Goal: Task Accomplishment & Management: Manage account settings

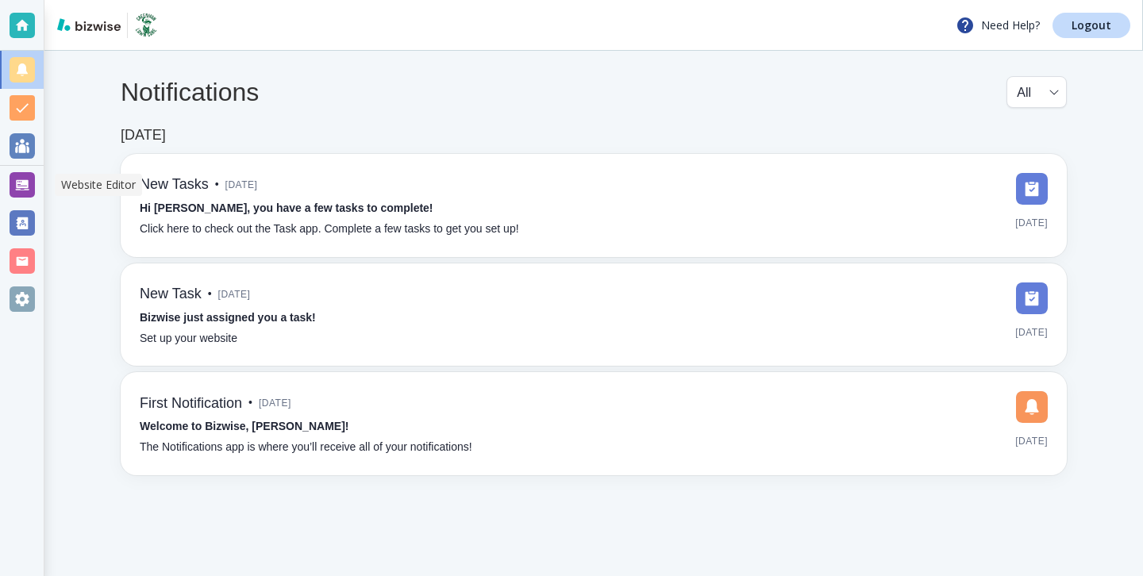
click at [27, 175] on div at bounding box center [22, 184] width 25 height 25
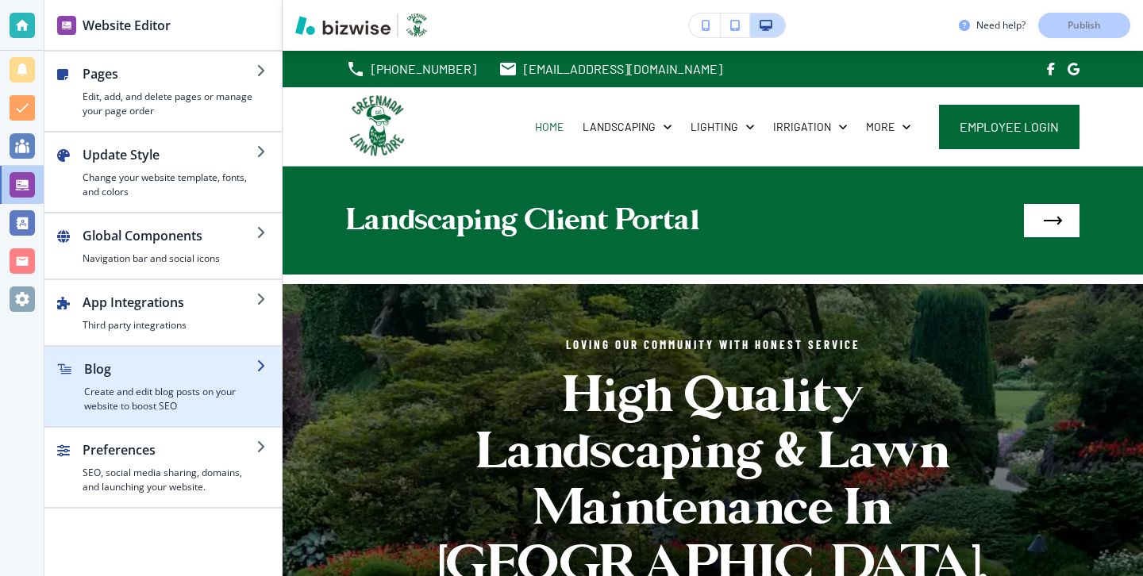
click at [142, 403] on h4 "Create and edit blog posts on your website to boost SEO" at bounding box center [170, 399] width 172 height 29
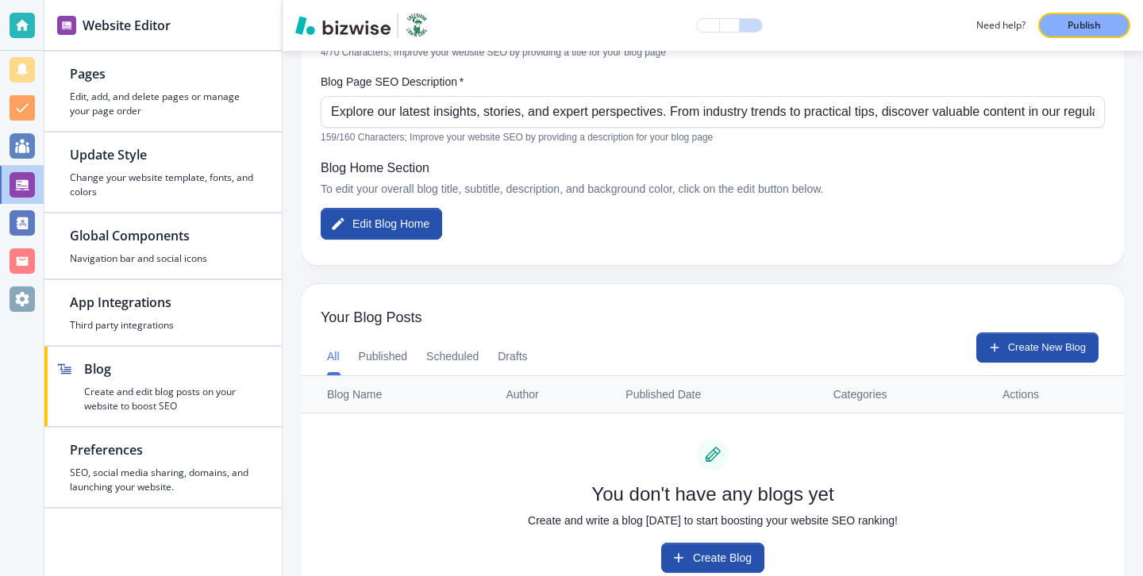
scroll to position [329, 0]
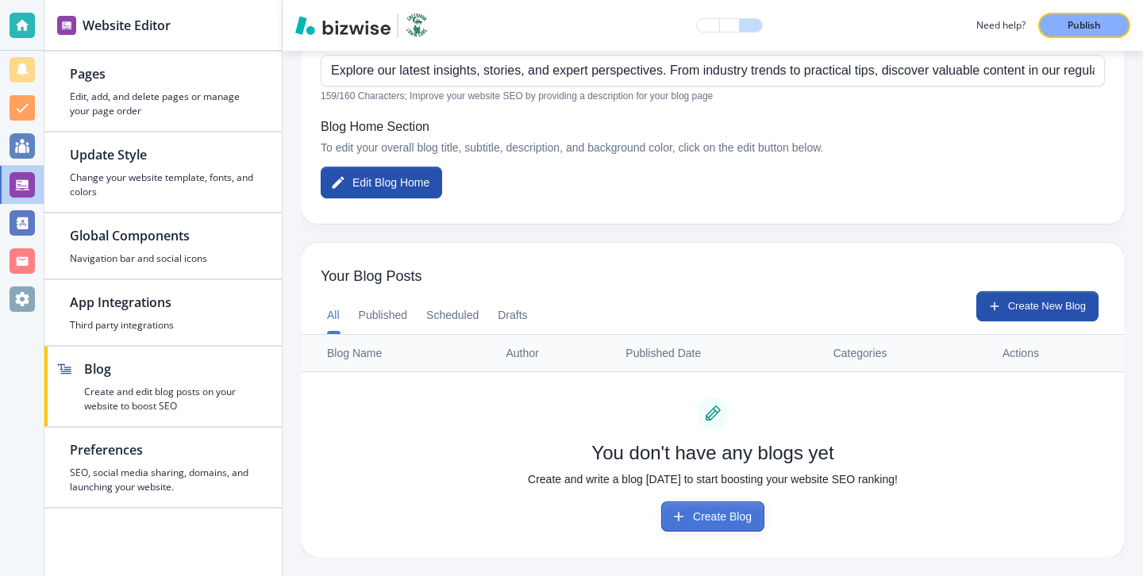
click at [711, 503] on button "Create Blog" at bounding box center [712, 517] width 103 height 30
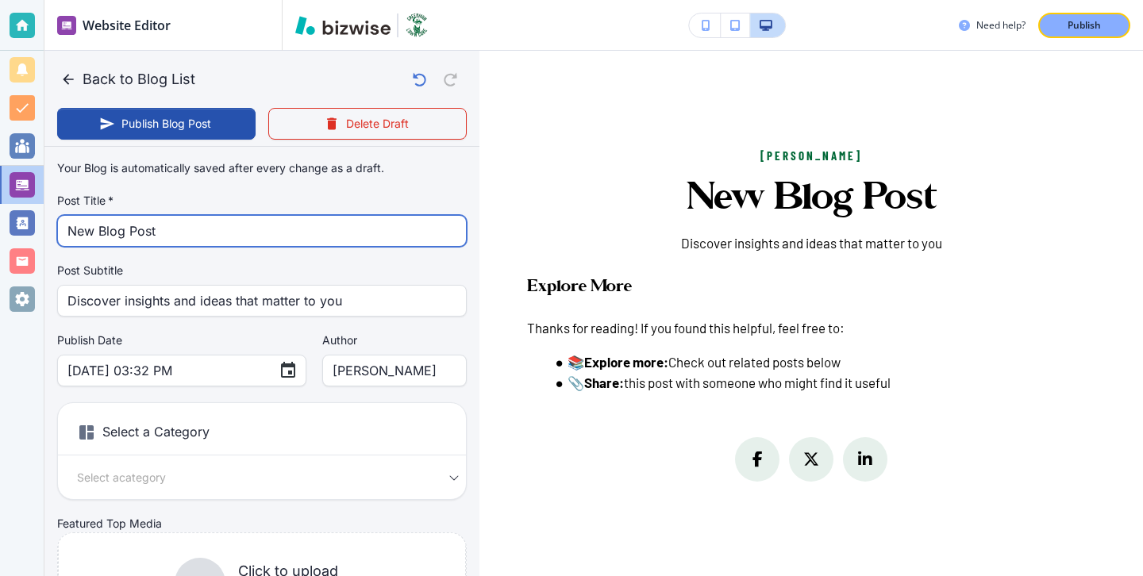
click at [256, 233] on input "New Blog Post" at bounding box center [261, 231] width 389 height 30
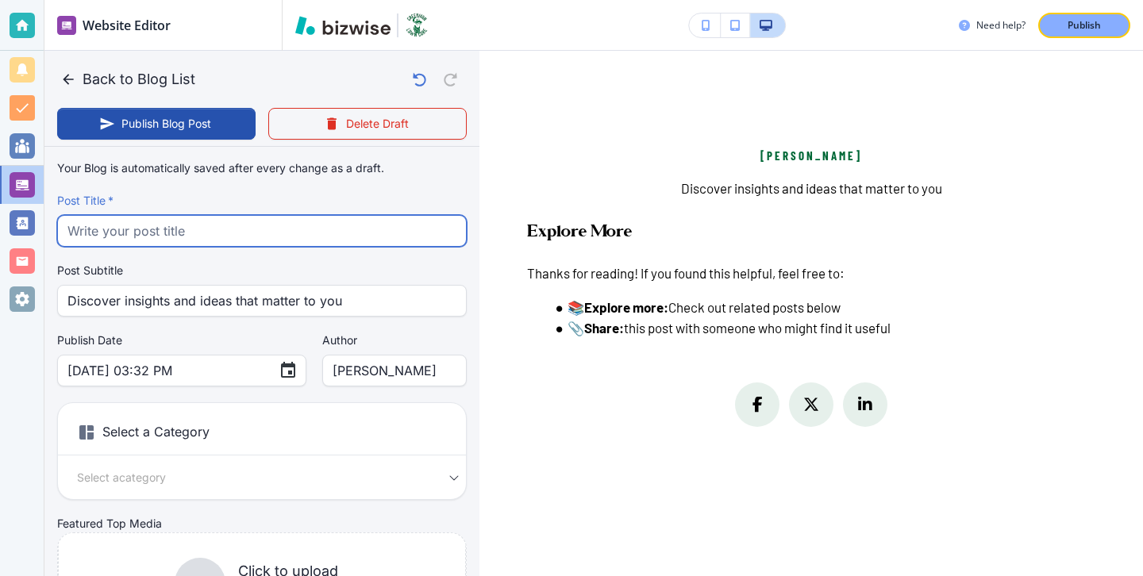
paste input "The Ultimate Fall Leaf Removal Guide for Claremore Homeowners"
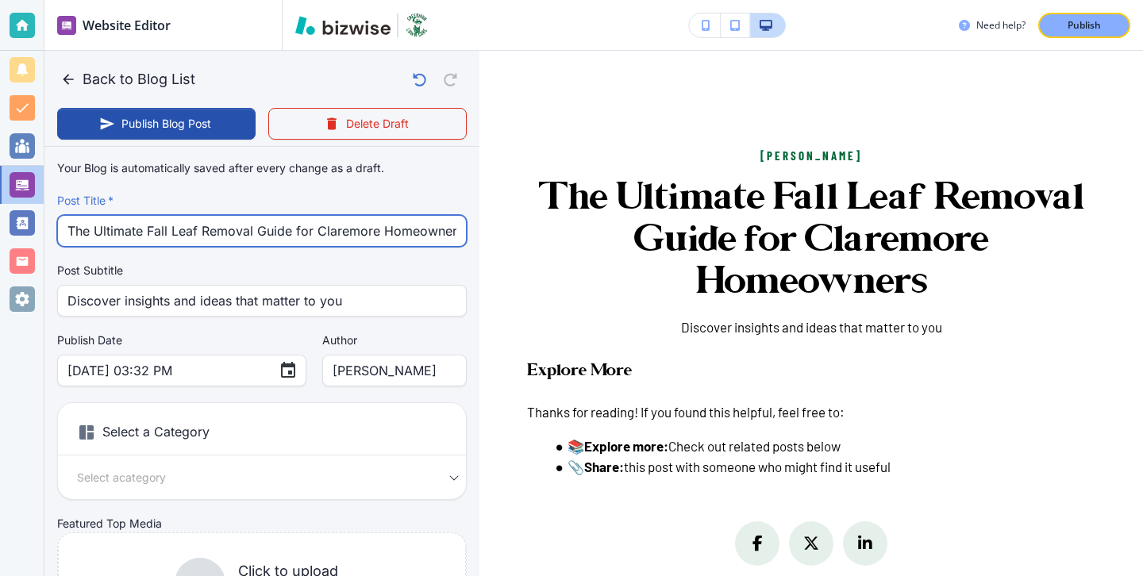
scroll to position [0, 4]
type input "The Ultimate Fall Leaf Removal Guide for Claremore Homeowners"
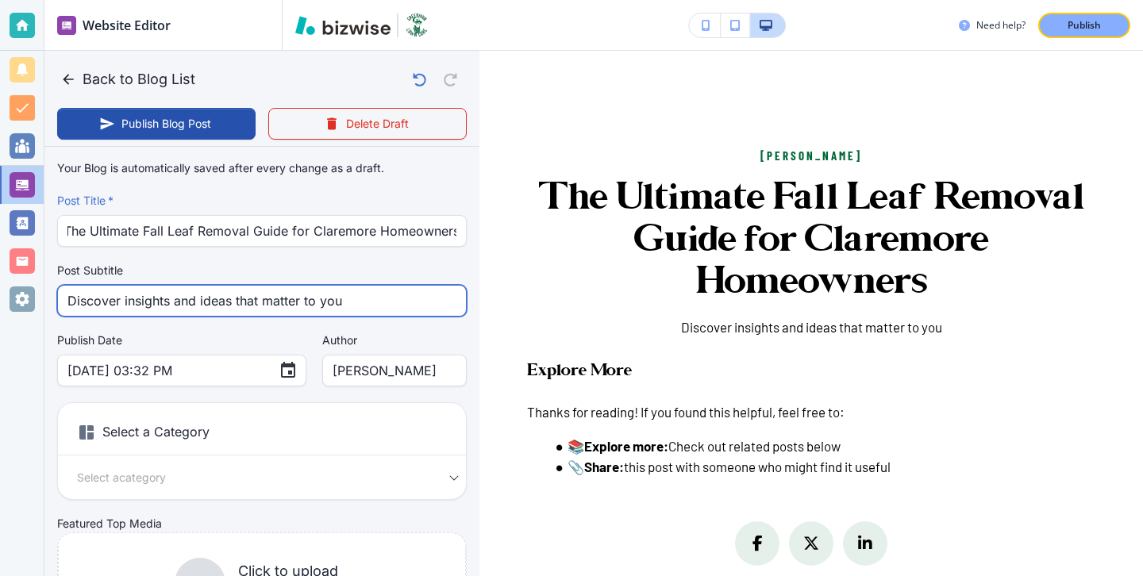
scroll to position [0, 0]
click at [356, 304] on input "Discover insights and ideas that matter to you" at bounding box center [261, 301] width 389 height 30
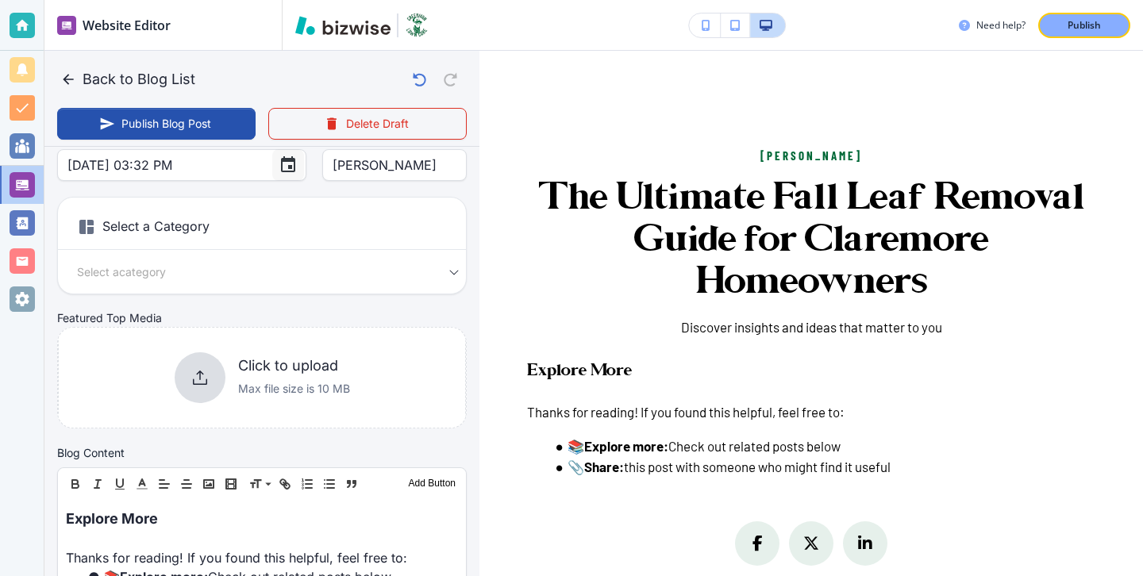
scroll to position [215, 0]
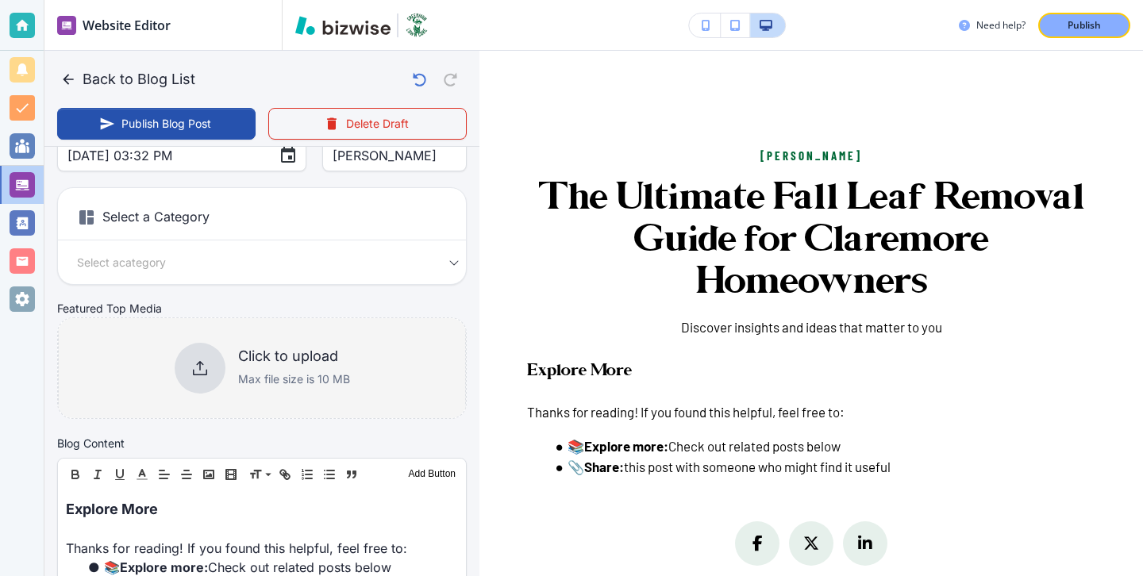
click at [240, 376] on p "Max file size is 10 MB" at bounding box center [294, 379] width 112 height 17
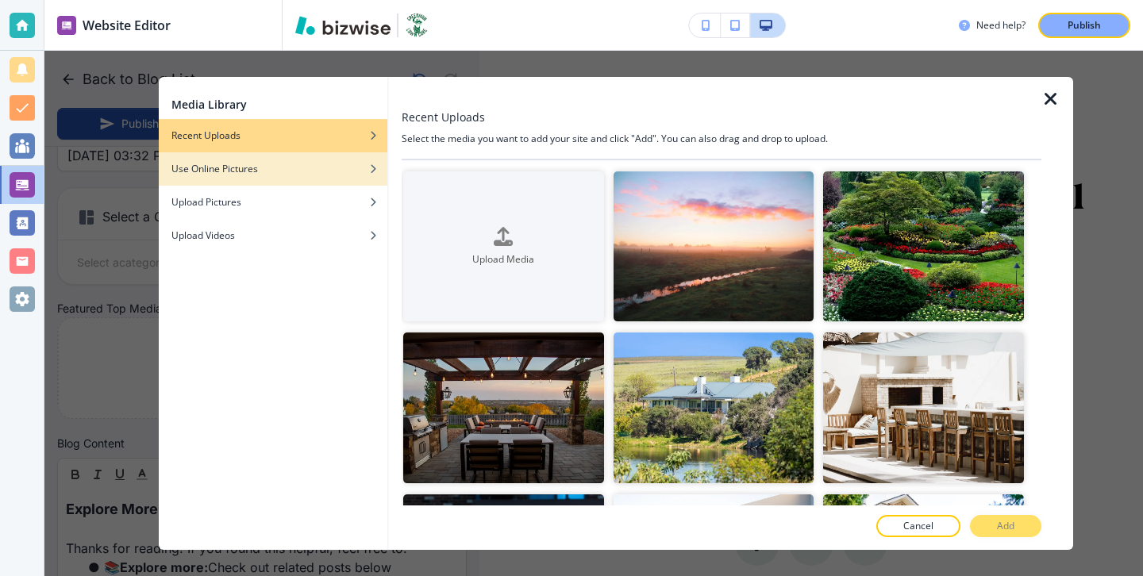
click at [349, 176] on div "button" at bounding box center [273, 181] width 229 height 10
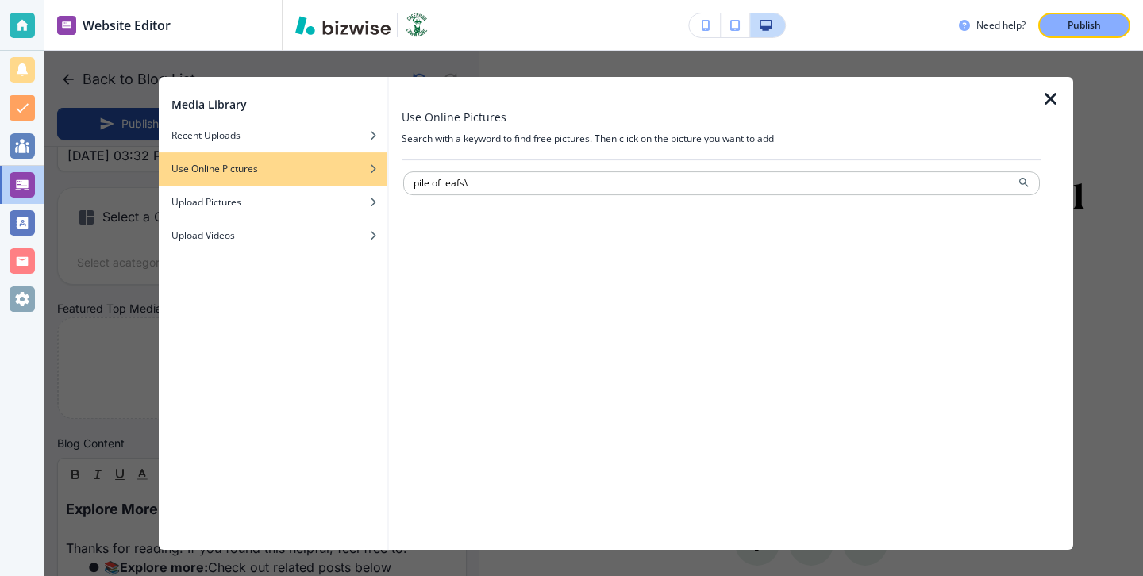
type input "pile of leafs\"
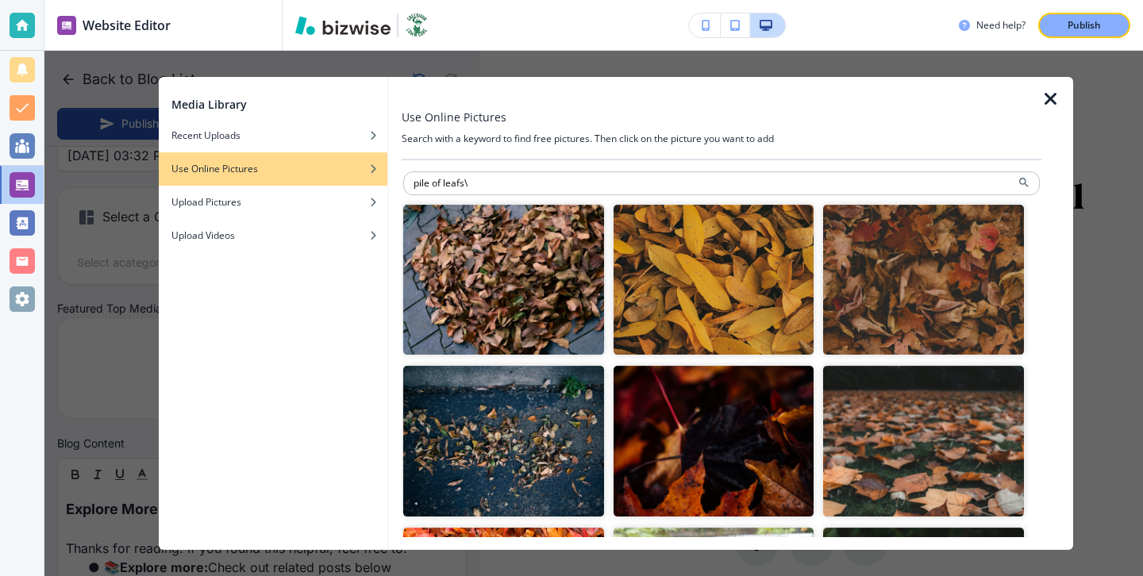
click at [471, 253] on img "button" at bounding box center [503, 280] width 201 height 150
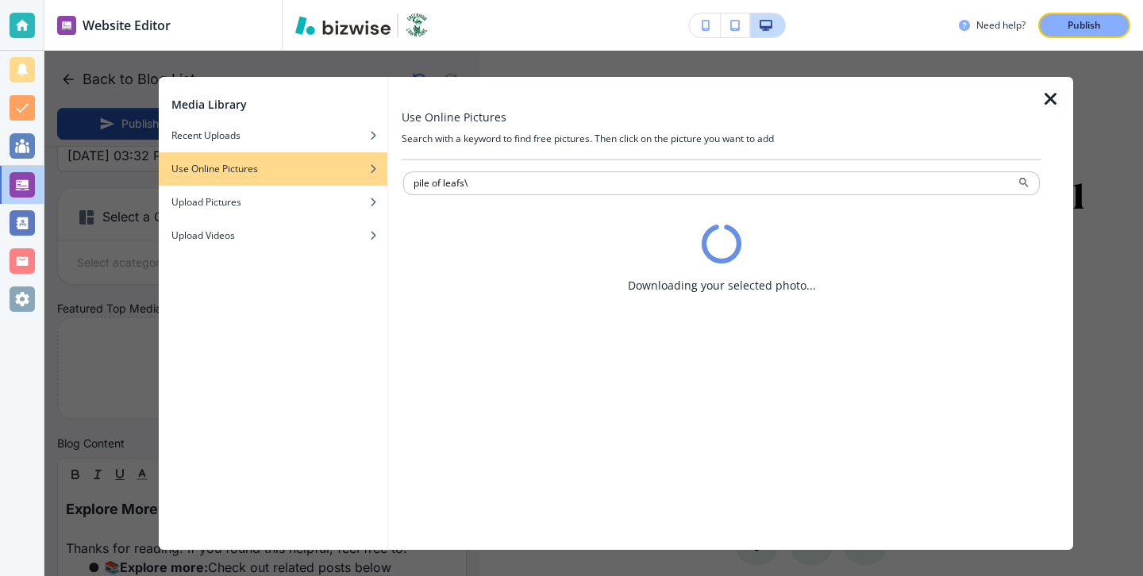
type input "Sep 22, 2025 03:33 PM"
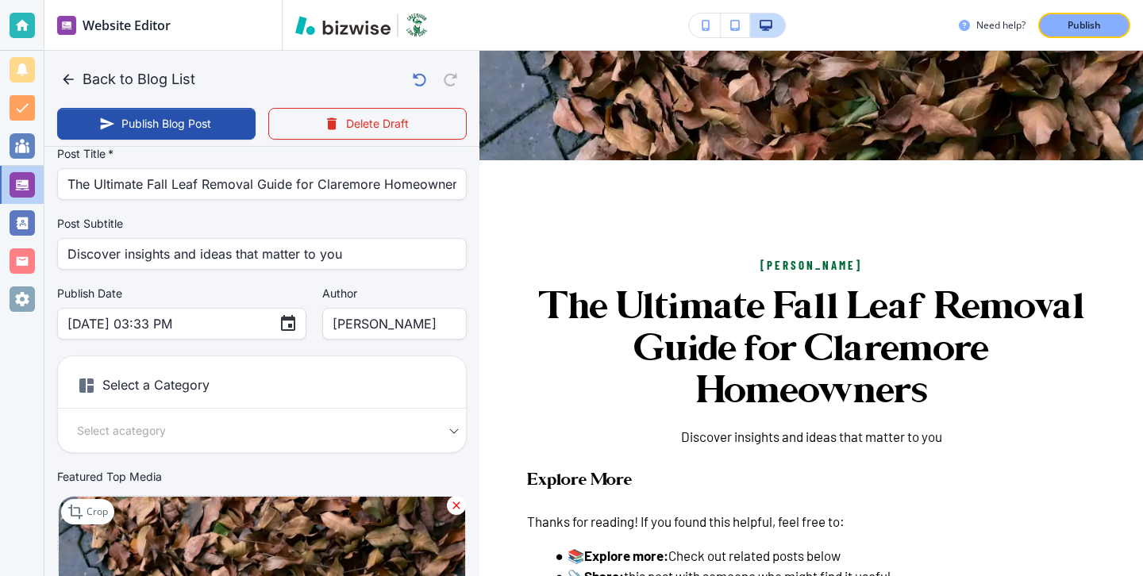
scroll to position [0, 0]
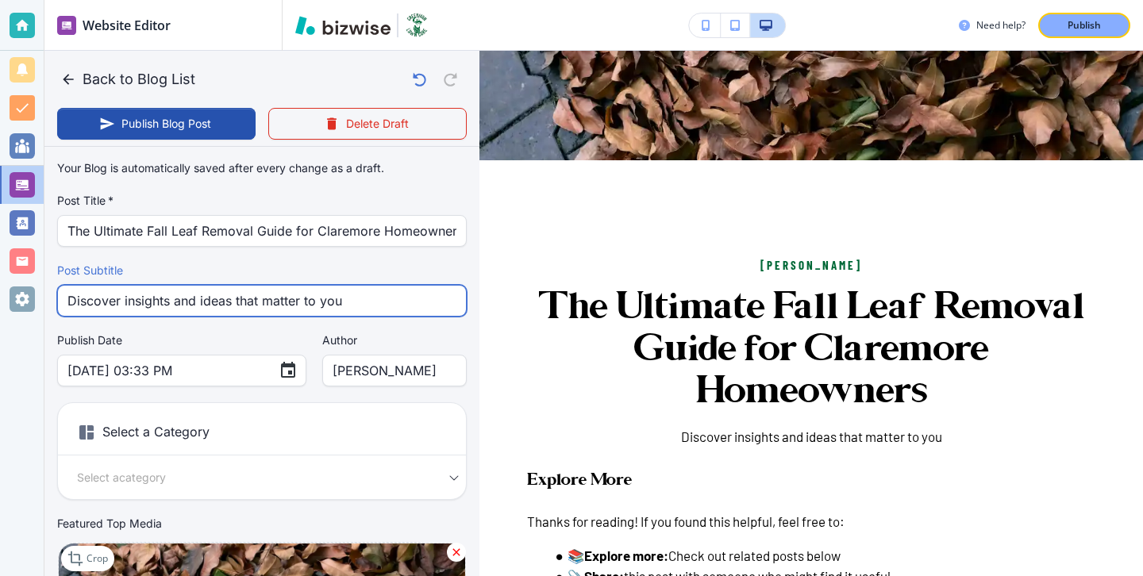
click at [365, 298] on input "Discover insights and ideas that matter to you" at bounding box center [261, 301] width 389 height 30
click at [365, 299] on input "Discover insights and ideas that matter to you" at bounding box center [261, 301] width 389 height 30
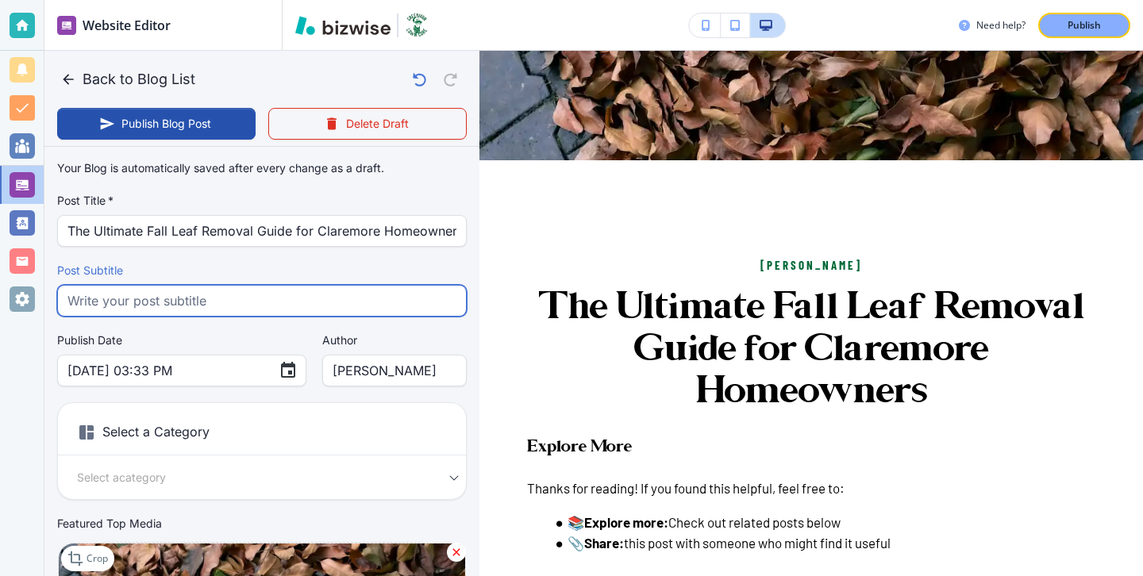
paste input "Discover Claremore leaf removal rules, cleanup tips, costs, and eco-friendly me…"
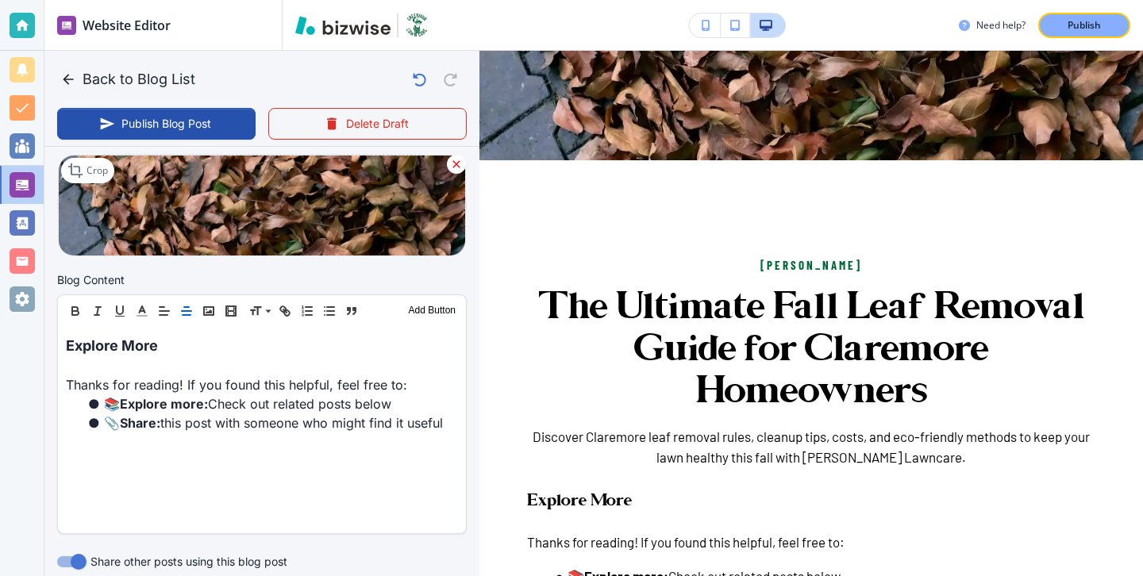
scroll to position [391, 0]
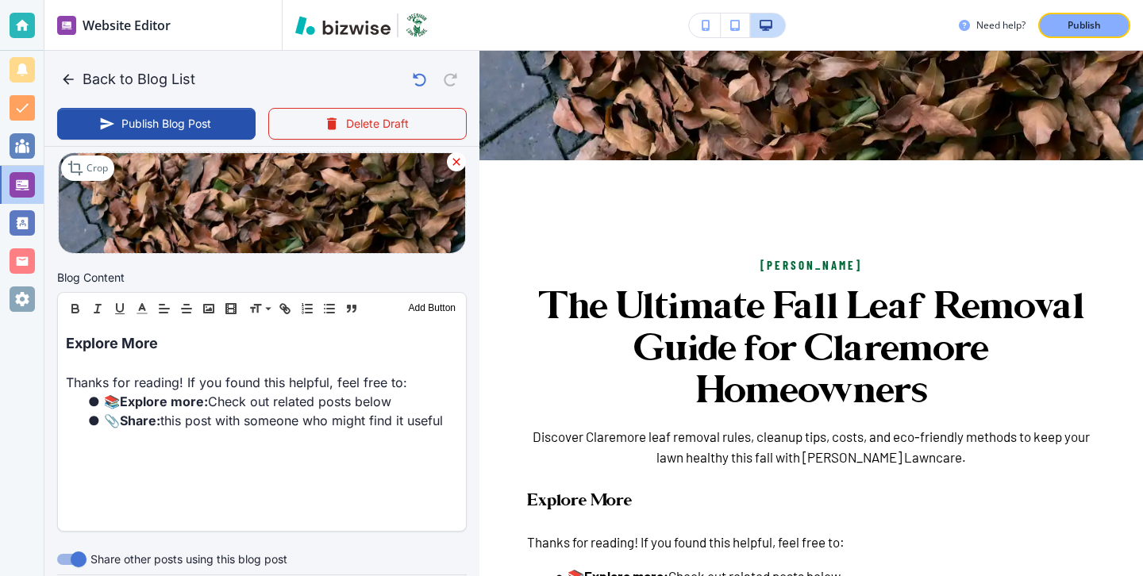
type input "Discover Claremore leaf removal rules, cleanup tips, costs, and eco-friendly me…"
click at [173, 325] on div "Header 1 Header 2 Header 3 Body Text Add Button" at bounding box center [262, 309] width 408 height 32
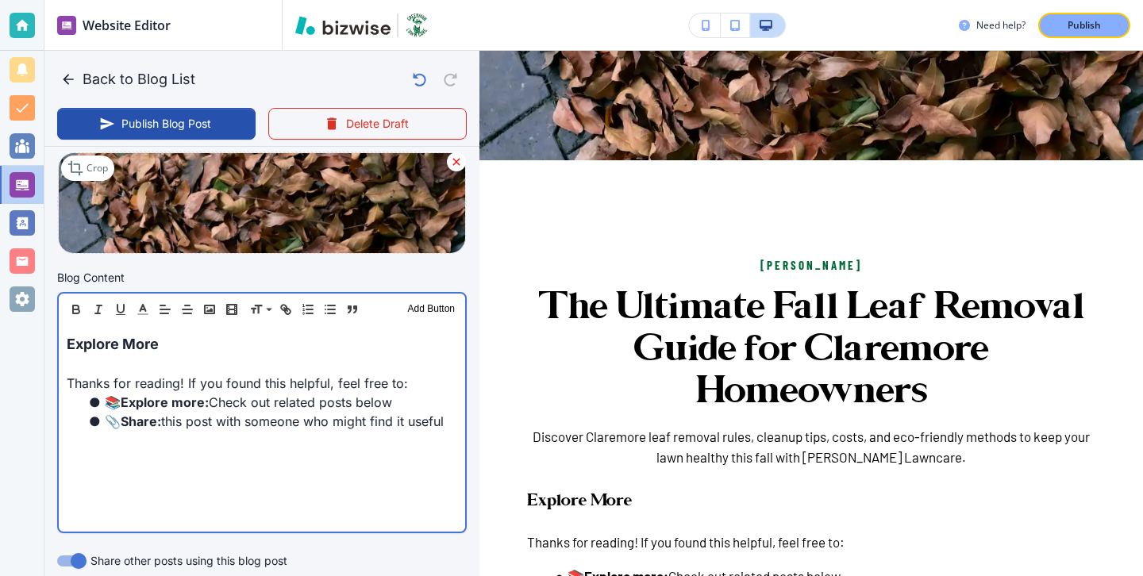
click at [173, 341] on p "Explore More" at bounding box center [262, 343] width 391 height 21
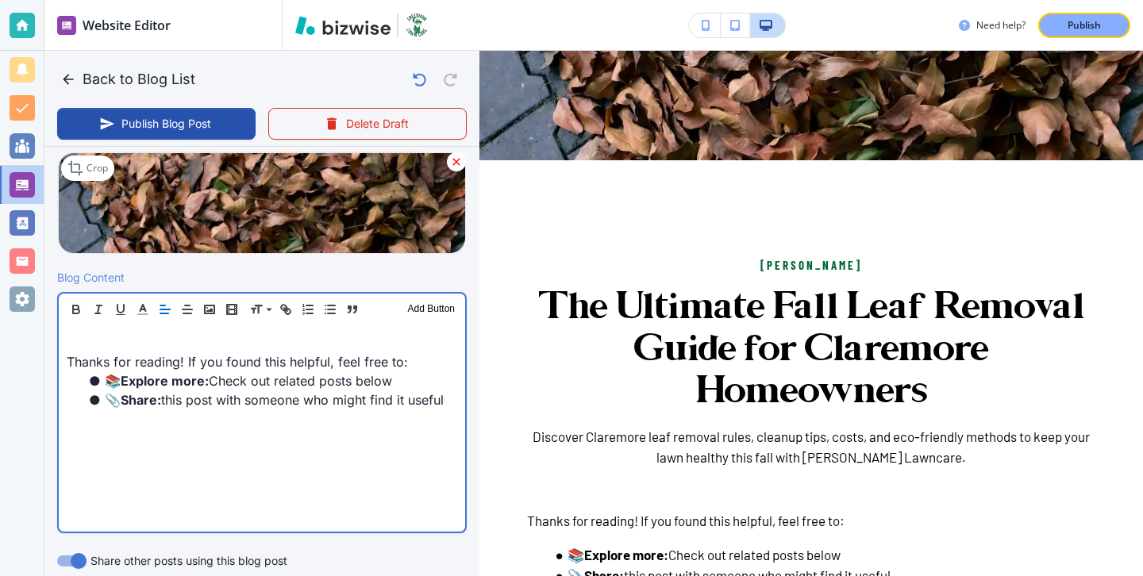
scroll to position [390, 0]
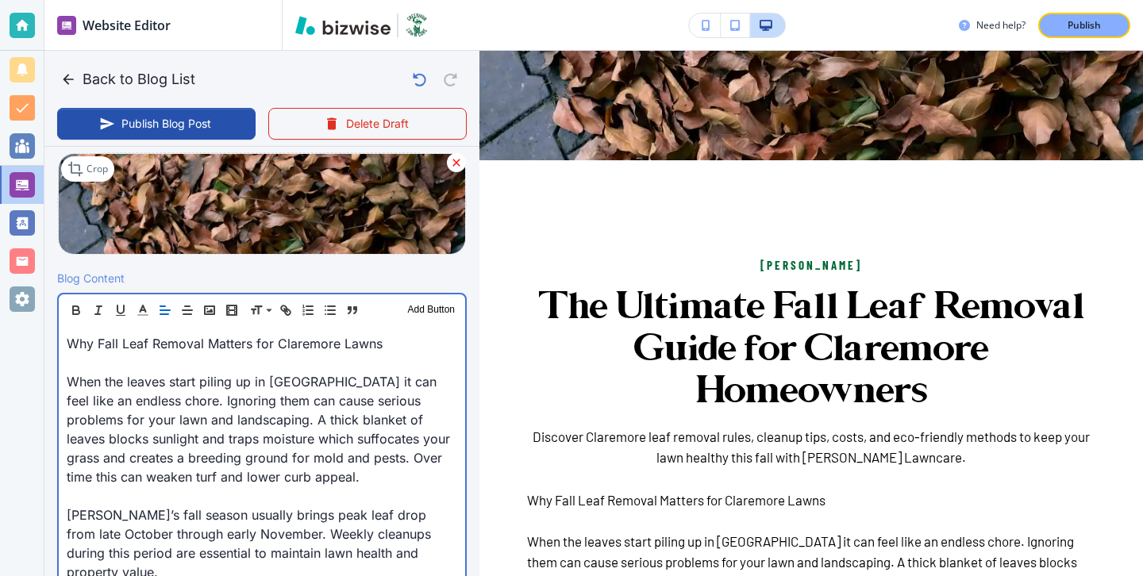
click at [149, 351] on p "Why Fall Leaf Removal Matters for Claremore Lawns" at bounding box center [262, 343] width 391 height 19
click at [148, 351] on p "Why Fall Leaf Removal Matters for Claremore Lawns" at bounding box center [262, 343] width 391 height 19
click at [148, 363] on p at bounding box center [262, 362] width 391 height 19
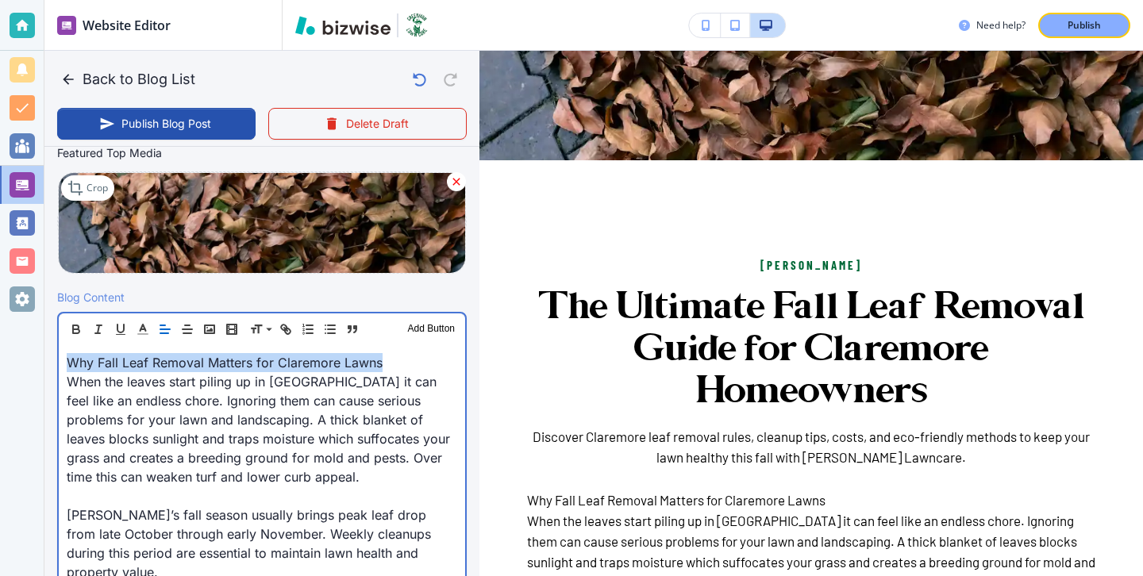
drag, startPoint x: 405, startPoint y: 356, endPoint x: 56, endPoint y: 372, distance: 348.9
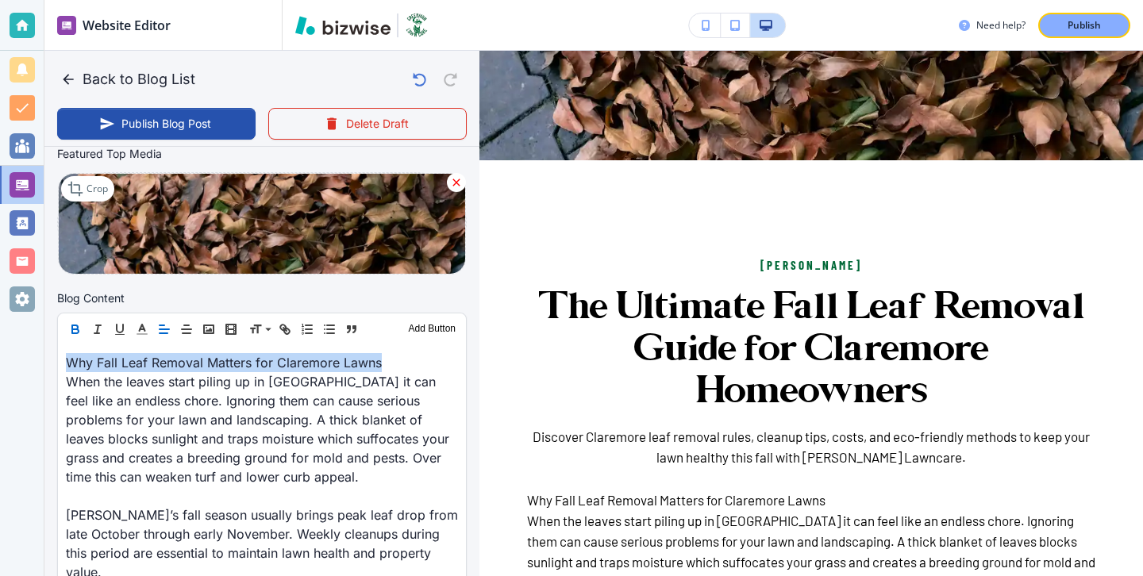
click at [75, 322] on button "button" at bounding box center [75, 329] width 22 height 19
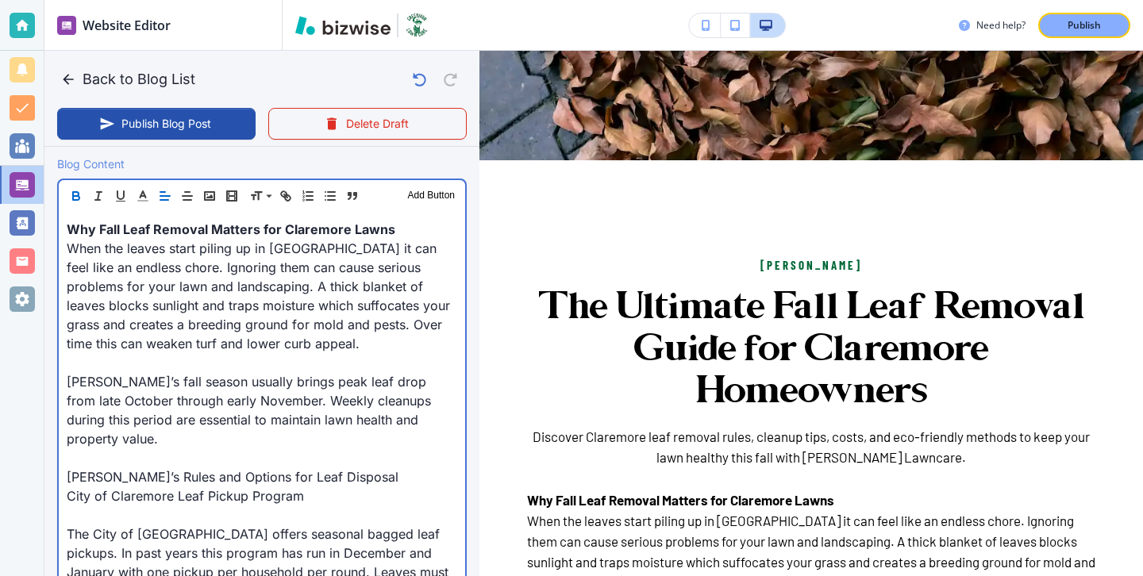
scroll to position [517, 0]
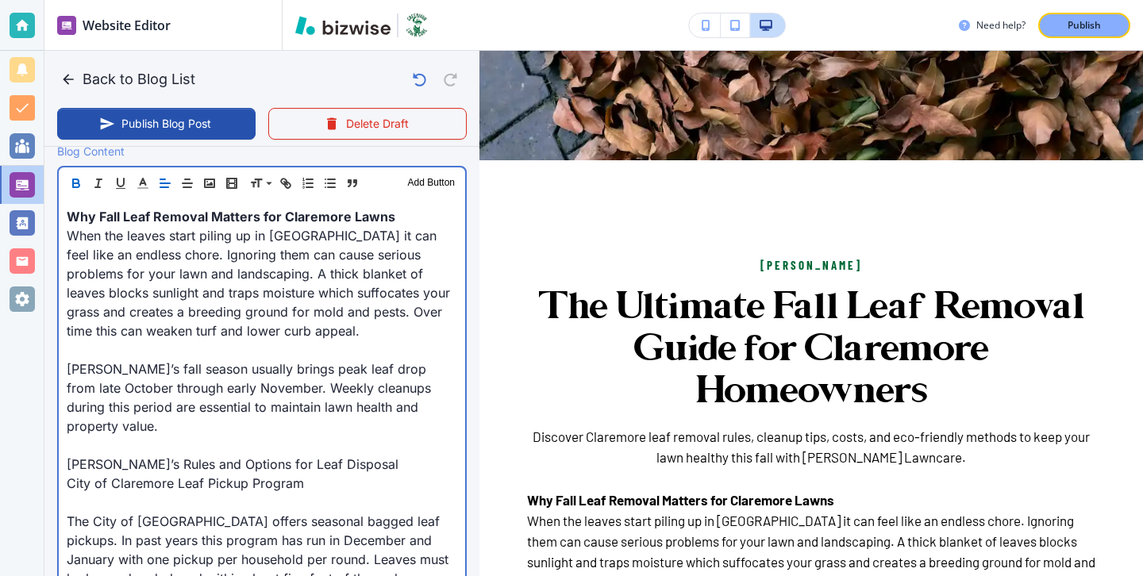
click at [411, 436] on p at bounding box center [262, 445] width 391 height 19
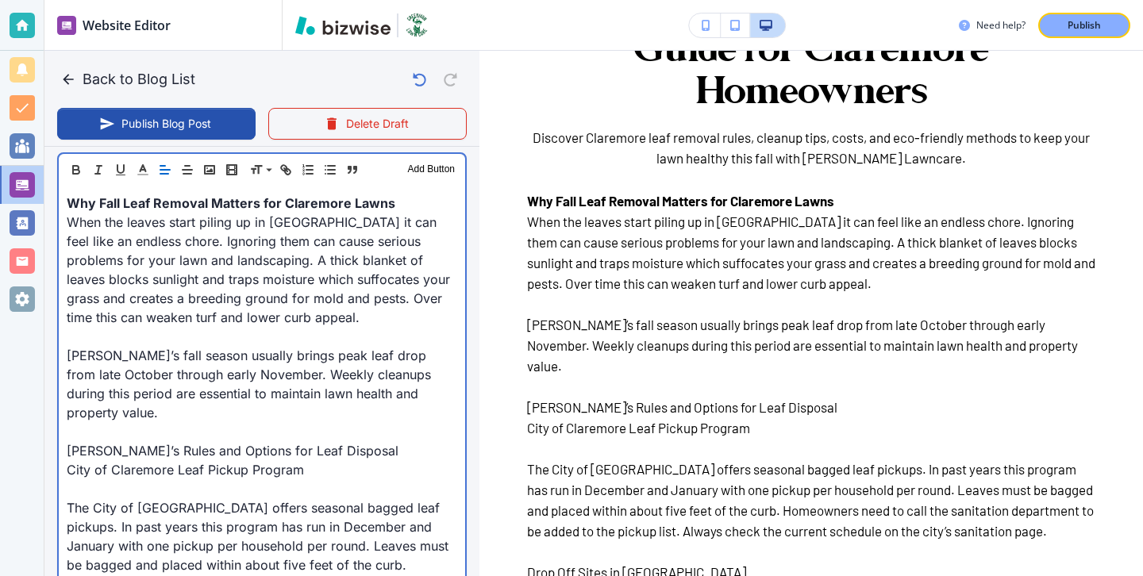
scroll to position [454, 0]
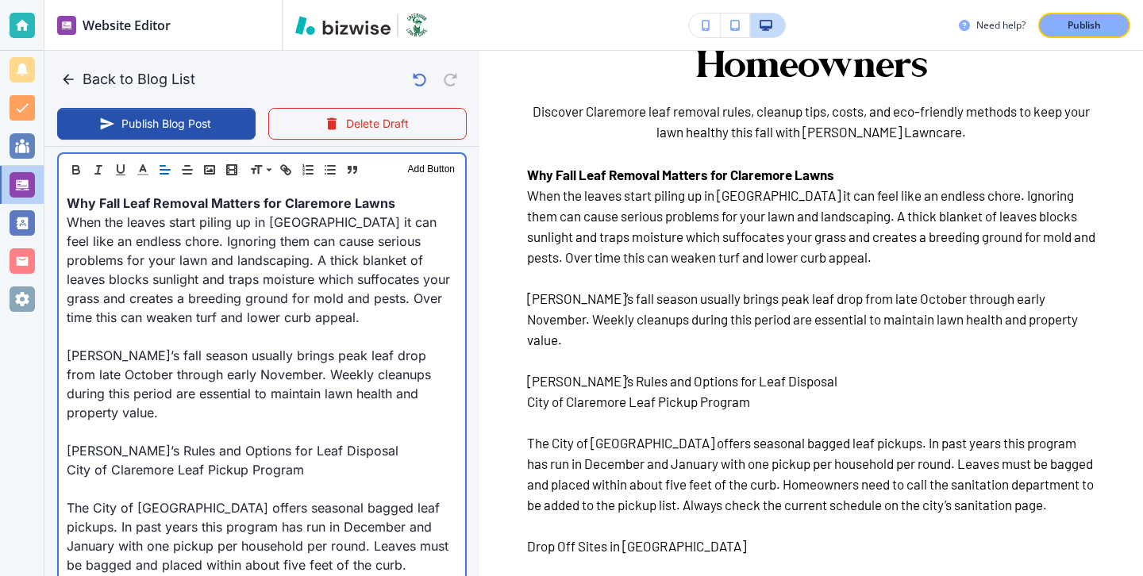
click at [71, 460] on p "City of Claremore Leaf Pickup Program" at bounding box center [262, 469] width 391 height 19
click at [67, 460] on p "City of Claremore Leaf Pickup Program" at bounding box center [262, 469] width 391 height 19
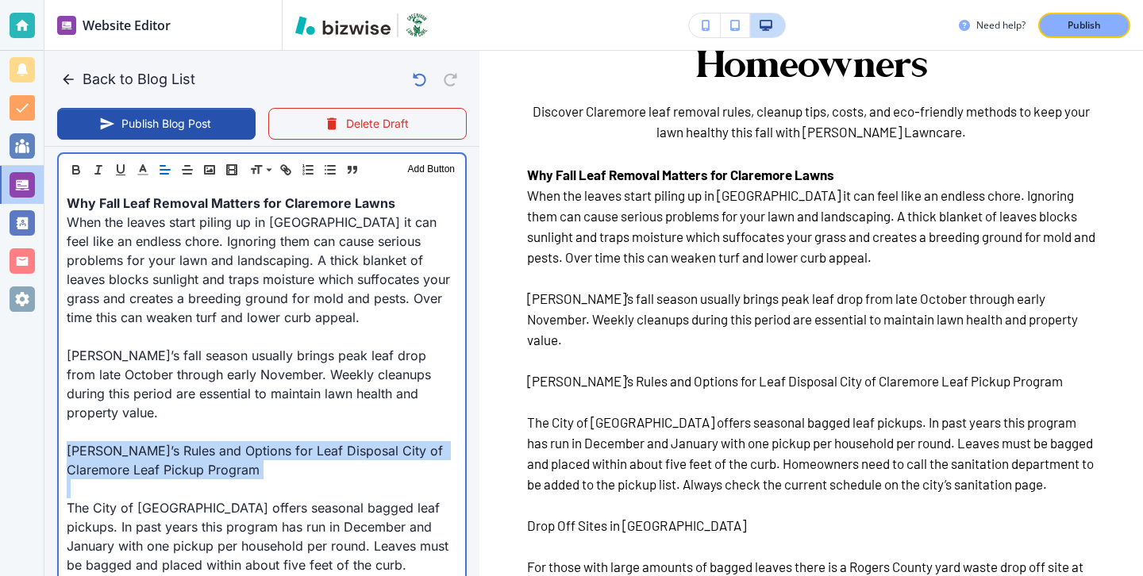
drag, startPoint x: 273, startPoint y: 460, endPoint x: 59, endPoint y: 428, distance: 216.7
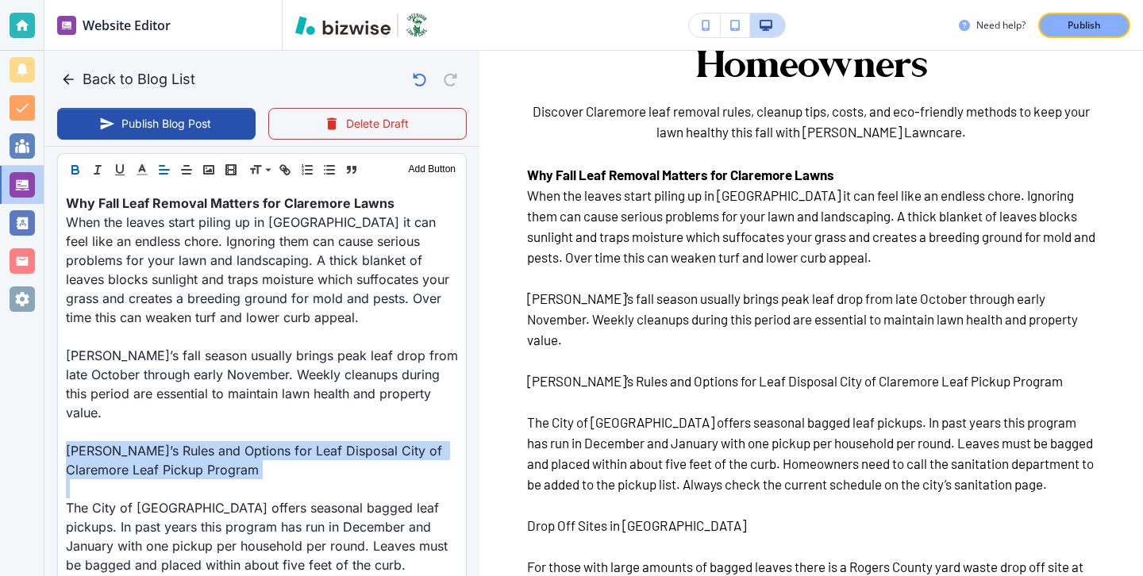
click at [75, 175] on icon "button" at bounding box center [75, 170] width 14 height 14
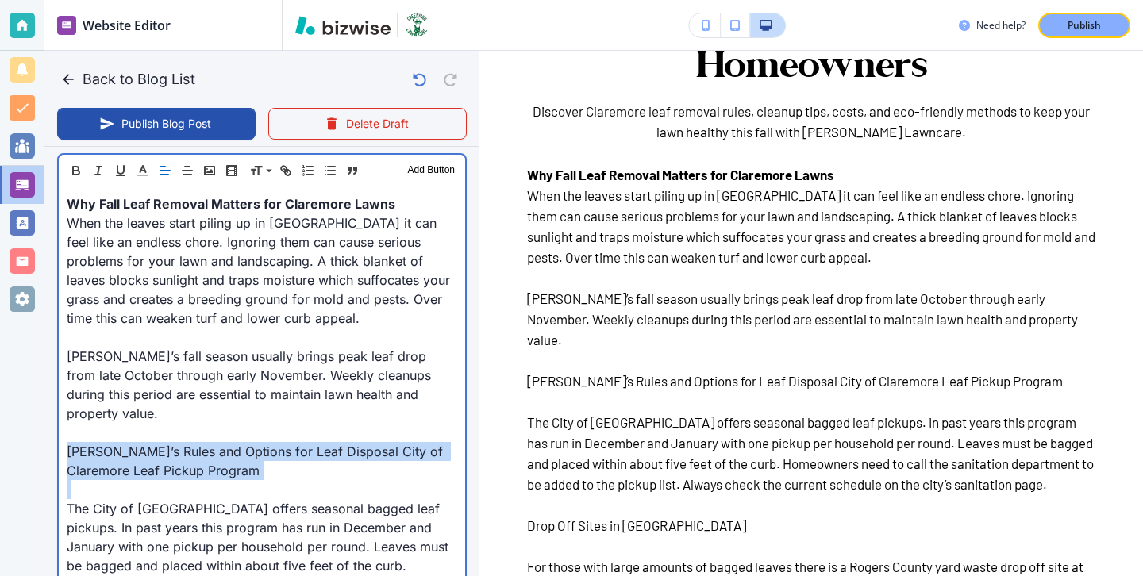
scroll to position [530, 0]
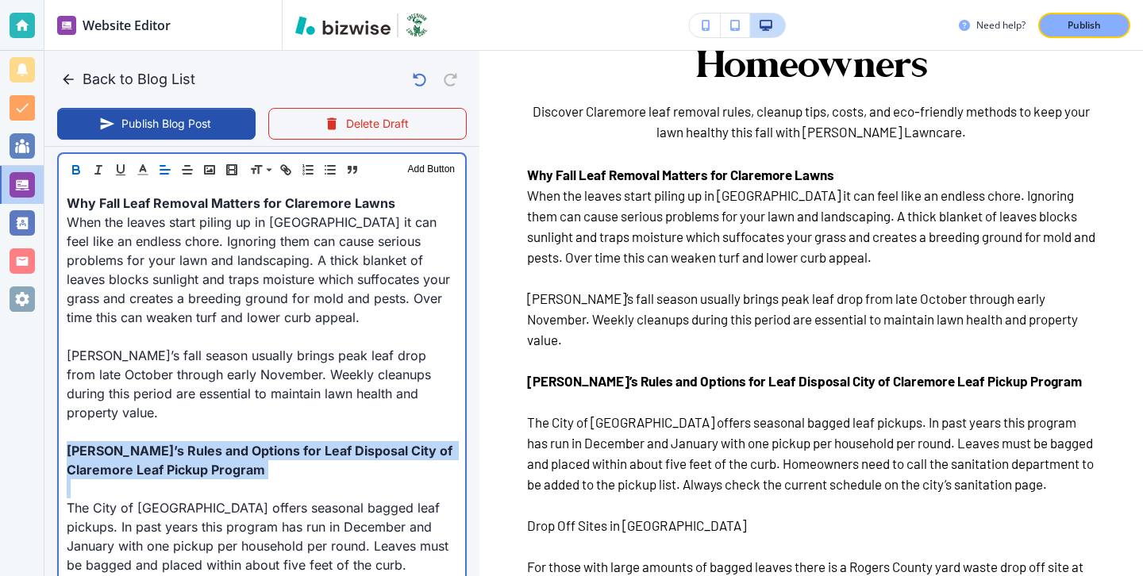
click at [131, 480] on p at bounding box center [262, 489] width 391 height 19
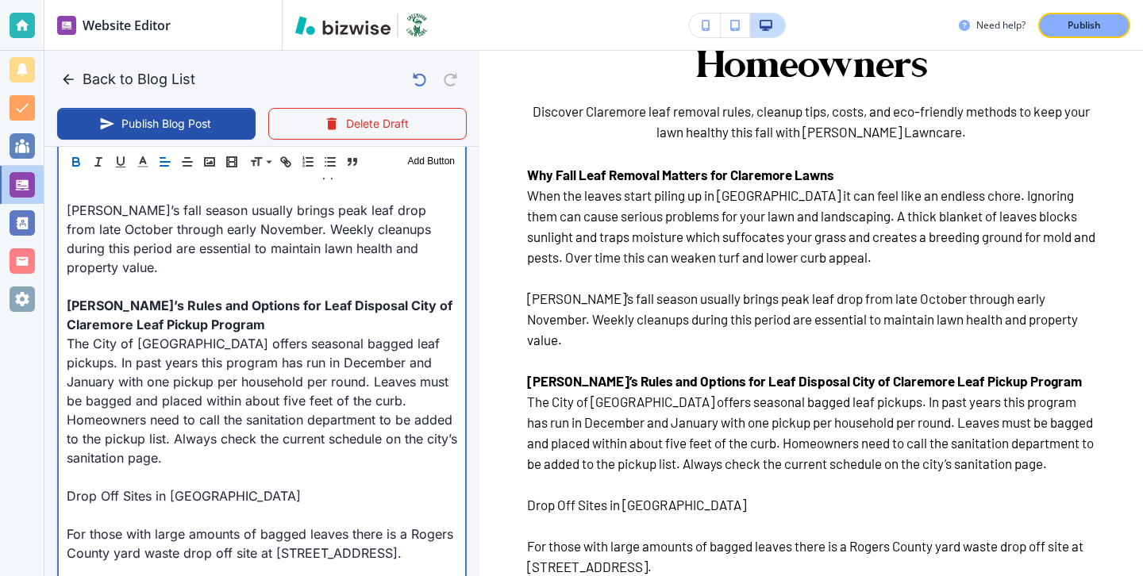
scroll to position [740, 0]
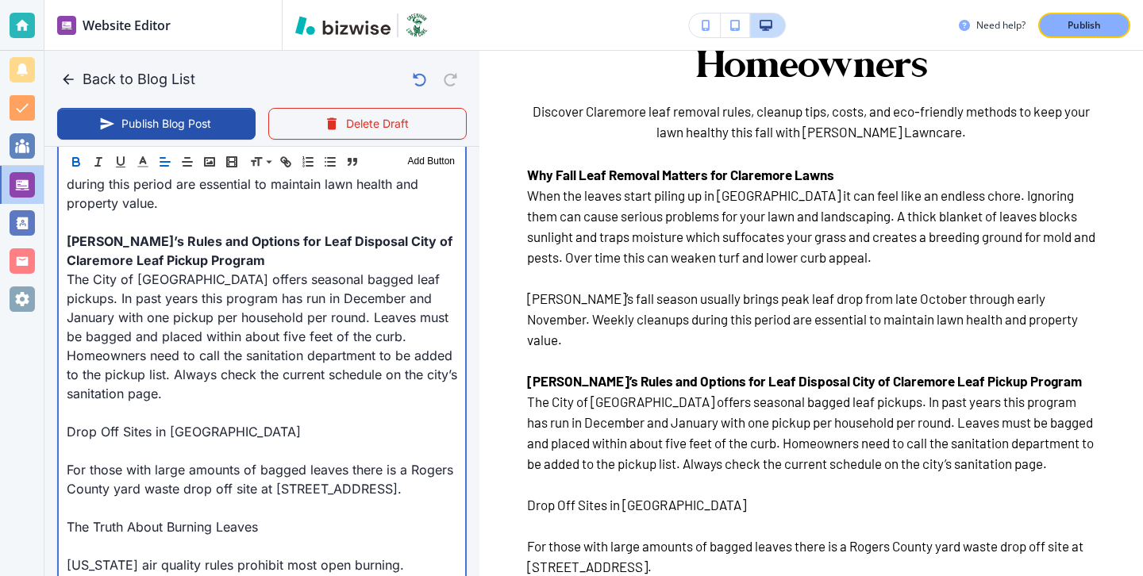
click at [98, 460] on p "For those with large amounts of bagged leaves there is a Rogers County yard was…" at bounding box center [262, 479] width 391 height 38
click at [102, 460] on p "For those with large amounts of bagged leaves there is a Rogers County yard was…" at bounding box center [262, 479] width 391 height 38
click at [98, 460] on p "For those with large amounts of bagged leaves there is a Rogers County yard was…" at bounding box center [262, 479] width 391 height 38
click at [98, 441] on p at bounding box center [262, 450] width 391 height 19
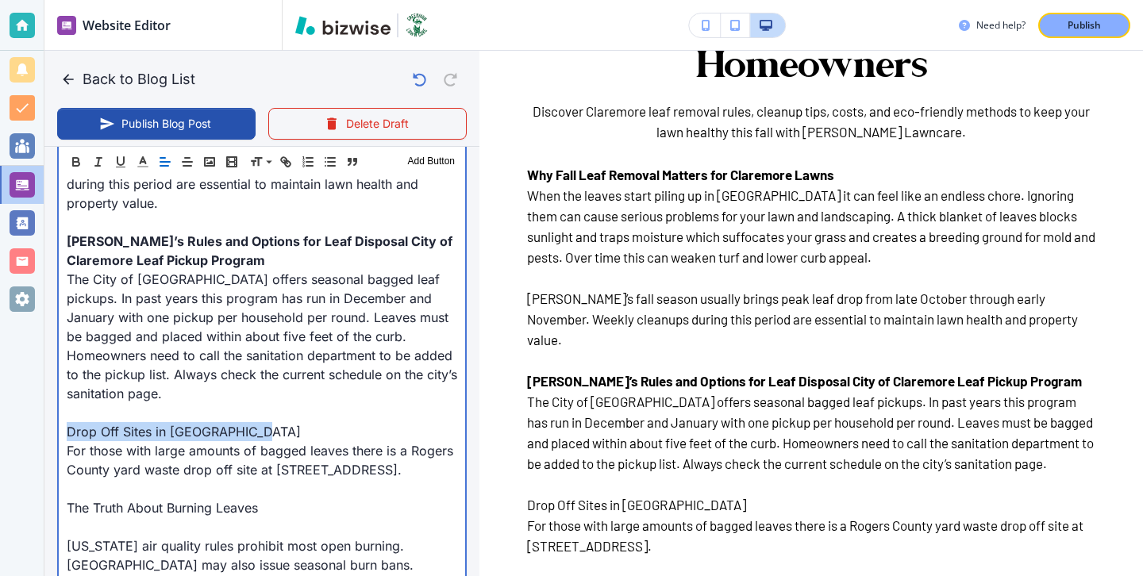
drag, startPoint x: 264, startPoint y: 399, endPoint x: 41, endPoint y: 395, distance: 223.1
click at [41, 395] on div "Website Editor Pages Edit, add, and delete pages or manage your page order Upda…" at bounding box center [571, 288] width 1143 height 576
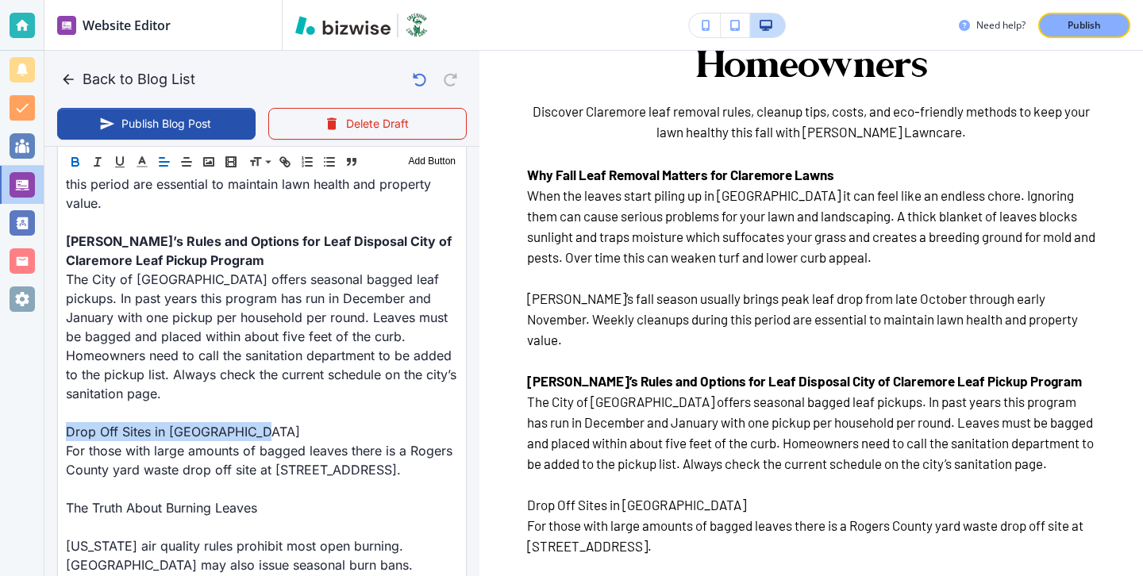
click at [76, 171] on button "button" at bounding box center [75, 161] width 22 height 19
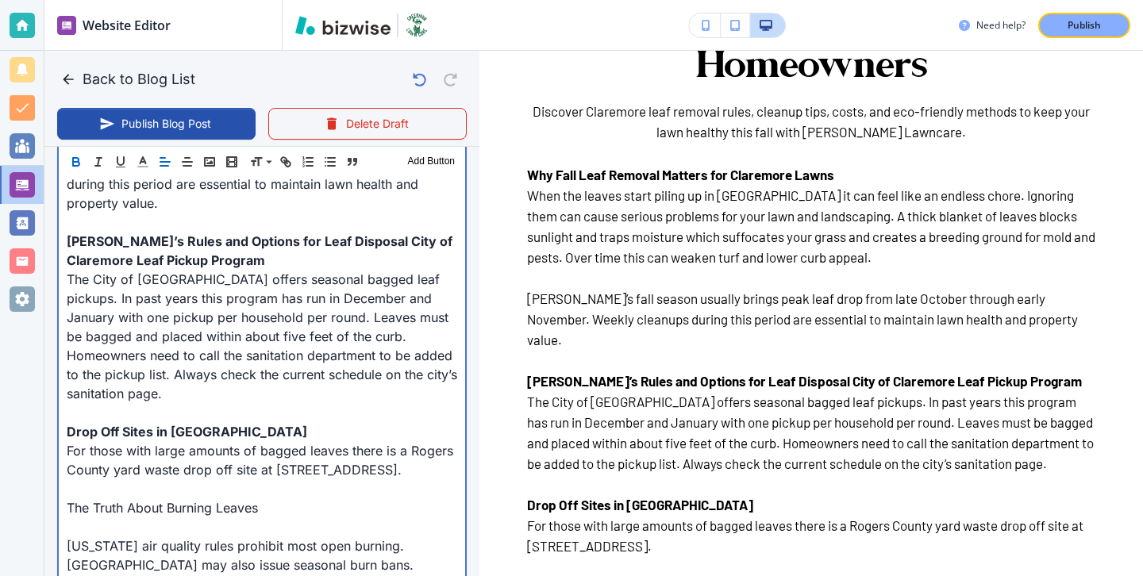
click at [93, 518] on p at bounding box center [262, 527] width 391 height 19
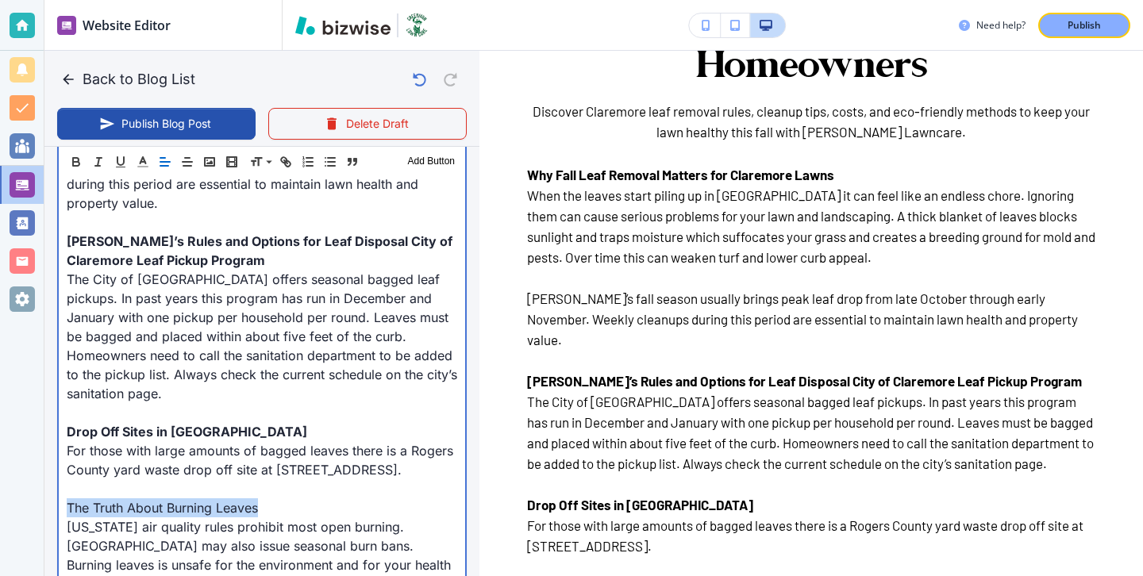
drag, startPoint x: 277, startPoint y: 484, endPoint x: 53, endPoint y: 484, distance: 223.9
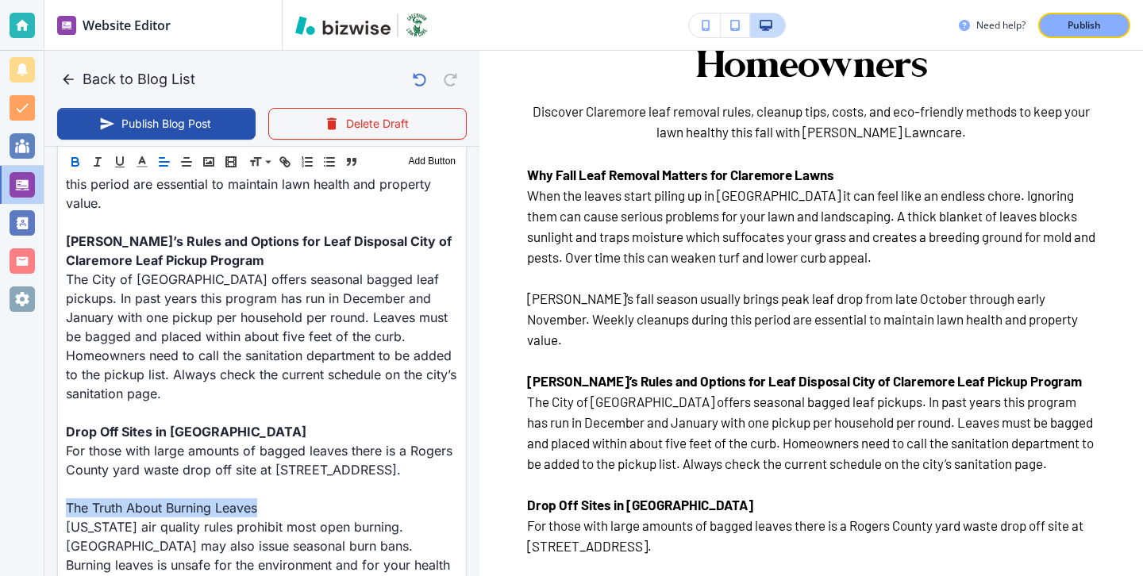
click at [78, 165] on icon "button" at bounding box center [75, 164] width 6 height 4
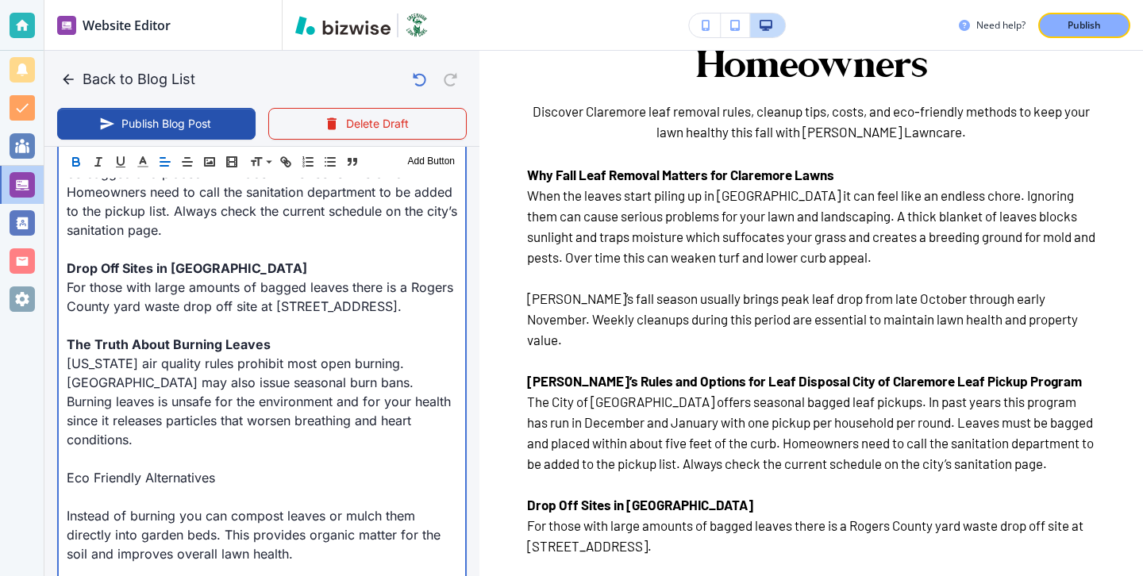
scroll to position [980, 0]
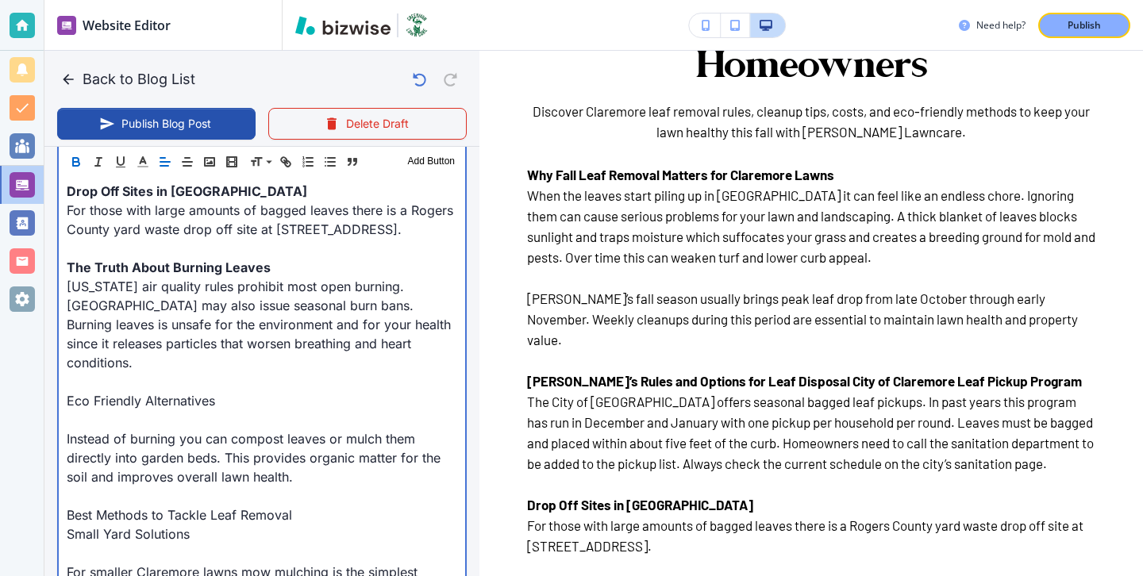
click at [226, 410] on p at bounding box center [262, 419] width 391 height 19
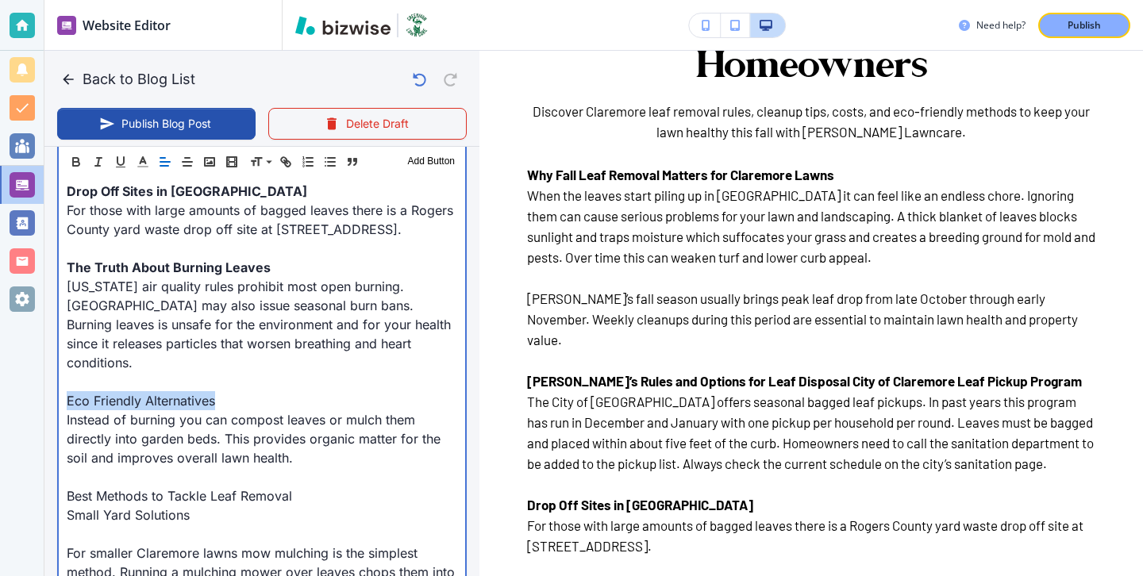
drag, startPoint x: 228, startPoint y: 370, endPoint x: 60, endPoint y: 361, distance: 168.5
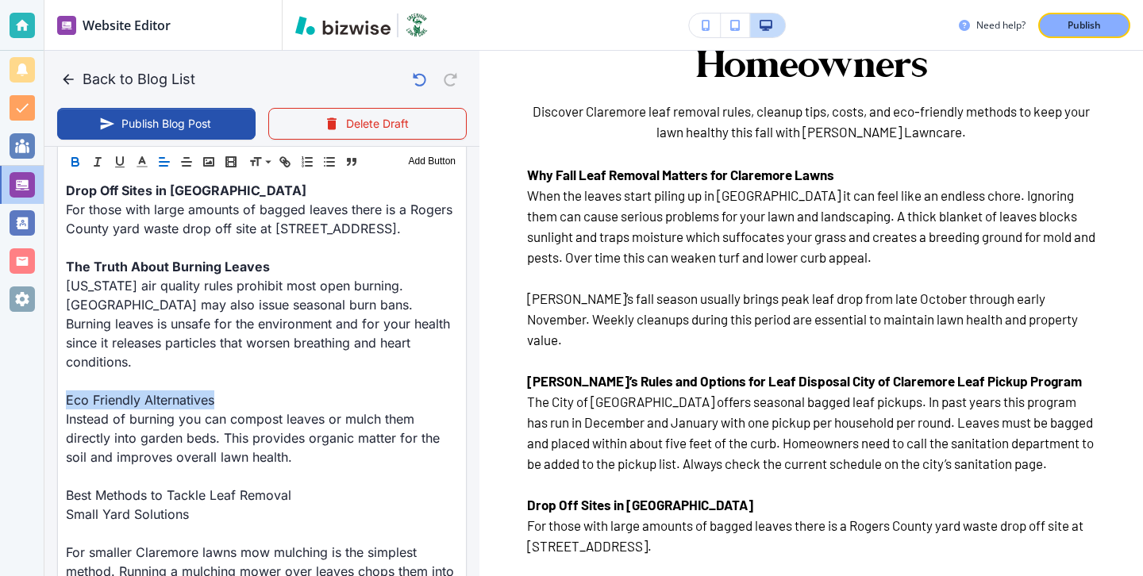
click at [75, 165] on icon "button" at bounding box center [75, 164] width 6 height 4
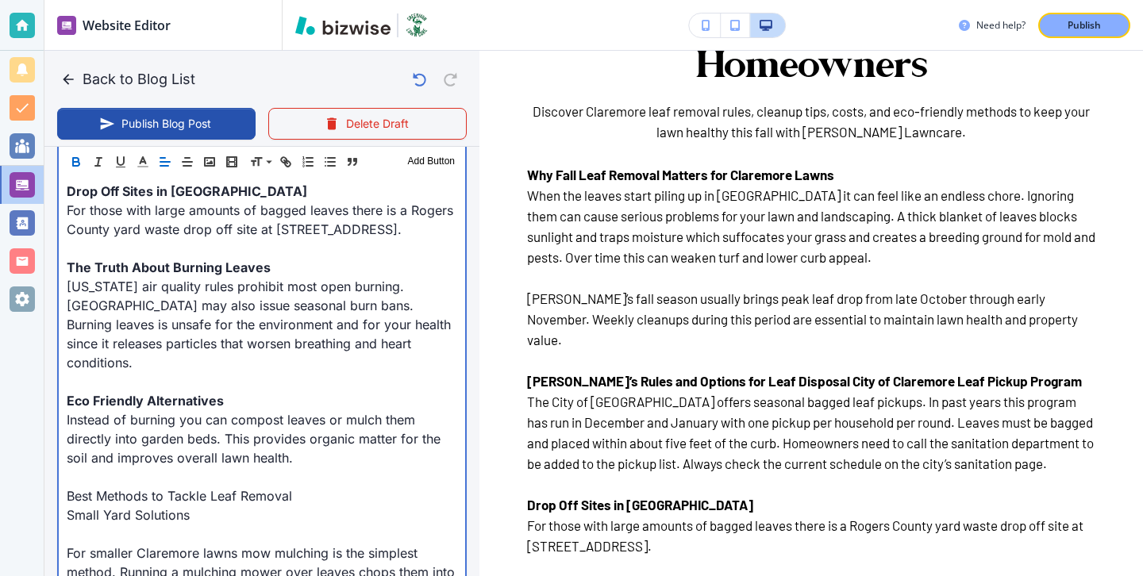
scroll to position [1003, 0]
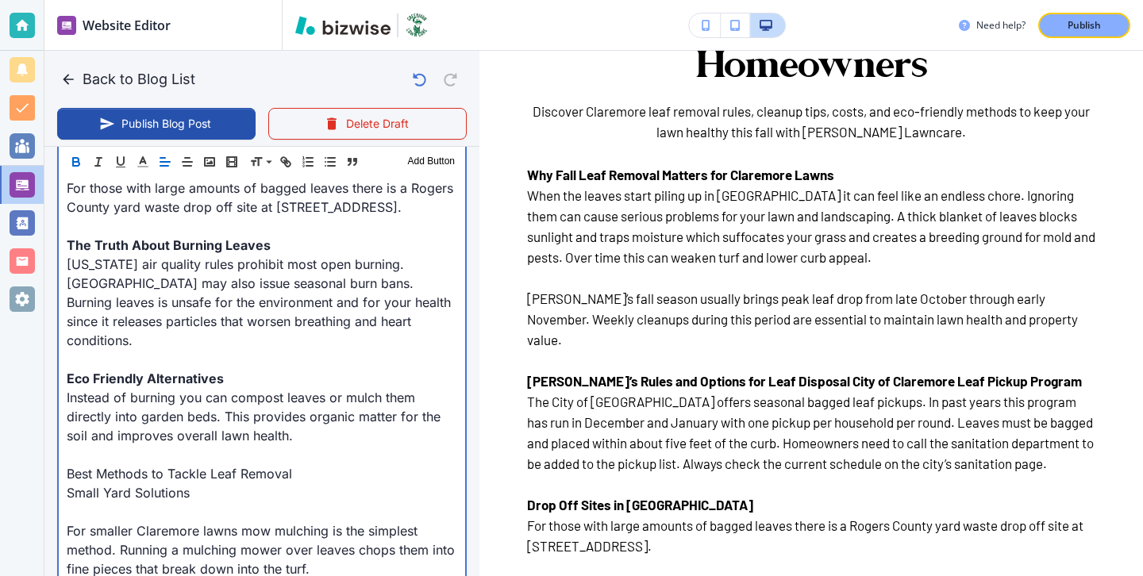
click at [68, 483] on p "Small Yard Solutions" at bounding box center [262, 492] width 391 height 19
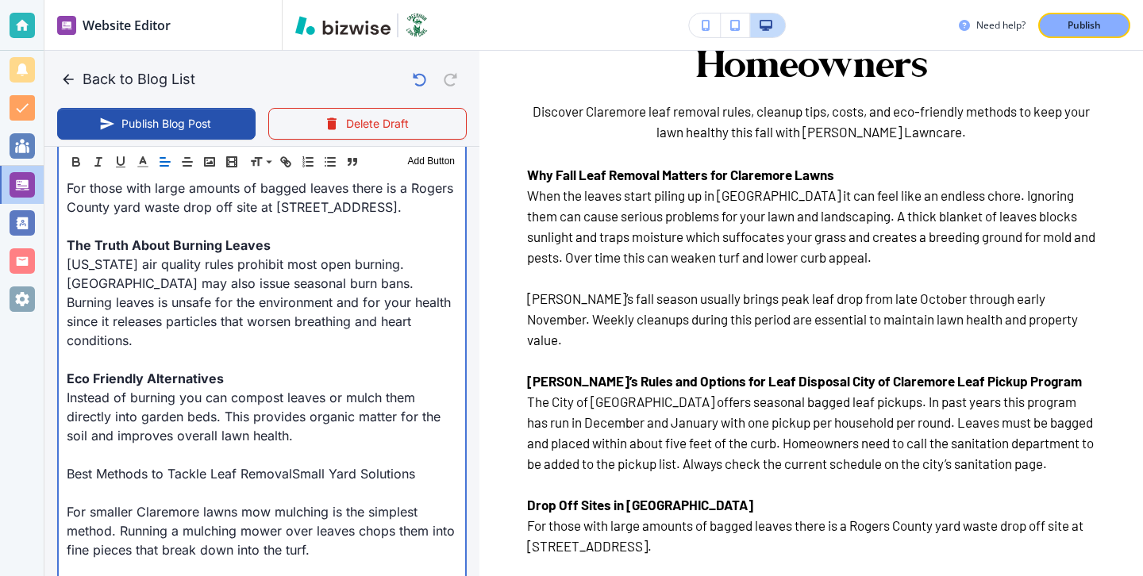
click at [133, 503] on p "For smaller Claremore lawns mow mulching is the simplest method. Running a mulc…" at bounding box center [262, 531] width 391 height 57
click at [295, 464] on p "Best Methods to Tackle Leaf RemovalSmall Yard Solutions" at bounding box center [262, 473] width 391 height 19
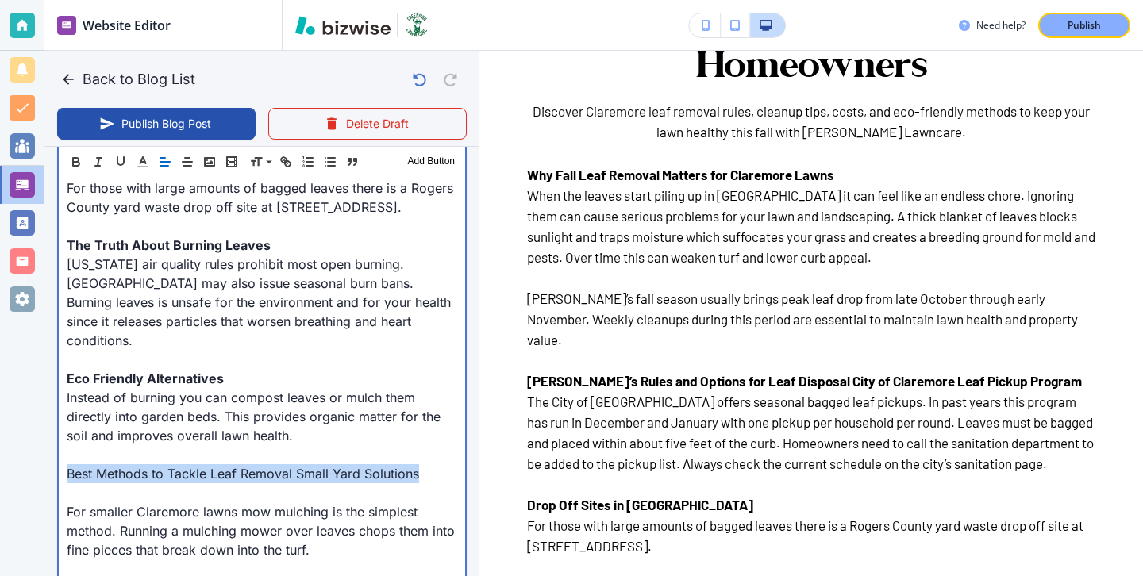
drag, startPoint x: 416, startPoint y: 431, endPoint x: 54, endPoint y: 429, distance: 362.0
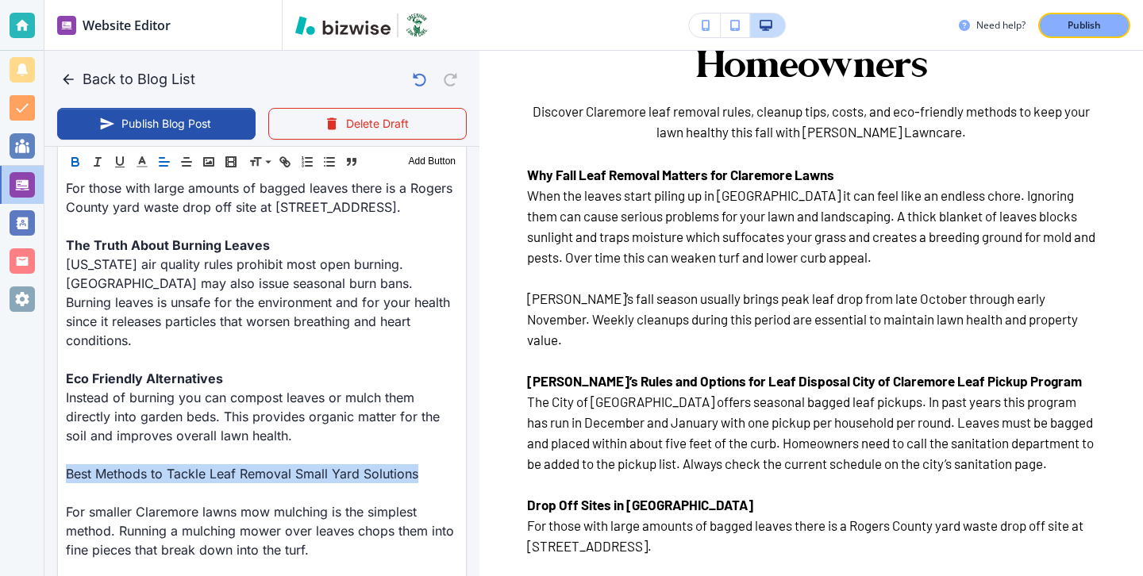
click at [77, 167] on icon "button" at bounding box center [75, 162] width 14 height 14
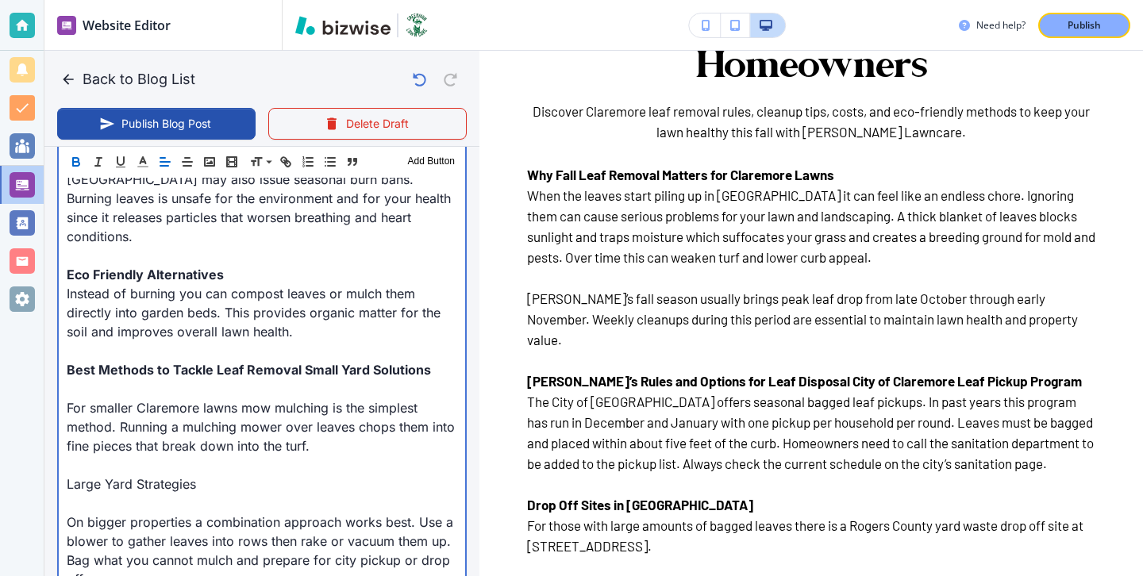
scroll to position [1123, 0]
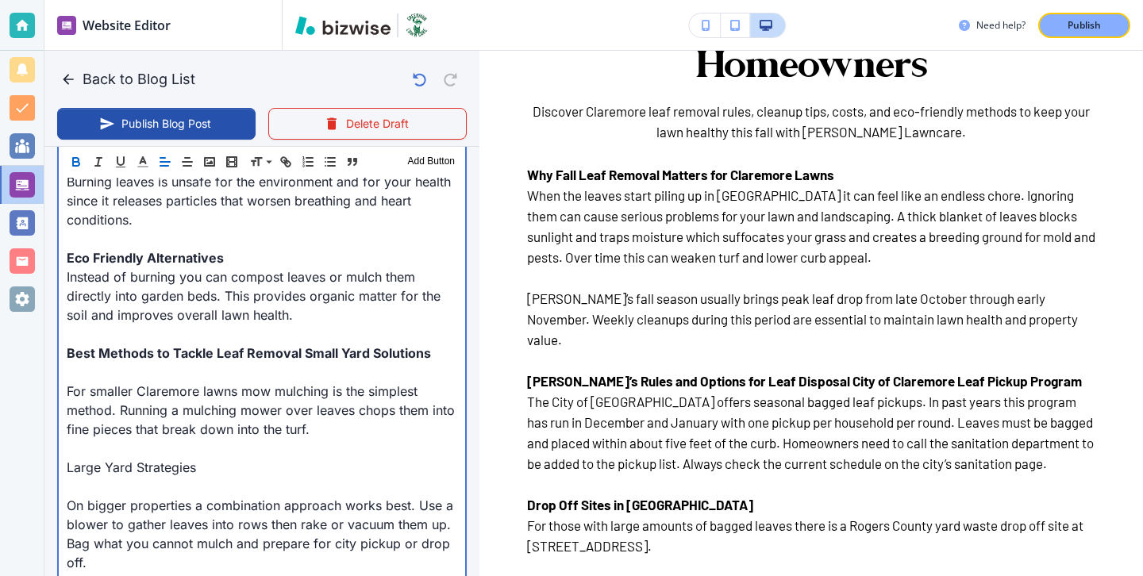
click at [83, 382] on p "For smaller Claremore lawns mow mulching is the simplest method. Running a mulc…" at bounding box center [262, 410] width 391 height 57
click at [83, 363] on p at bounding box center [262, 372] width 391 height 19
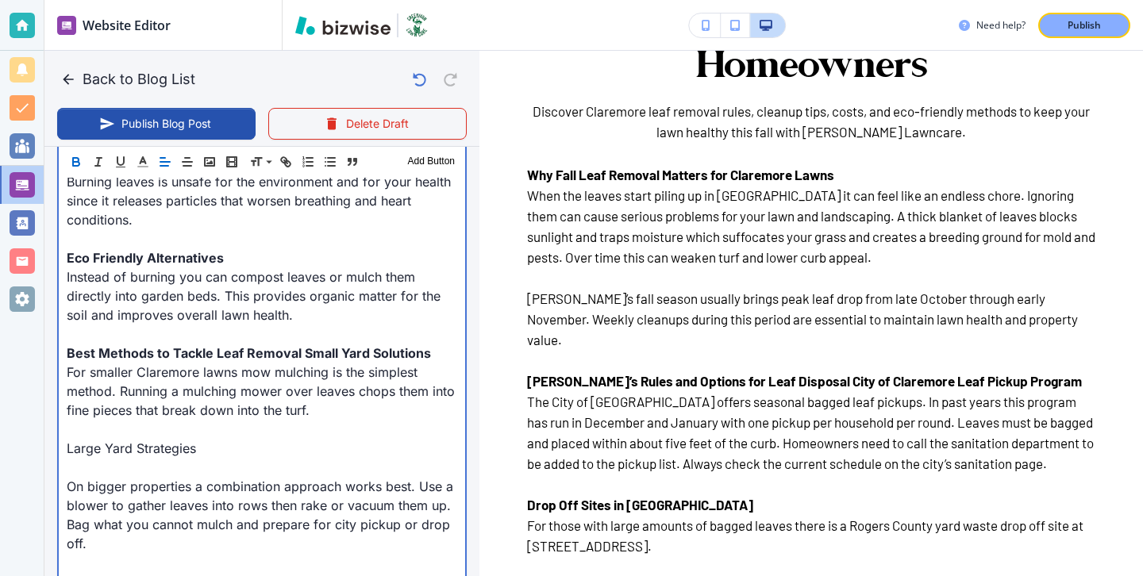
click at [95, 458] on p at bounding box center [262, 467] width 391 height 19
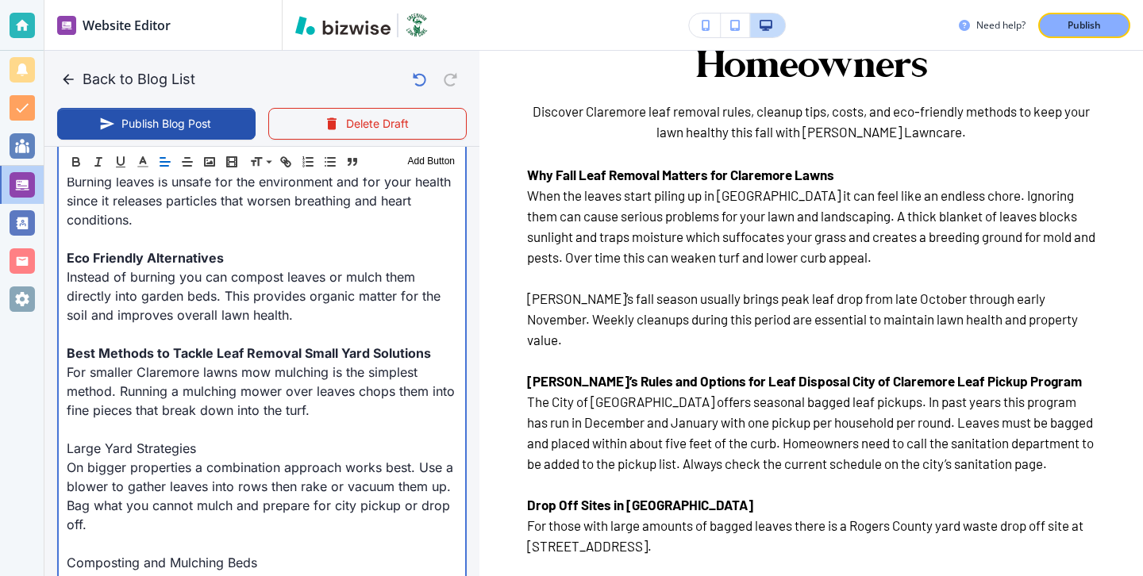
click at [216, 458] on p "On bigger properties a combination approach works best. Use a blower to gather …" at bounding box center [262, 496] width 391 height 76
drag, startPoint x: 217, startPoint y: 414, endPoint x: 0, endPoint y: 412, distance: 216.7
click at [0, 412] on div "Website Editor Pages Edit, add, and delete pages or manage your page order Upda…" at bounding box center [571, 288] width 1143 height 576
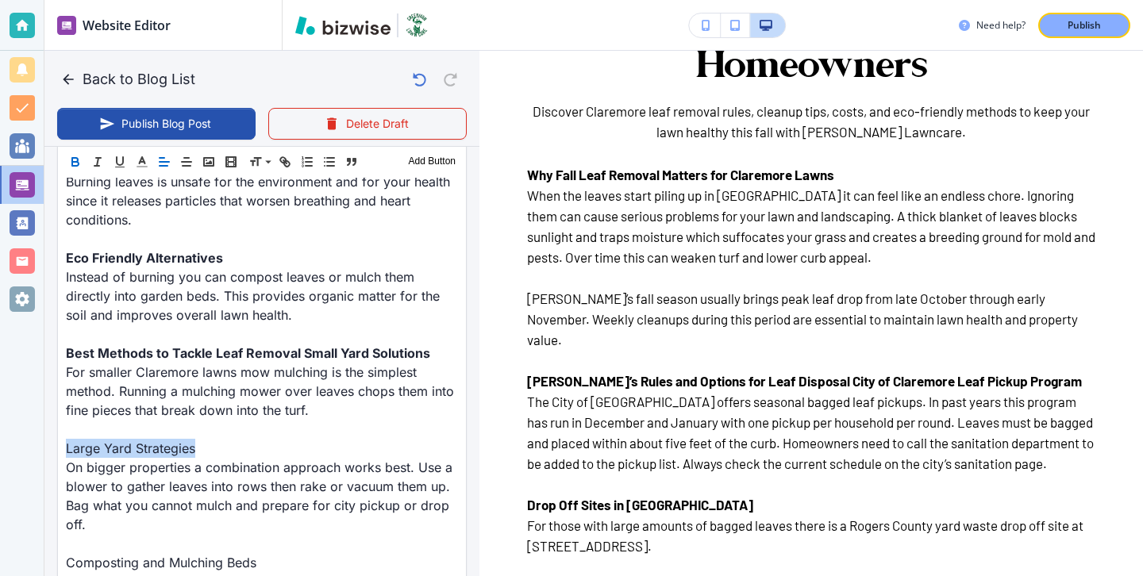
click at [78, 164] on icon "button" at bounding box center [75, 164] width 6 height 4
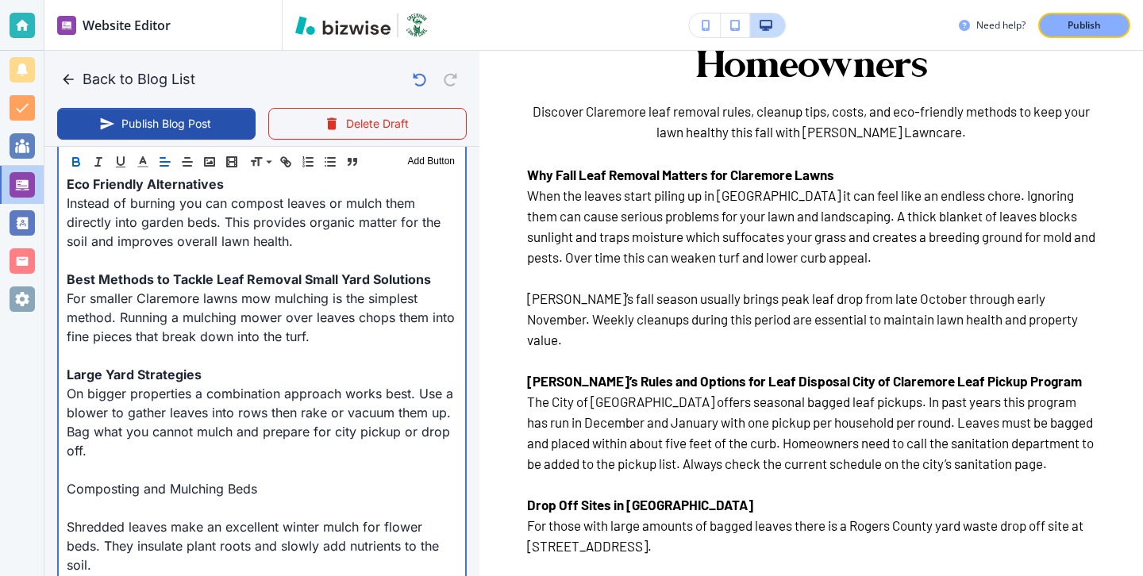
scroll to position [1204, 0]
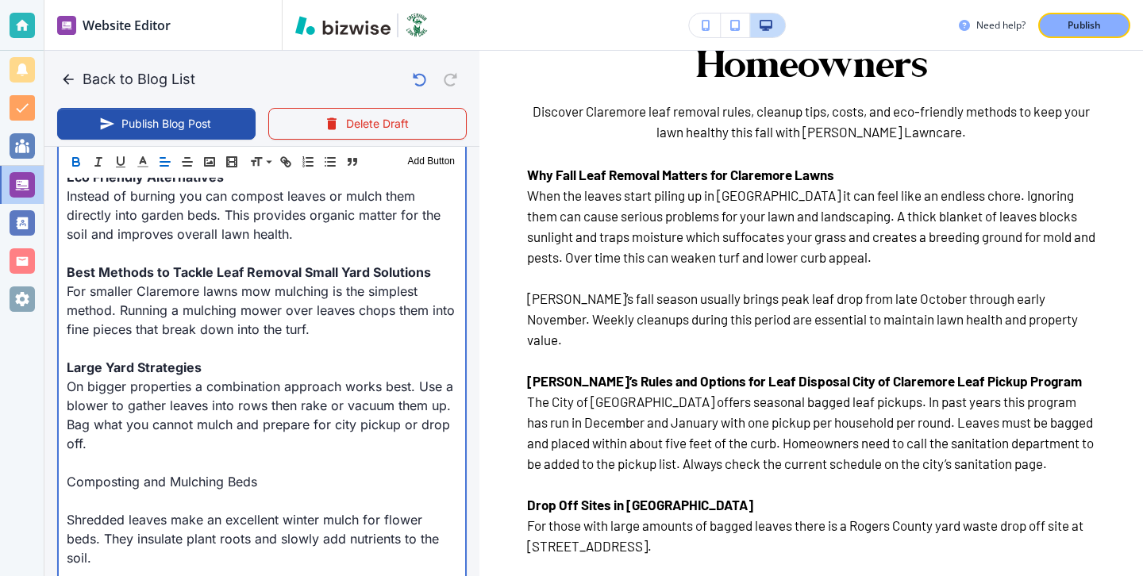
click at [101, 491] on p at bounding box center [262, 500] width 391 height 19
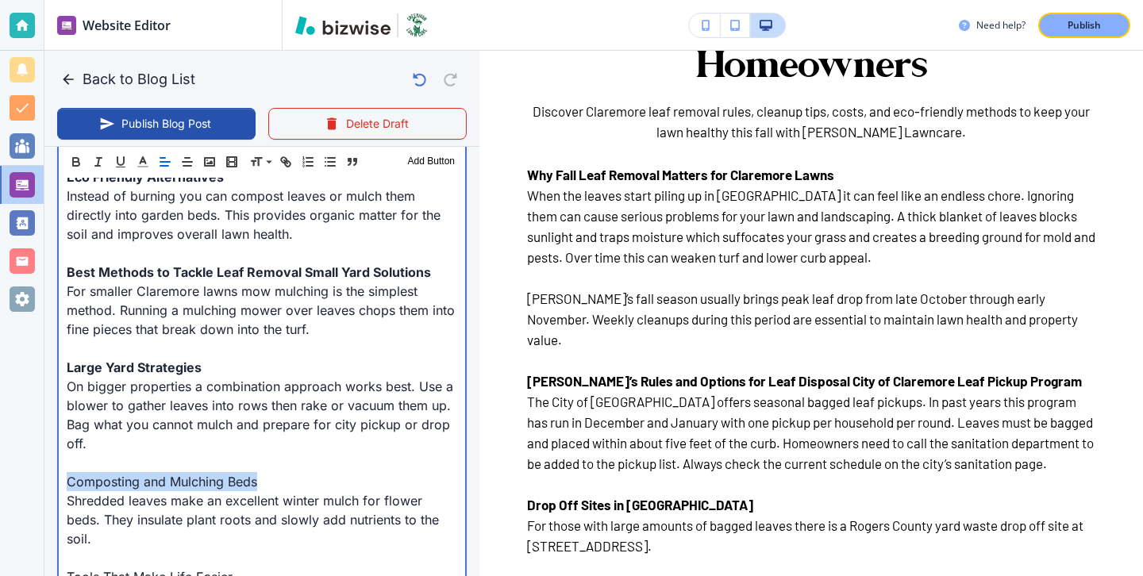
drag, startPoint x: 302, startPoint y: 449, endPoint x: 0, endPoint y: 447, distance: 302.5
click at [0, 447] on div "Website Editor Pages Edit, add, and delete pages or manage your page order Upda…" at bounding box center [571, 288] width 1143 height 576
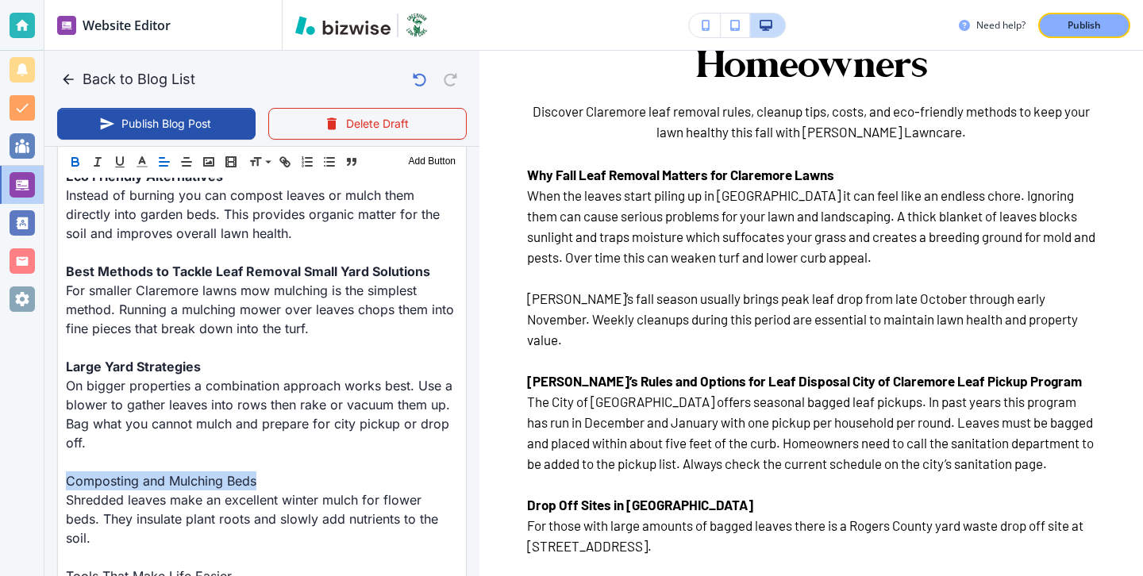
click at [74, 168] on icon "button" at bounding box center [75, 162] width 14 height 14
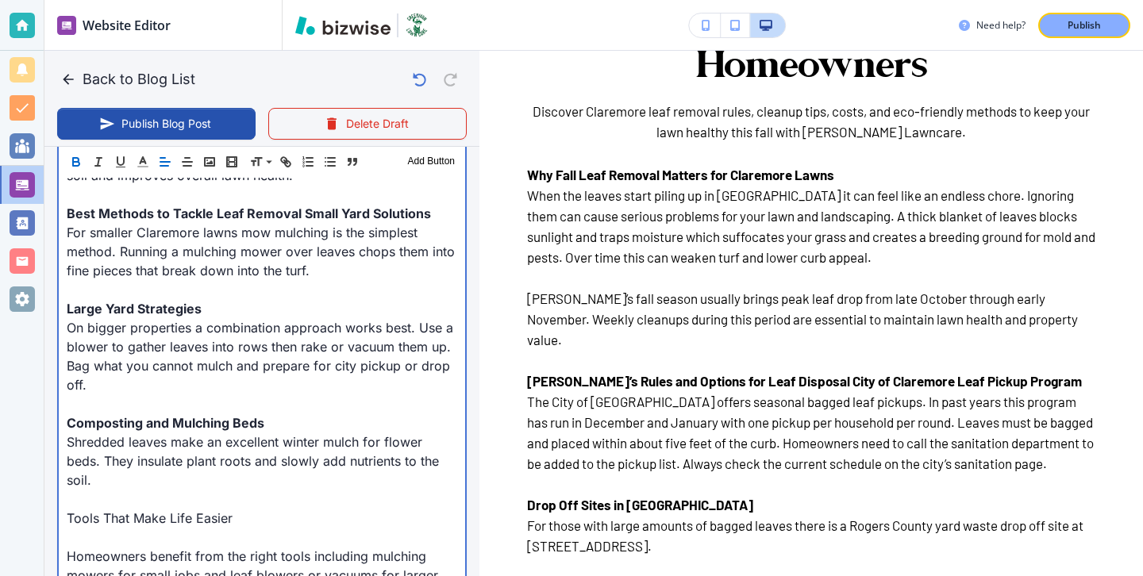
scroll to position [1277, 0]
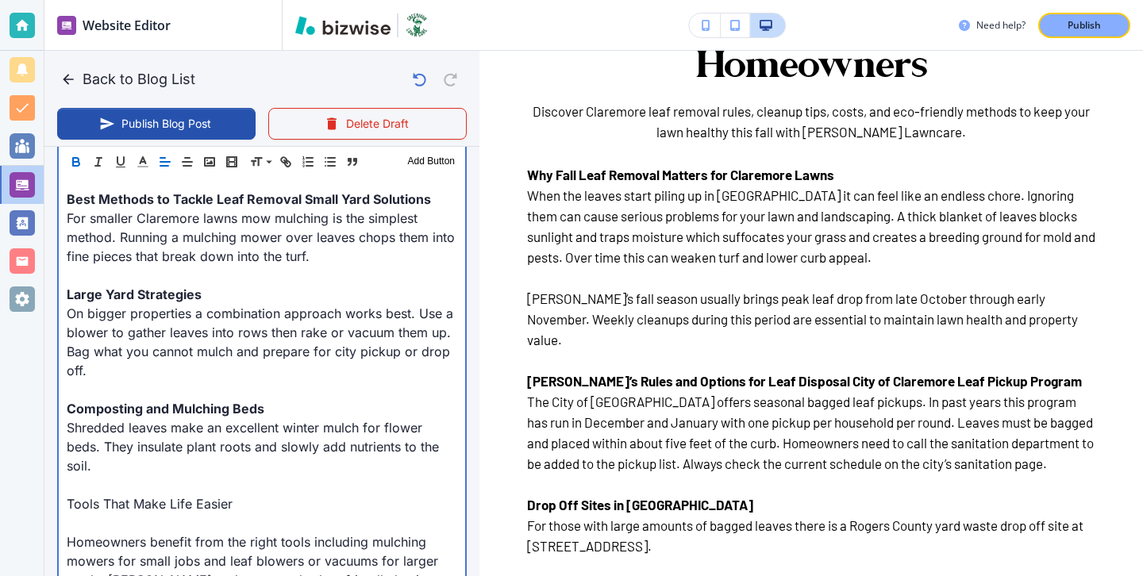
click at [93, 514] on p at bounding box center [262, 523] width 391 height 19
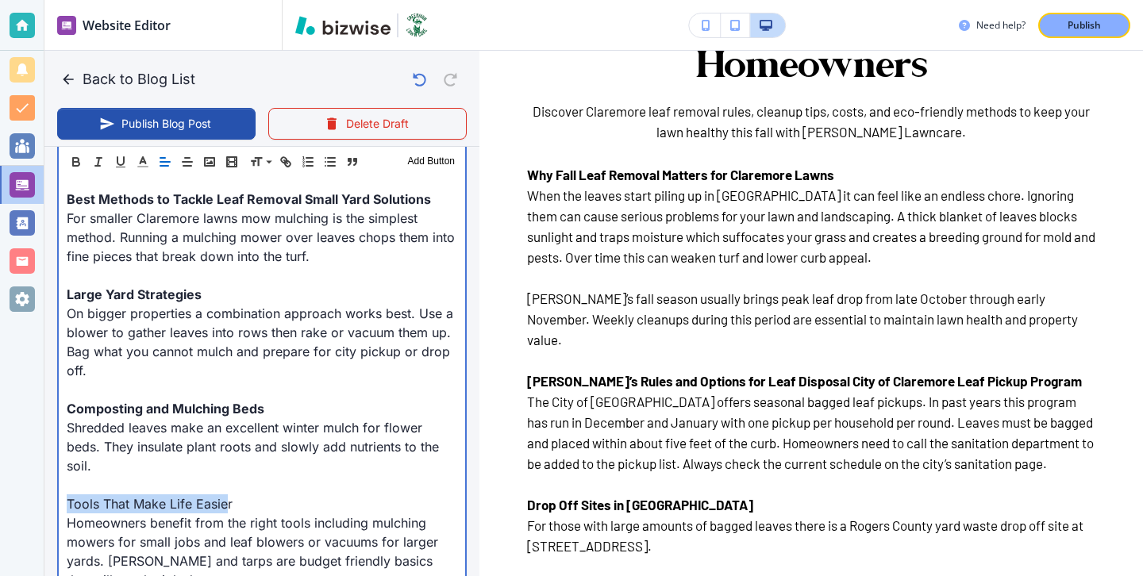
drag, startPoint x: 227, startPoint y: 464, endPoint x: 0, endPoint y: 463, distance: 227.1
click at [0, 463] on div "Website Editor Pages Edit, add, and delete pages or manage your page order Upda…" at bounding box center [571, 288] width 1143 height 576
click at [204, 495] on p "Tools That Make Life Easier" at bounding box center [262, 504] width 391 height 19
drag, startPoint x: 250, startPoint y: 460, endPoint x: 4, endPoint y: 450, distance: 246.3
click at [4, 450] on div "Website Editor Pages Edit, add, and delete pages or manage your page order Upda…" at bounding box center [571, 288] width 1143 height 576
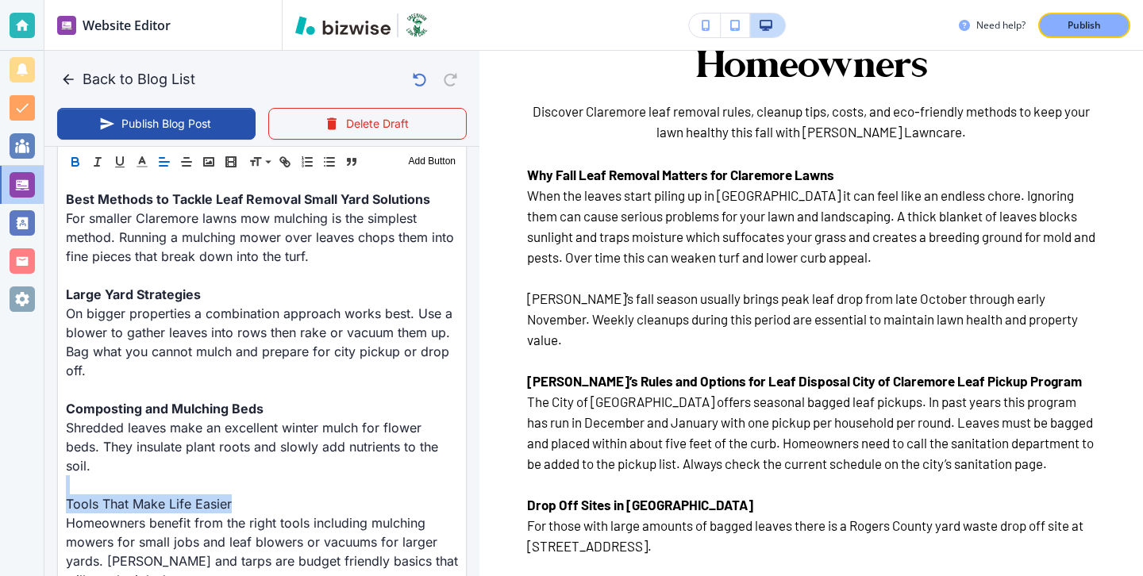
click at [71, 157] on icon "button" at bounding box center [75, 162] width 14 height 14
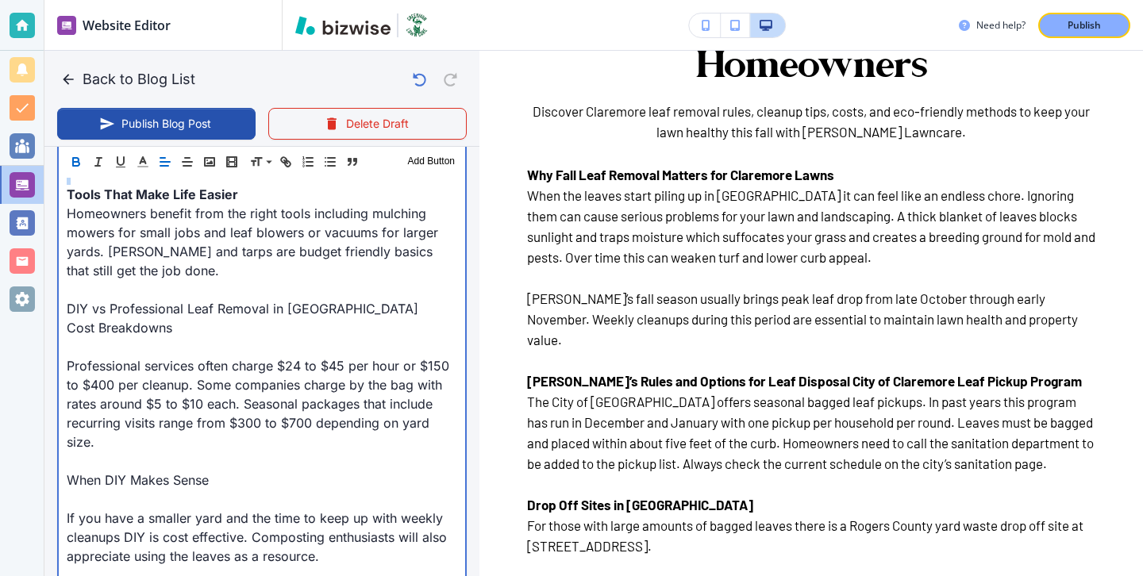
scroll to position [1540, 0]
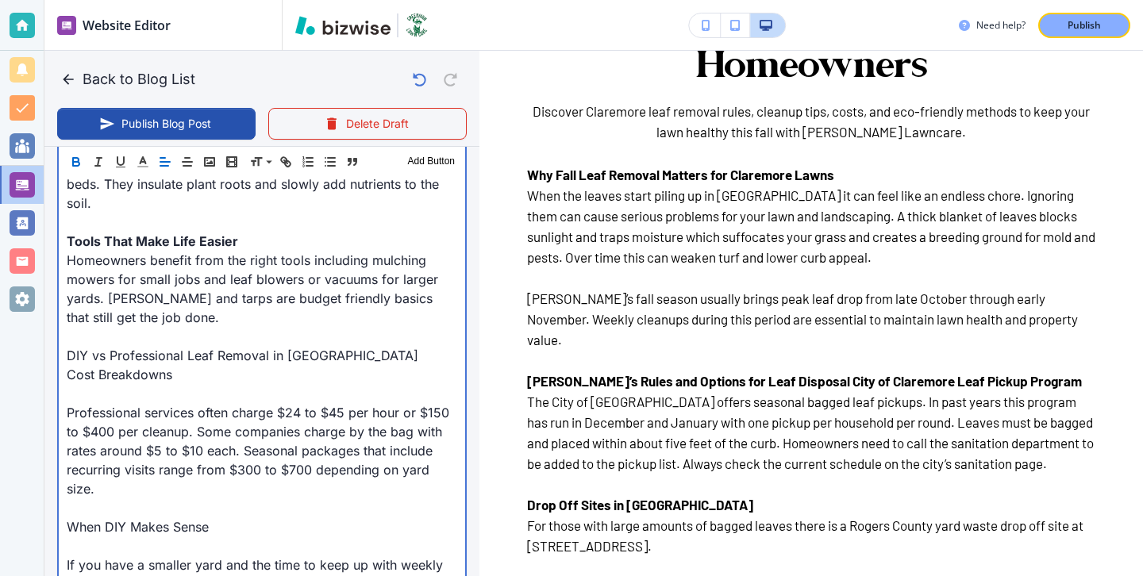
click at [148, 384] on p at bounding box center [262, 393] width 391 height 19
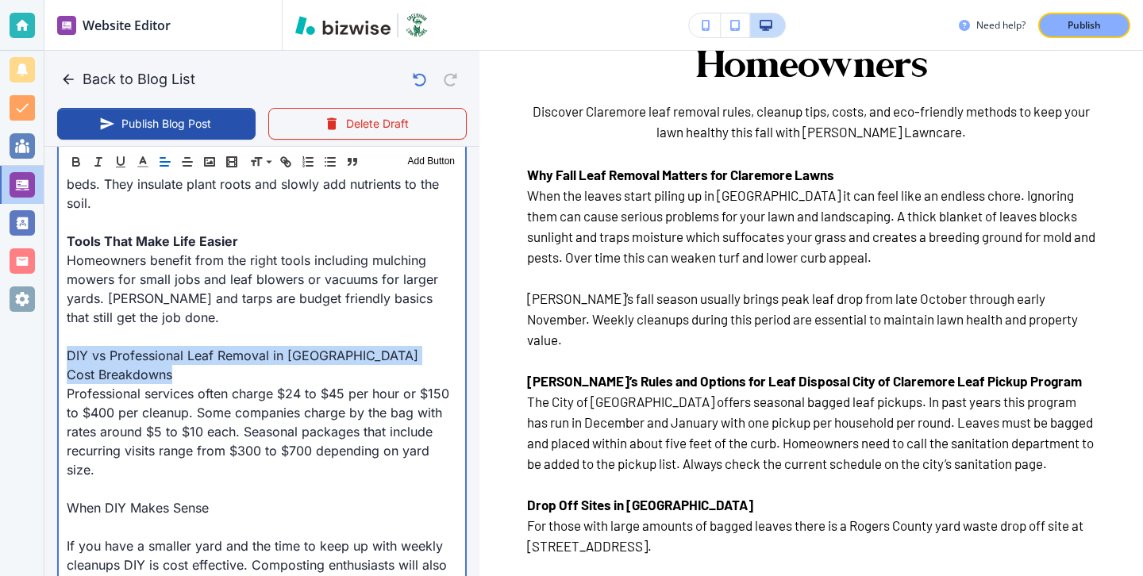
drag, startPoint x: 202, startPoint y: 335, endPoint x: 18, endPoint y: 315, distance: 185.2
click at [19, 315] on div "Website Editor Pages Edit, add, and delete pages or manage your page order Upda…" at bounding box center [571, 288] width 1143 height 576
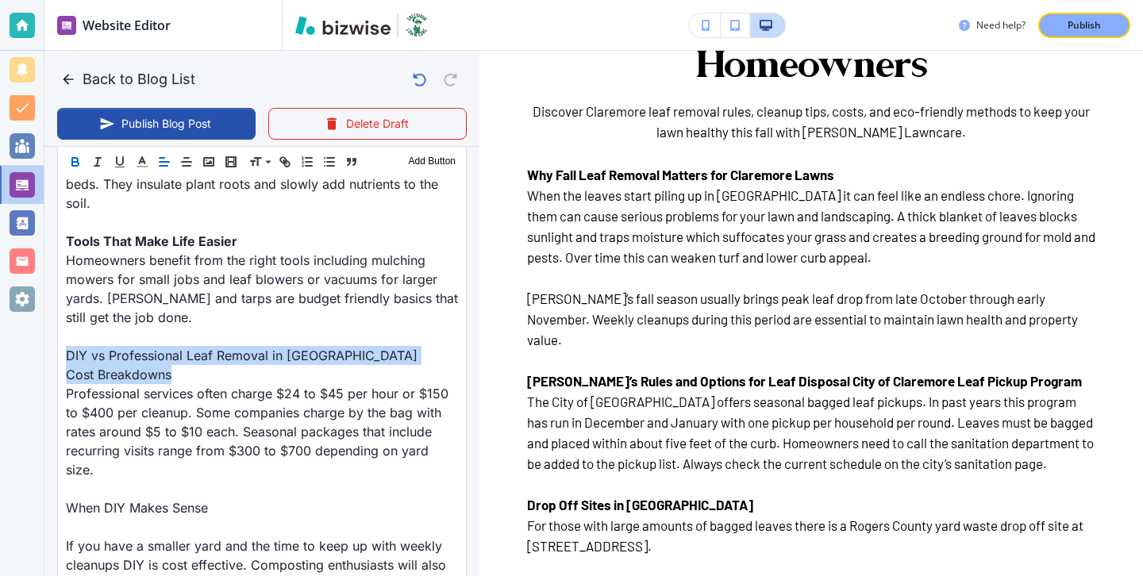
click at [71, 153] on button "button" at bounding box center [75, 161] width 22 height 19
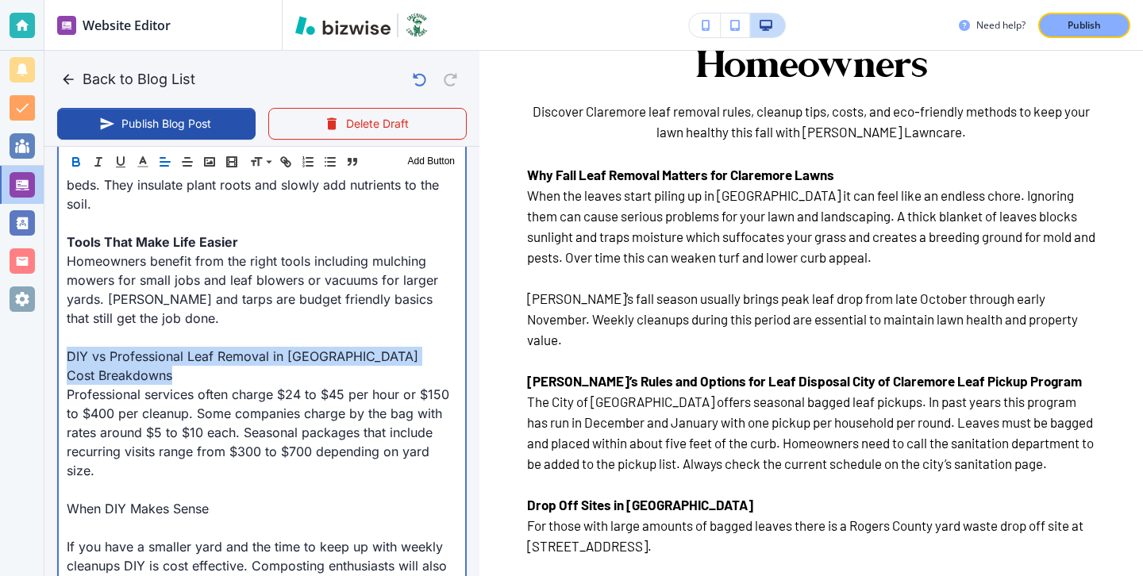
type input "Sep 22, 2025 03:35 PM"
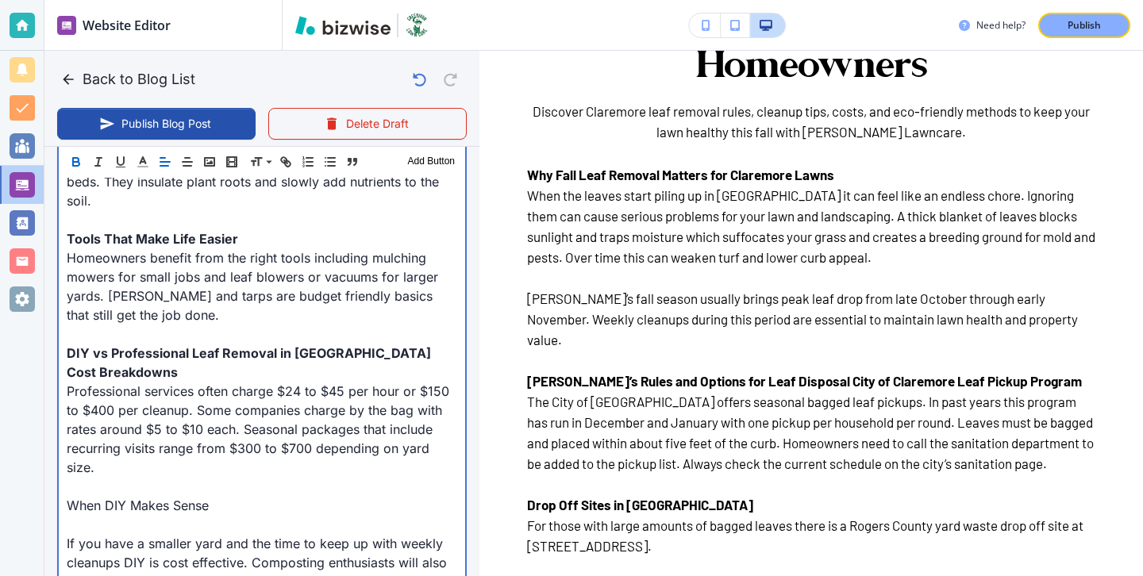
click at [156, 515] on p at bounding box center [262, 524] width 391 height 19
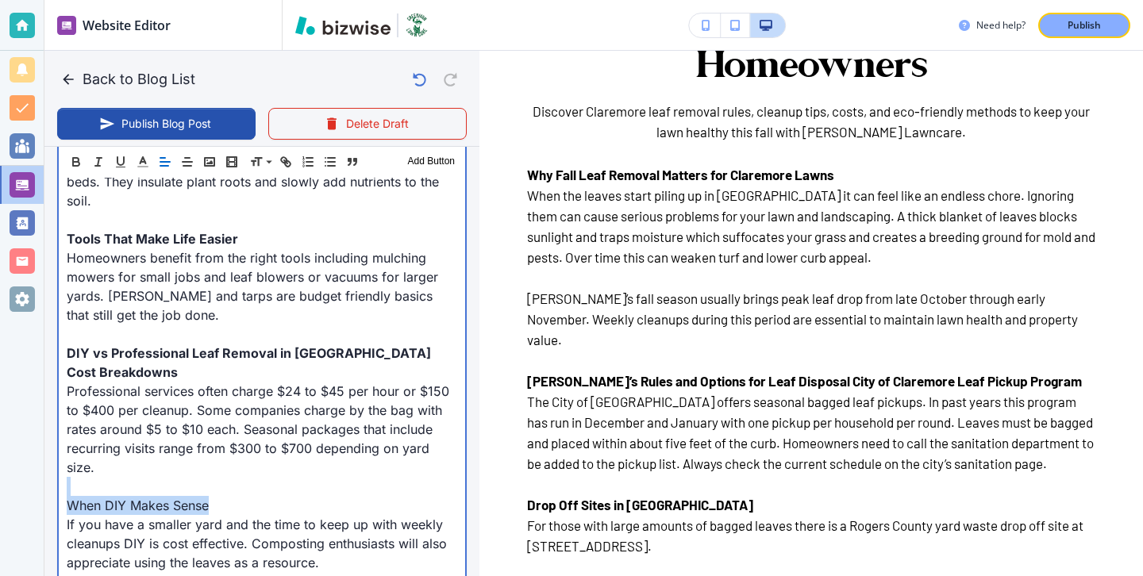
drag, startPoint x: 247, startPoint y: 453, endPoint x: 245, endPoint y: 462, distance: 8.9
click at [245, 462] on div "Why Fall Leaf Removal Matters for Claremore Lawns When the leaves start piling …" at bounding box center [262, 230] width 406 height 2112
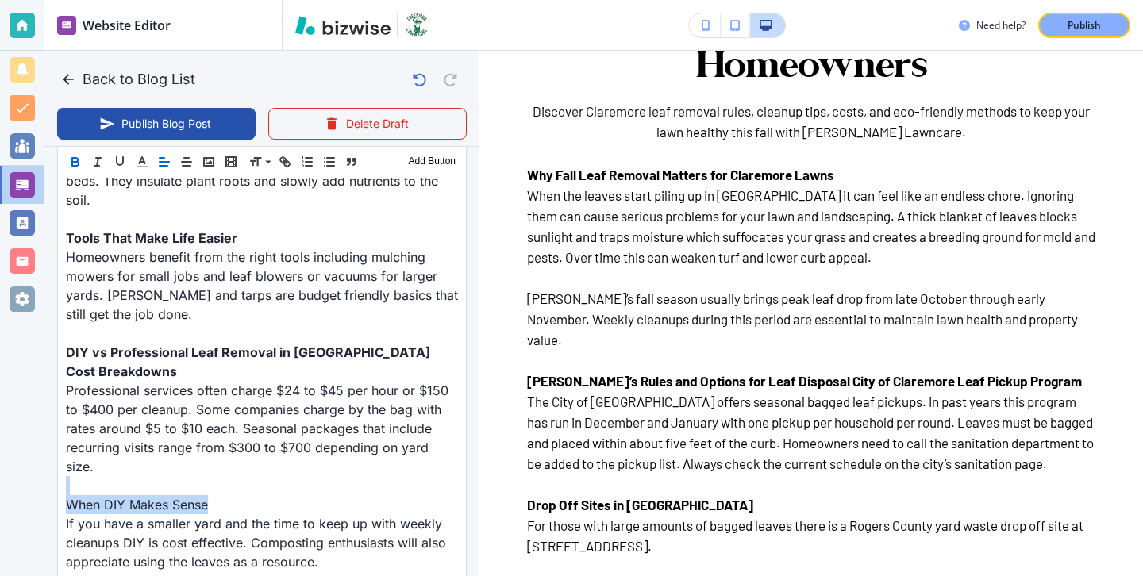
click at [76, 168] on icon "button" at bounding box center [75, 162] width 14 height 14
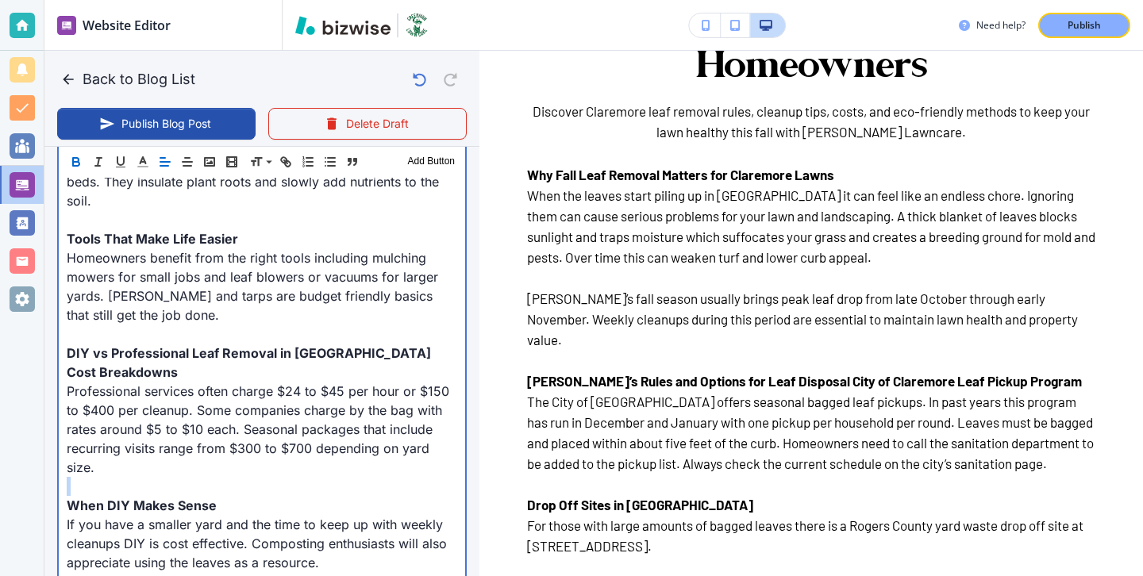
scroll to position [1683, 0]
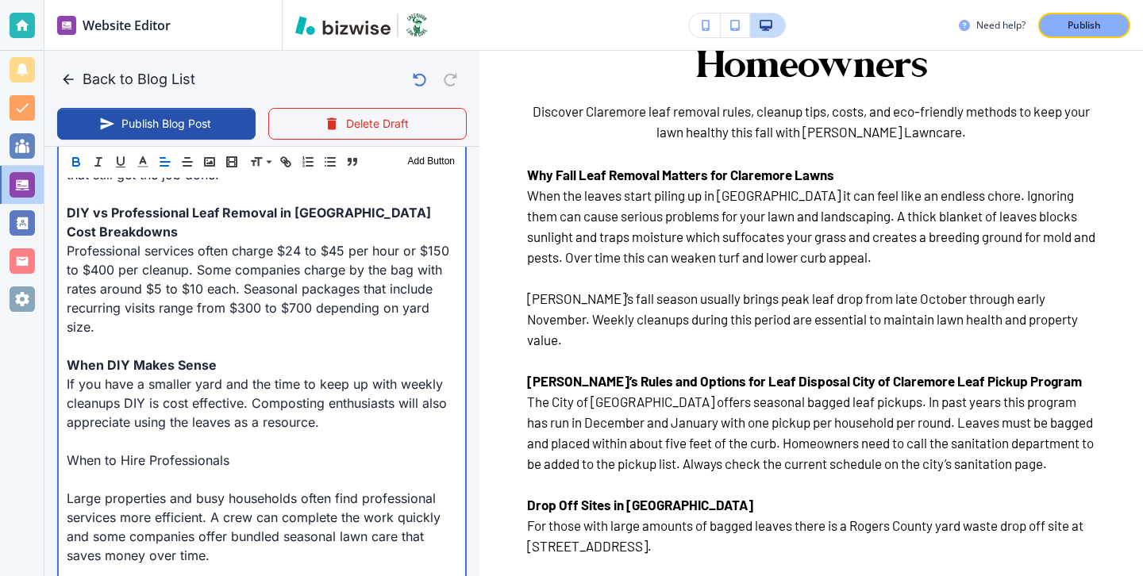
click at [120, 470] on p at bounding box center [262, 479] width 391 height 19
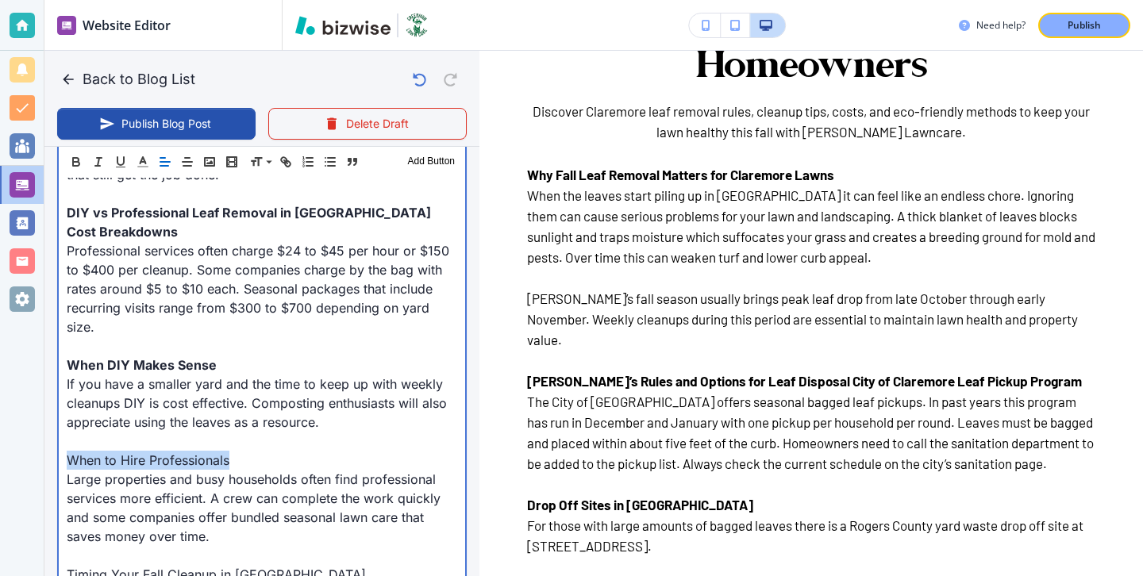
drag, startPoint x: 252, startPoint y: 425, endPoint x: 60, endPoint y: 423, distance: 192.9
click at [60, 423] on div "Why Fall Leaf Removal Matters for Claremore Lawns When the leaves start piling …" at bounding box center [262, 79] width 406 height 2093
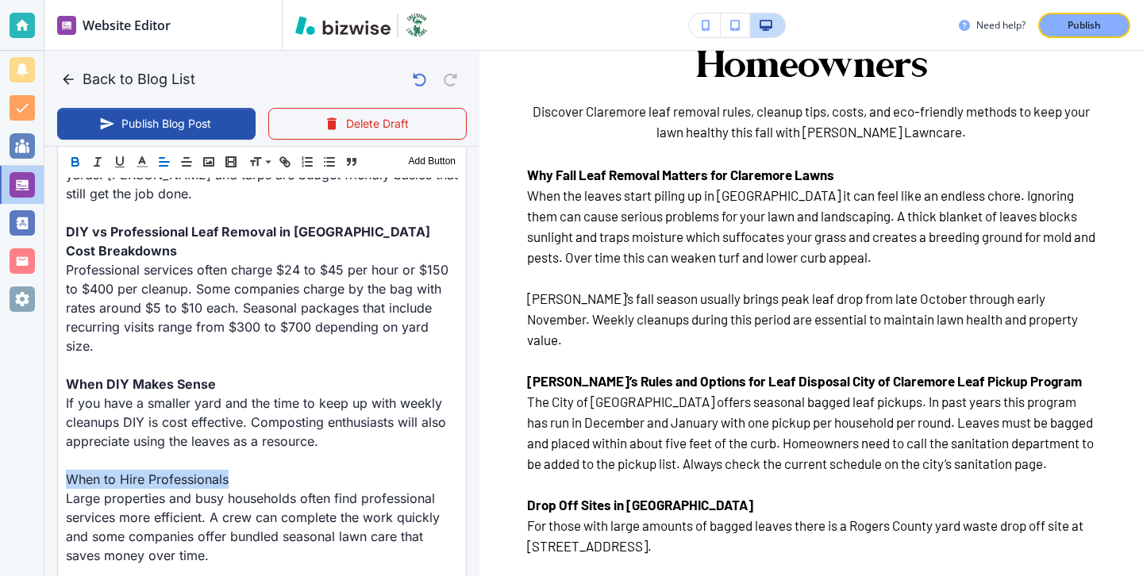
click at [76, 164] on icon "button" at bounding box center [75, 162] width 14 height 14
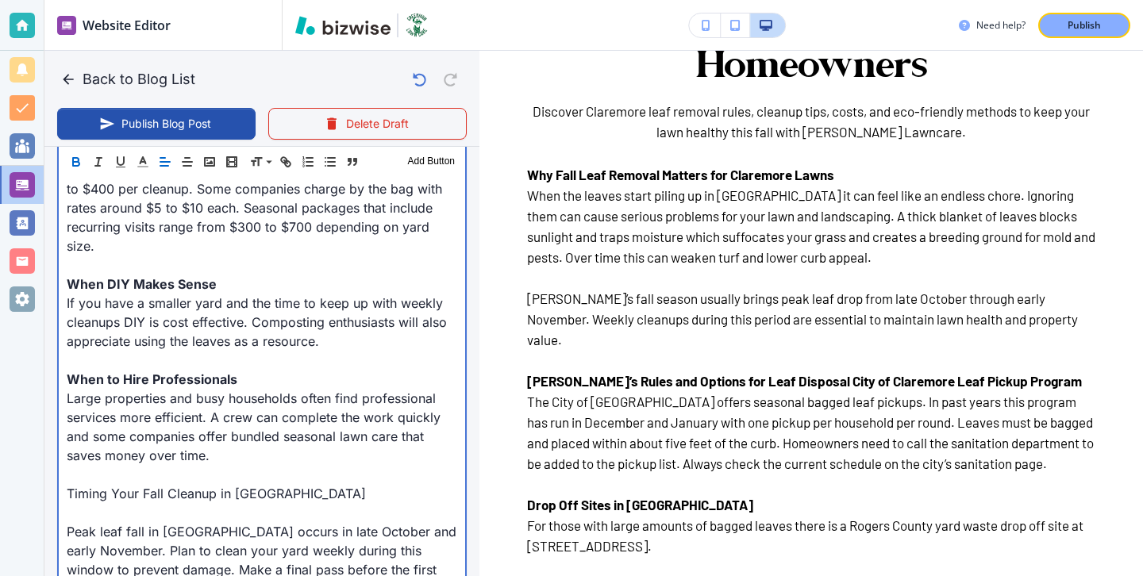
scroll to position [1858, 0]
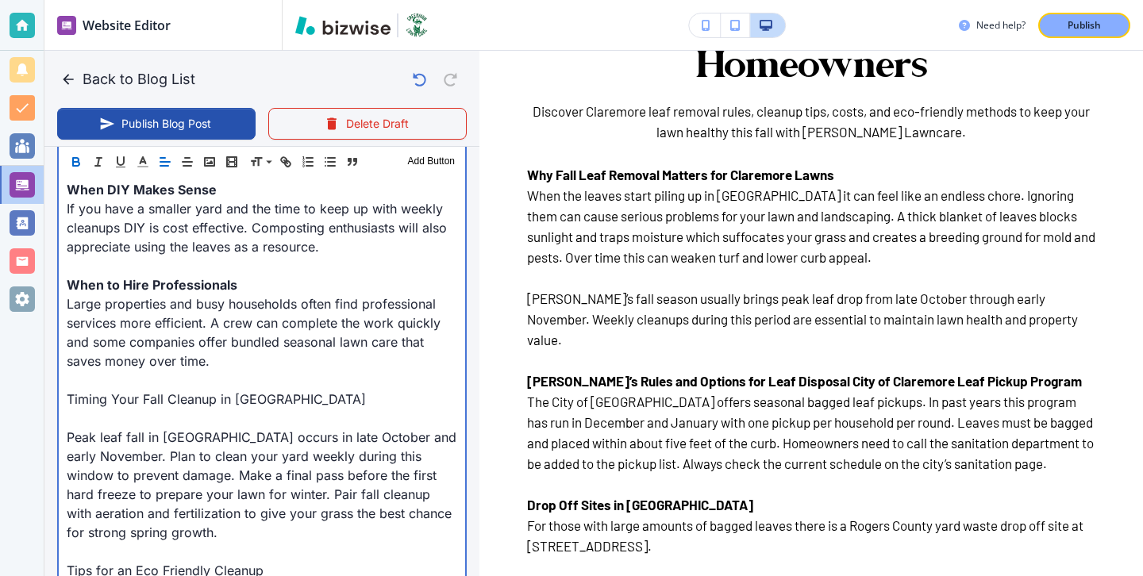
click at [99, 409] on p at bounding box center [262, 418] width 391 height 19
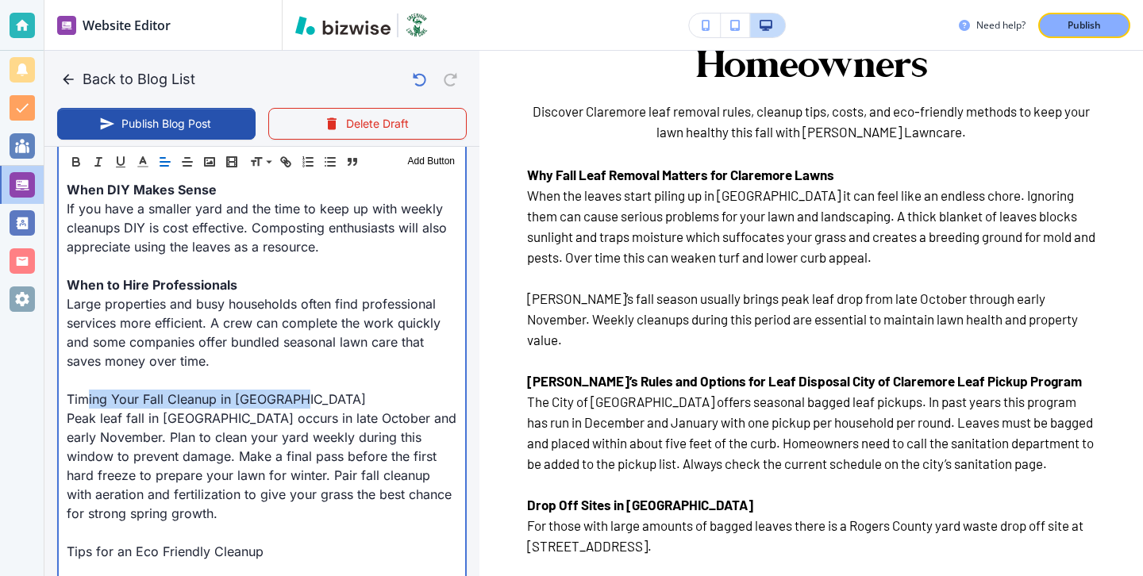
drag, startPoint x: 324, startPoint y: 352, endPoint x: 88, endPoint y: 360, distance: 235.9
click at [88, 390] on p "Timing Your Fall Cleanup in Claremore" at bounding box center [262, 399] width 391 height 19
drag, startPoint x: 52, startPoint y: 356, endPoint x: 104, endPoint y: 353, distance: 51.7
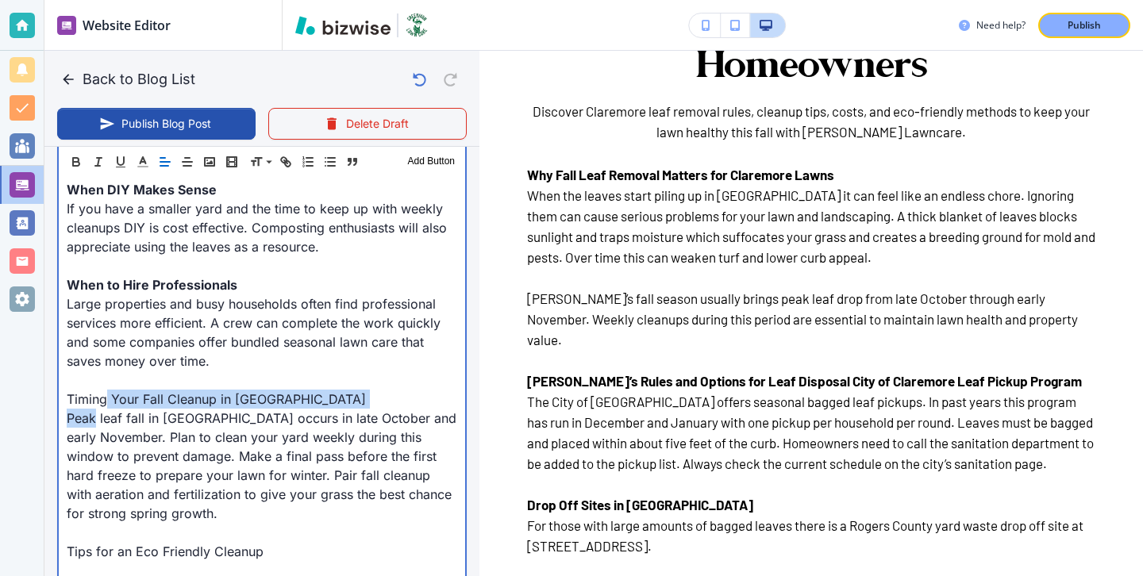
click at [104, 390] on p "Timing Your Fall Cleanup in Claremore" at bounding box center [262, 399] width 391 height 19
drag, startPoint x: 67, startPoint y: 360, endPoint x: 382, endPoint y: 352, distance: 315.3
click at [383, 390] on p "Timing Your Fall Cleanup in Claremore" at bounding box center [262, 399] width 391 height 19
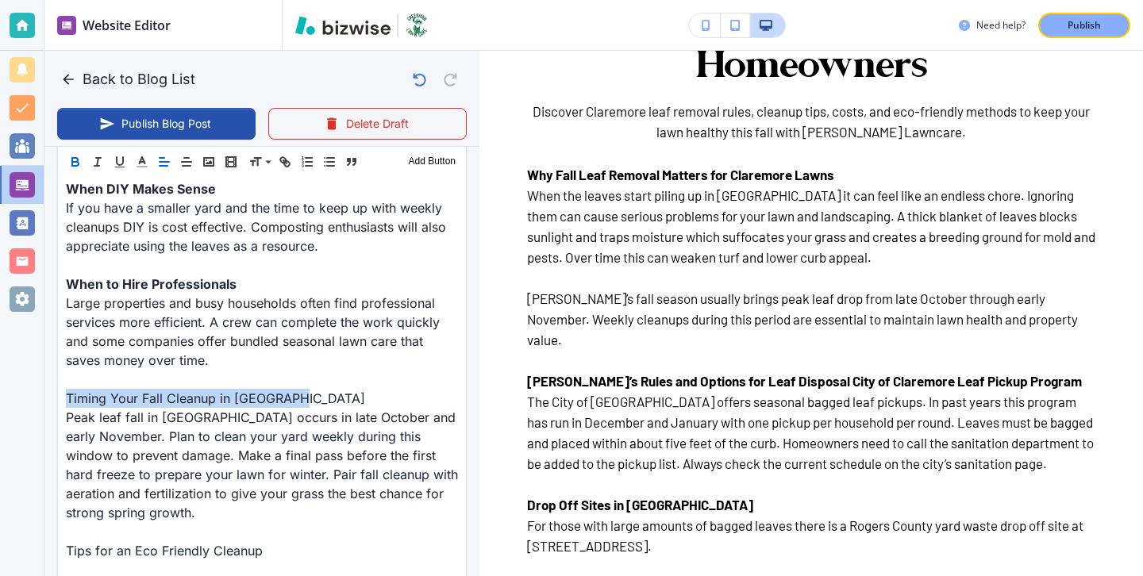
click at [83, 168] on button "button" at bounding box center [75, 161] width 22 height 19
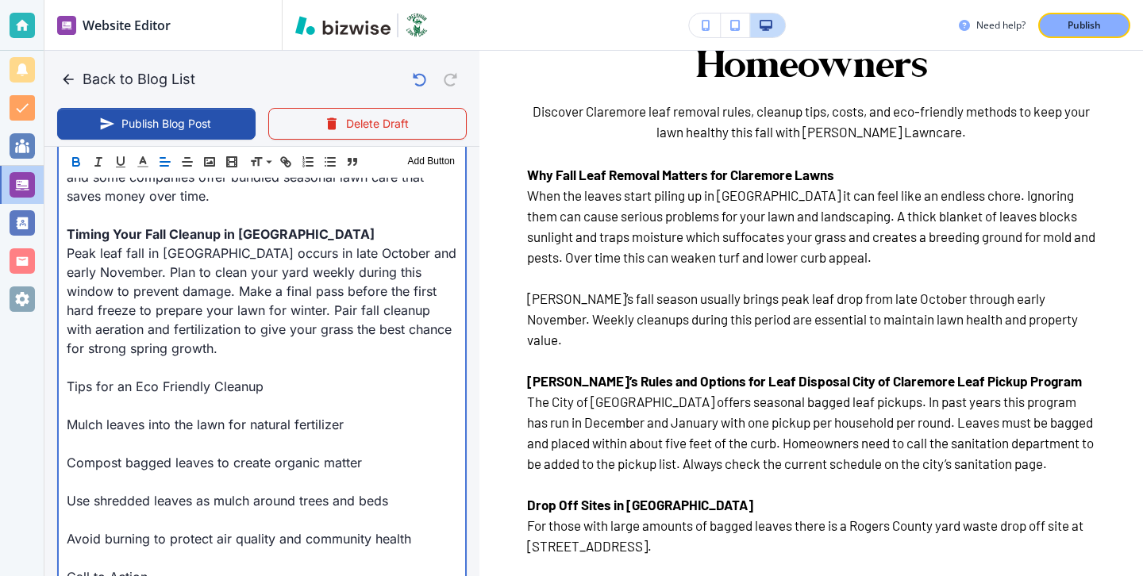
scroll to position [2036, 0]
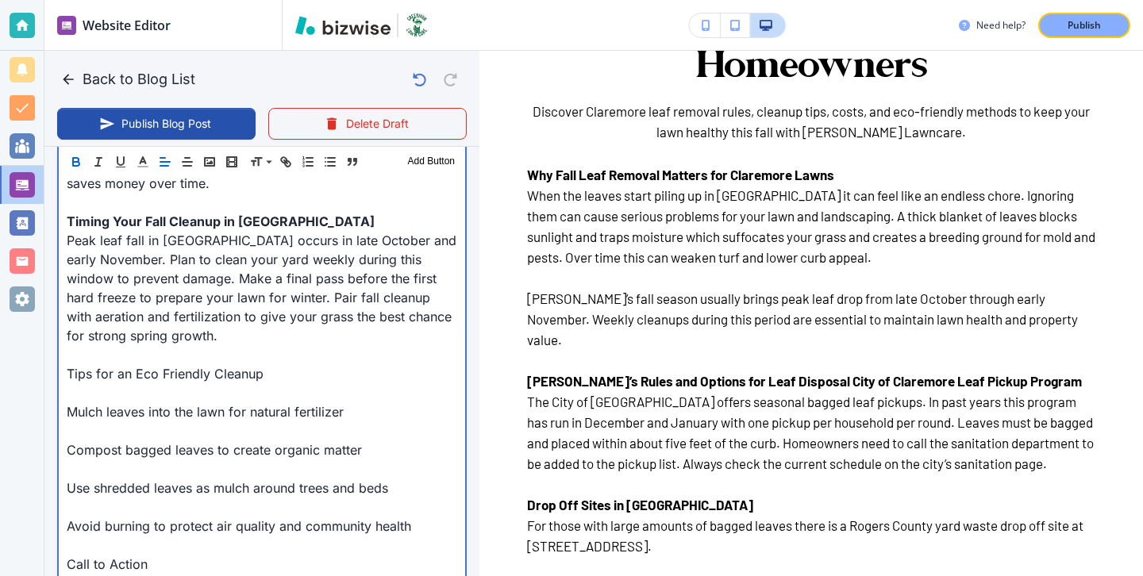
click at [170, 383] on p at bounding box center [262, 392] width 391 height 19
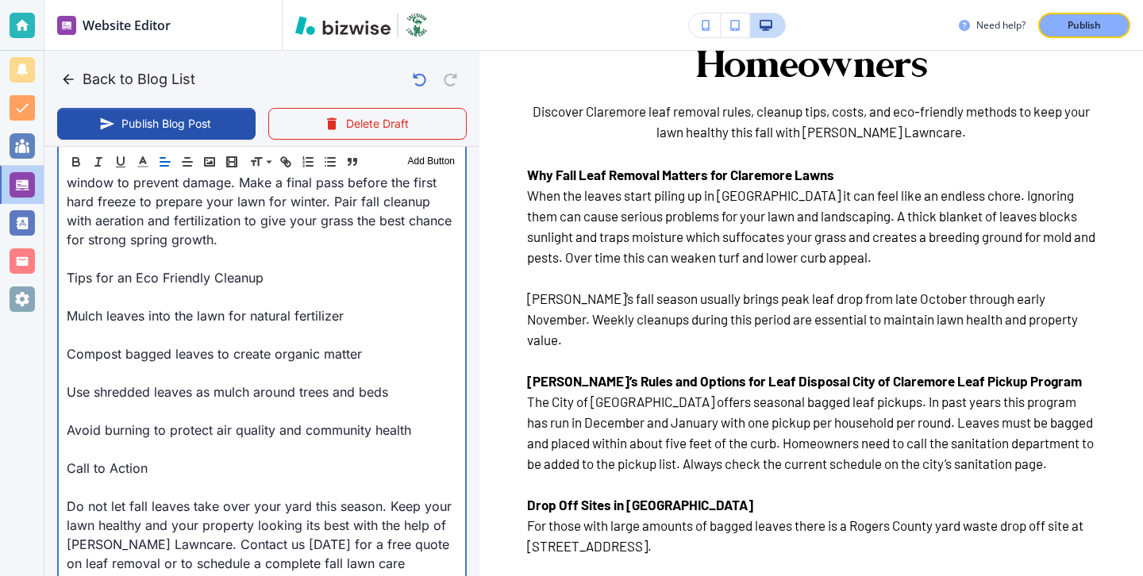
scroll to position [2132, 0]
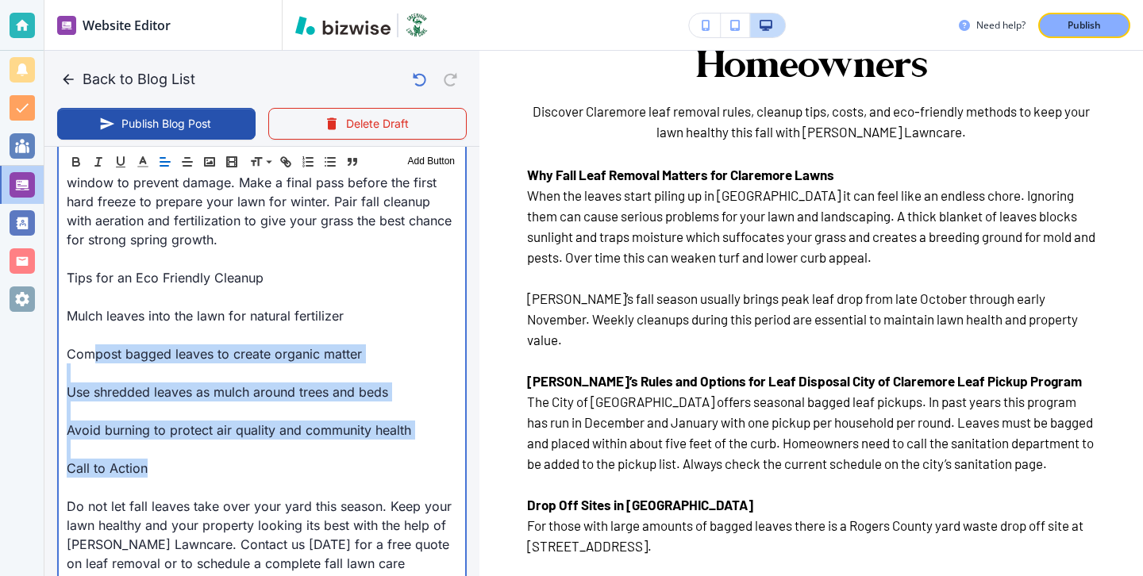
drag, startPoint x: 177, startPoint y: 429, endPoint x: 90, endPoint y: 310, distance: 147.7
click at [90, 345] on p "Compost bagged leaves to create organic matter" at bounding box center [262, 354] width 391 height 19
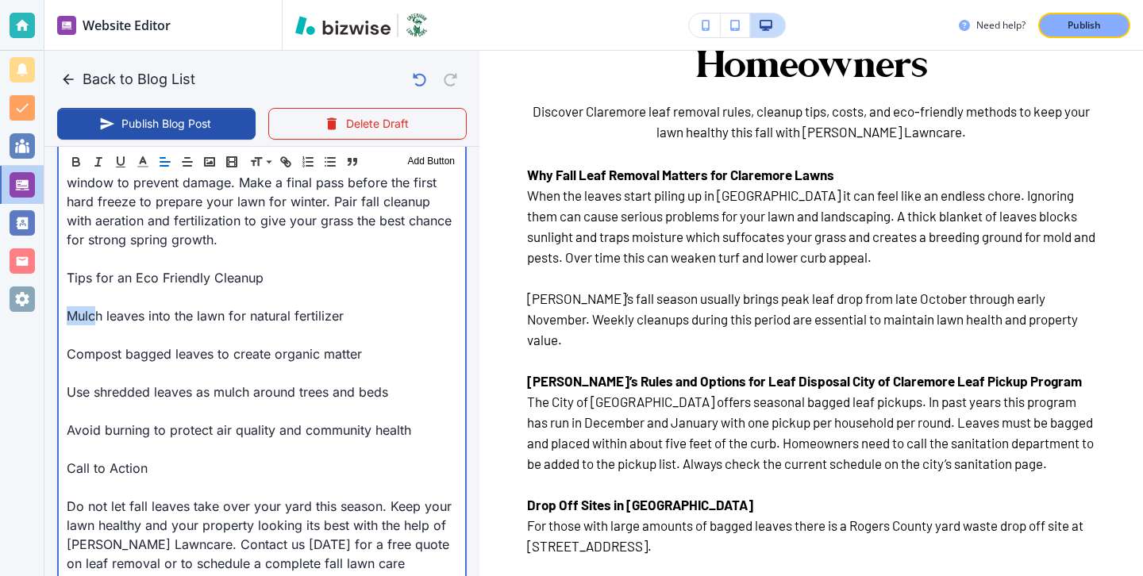
drag, startPoint x: 68, startPoint y: 277, endPoint x: 99, endPoint y: 283, distance: 31.6
click at [99, 306] on p "Mulch leaves into the lawn for natural fertilizer" at bounding box center [262, 315] width 391 height 19
click at [87, 306] on p "Mulch leaves into the lawn for natural fertilizer" at bounding box center [262, 315] width 391 height 19
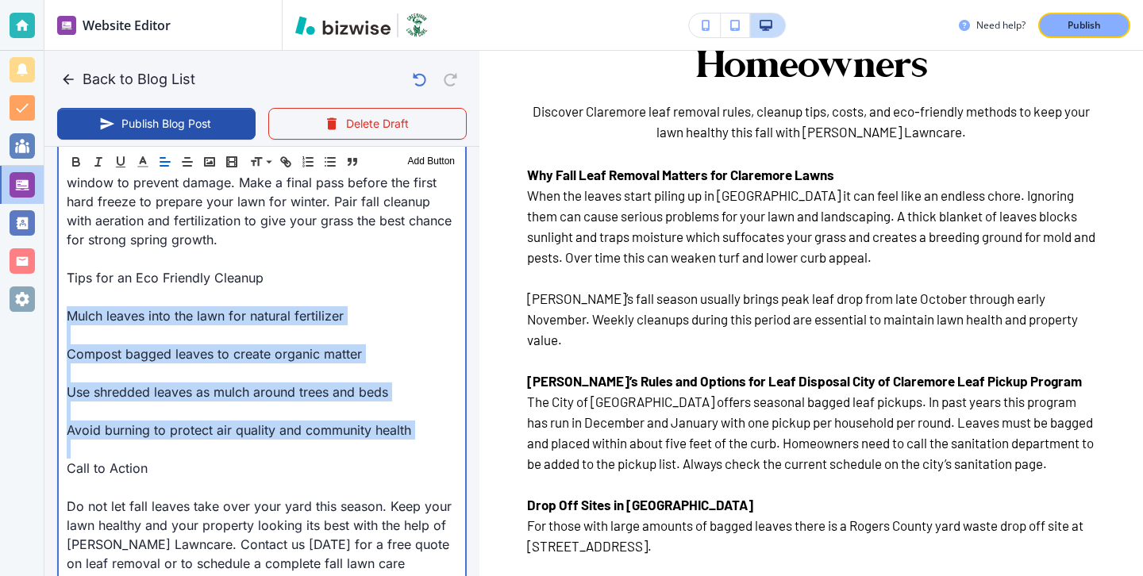
drag, startPoint x: 67, startPoint y: 275, endPoint x: 443, endPoint y: 403, distance: 397.4
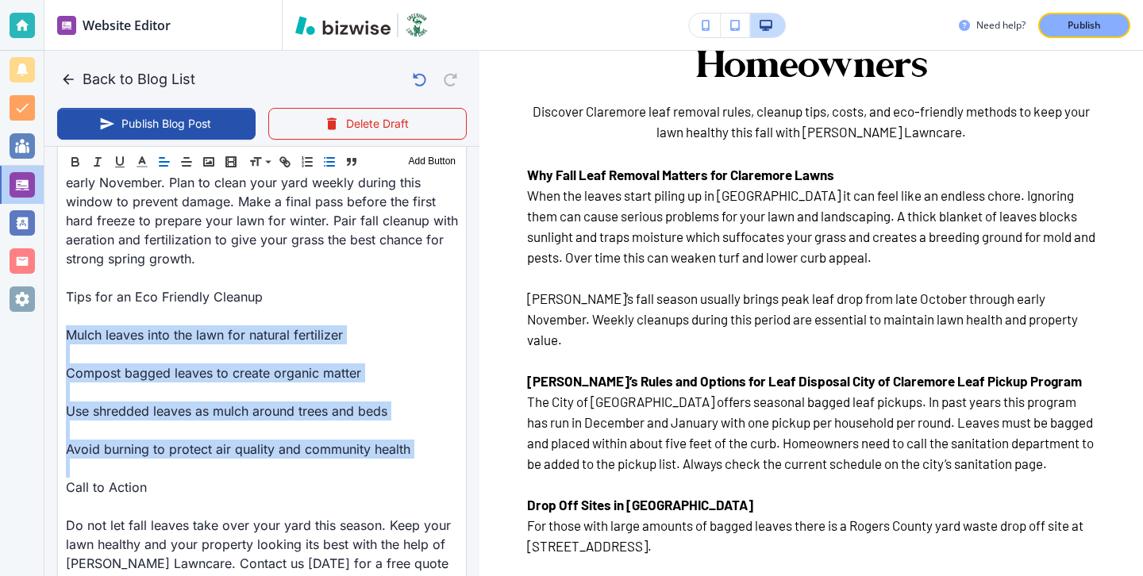
click at [330, 162] on line "button" at bounding box center [330, 162] width 7 height 0
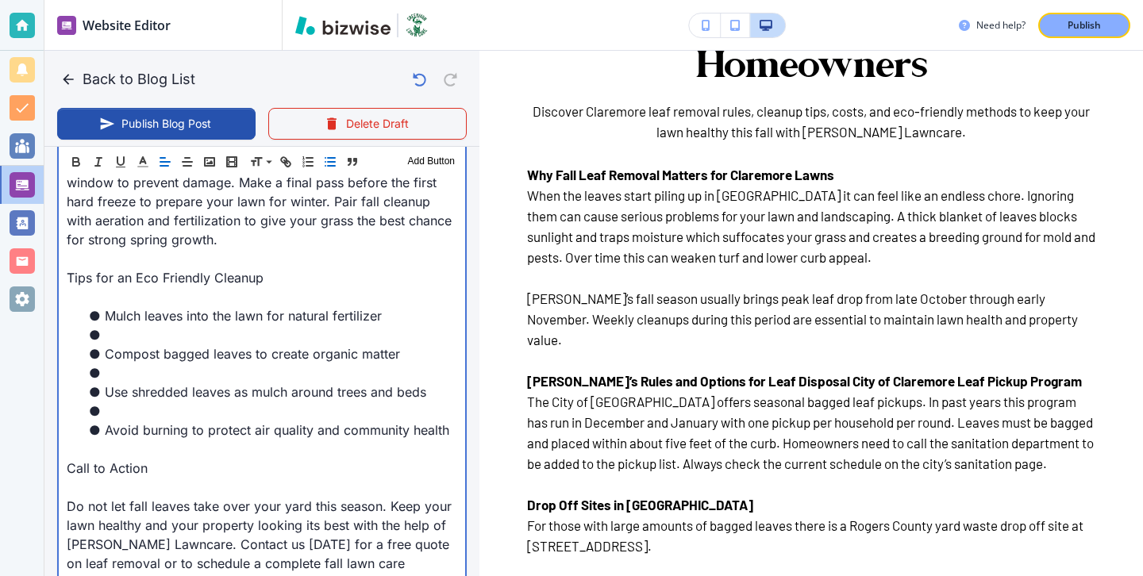
click at [186, 402] on li at bounding box center [272, 411] width 372 height 19
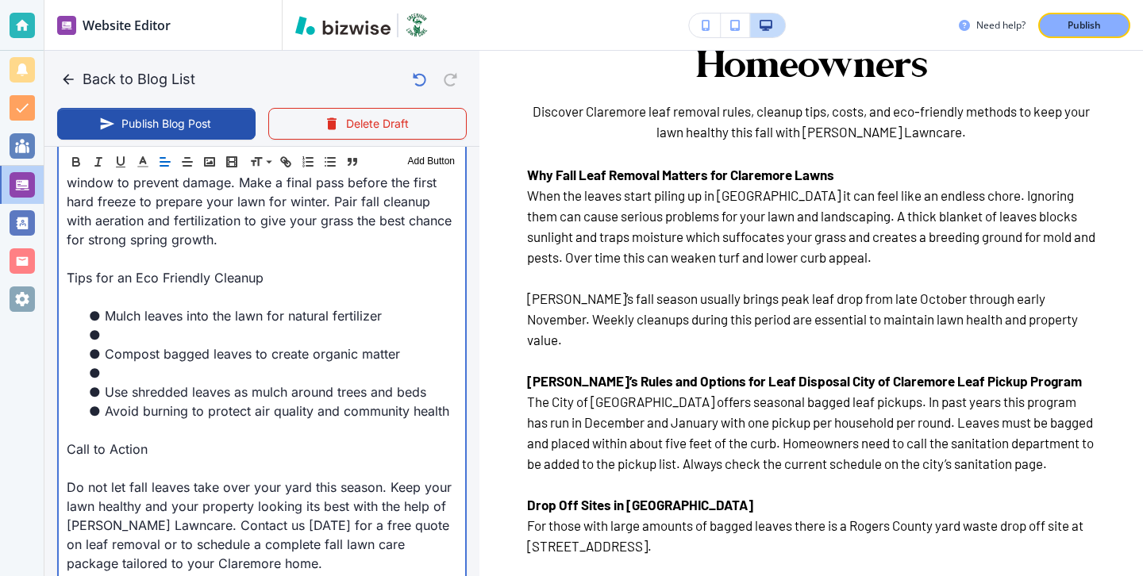
click at [188, 364] on li at bounding box center [272, 373] width 372 height 19
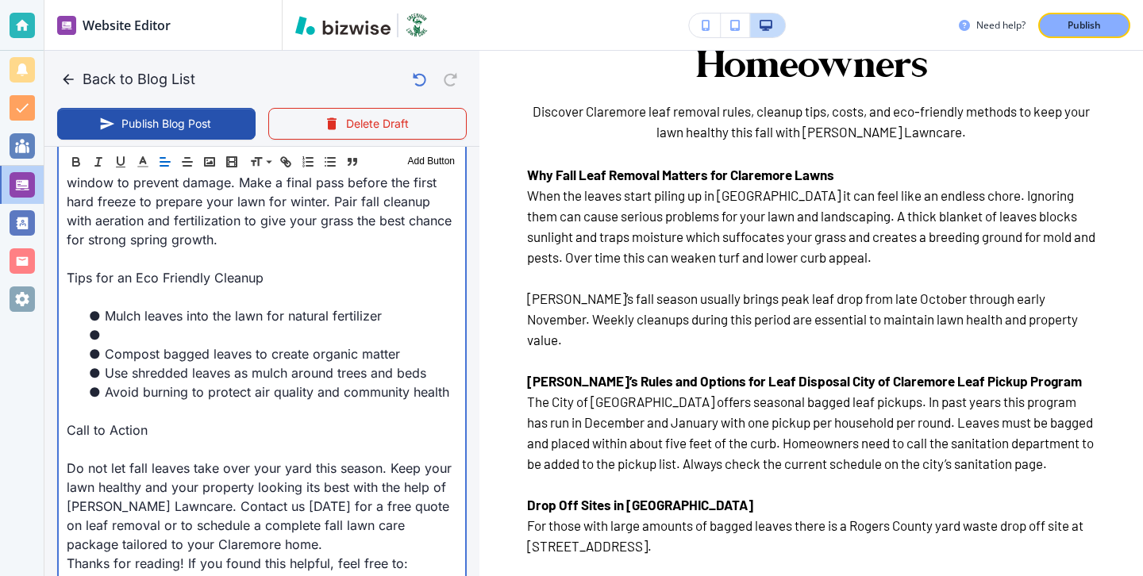
click at [195, 325] on li at bounding box center [272, 334] width 372 height 19
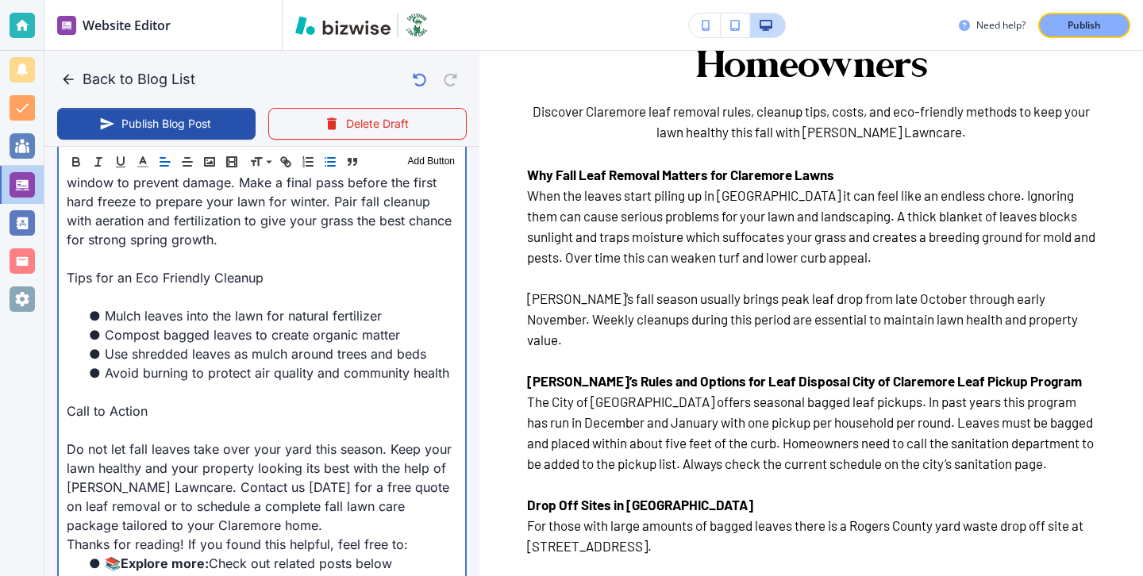
click at [183, 421] on p at bounding box center [262, 430] width 391 height 19
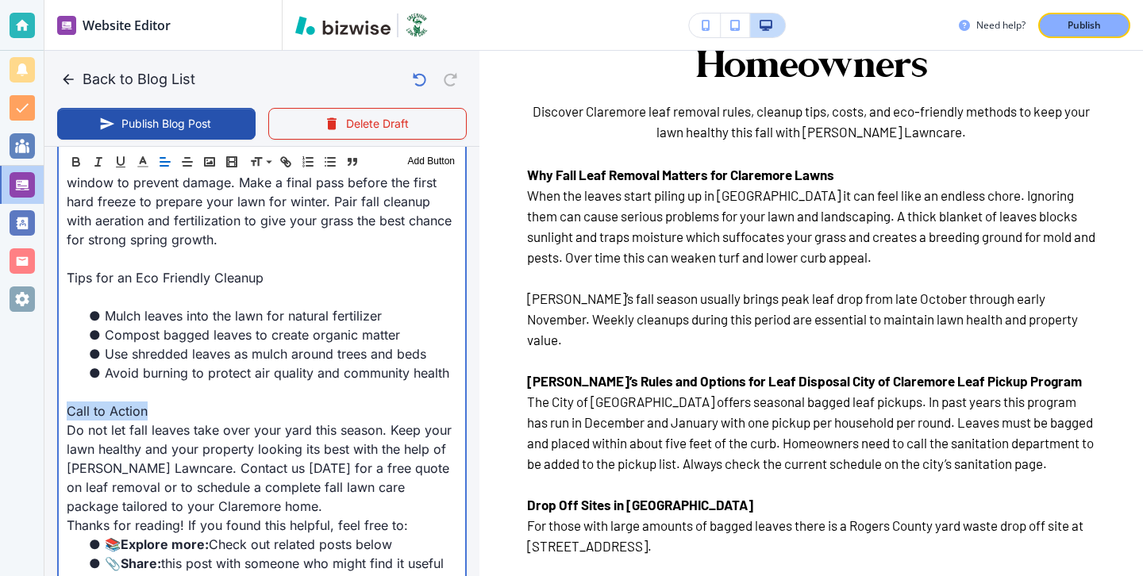
drag, startPoint x: 159, startPoint y: 375, endPoint x: 0, endPoint y: 374, distance: 158.8
click at [0, 374] on div "Website Editor Pages Edit, add, and delete pages or manage your page order Upda…" at bounding box center [571, 288] width 1143 height 576
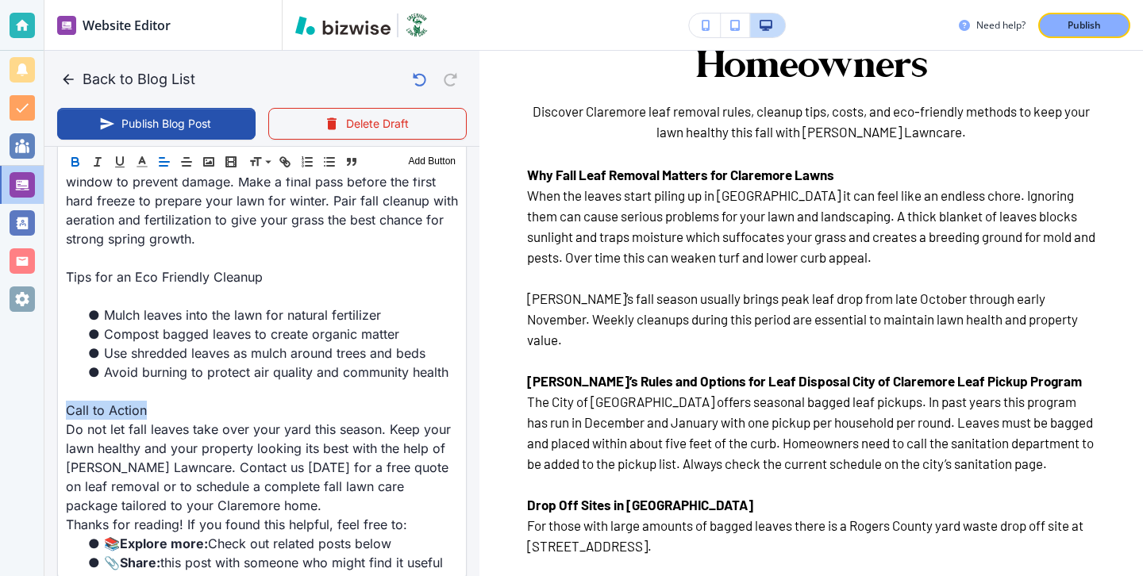
click at [71, 160] on icon "button" at bounding box center [75, 162] width 14 height 14
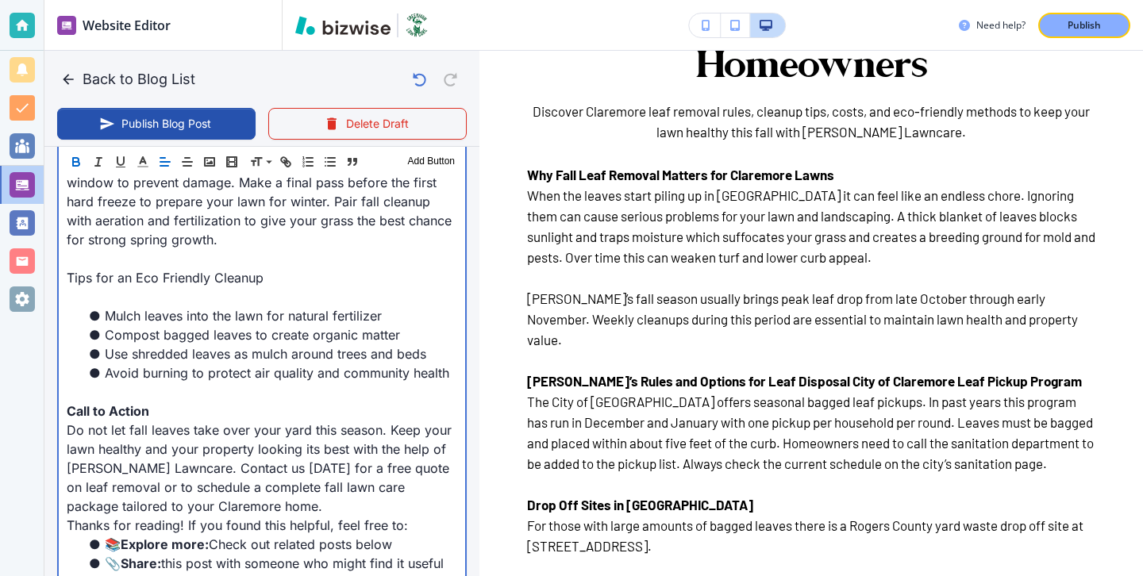
click at [140, 383] on p at bounding box center [262, 392] width 391 height 19
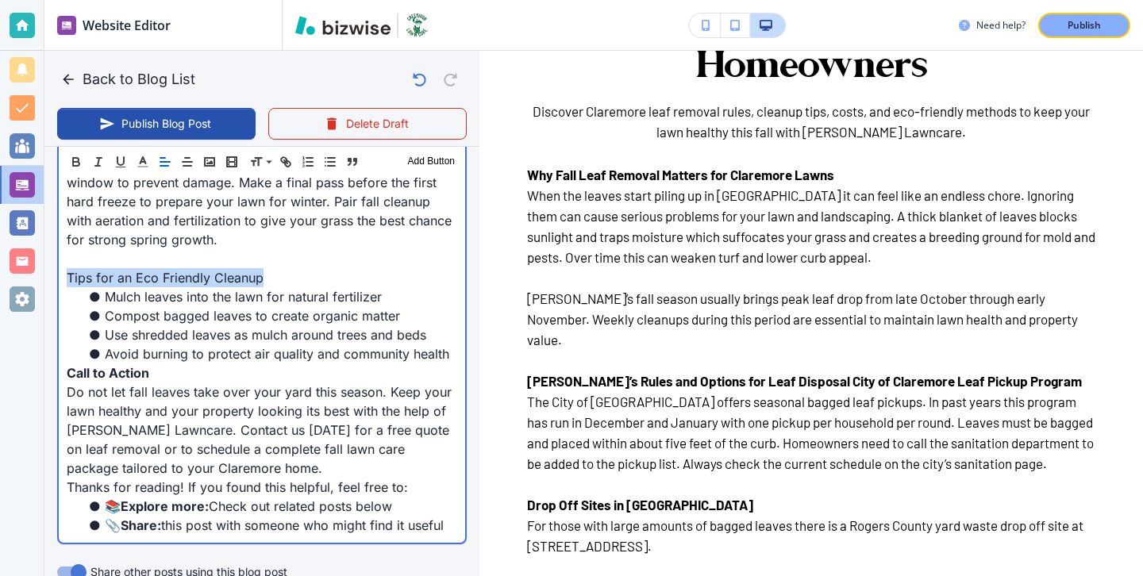
drag, startPoint x: 306, startPoint y: 240, endPoint x: 60, endPoint y: 243, distance: 246.1
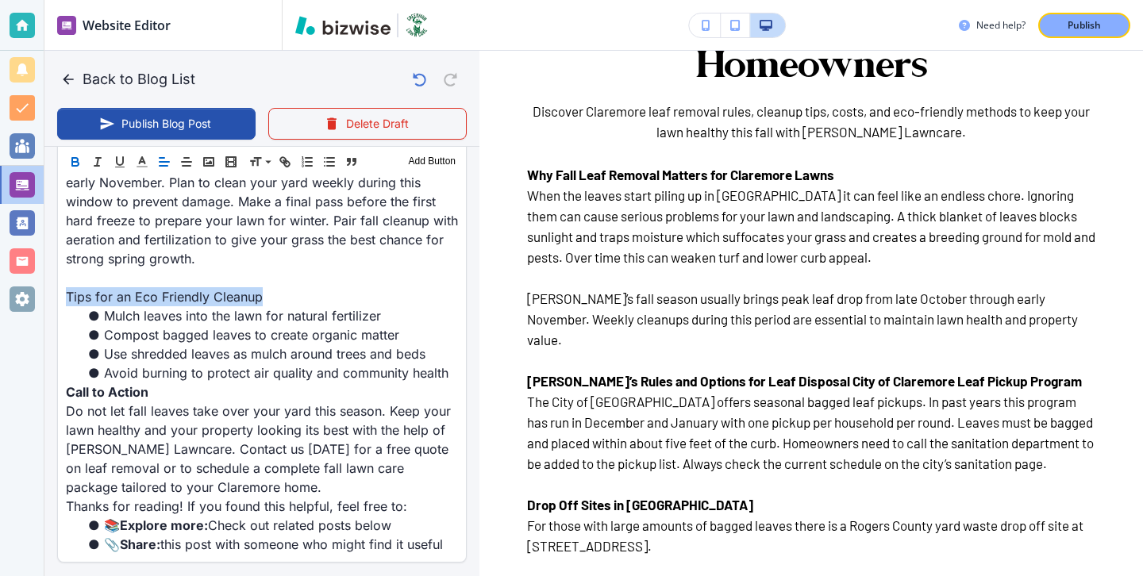
click at [75, 167] on icon "button" at bounding box center [75, 162] width 14 height 14
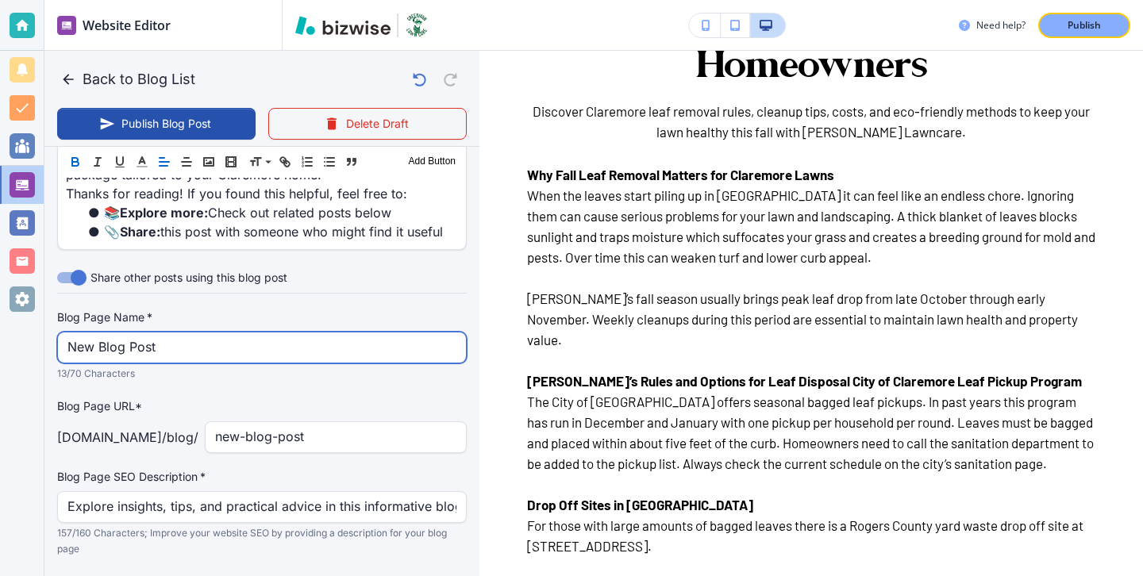
click at [242, 333] on input "New Blog Post" at bounding box center [261, 348] width 389 height 30
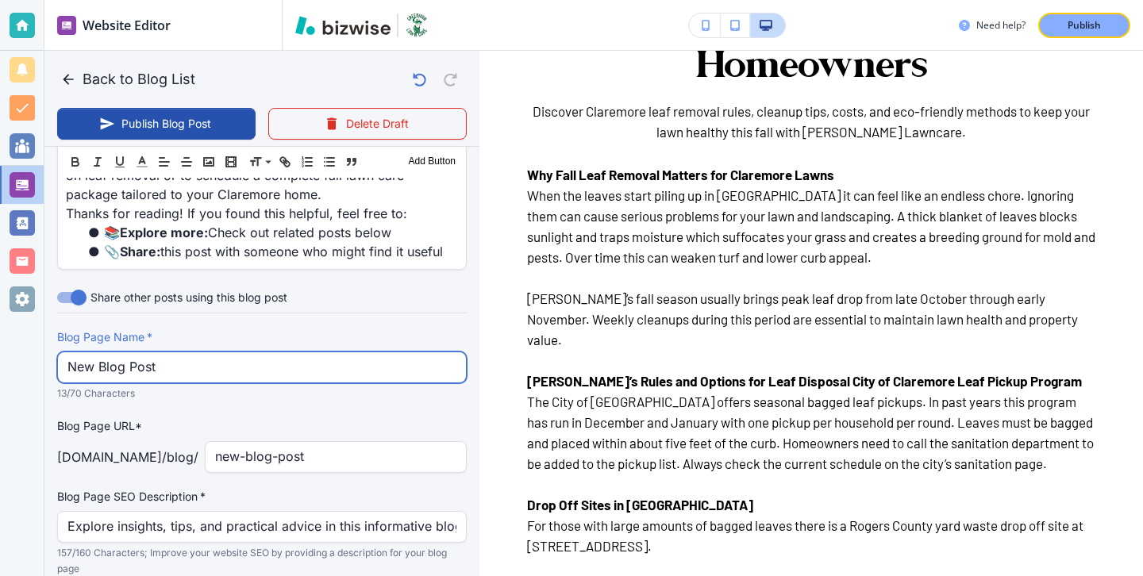
click at [242, 352] on input "New Blog Post" at bounding box center [261, 367] width 389 height 30
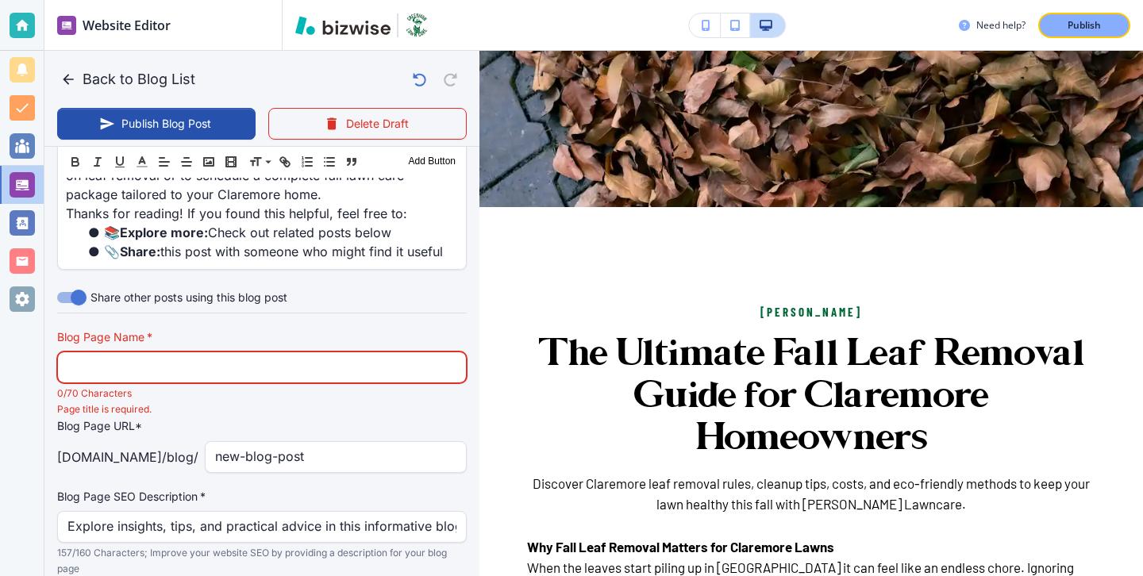
scroll to position [52, 0]
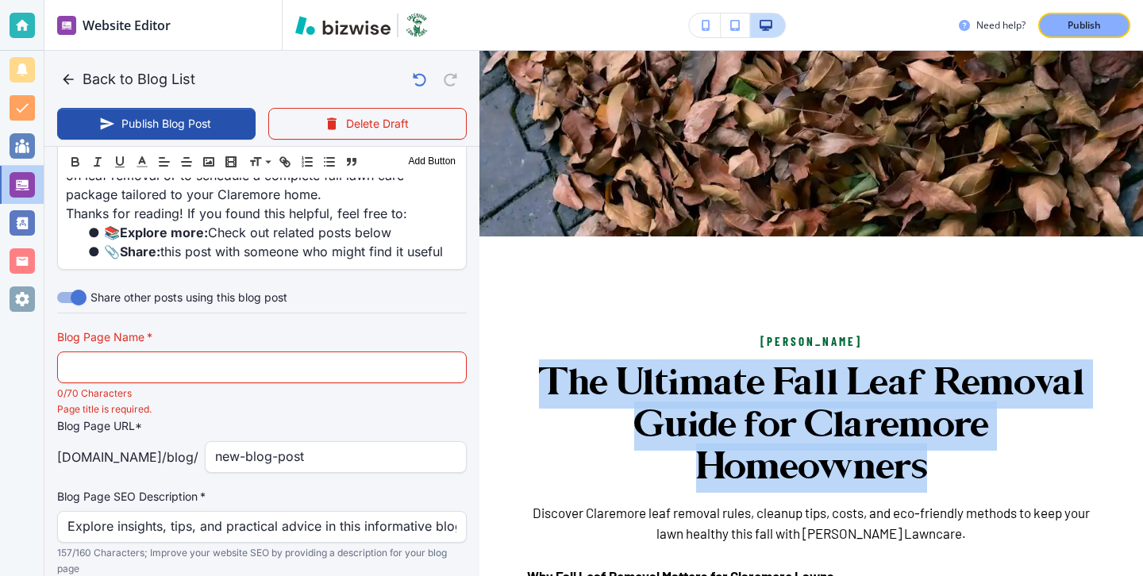
drag, startPoint x: 547, startPoint y: 380, endPoint x: 928, endPoint y: 465, distance: 390.4
click at [928, 465] on h3 "The Ultimate Fall Leaf Removal Guide for Claremore Homeowners" at bounding box center [811, 427] width 568 height 126
copy h3 "The Ultimate Fall Leaf Removal Guide for Claremore Homeowners"
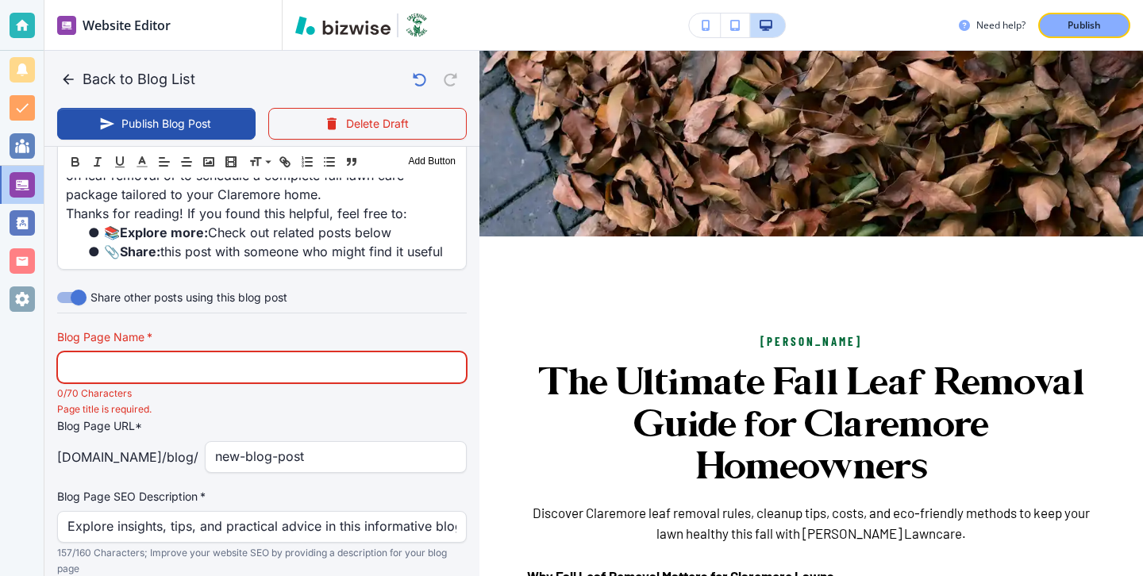
click at [382, 352] on input "text" at bounding box center [261, 367] width 389 height 30
paste input "The Ultimate Fall Leaf Removal Guide for Claremore Homeowners"
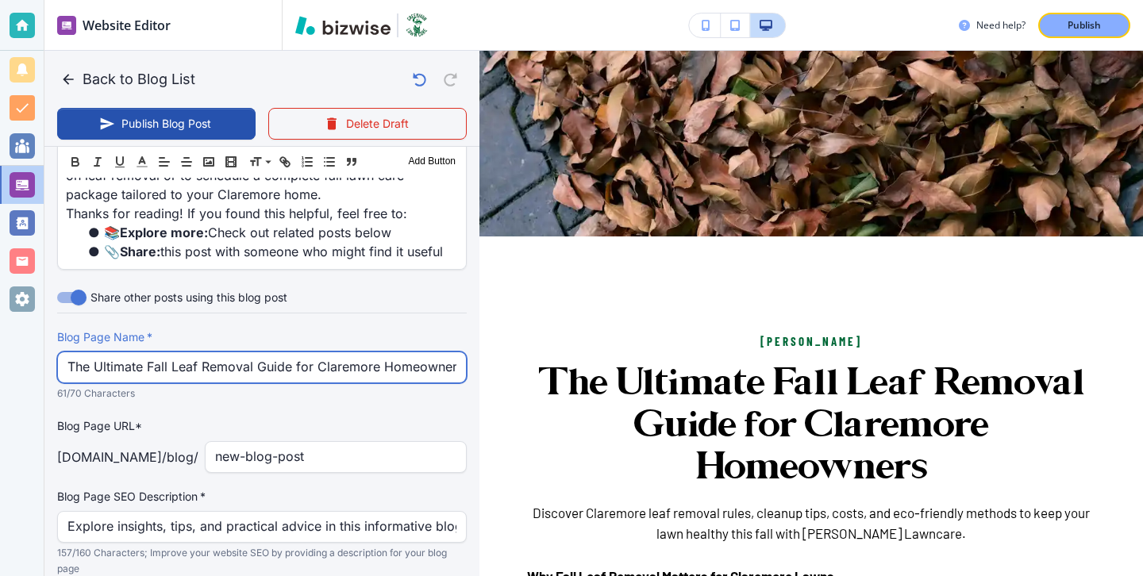
scroll to position [0, 4]
type input "The Ultimate Fall Leaf Removal Guide for Claremore Homeowners"
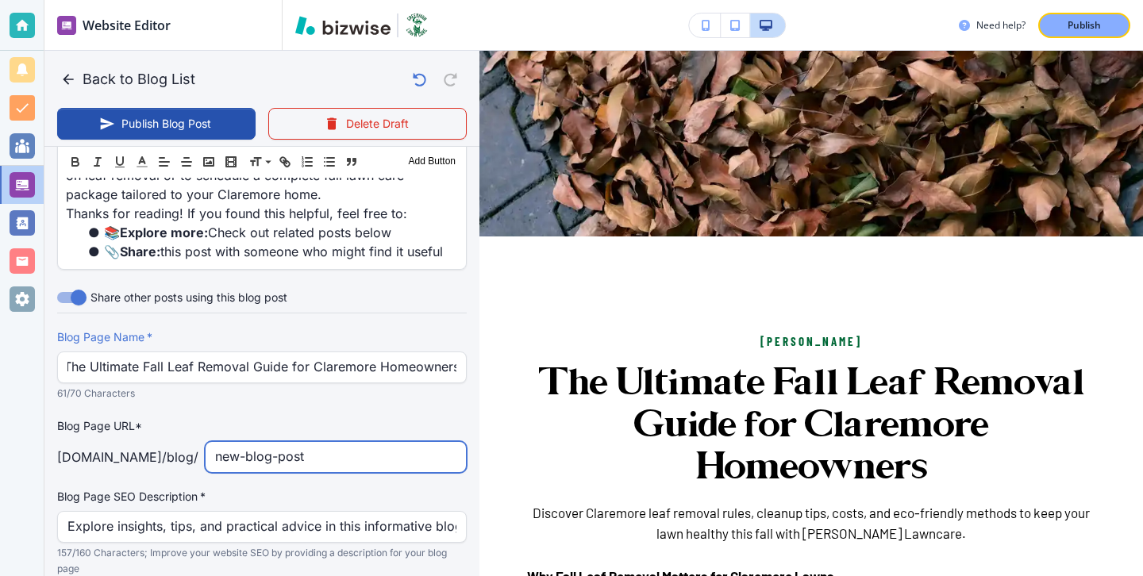
click at [353, 442] on input "new-blog-post" at bounding box center [335, 457] width 241 height 30
type input "the-"
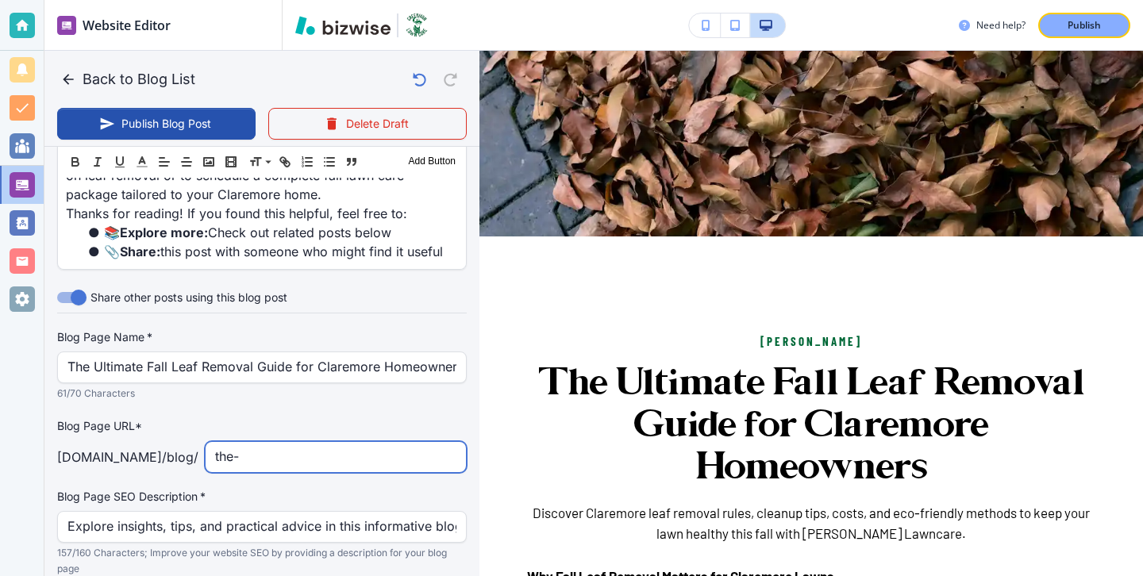
type input "Sep 22, 2025 03:36 PM"
type input "the-ultimate-fall-leaf-removal-guide-for-claremore-homeowners"
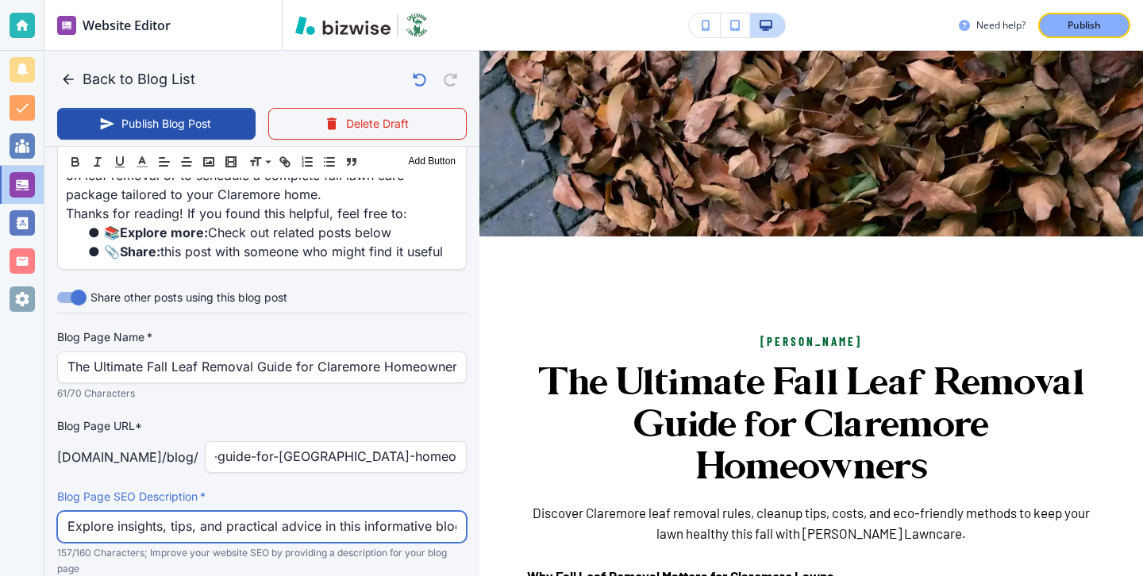
scroll to position [0, 0]
click at [268, 512] on input "Explore insights, tips, and practical advice in this informative blog post. Dis…" at bounding box center [261, 527] width 389 height 30
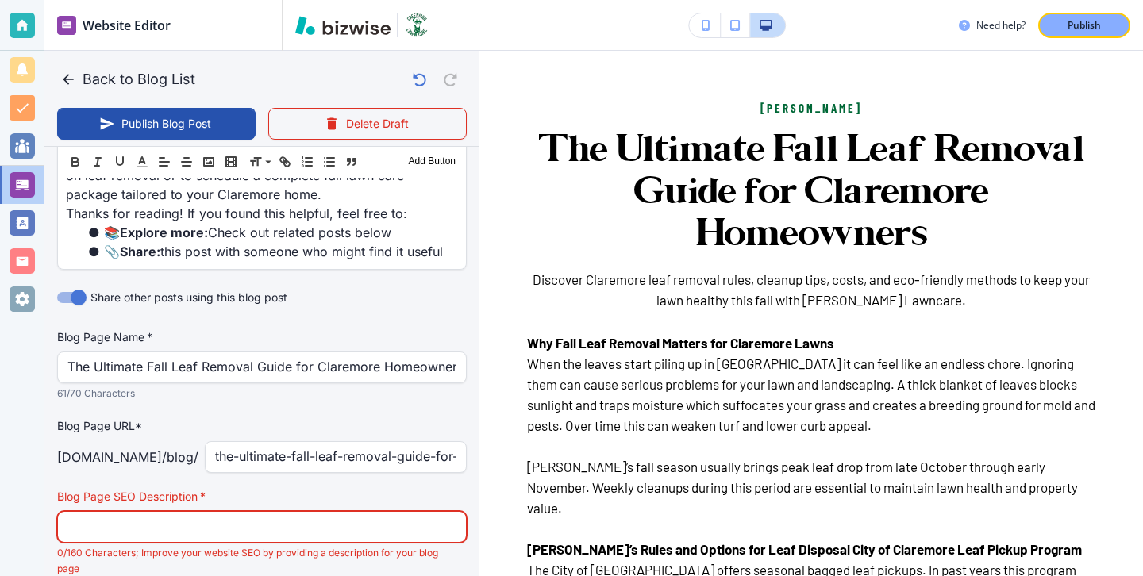
scroll to position [338, 0]
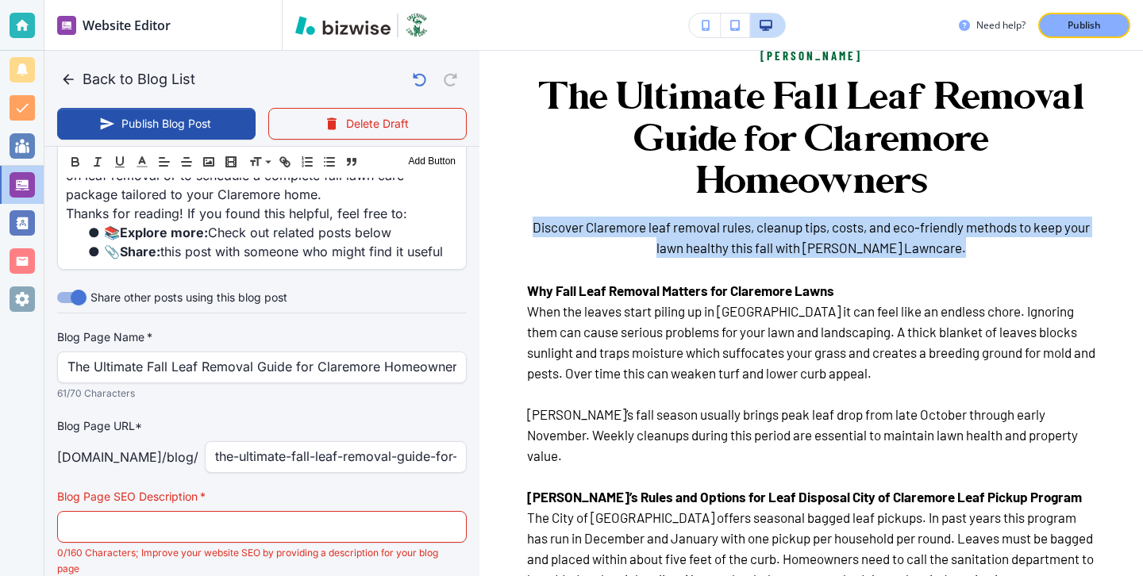
drag, startPoint x: 530, startPoint y: 224, endPoint x: 853, endPoint y: 268, distance: 325.3
copy h6 "Discover Claremore leaf removal rules, cleanup tips, costs, and eco-friendly me…"
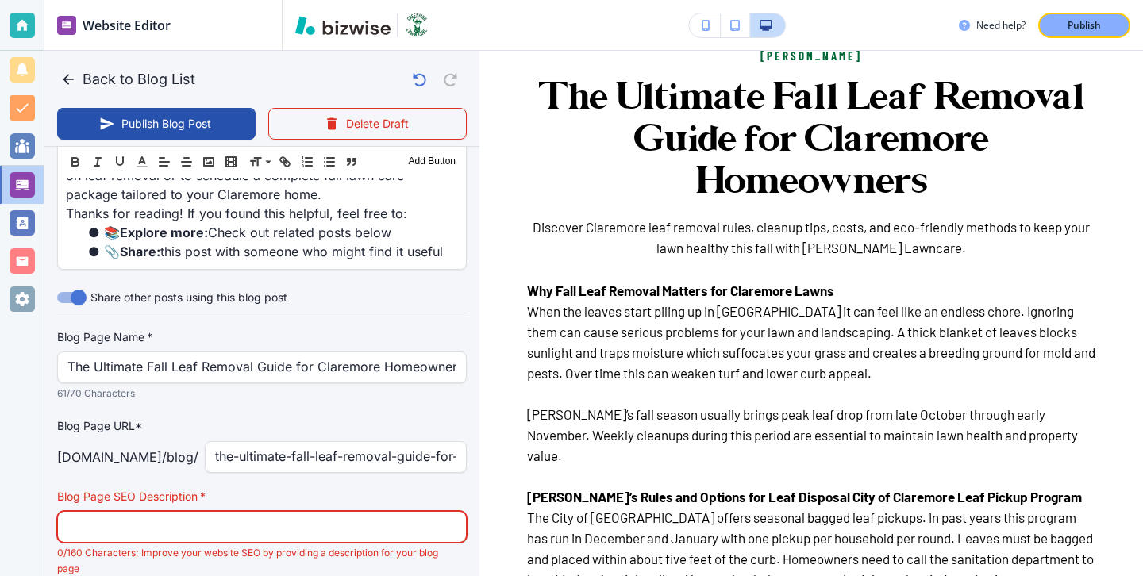
click at [376, 512] on input "text" at bounding box center [261, 527] width 389 height 30
paste input "Discover Claremore leaf removal rules, cleanup tips, costs, and eco-friendly me…"
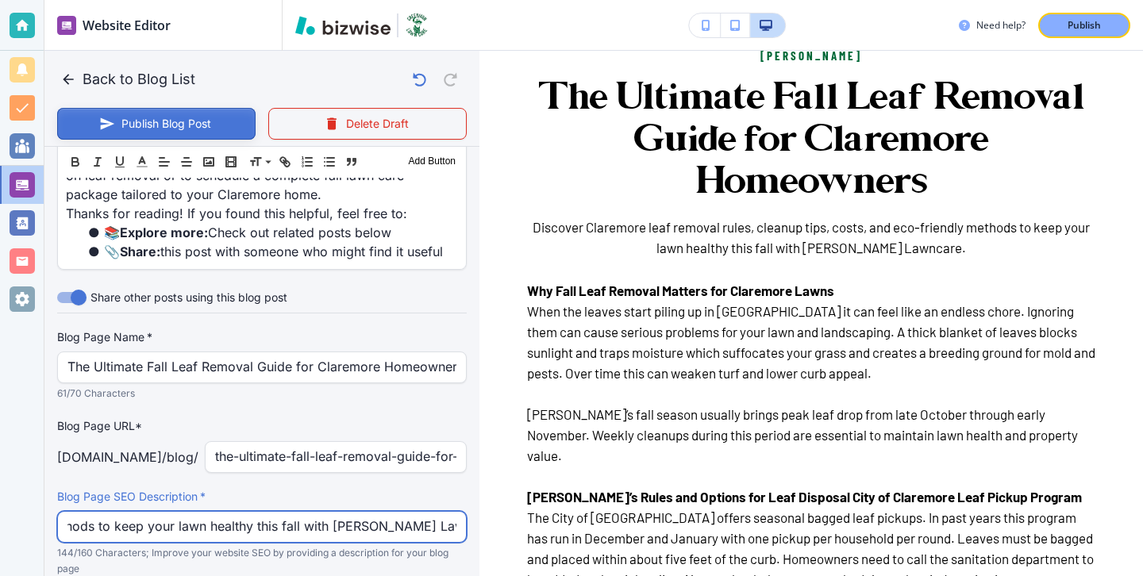
type input "Discover Claremore leaf removal rules, cleanup tips, costs, and eco-friendly me…"
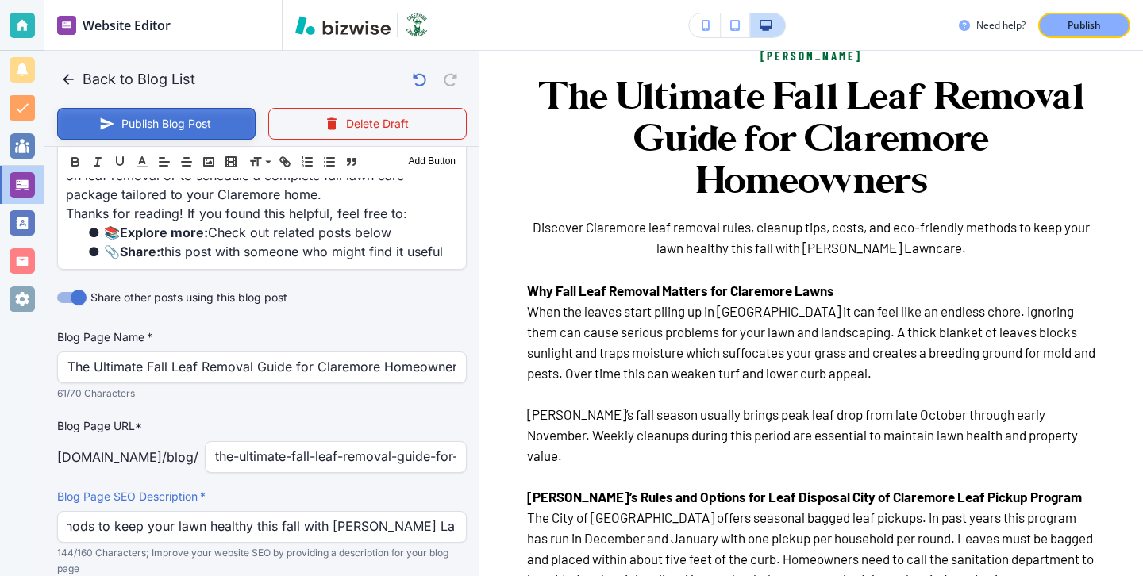
scroll to position [0, 0]
click at [218, 114] on button "Publish Blog Post" at bounding box center [156, 124] width 198 height 32
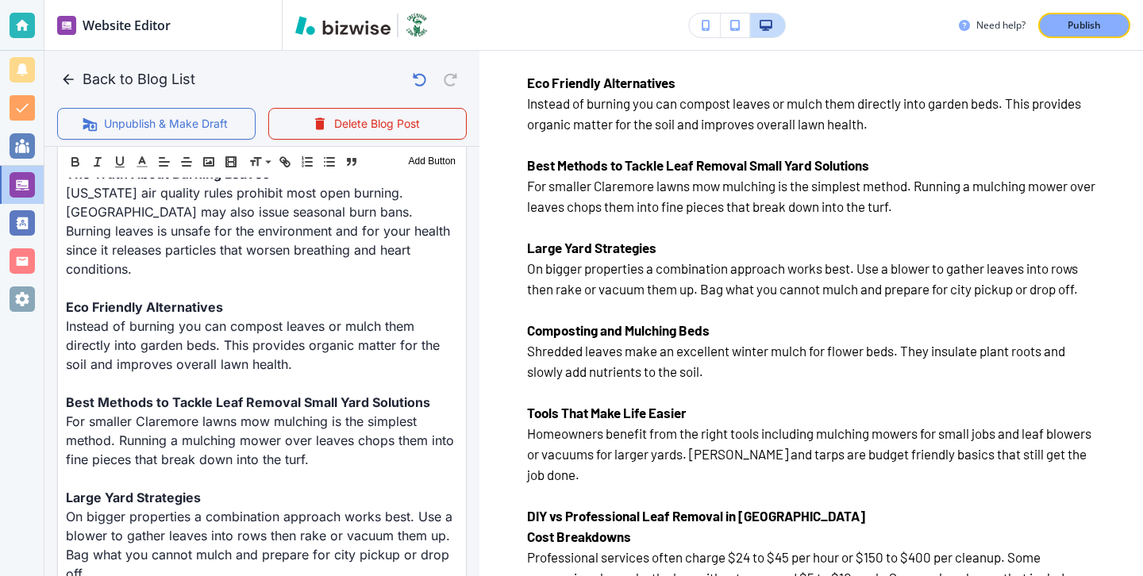
scroll to position [1125, 0]
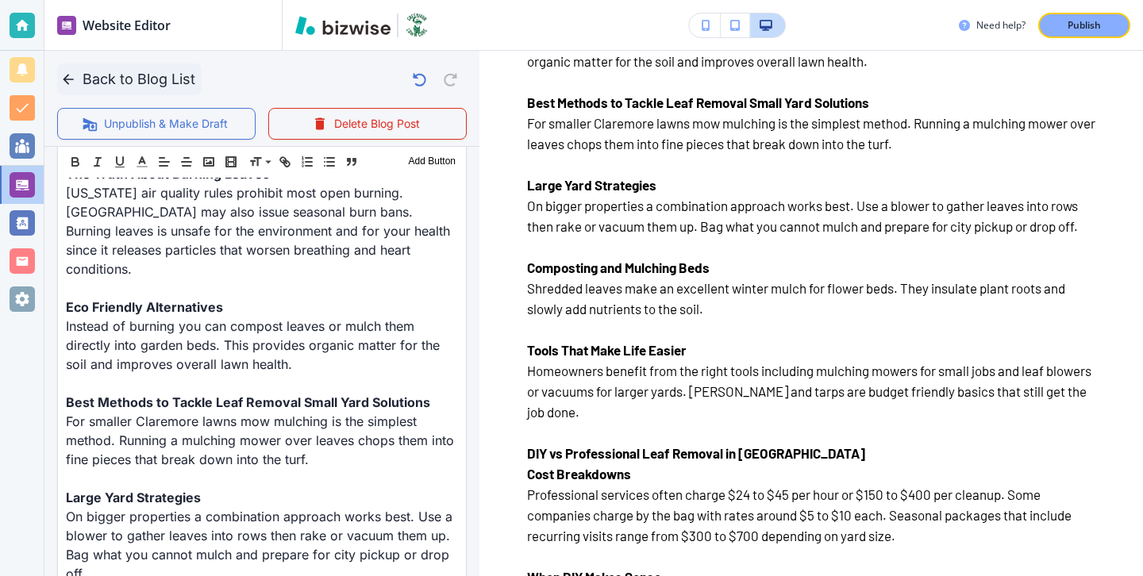
click at [71, 82] on icon "button" at bounding box center [68, 79] width 16 height 16
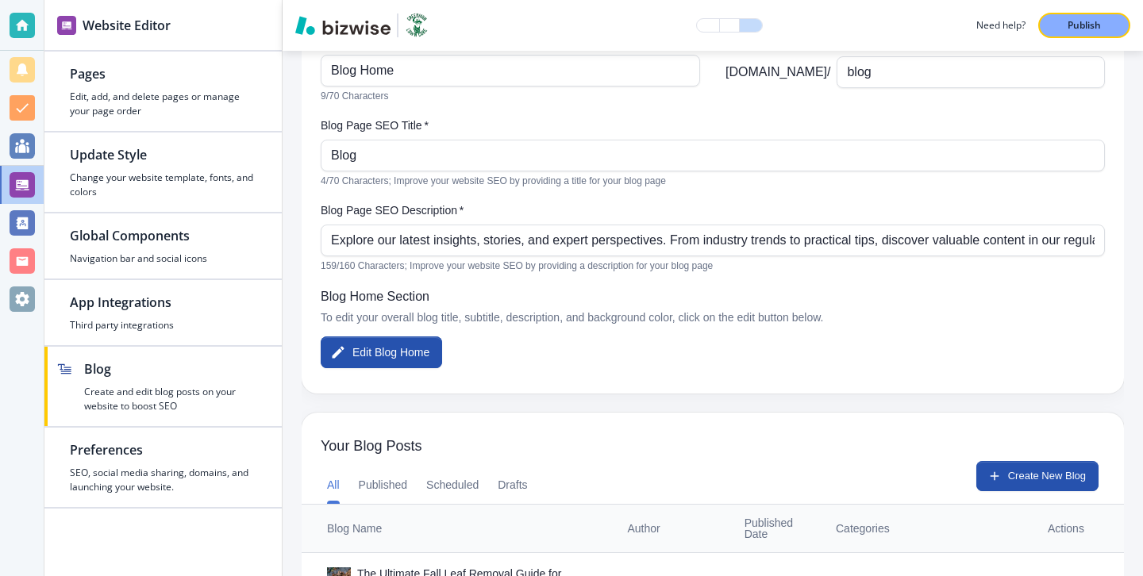
scroll to position [0, 0]
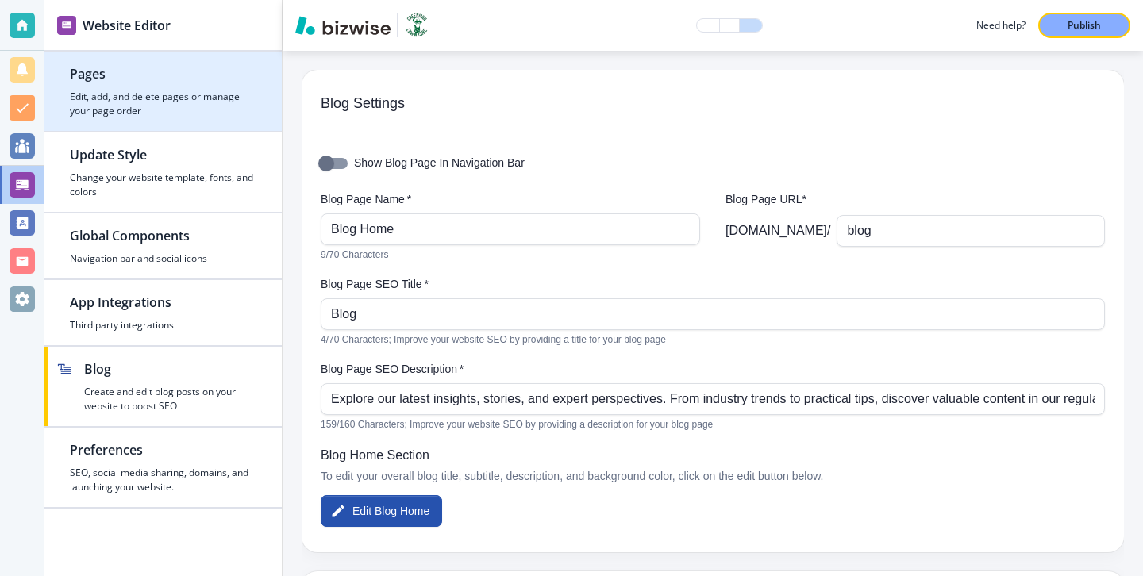
click at [242, 116] on h4 "Edit, add, and delete pages or manage your page order" at bounding box center [163, 104] width 187 height 29
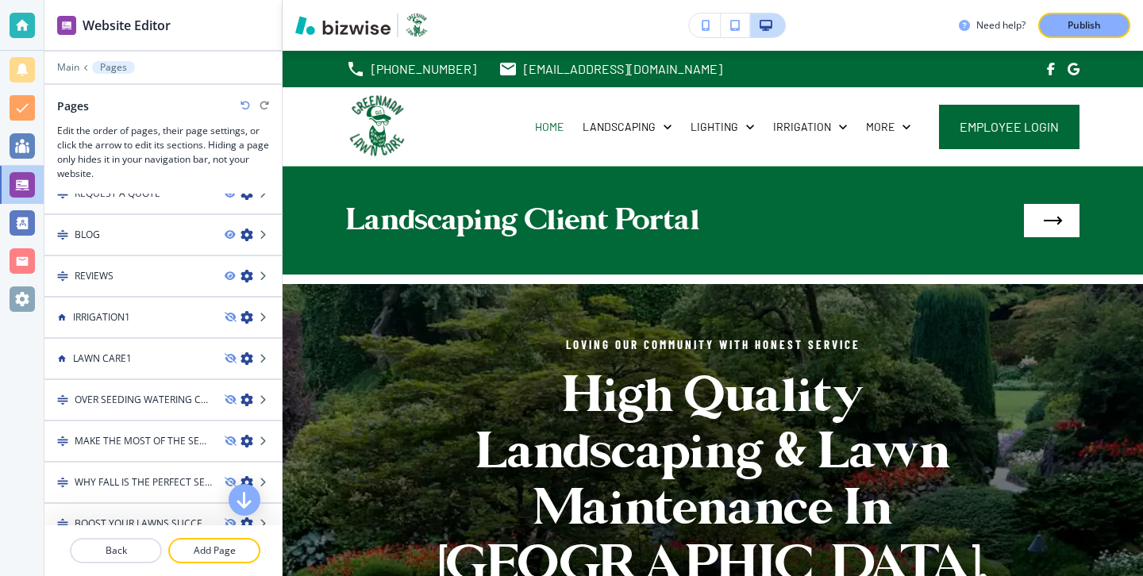
scroll to position [784, 0]
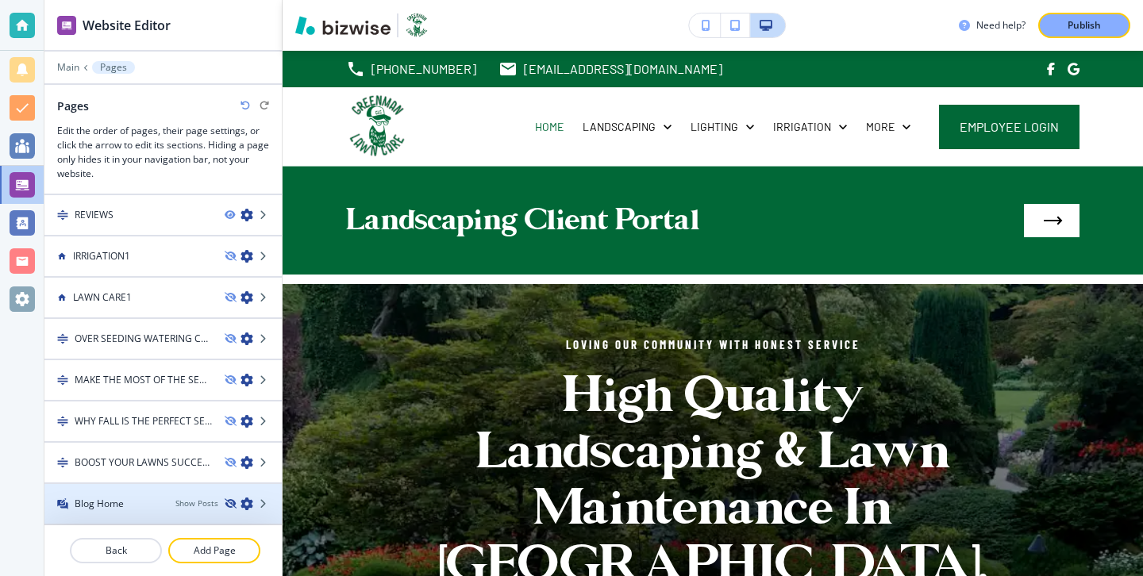
click at [232, 501] on icon "button" at bounding box center [230, 504] width 10 height 10
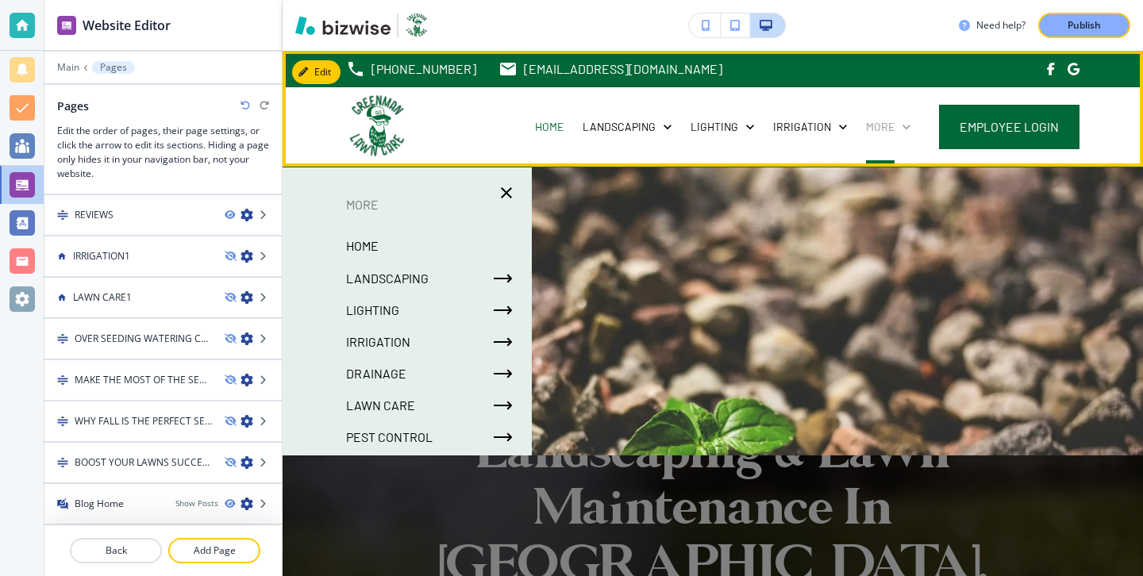
click at [893, 124] on p "More" at bounding box center [880, 127] width 29 height 16
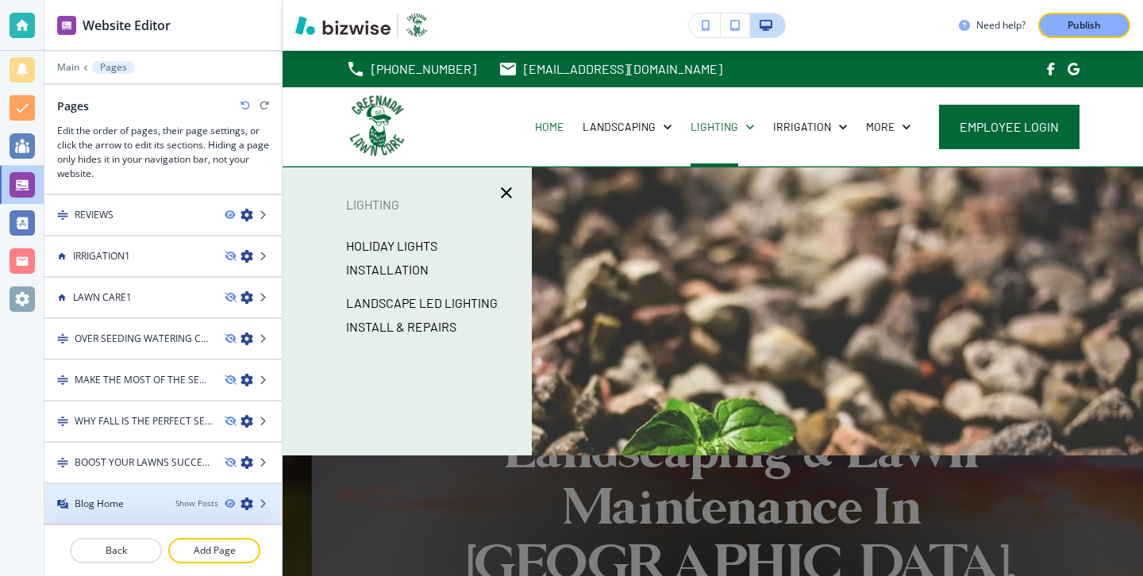
click at [171, 495] on div at bounding box center [162, 490] width 237 height 13
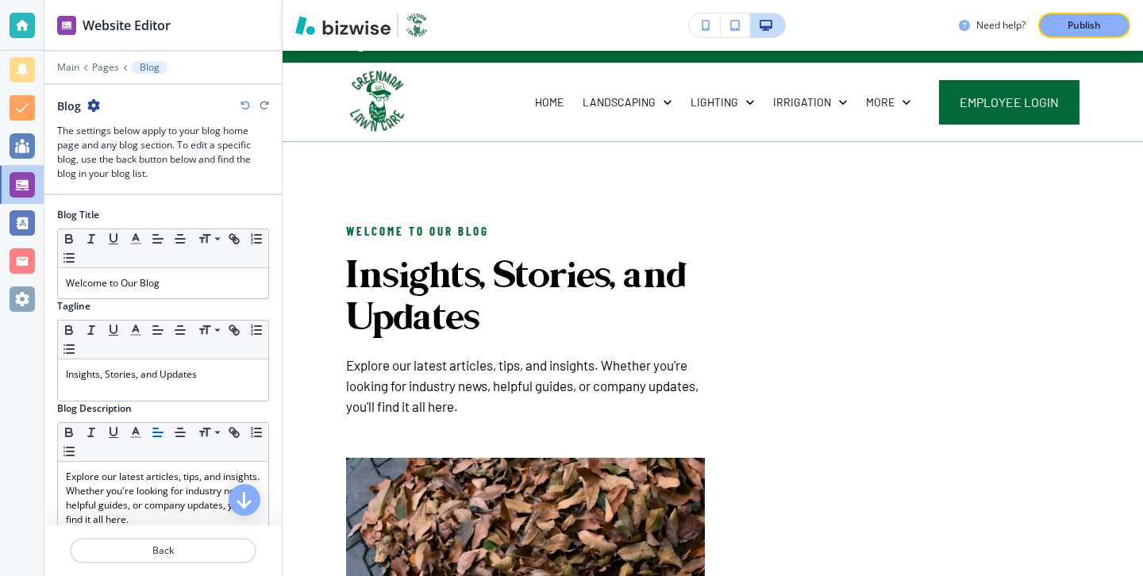
scroll to position [0, 0]
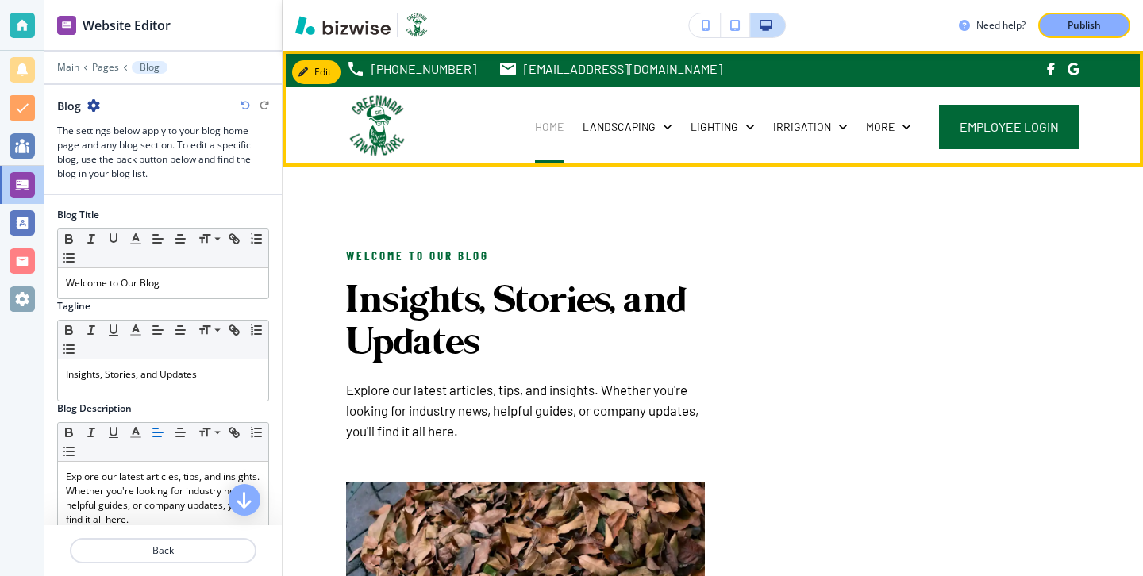
click at [558, 124] on p "HOME" at bounding box center [549, 127] width 29 height 16
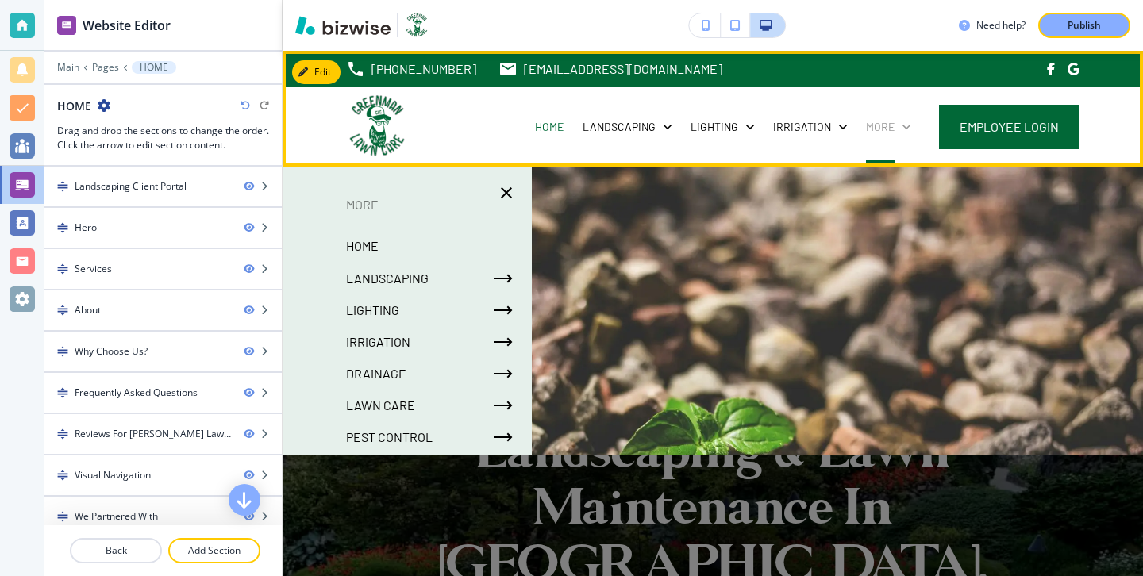
click at [906, 123] on icon at bounding box center [907, 127] width 16 height 16
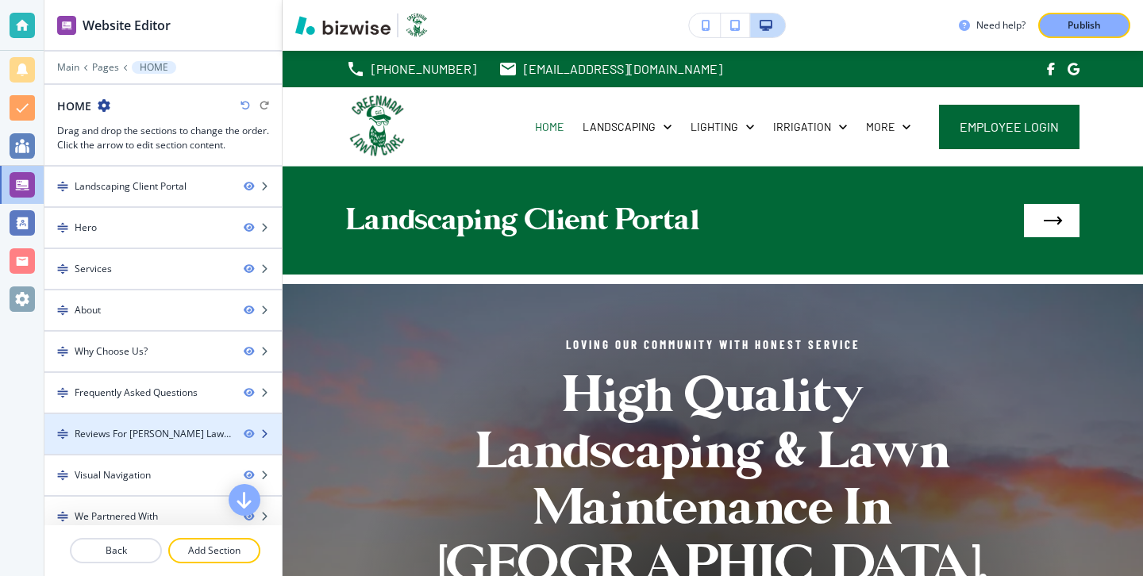
scroll to position [219, 0]
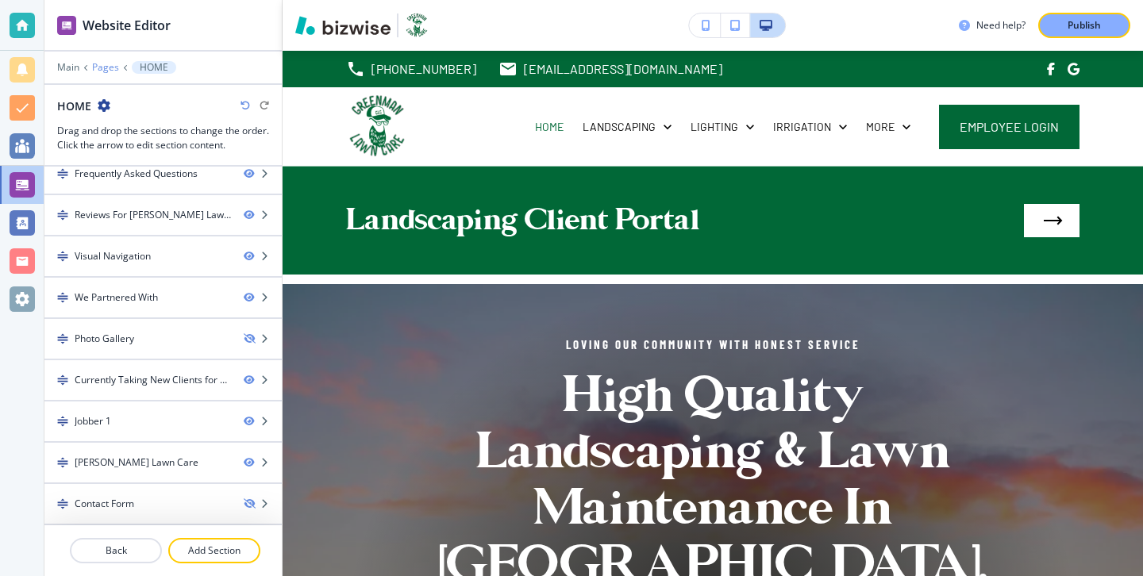
click at [106, 63] on p "Pages" at bounding box center [105, 67] width 27 height 11
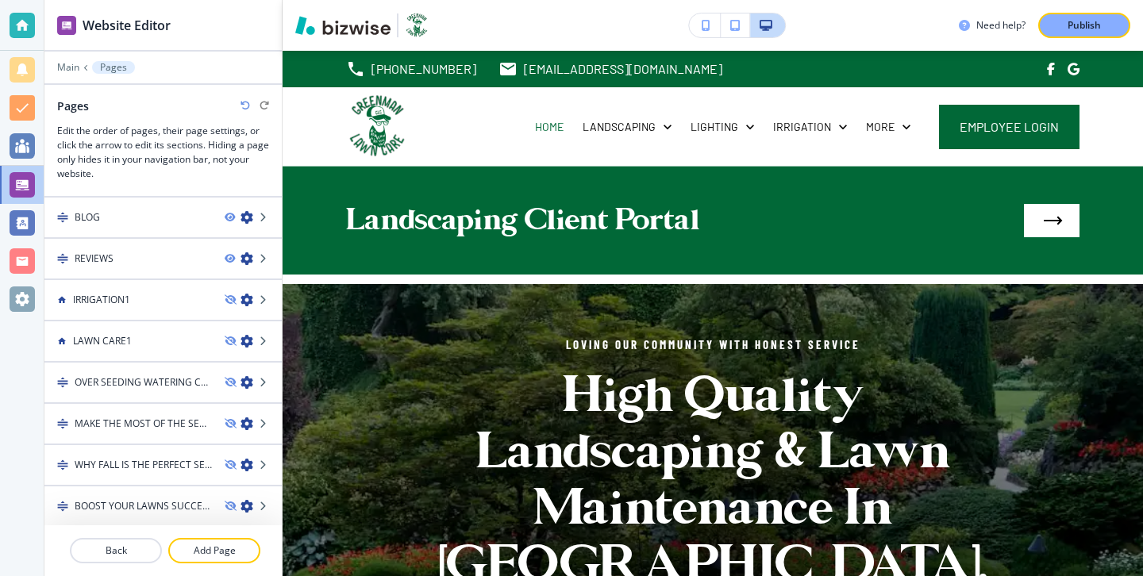
scroll to position [784, 0]
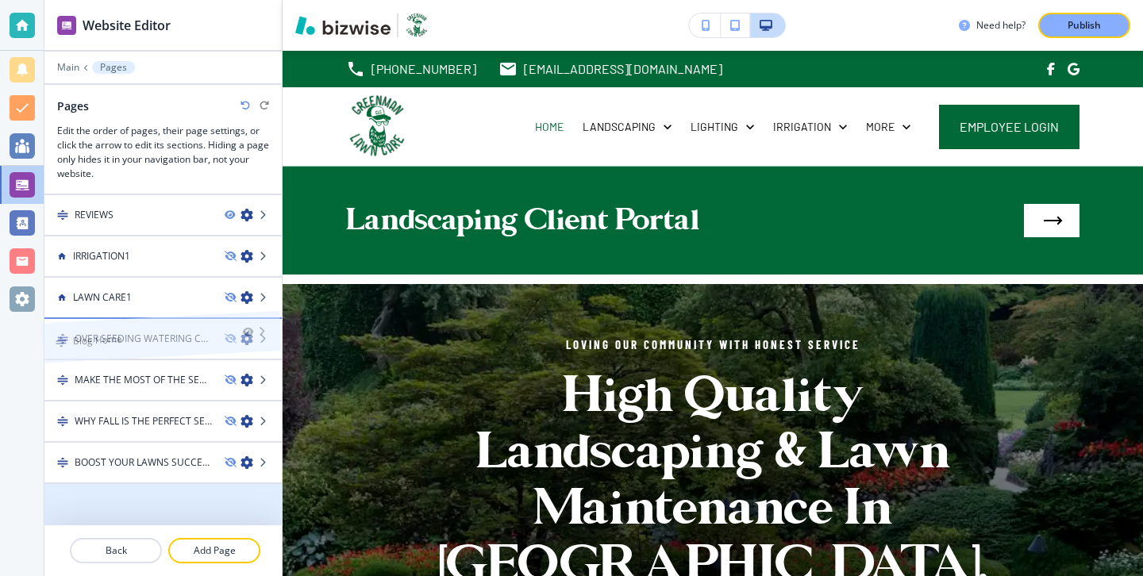
drag, startPoint x: 170, startPoint y: 511, endPoint x: 168, endPoint y: 321, distance: 190.5
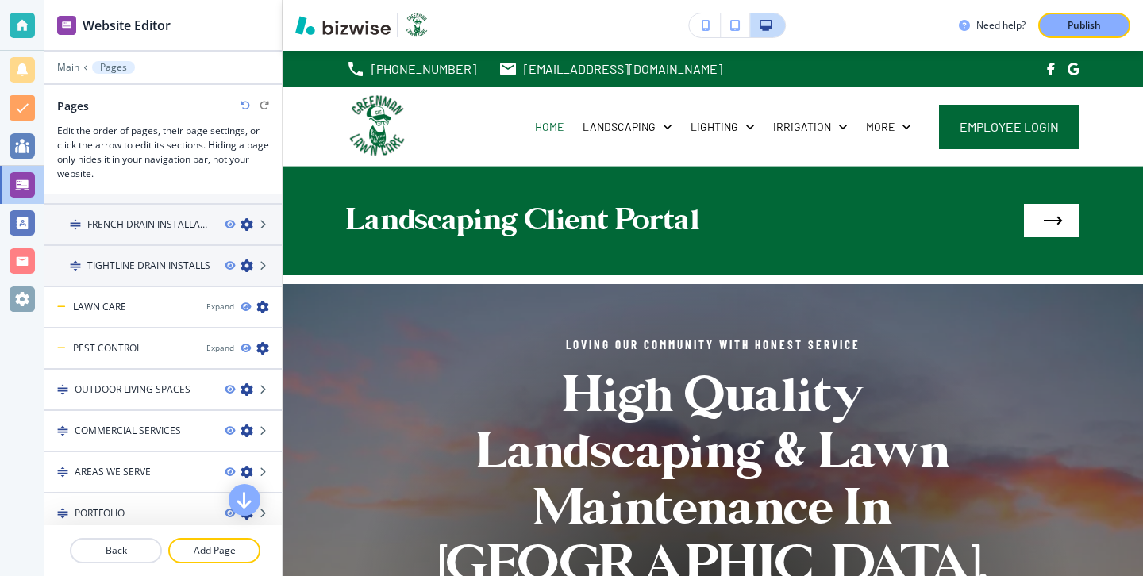
scroll to position [344, 0]
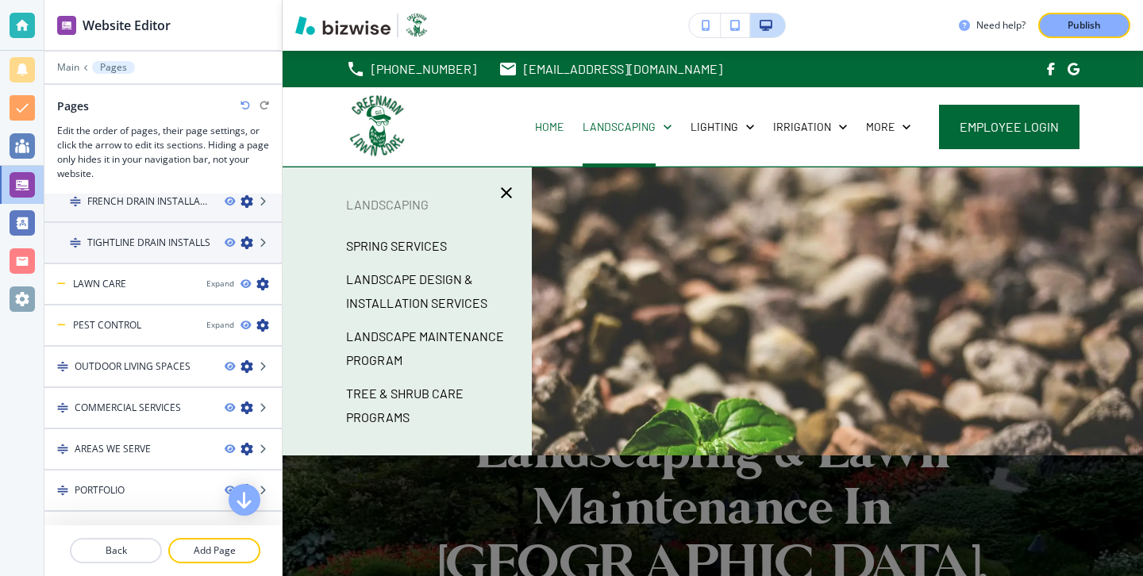
click at [676, 178] on div at bounding box center [713, 398] width 861 height 460
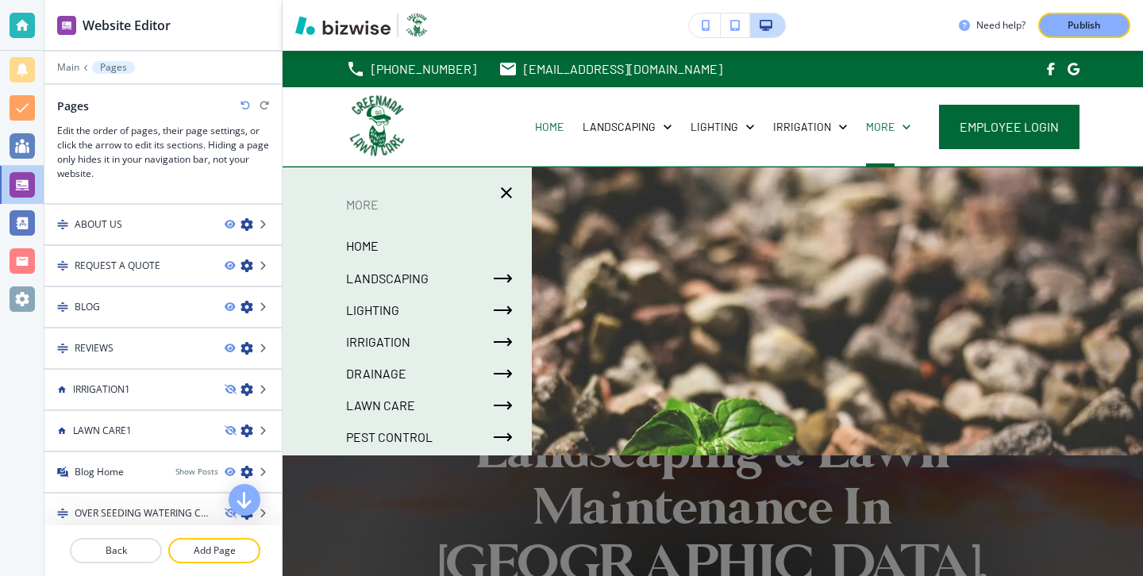
scroll to position [645, 0]
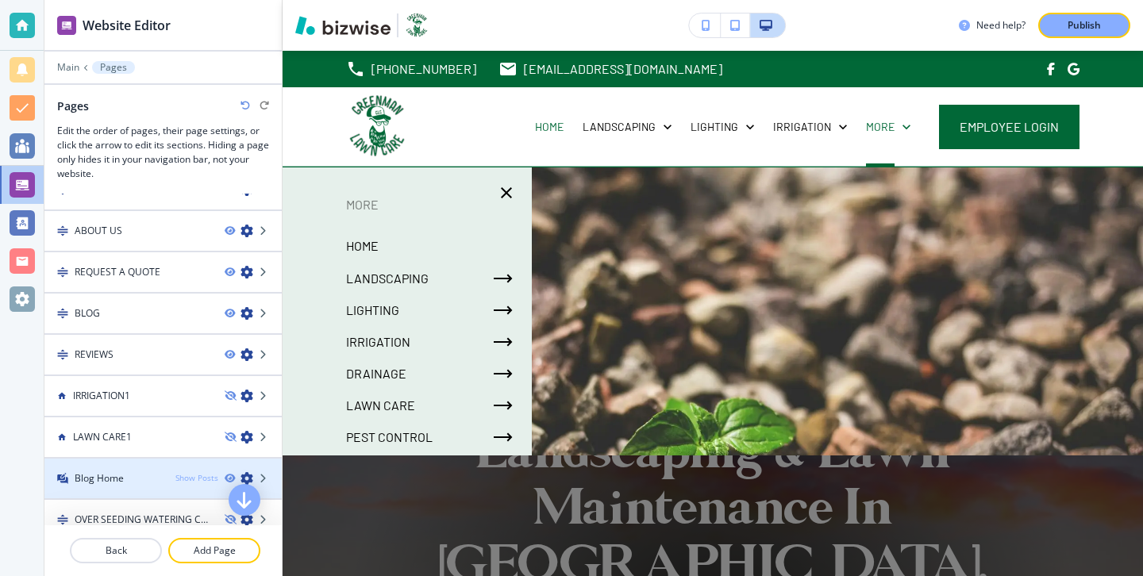
click at [206, 477] on div "Show Posts" at bounding box center [196, 478] width 43 height 12
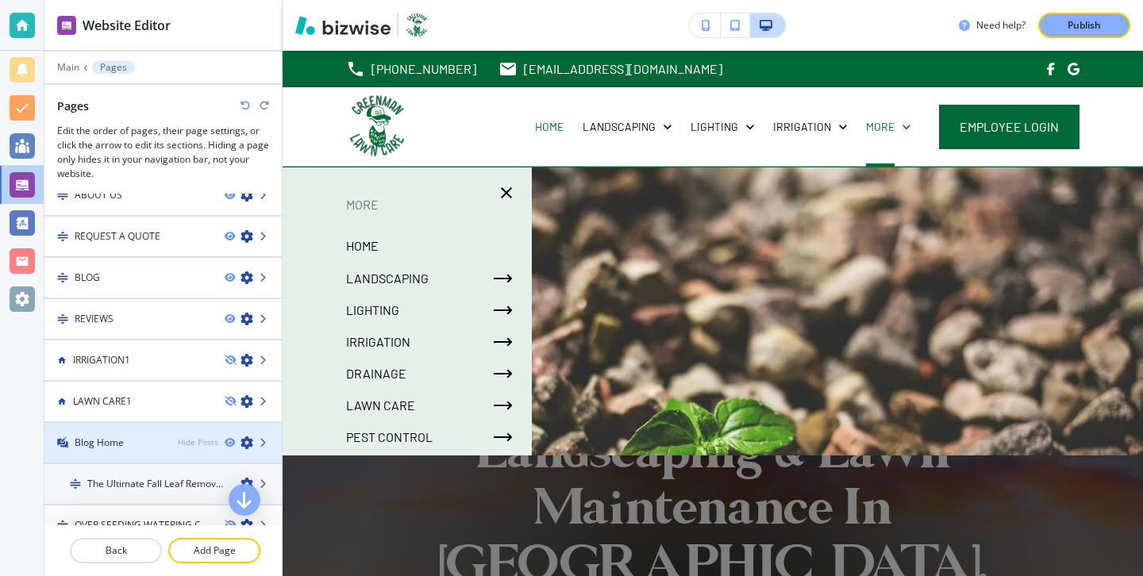
scroll to position [709, 0]
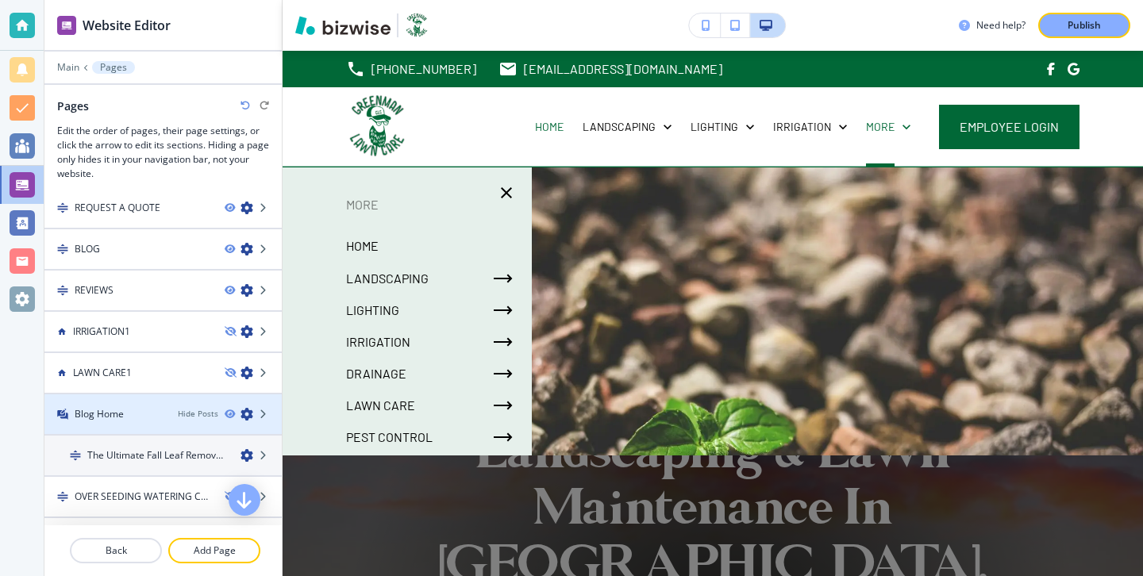
click at [250, 416] on icon "button" at bounding box center [247, 414] width 13 height 13
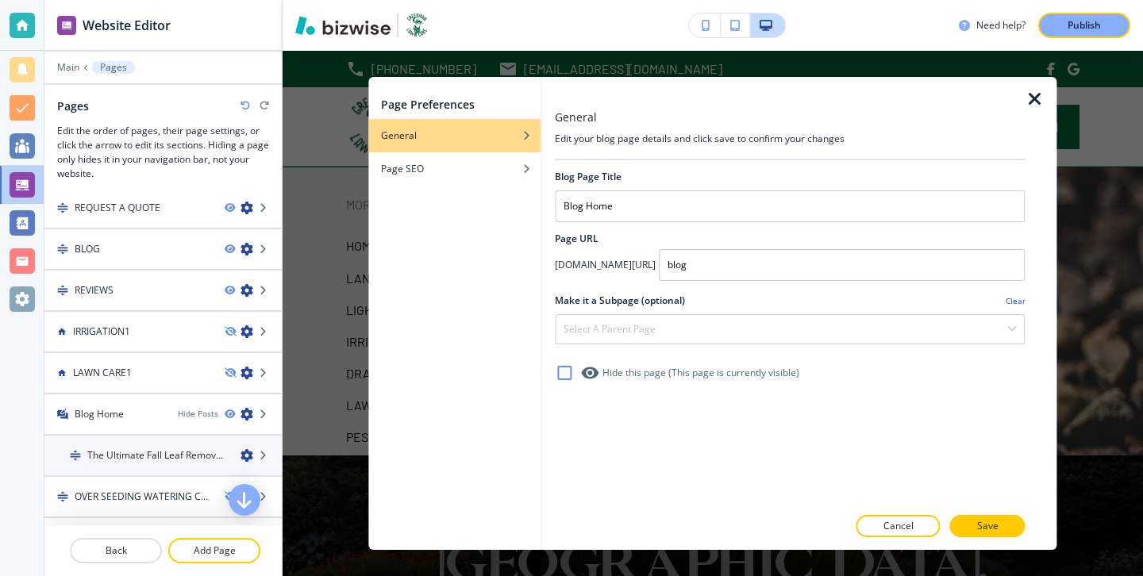
click at [650, 310] on div at bounding box center [790, 311] width 470 height 6
click at [650, 328] on h4 "Select a parent page" at bounding box center [610, 329] width 92 height 14
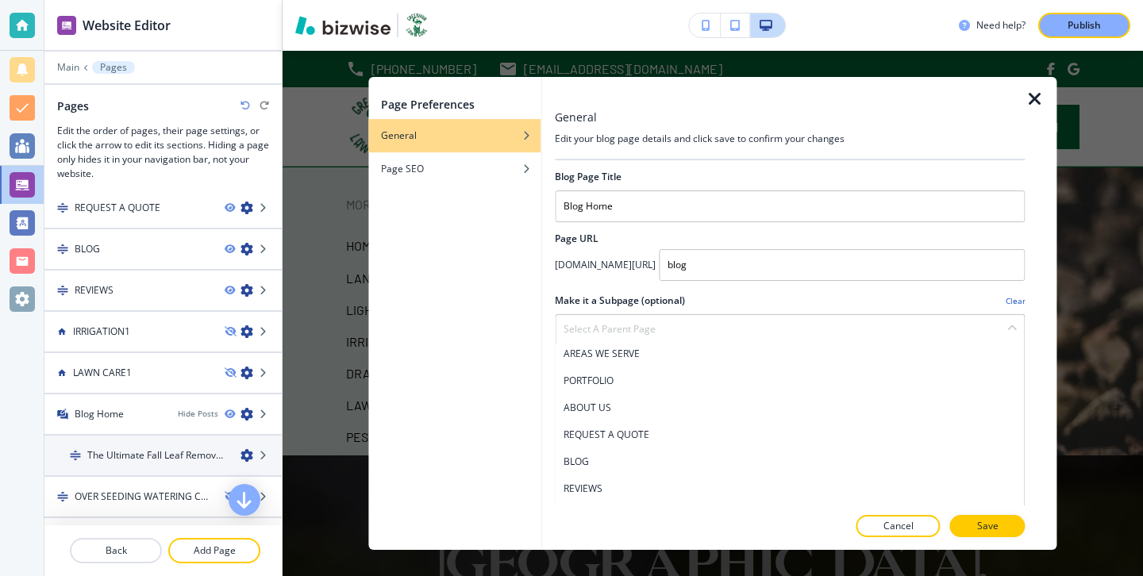
scroll to position [792, 0]
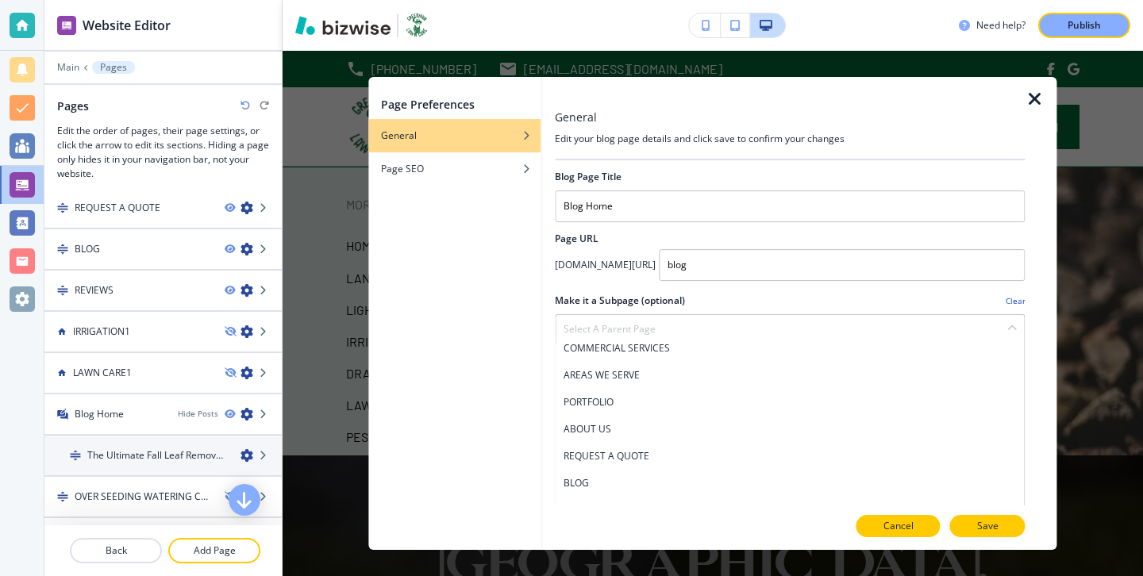
click at [924, 517] on button "Cancel" at bounding box center [899, 526] width 84 height 22
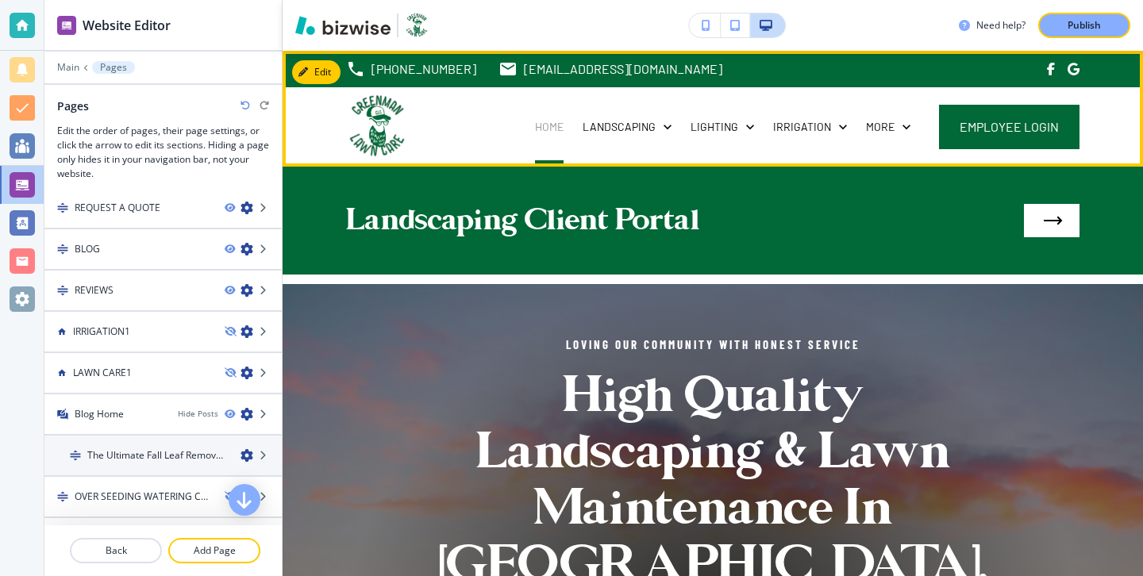
click at [560, 131] on p "HOME" at bounding box center [549, 127] width 29 height 16
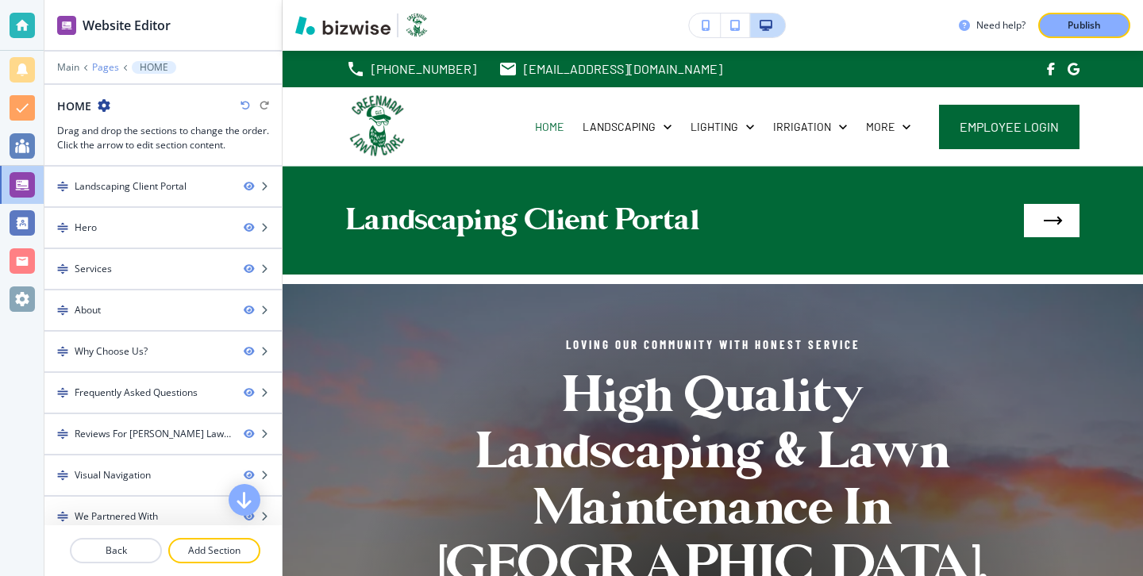
click at [106, 64] on p "Pages" at bounding box center [105, 67] width 27 height 11
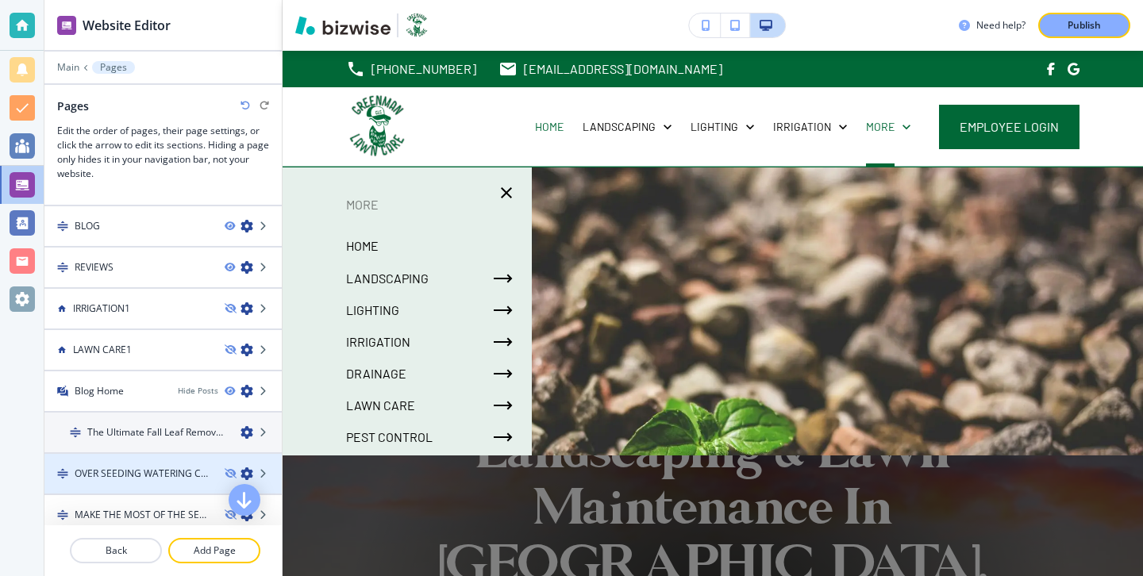
scroll to position [711, 0]
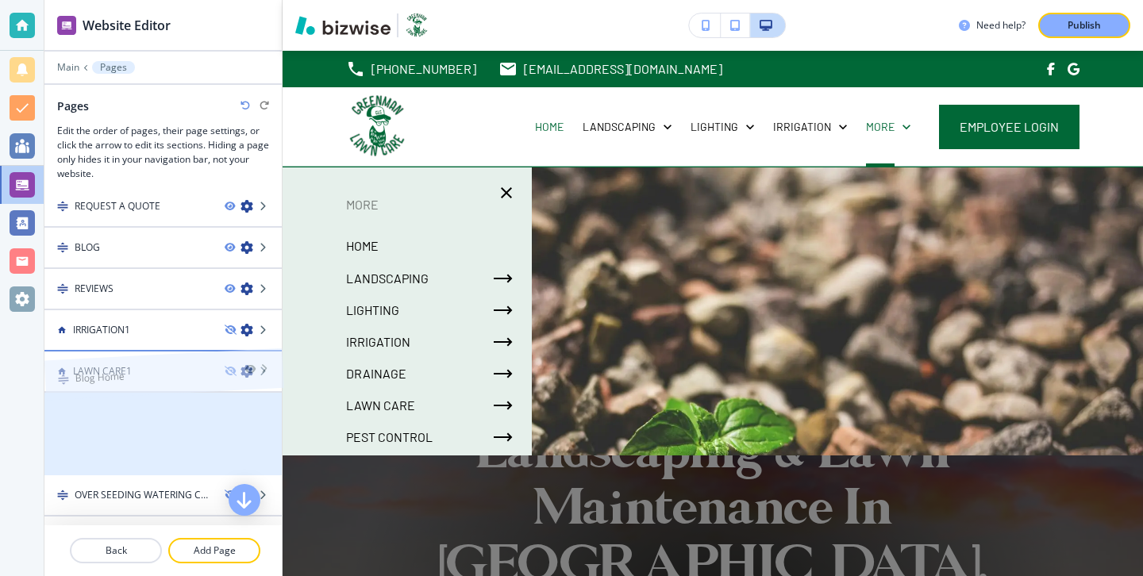
drag, startPoint x: 141, startPoint y: 422, endPoint x: 141, endPoint y: 360, distance: 61.9
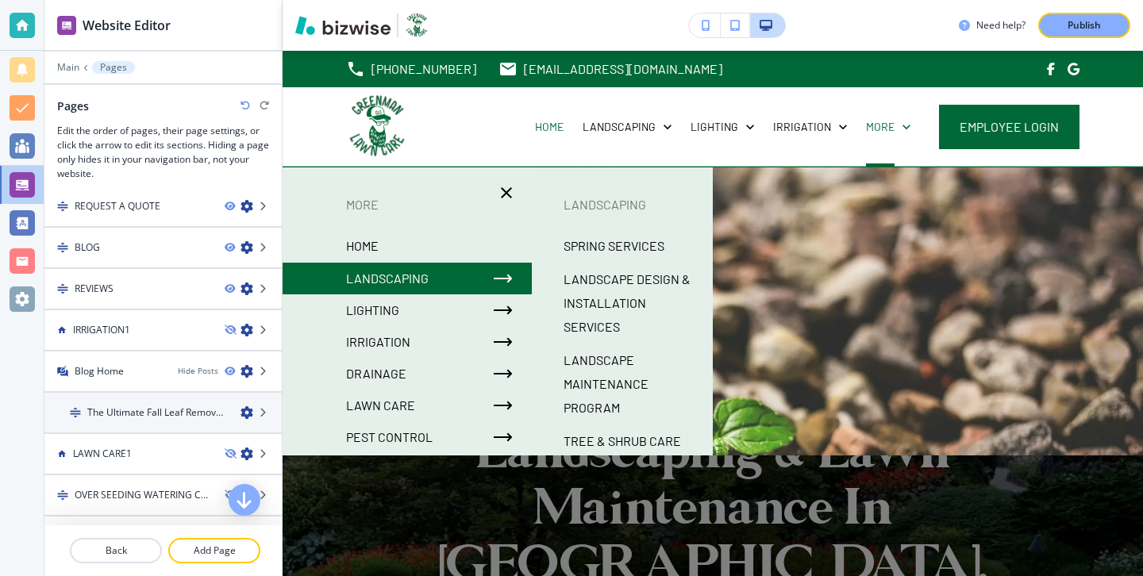
click at [372, 243] on p "HOME" at bounding box center [362, 246] width 33 height 24
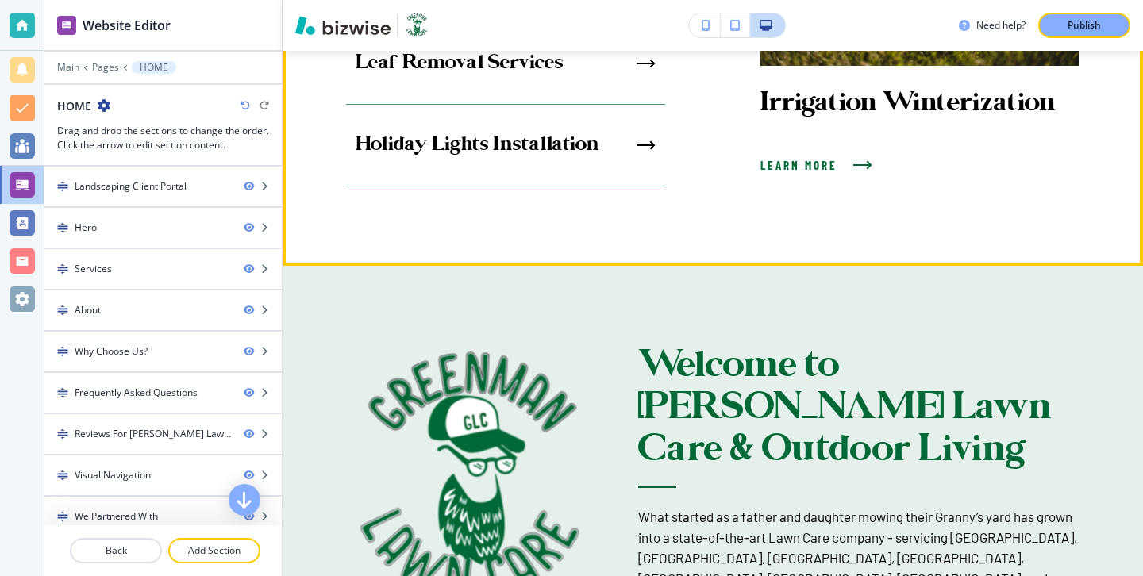
scroll to position [1407, 0]
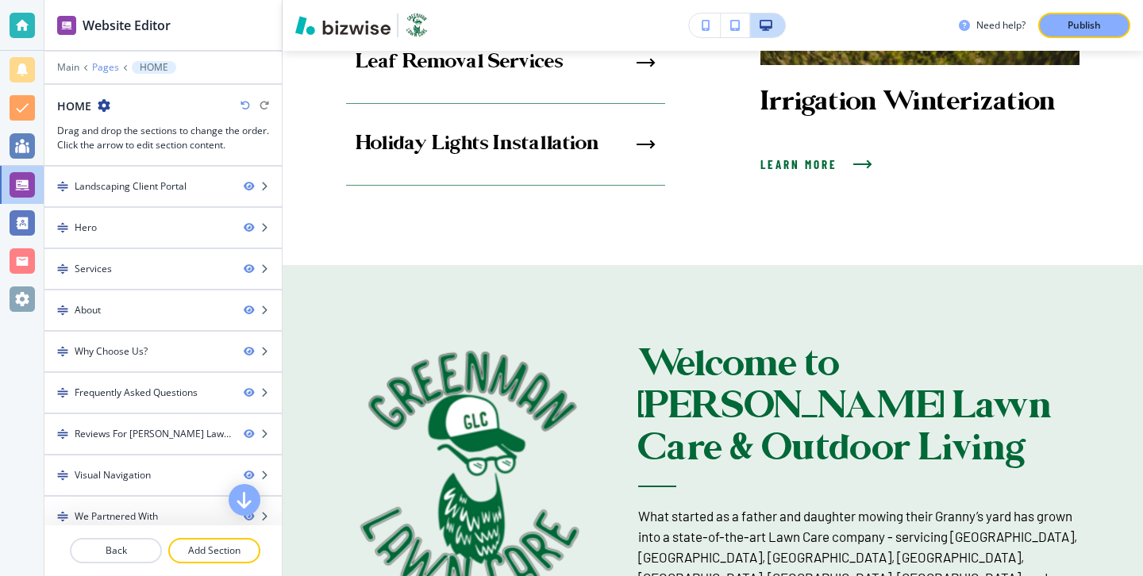
click at [106, 63] on p "Pages" at bounding box center [105, 67] width 27 height 11
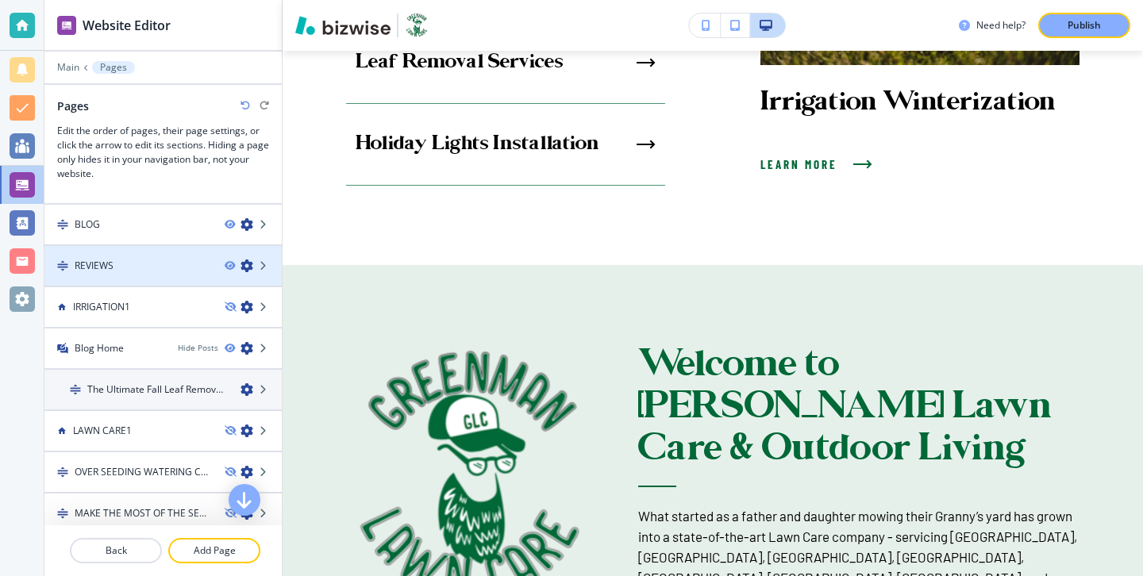
scroll to position [722, 0]
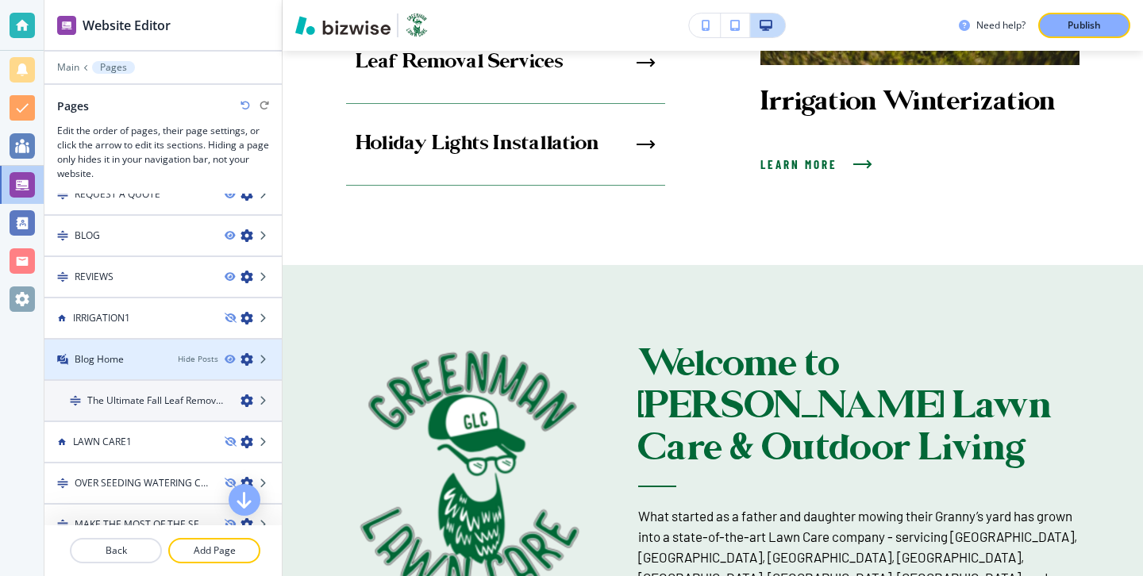
click at [154, 356] on div "Blog Home" at bounding box center [104, 359] width 121 height 14
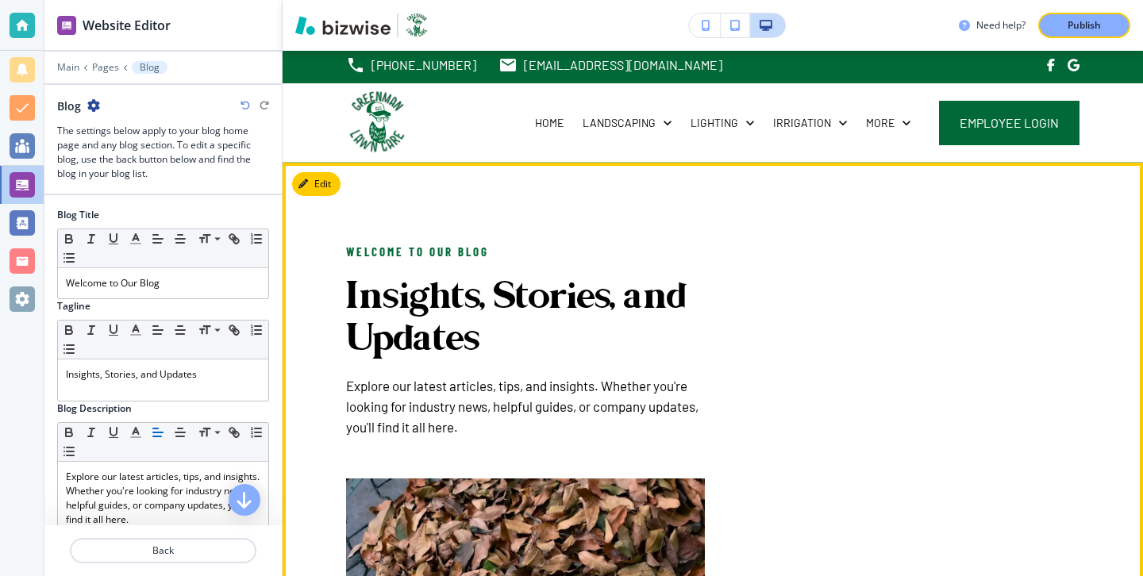
scroll to position [0, 0]
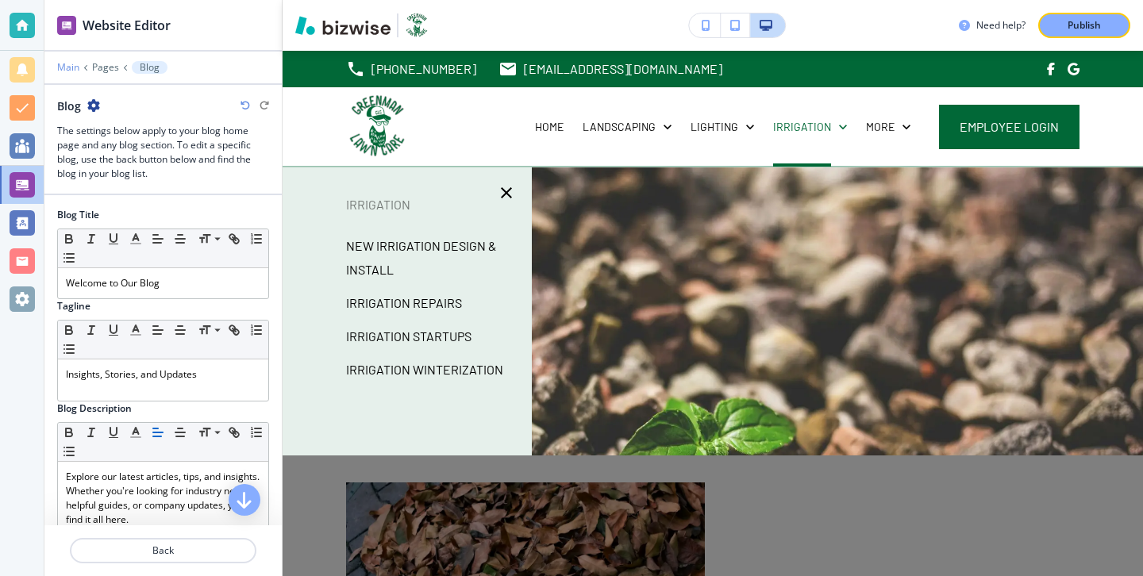
click at [77, 71] on p "Main" at bounding box center [68, 67] width 22 height 11
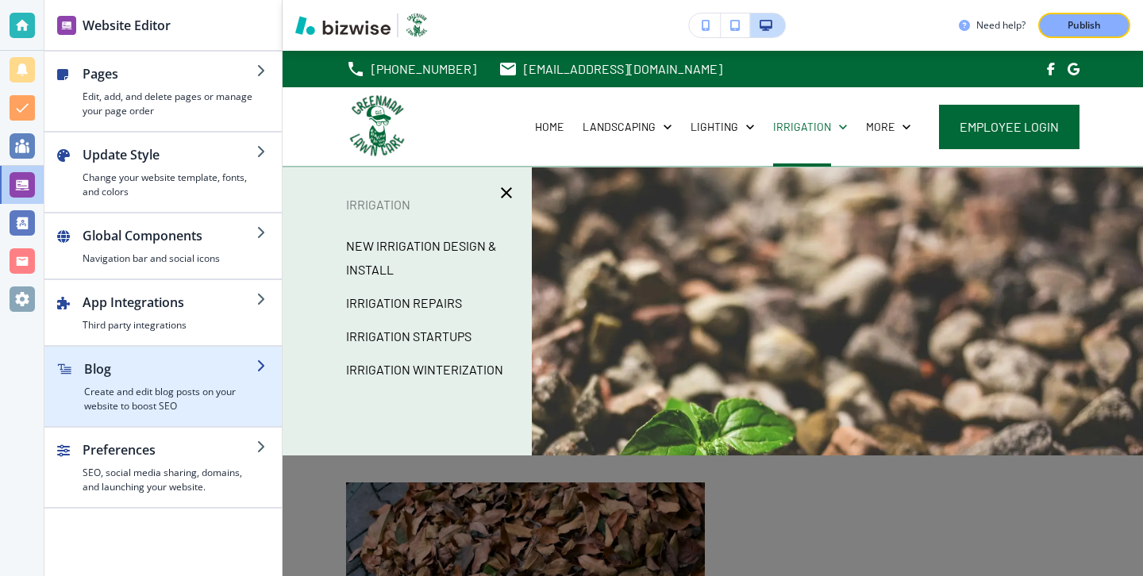
click at [150, 410] on h4 "Create and edit blog posts on your website to boost SEO" at bounding box center [170, 399] width 172 height 29
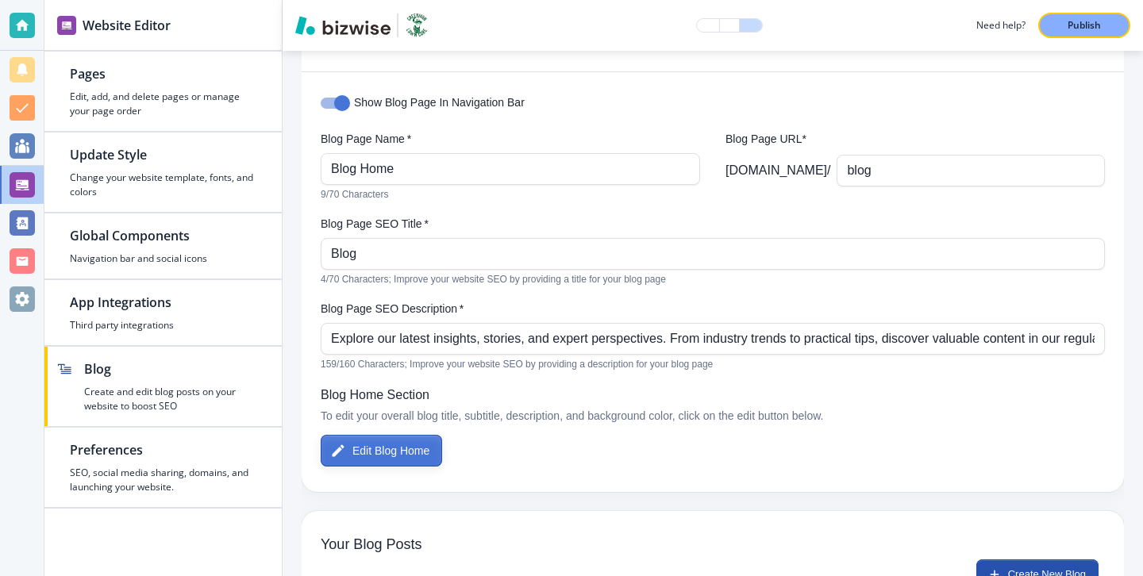
scroll to position [33, 0]
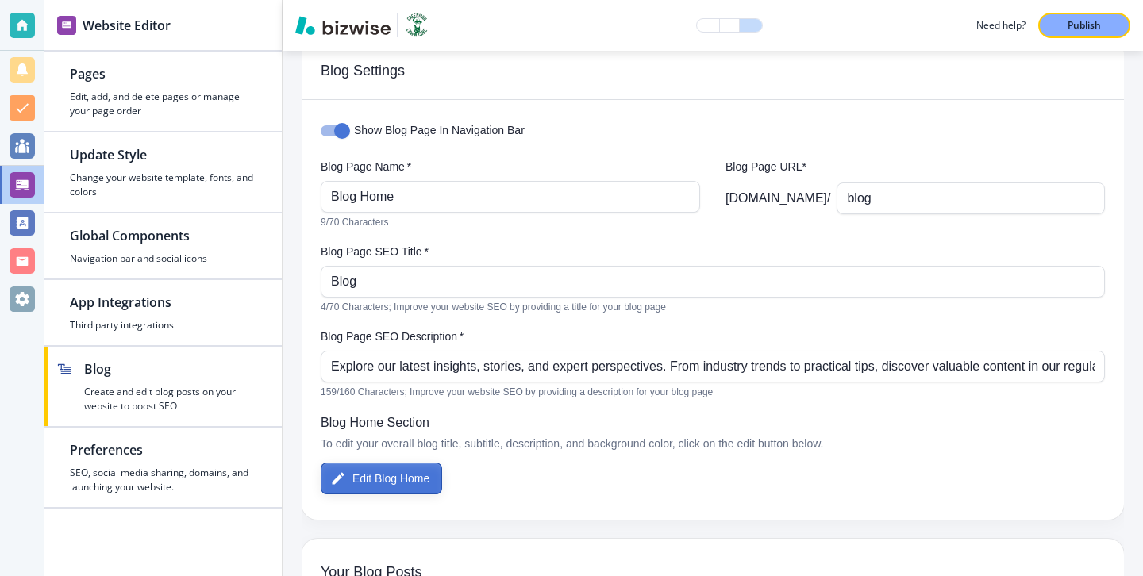
click at [383, 475] on button "Edit Blog Home" at bounding box center [381, 479] width 121 height 32
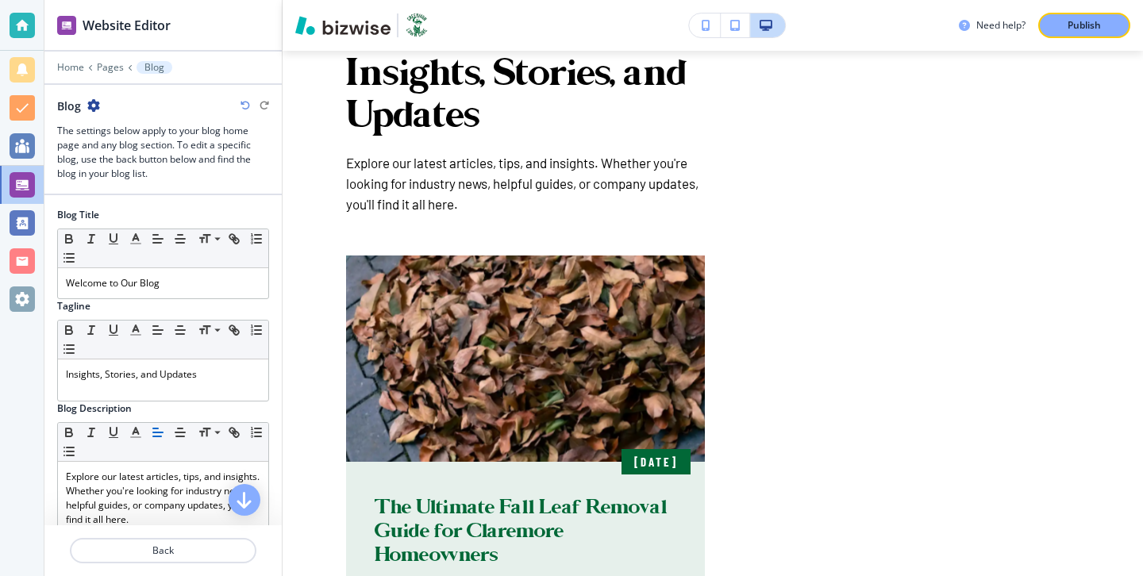
scroll to position [0, 0]
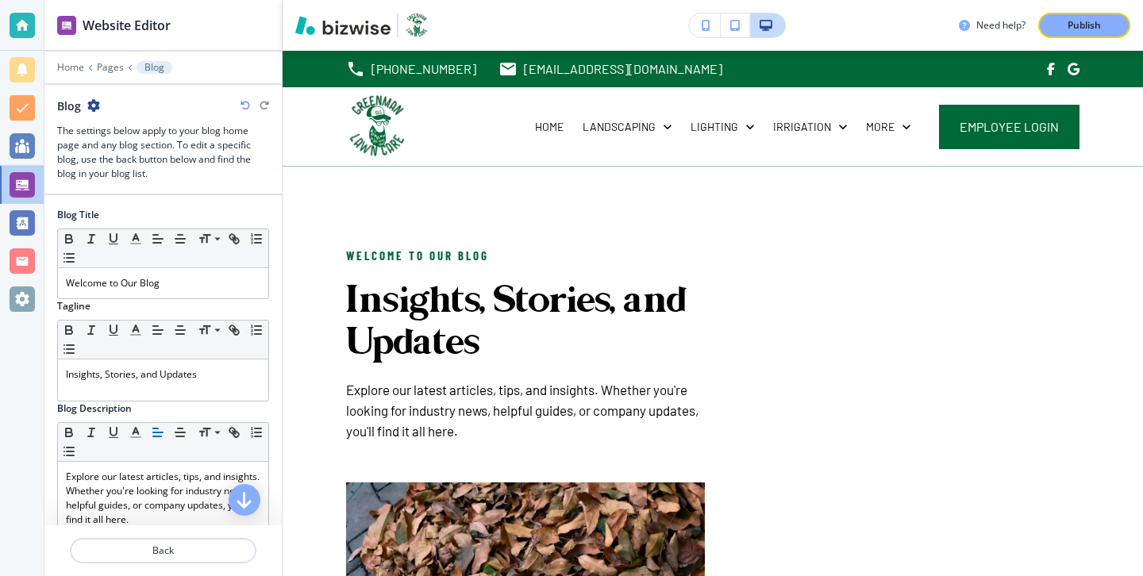
click at [229, 533] on div at bounding box center [162, 532] width 237 height 13
click at [229, 544] on p "Back" at bounding box center [162, 551] width 183 height 14
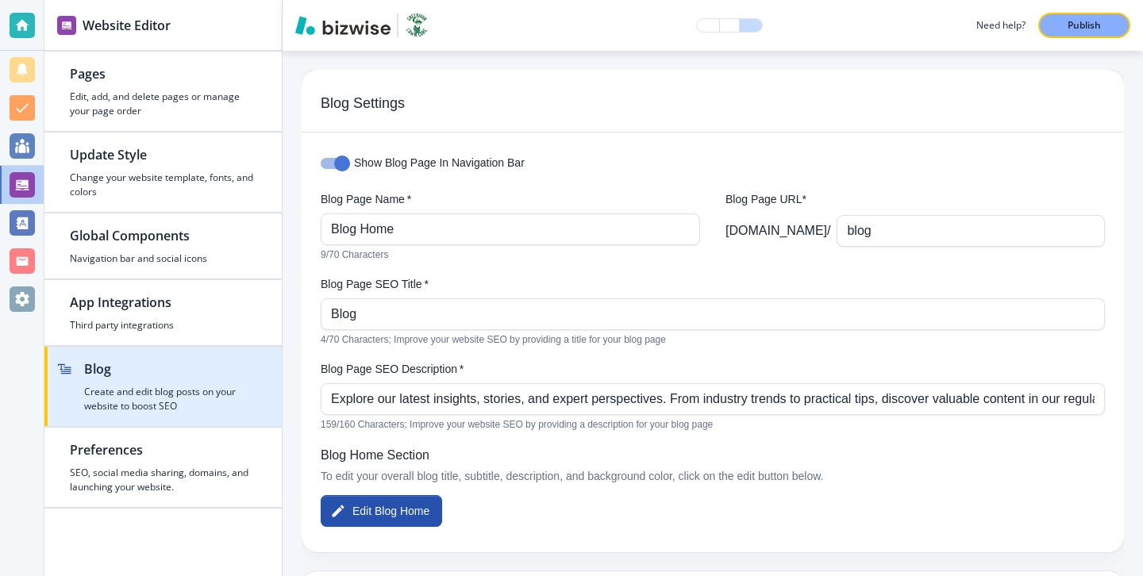
click at [218, 367] on h2 "Blog" at bounding box center [170, 369] width 172 height 19
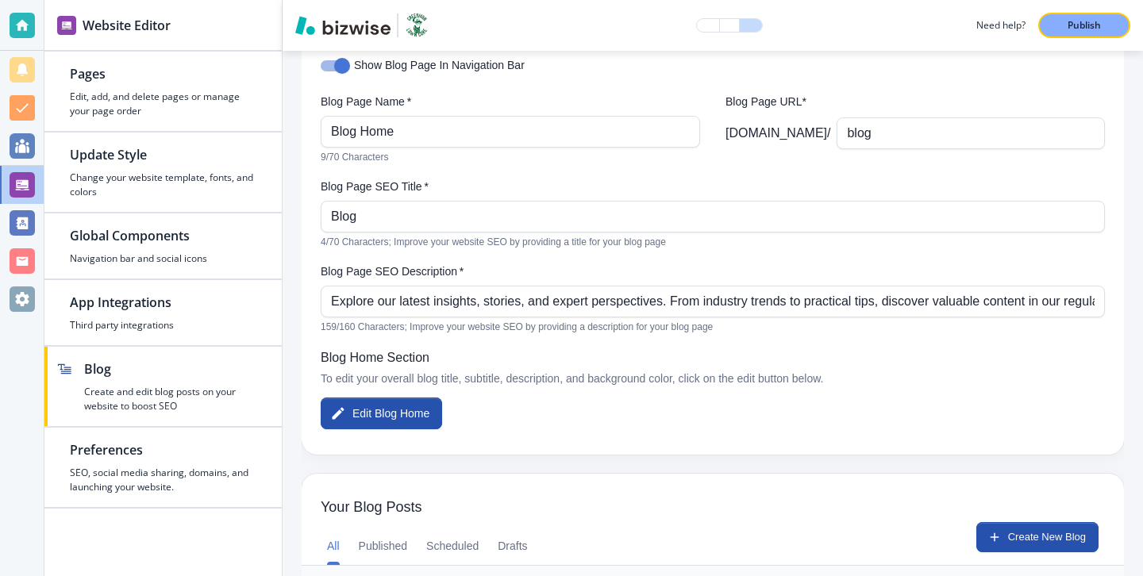
scroll to position [215, 0]
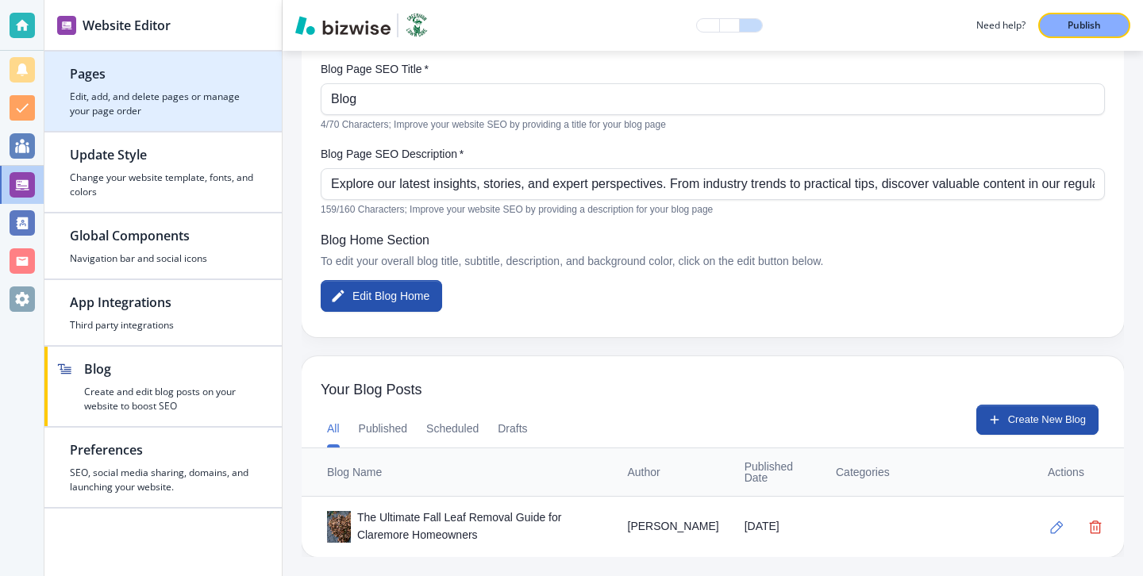
click at [218, 90] on h4 "Edit, add, and delete pages or manage your page order" at bounding box center [163, 104] width 187 height 29
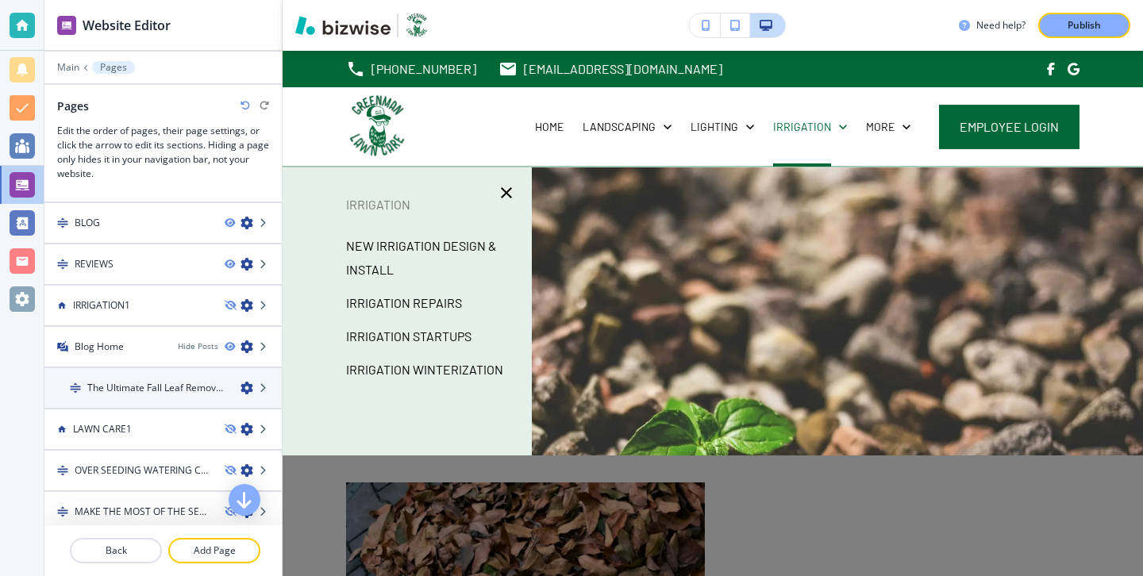
scroll to position [761, 0]
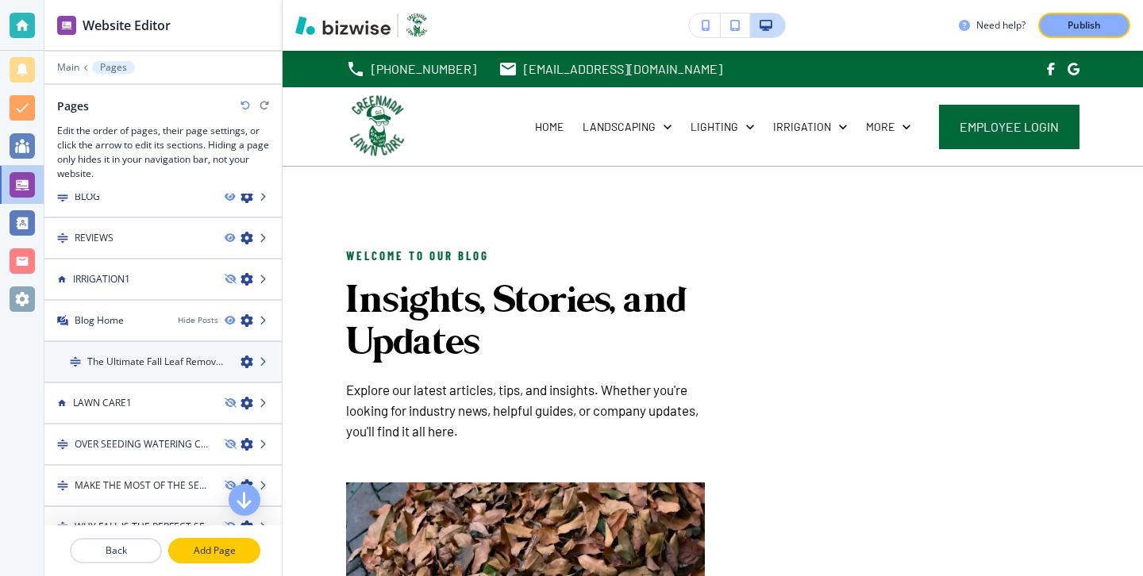
click at [252, 557] on p "Add Page" at bounding box center [214, 551] width 89 height 14
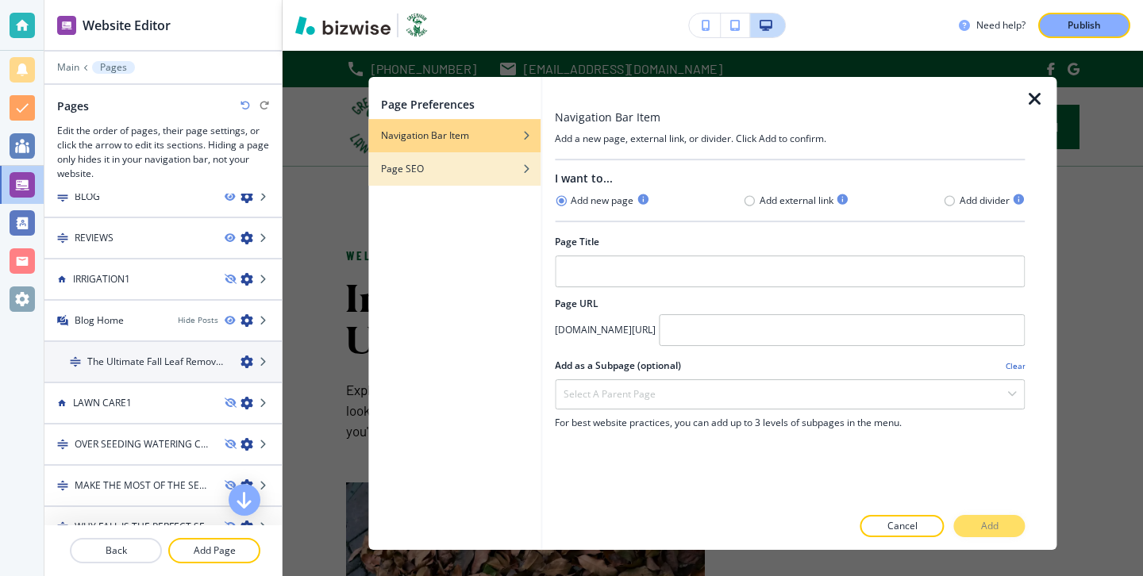
click at [467, 176] on div "button" at bounding box center [454, 181] width 172 height 10
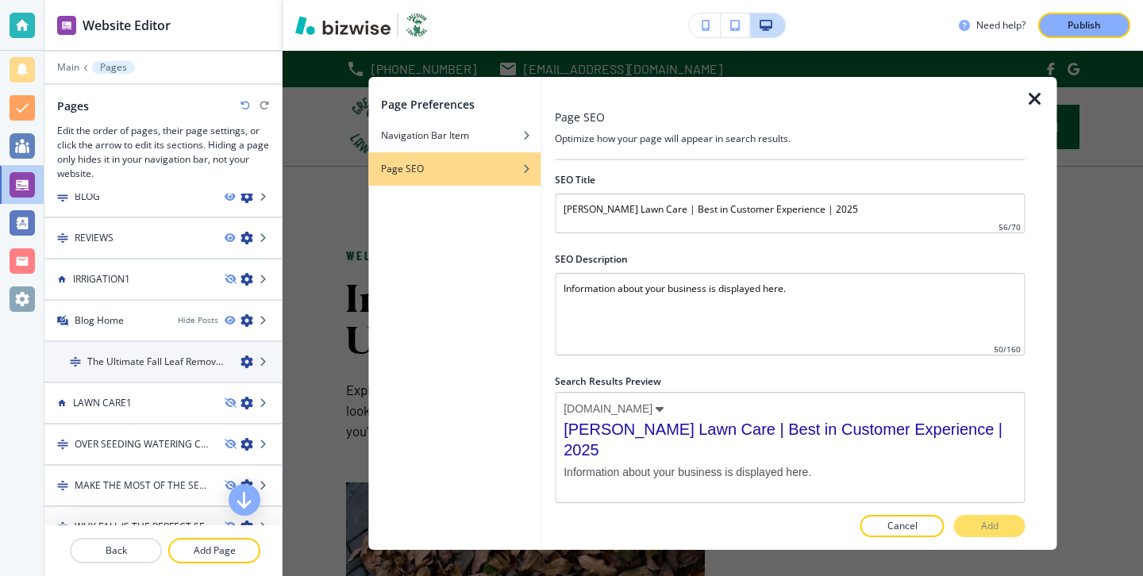
click at [1030, 94] on icon "button" at bounding box center [1035, 99] width 19 height 19
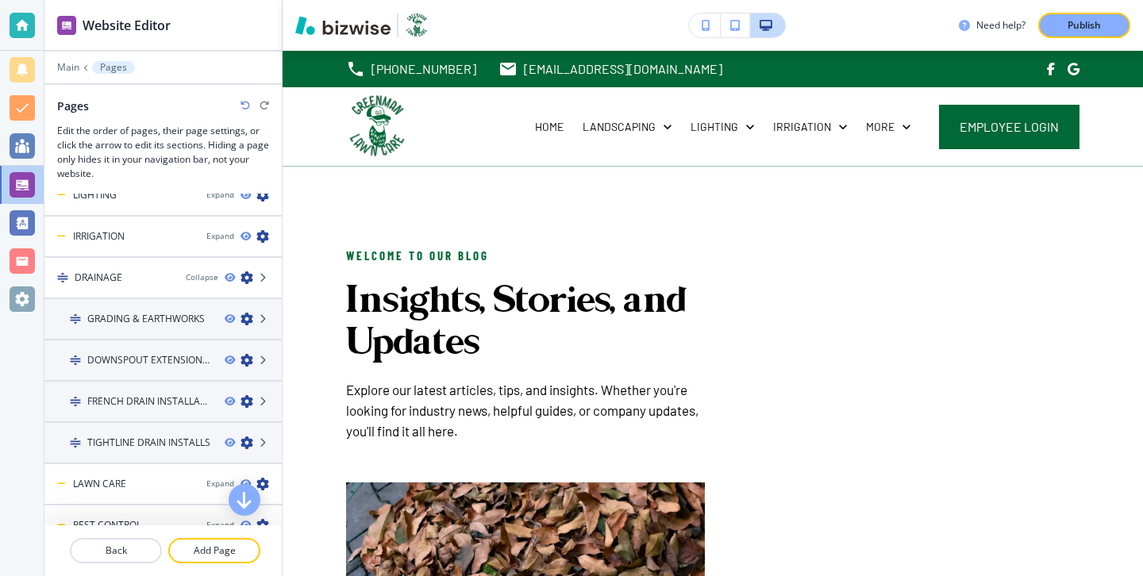
scroll to position [148, 0]
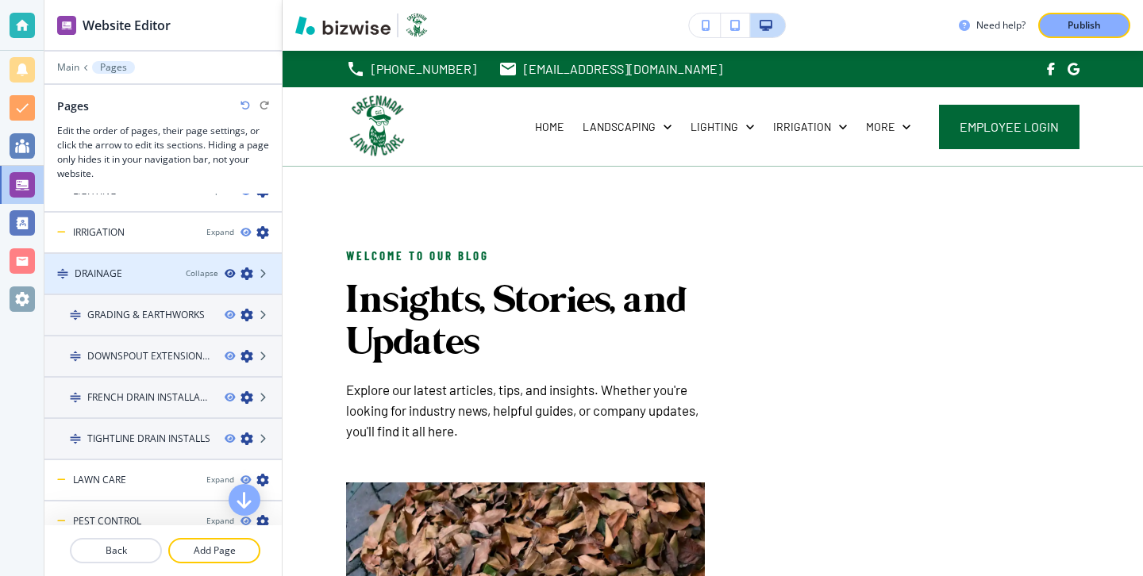
click at [233, 271] on icon "button" at bounding box center [230, 274] width 10 height 10
click at [229, 273] on icon "button" at bounding box center [230, 274] width 10 height 10
click at [229, 272] on icon "button" at bounding box center [230, 274] width 10 height 10
click at [206, 275] on div "Collapse" at bounding box center [202, 274] width 33 height 12
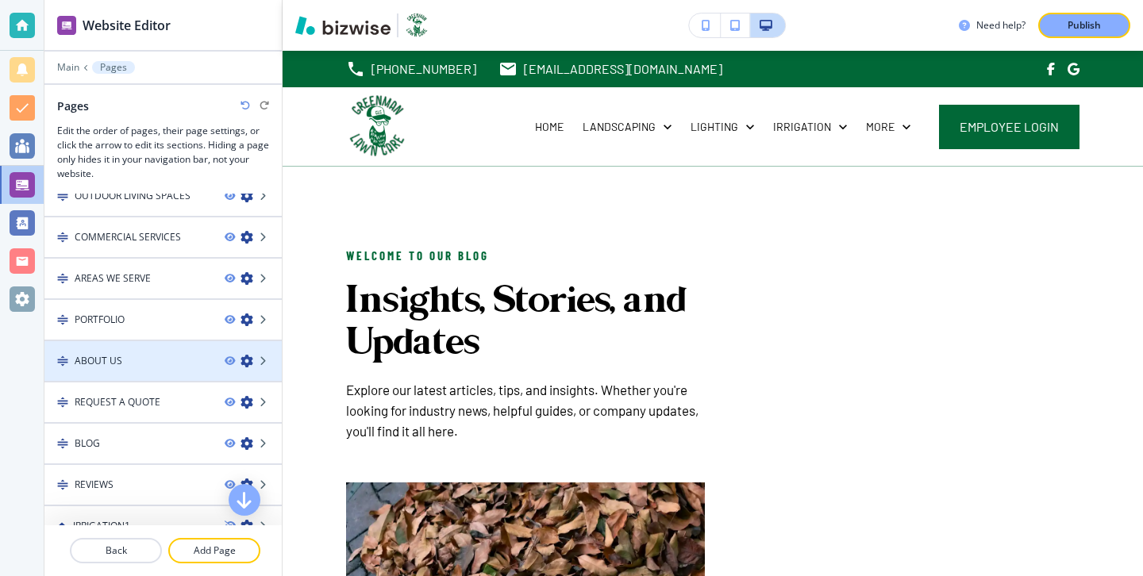
scroll to position [351, 0]
click at [188, 355] on div "ABOUT US" at bounding box center [128, 359] width 168 height 14
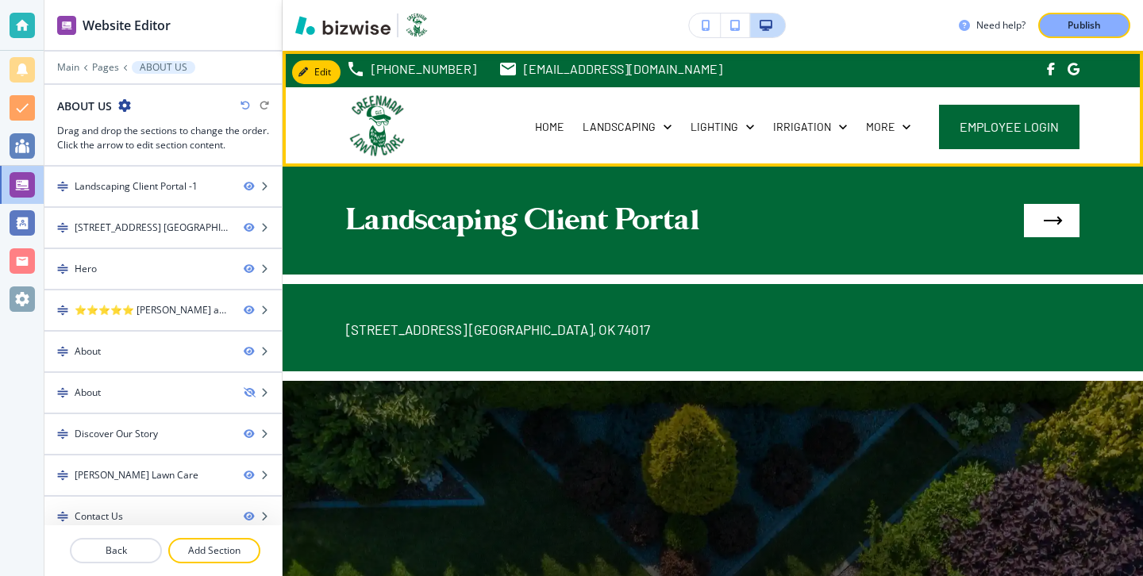
click at [560, 136] on div "HOME" at bounding box center [550, 126] width 48 height 79
click at [560, 128] on p "HOME" at bounding box center [549, 127] width 29 height 16
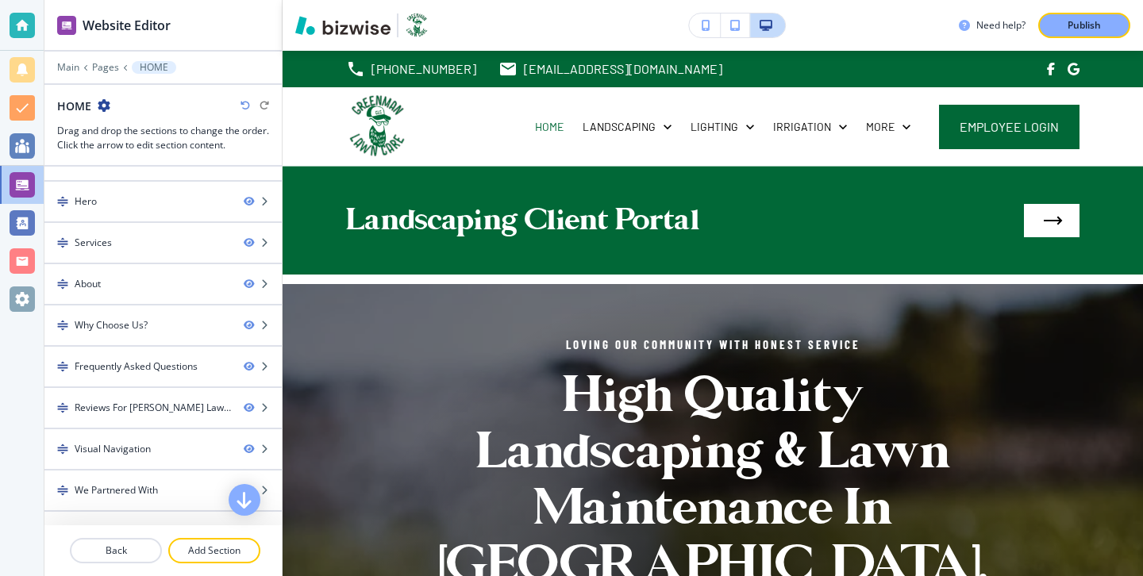
scroll to position [5, 0]
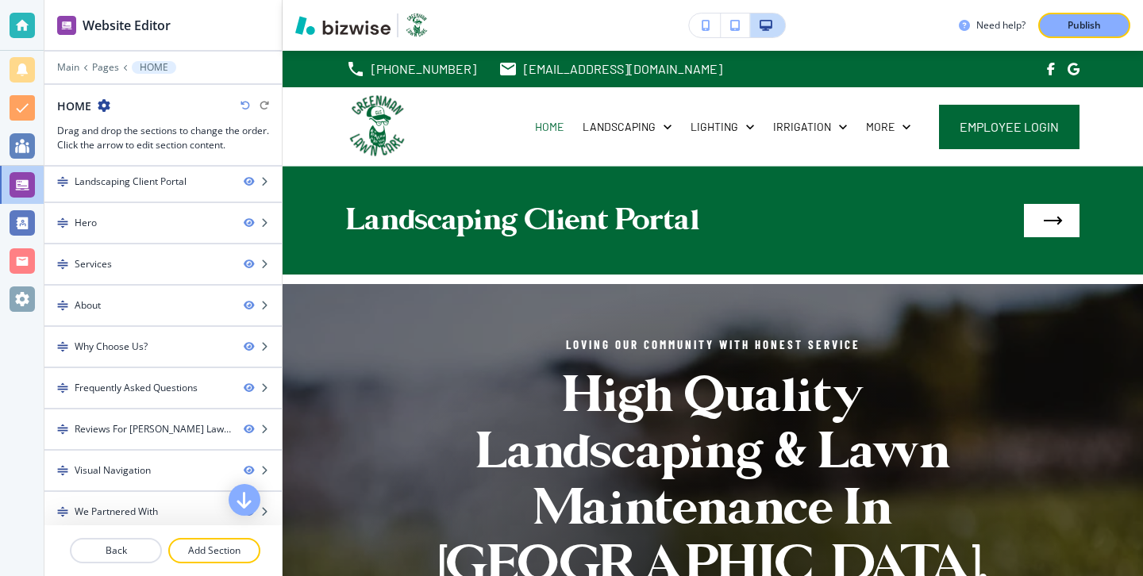
click at [120, 62] on div "Main Pages HOME" at bounding box center [163, 67] width 212 height 13
click at [114, 62] on p "Pages" at bounding box center [105, 67] width 27 height 11
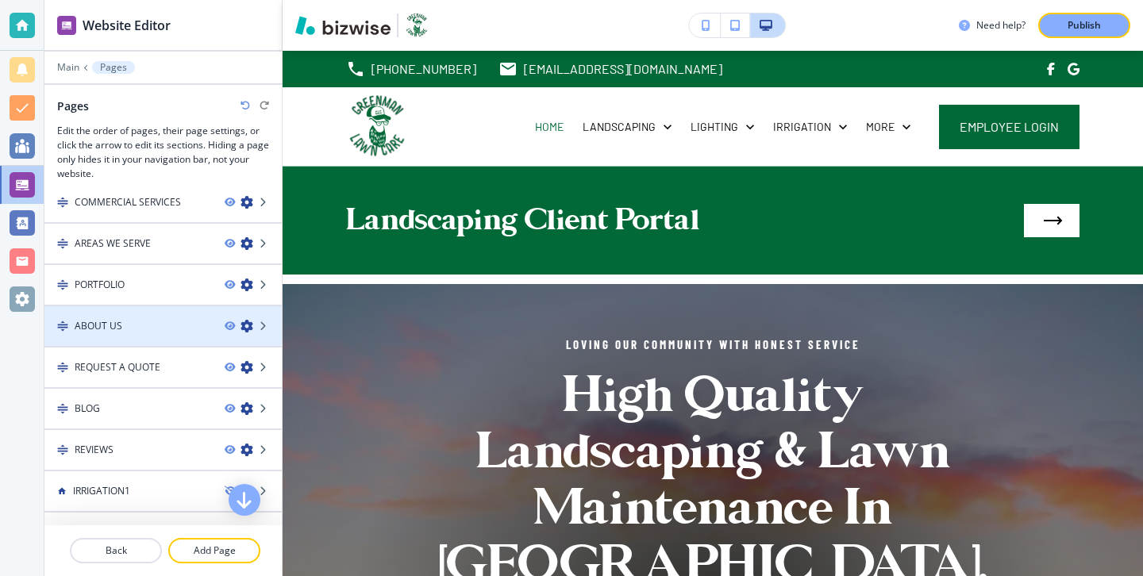
scroll to position [431, 0]
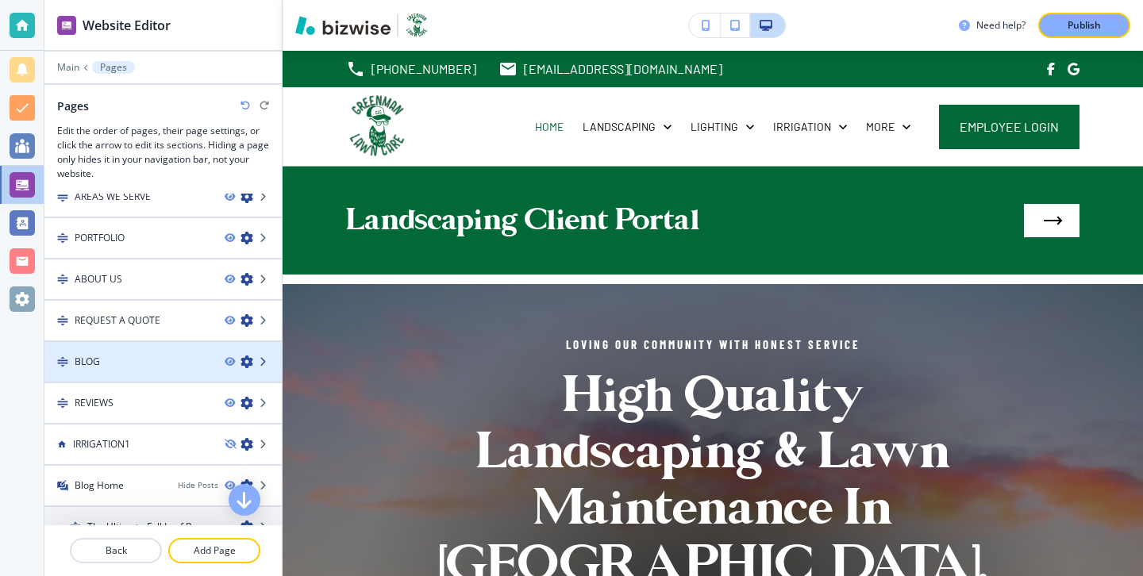
click at [268, 364] on icon at bounding box center [265, 362] width 10 height 10
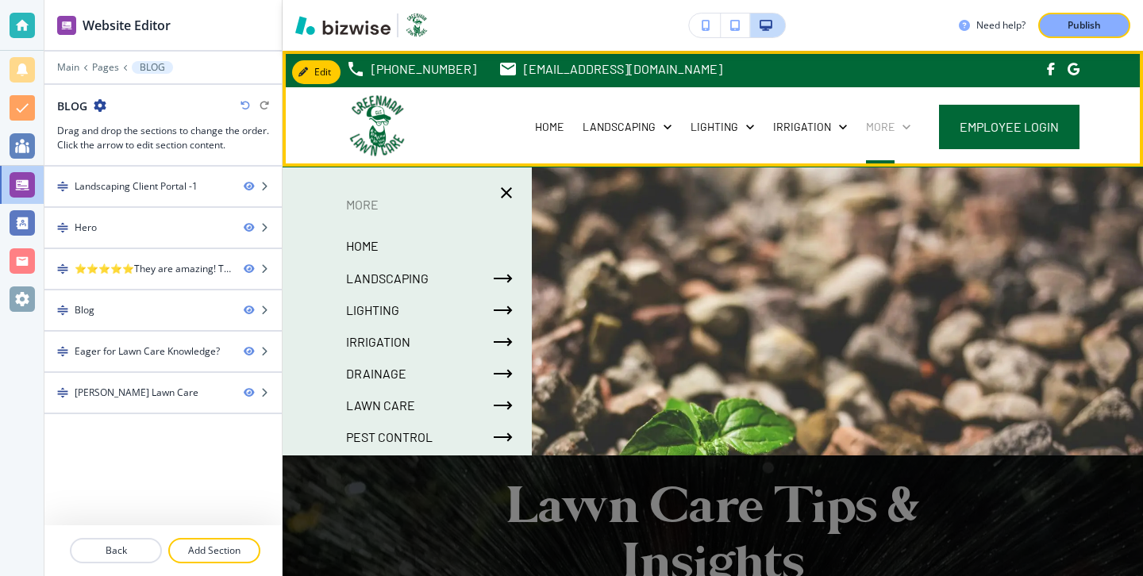
click at [877, 122] on p "More" at bounding box center [880, 127] width 29 height 16
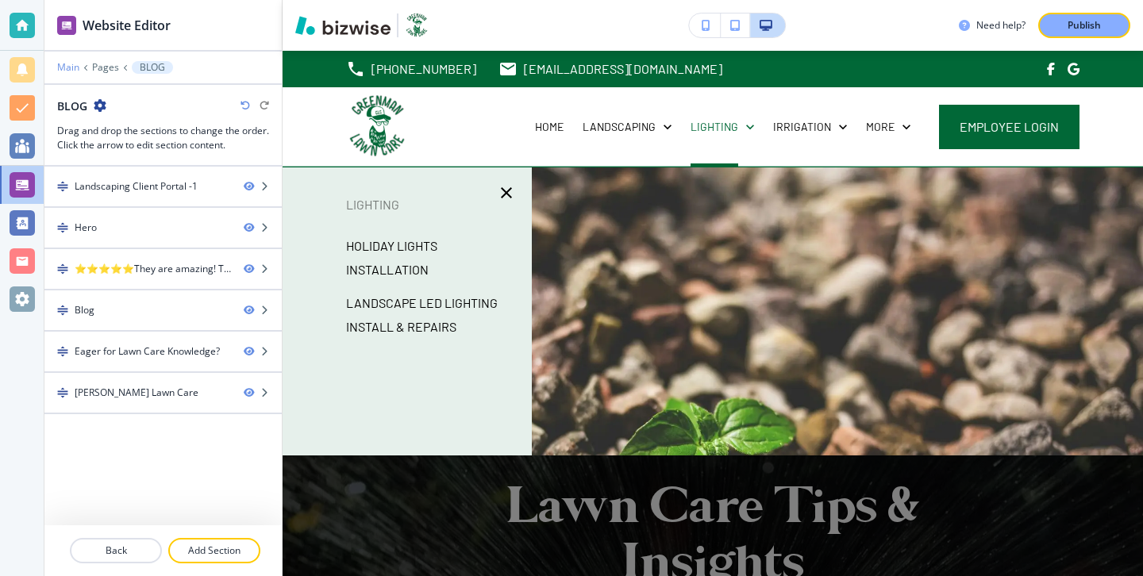
click at [64, 68] on p "Main" at bounding box center [68, 67] width 22 height 11
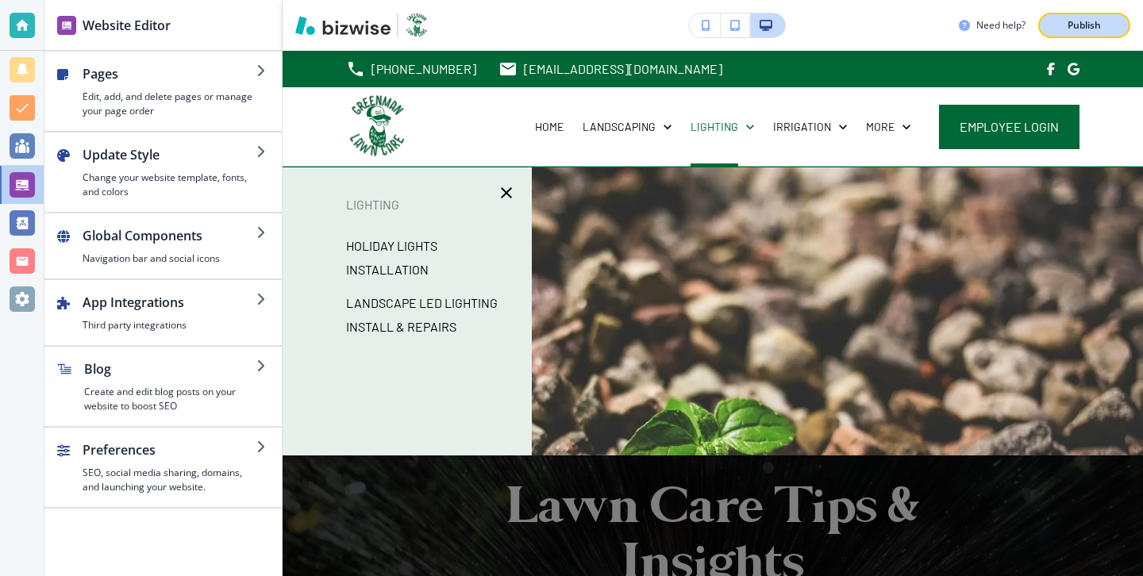
click at [1092, 33] on button "Publish" at bounding box center [1084, 25] width 92 height 25
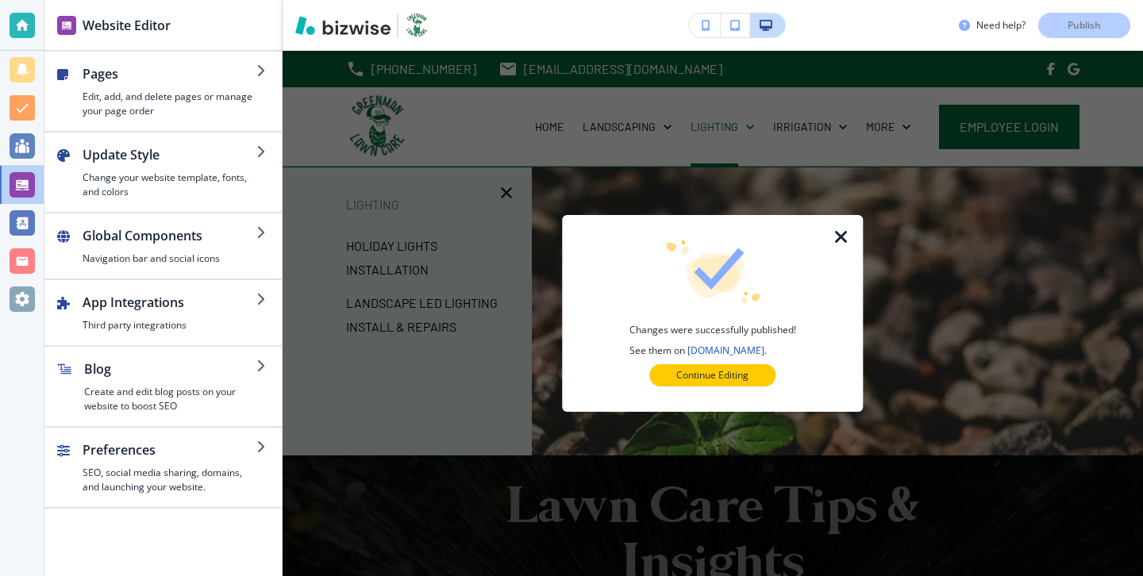
click at [758, 365] on button "Continue Editing" at bounding box center [712, 375] width 126 height 22
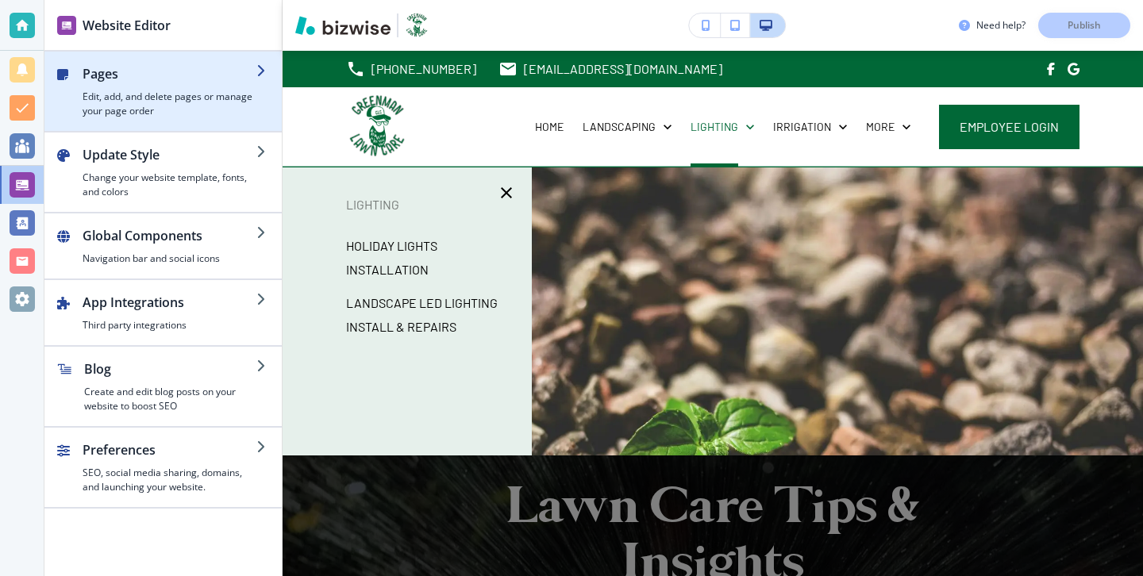
click at [210, 110] on h4 "Edit, add, and delete pages or manage your page order" at bounding box center [170, 104] width 174 height 29
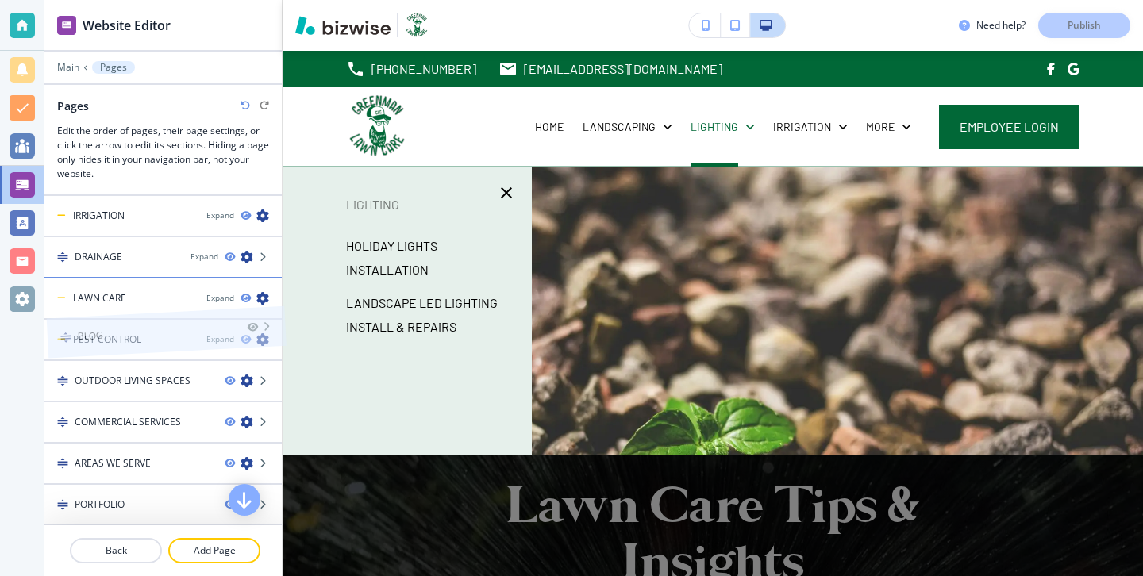
scroll to position [148, 0]
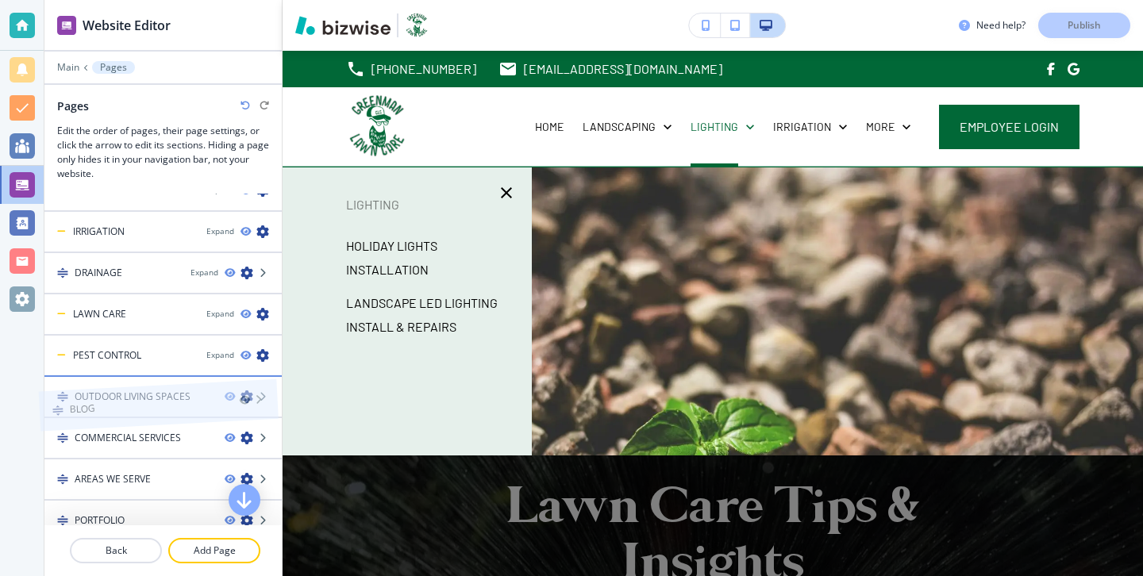
drag, startPoint x: 186, startPoint y: 433, endPoint x: 180, endPoint y: 392, distance: 40.9
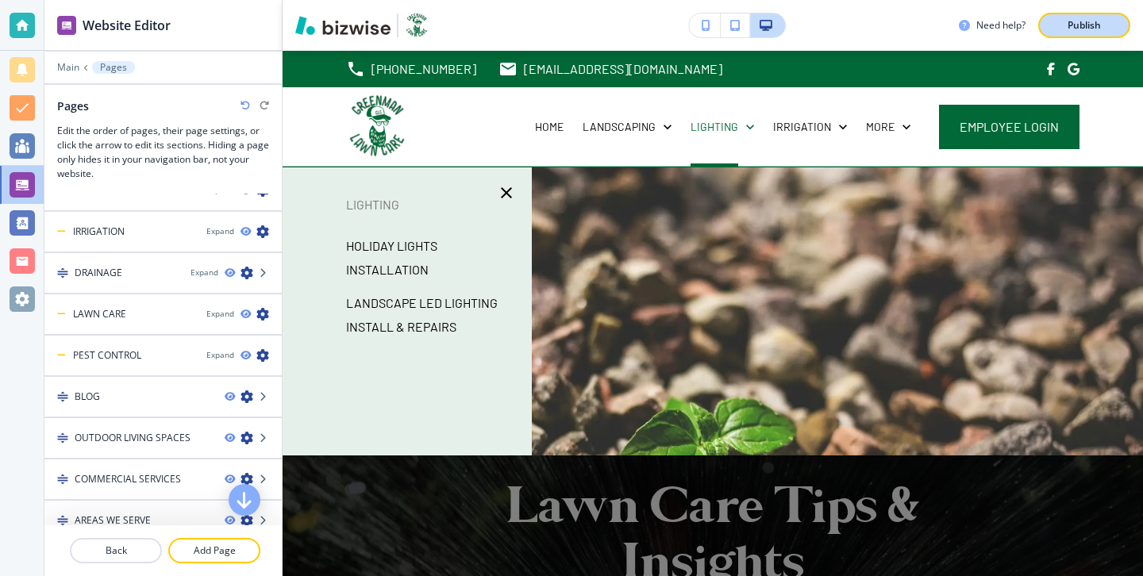
click at [1116, 21] on button "Publish" at bounding box center [1084, 25] width 92 height 25
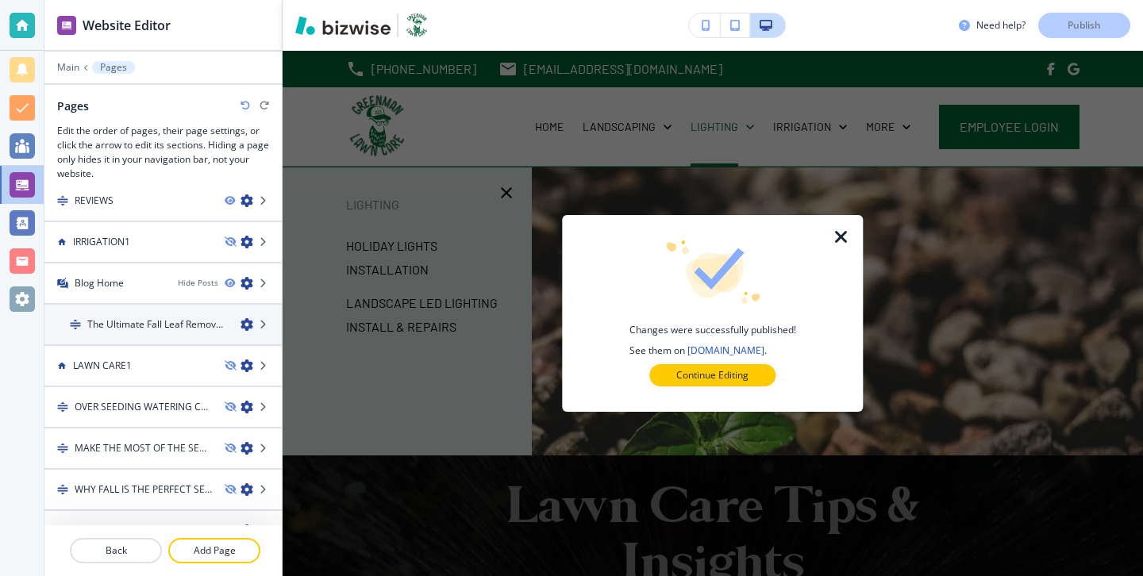
scroll to position [661, 0]
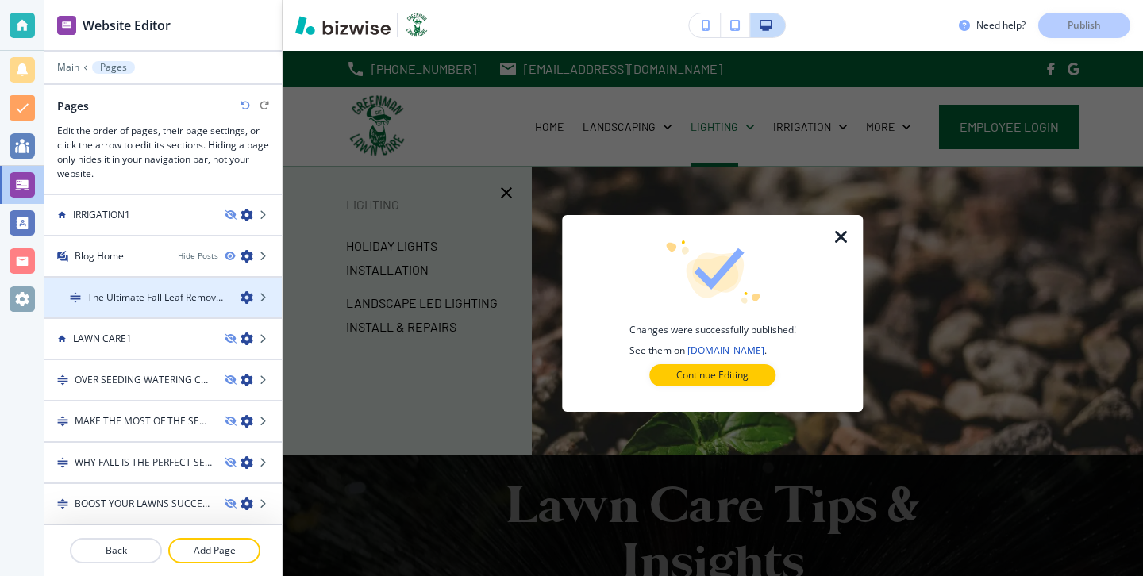
click at [198, 302] on h4 "The Ultimate Fall Leaf Removal Guide for Claremore Homeowners" at bounding box center [157, 298] width 141 height 14
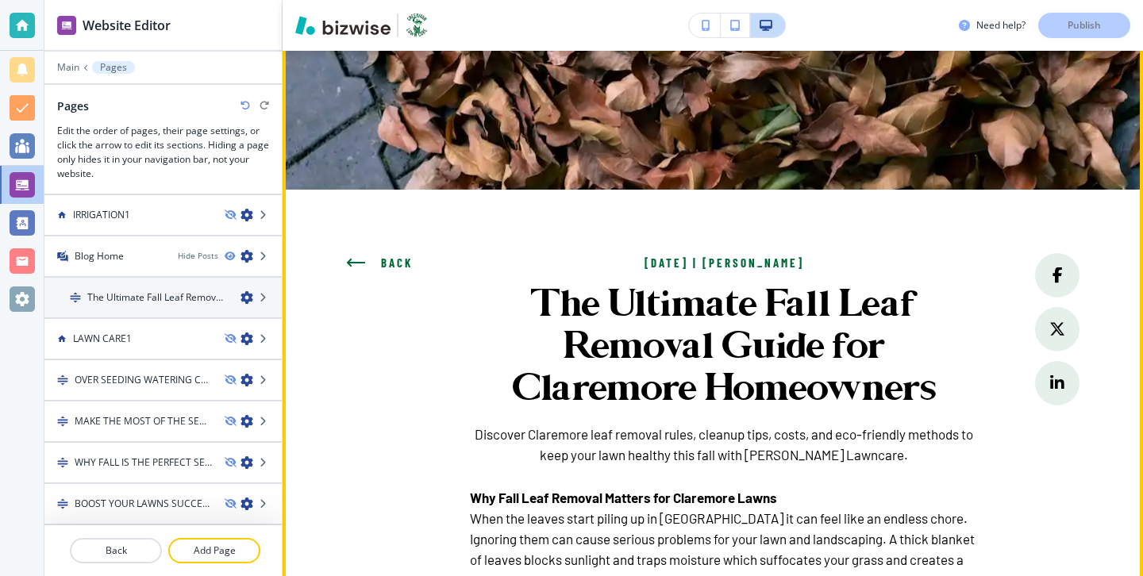
scroll to position [0, 0]
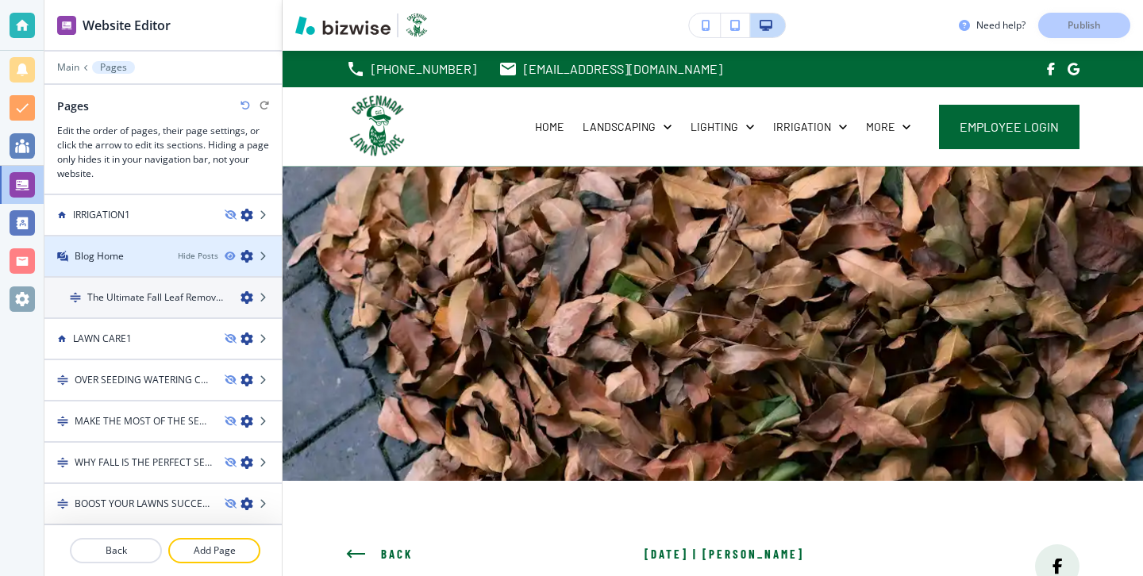
click at [137, 256] on div "Blog Home" at bounding box center [104, 256] width 121 height 14
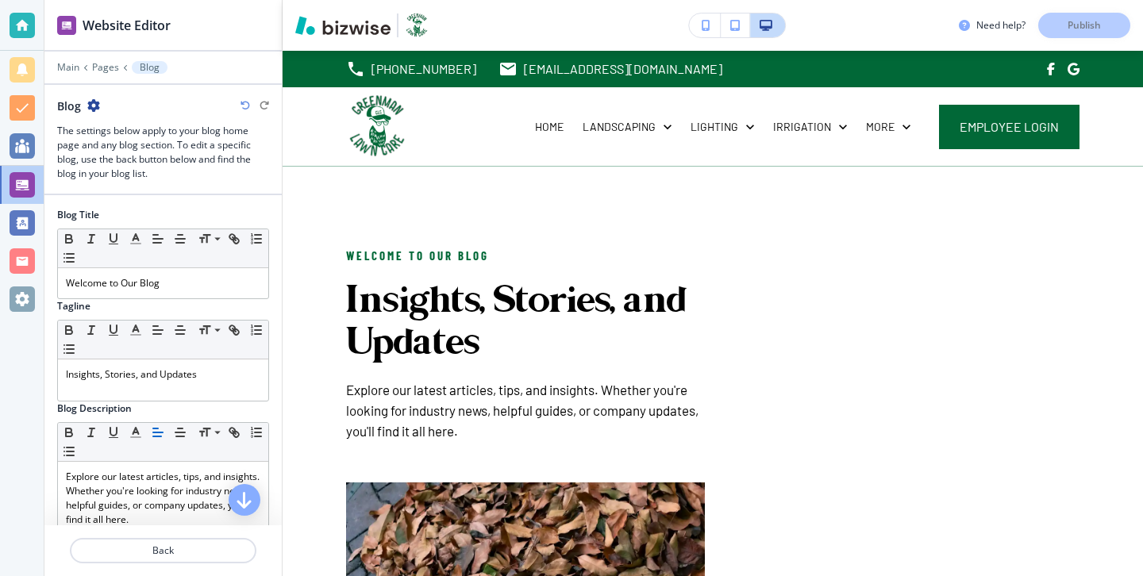
click at [94, 102] on icon "button" at bounding box center [93, 105] width 13 height 13
click at [122, 154] on p "Blog Settings" at bounding box center [138, 161] width 81 height 14
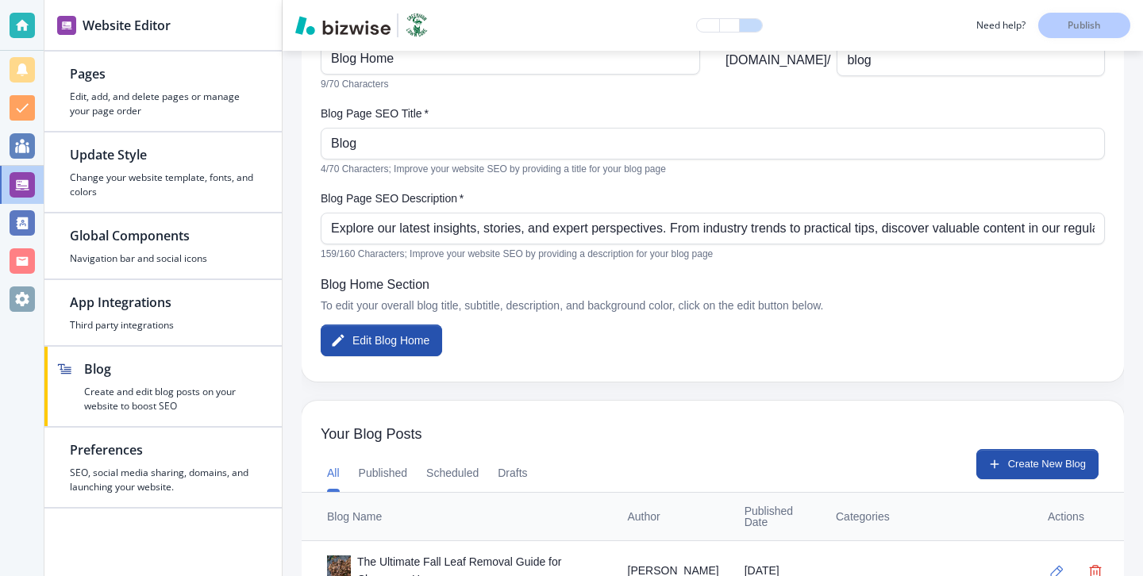
scroll to position [215, 0]
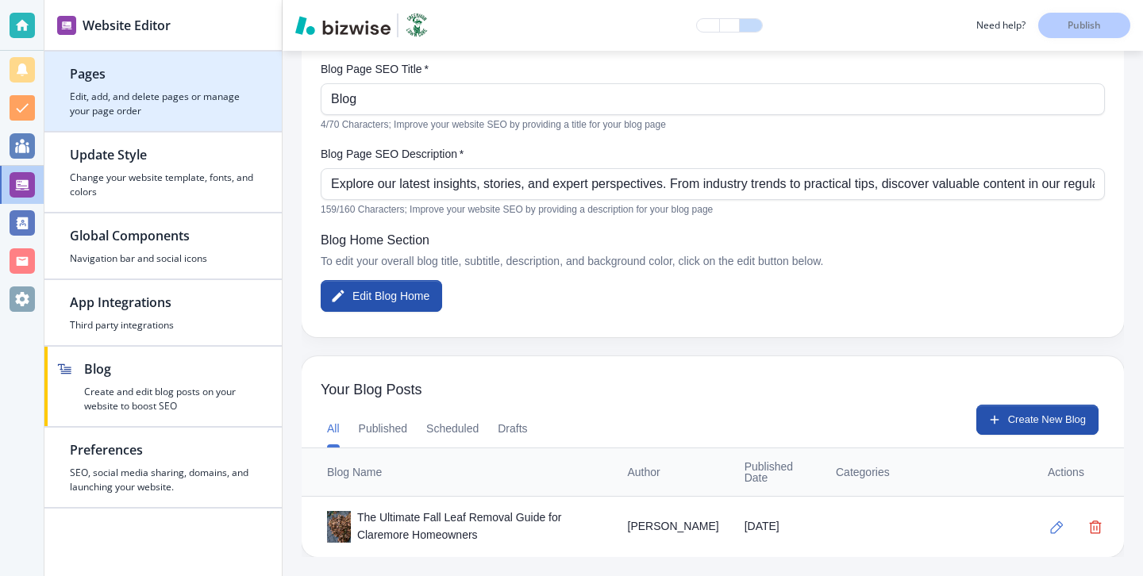
click at [139, 98] on h4 "Edit, add, and delete pages or manage your page order" at bounding box center [163, 104] width 187 height 29
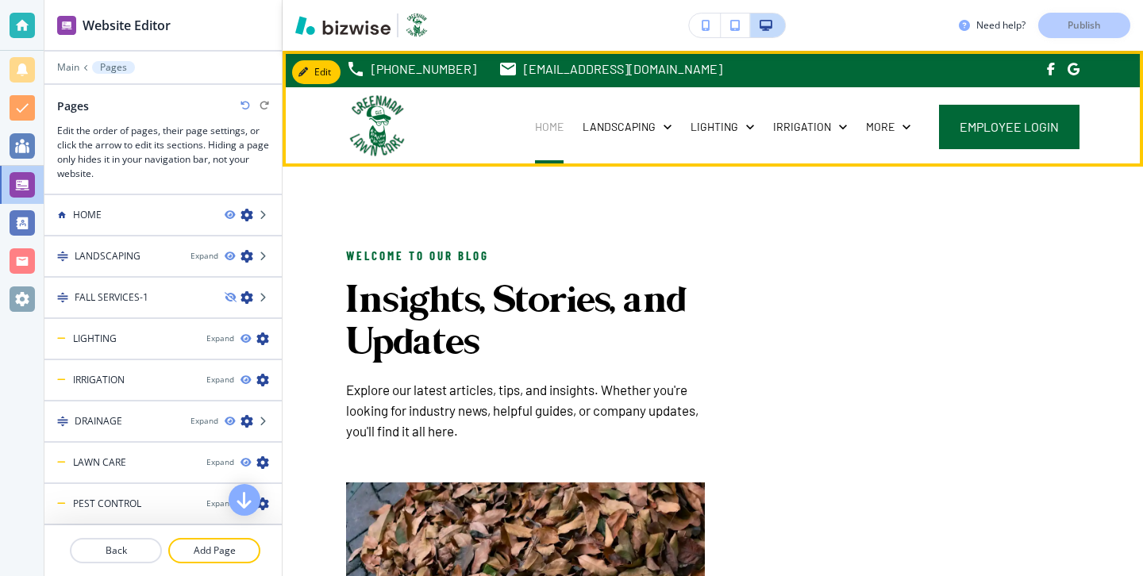
click at [564, 122] on p "HOME" at bounding box center [549, 127] width 29 height 16
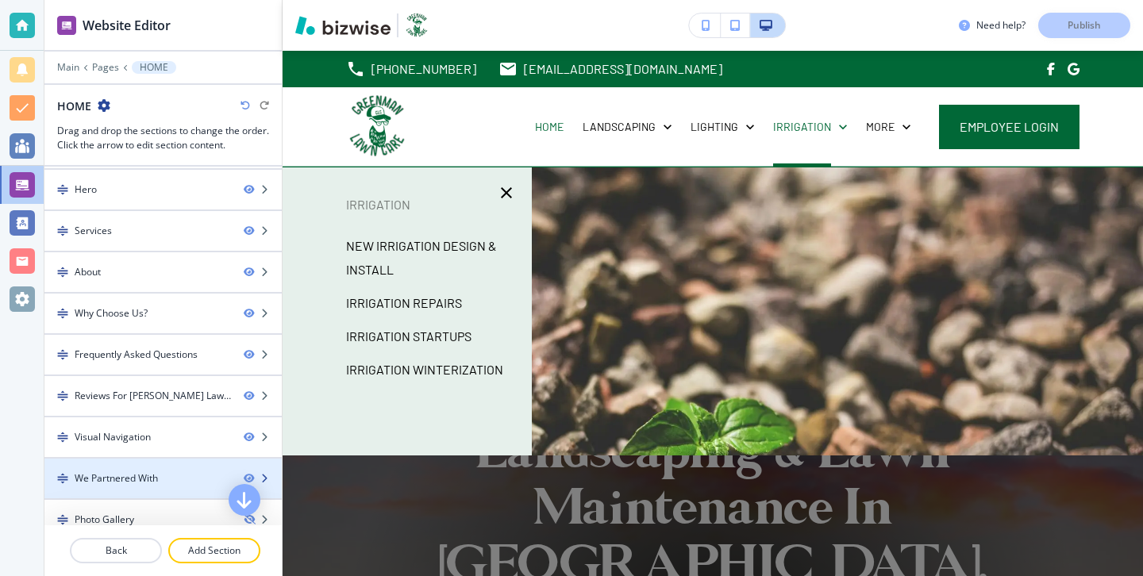
scroll to position [0, 0]
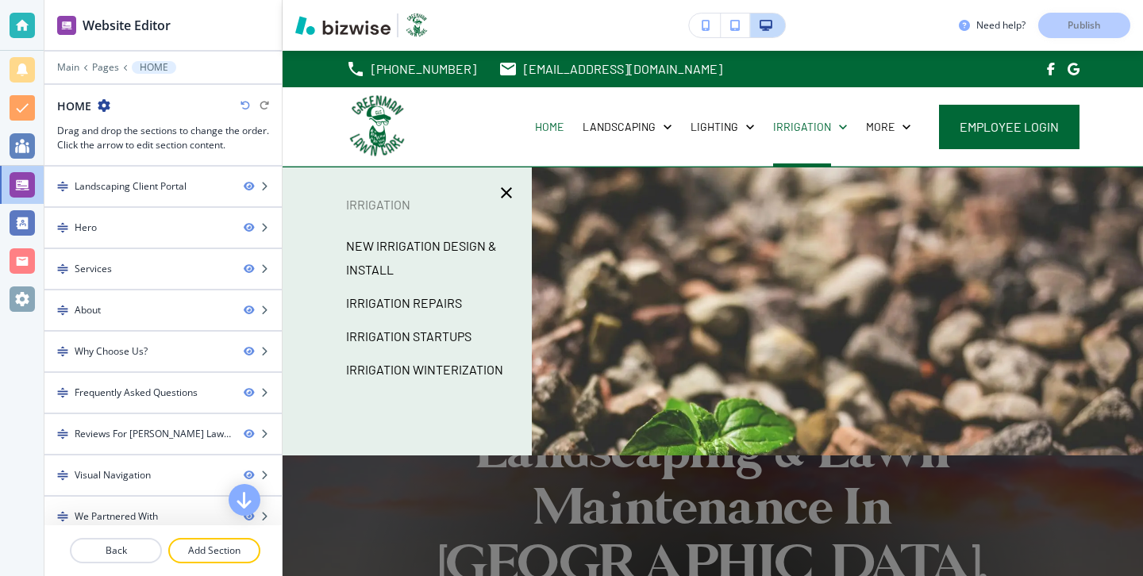
click at [107, 59] on div at bounding box center [162, 57] width 237 height 10
click at [106, 64] on p "Pages" at bounding box center [105, 67] width 27 height 11
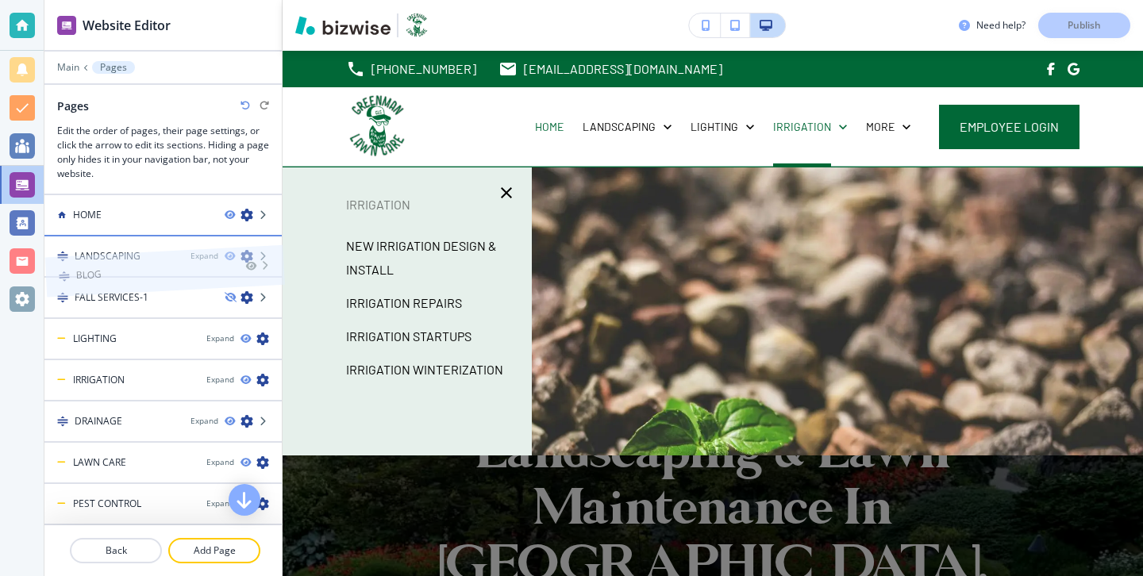
drag, startPoint x: 171, startPoint y: 408, endPoint x: 171, endPoint y: 236, distance: 172.3
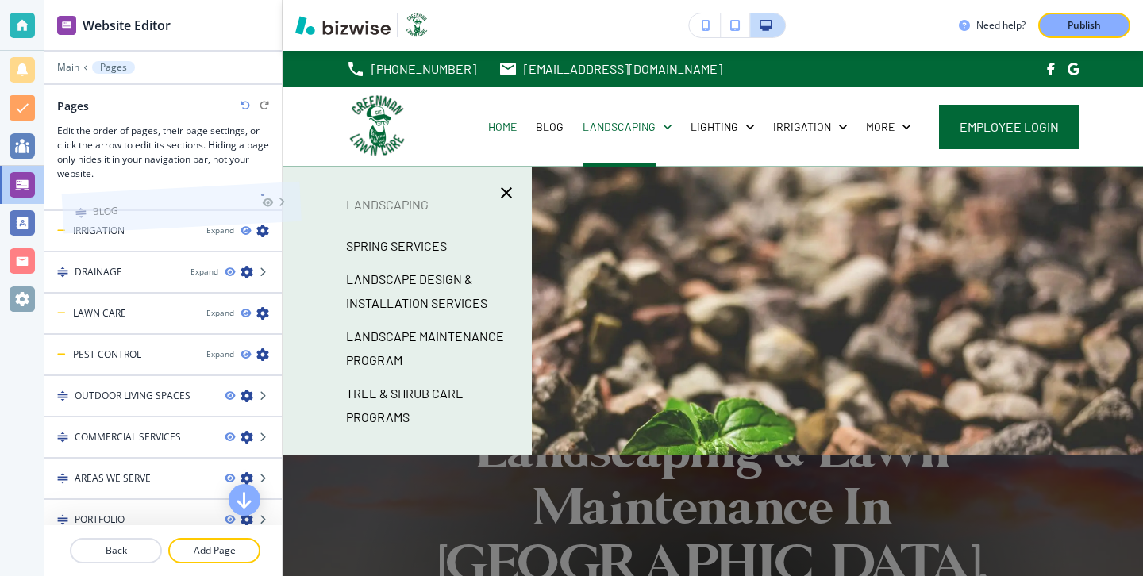
scroll to position [48, 0]
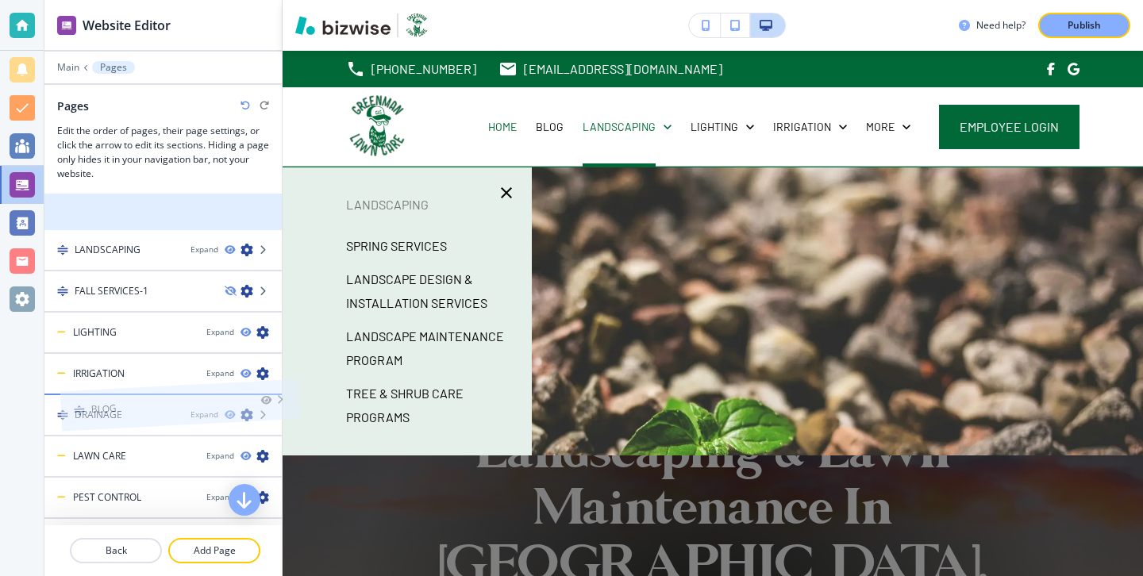
drag, startPoint x: 133, startPoint y: 267, endPoint x: 148, endPoint y: 392, distance: 126.4
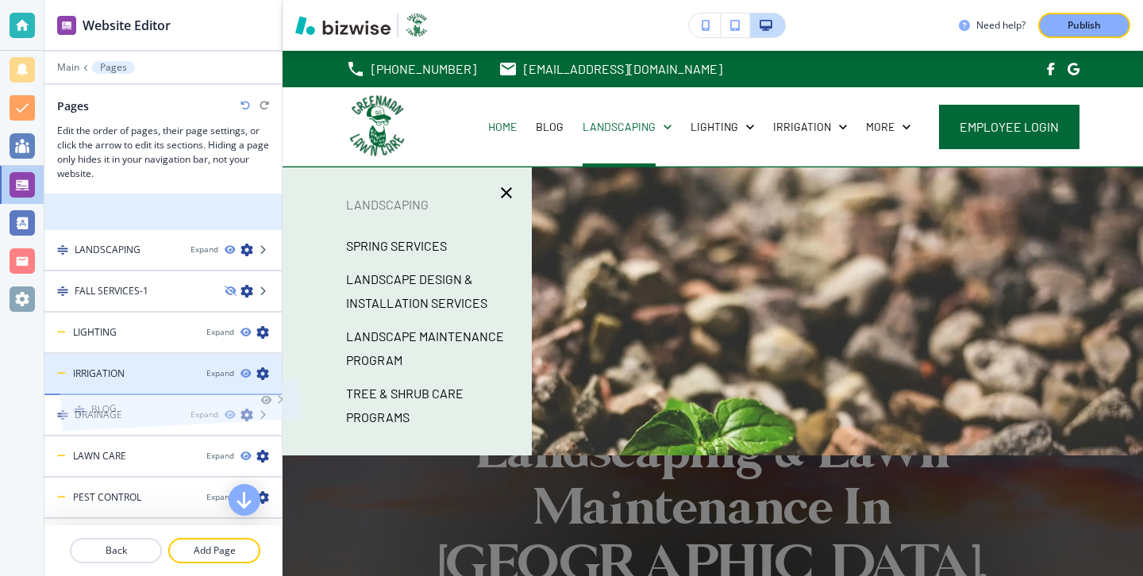
scroll to position [6, 0]
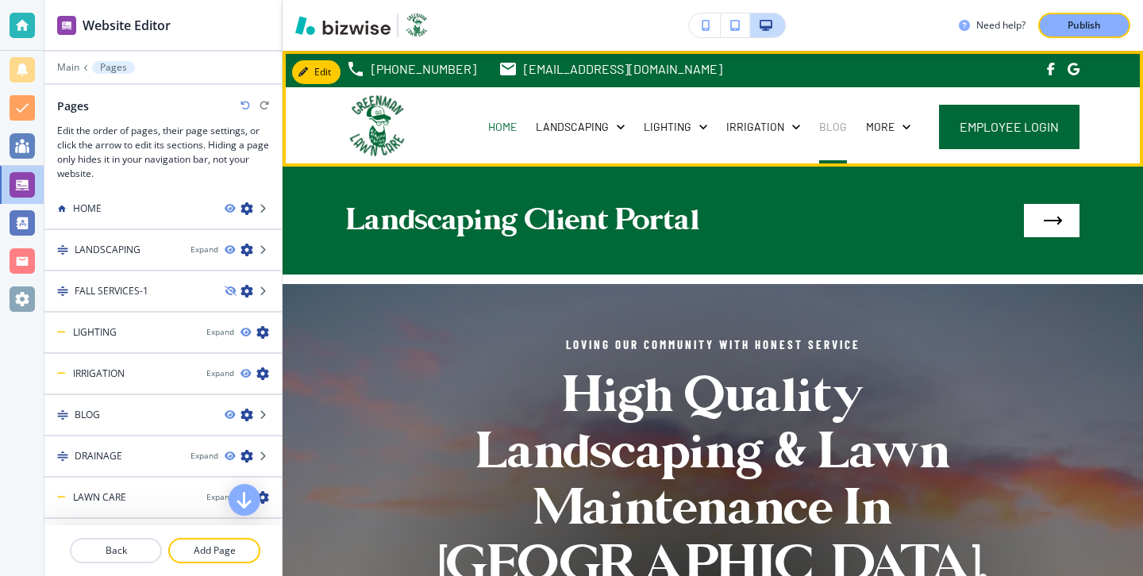
click at [842, 129] on p "BLOG" at bounding box center [833, 127] width 28 height 16
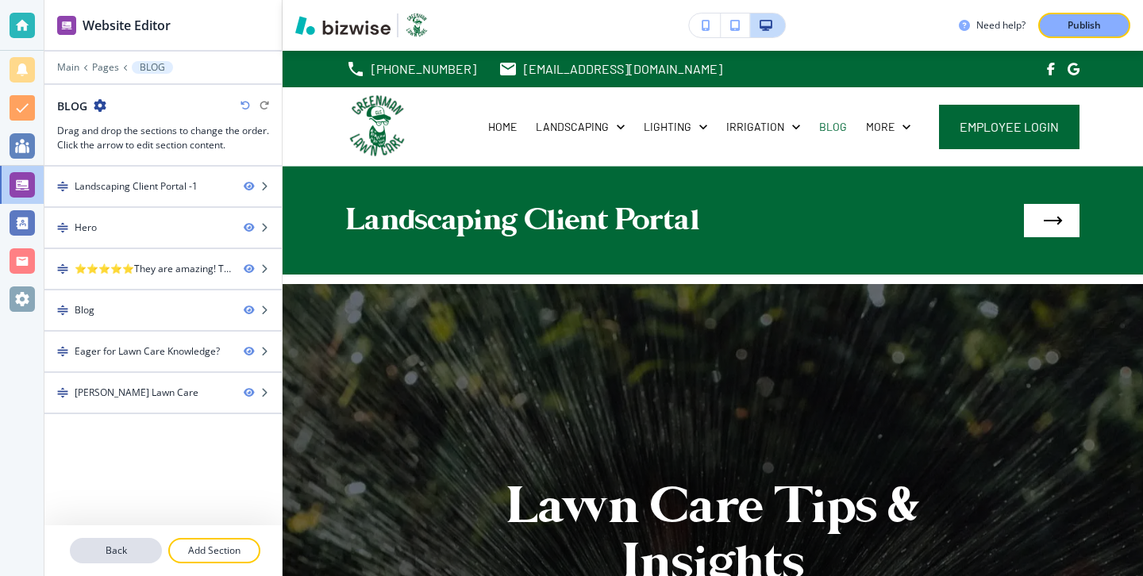
click at [123, 539] on button "Back" at bounding box center [116, 550] width 92 height 25
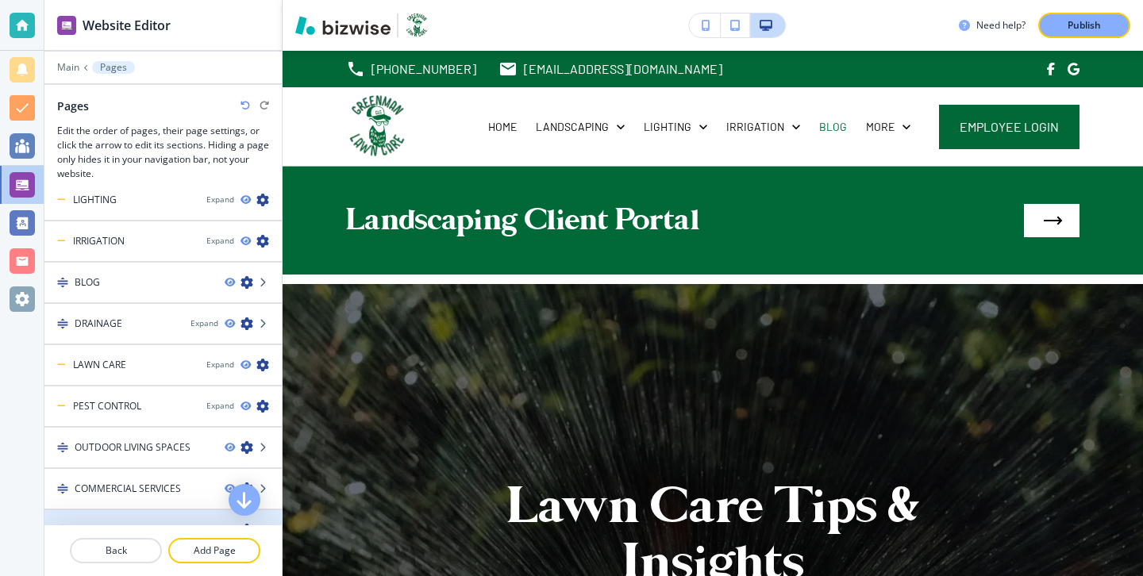
scroll to position [143, 0]
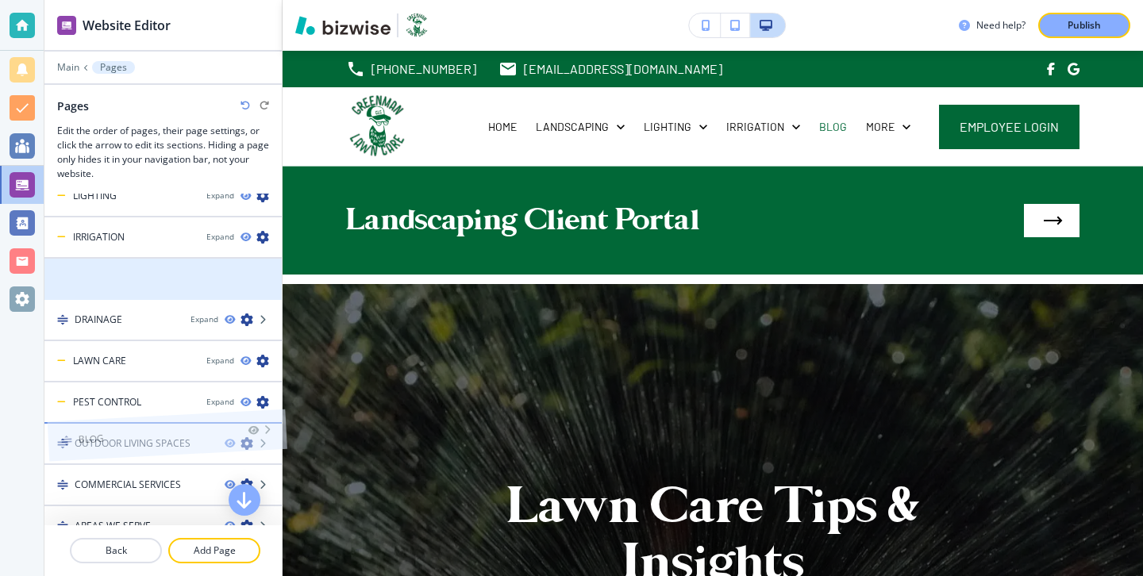
drag, startPoint x: 118, startPoint y: 279, endPoint x: 121, endPoint y: 413, distance: 133.4
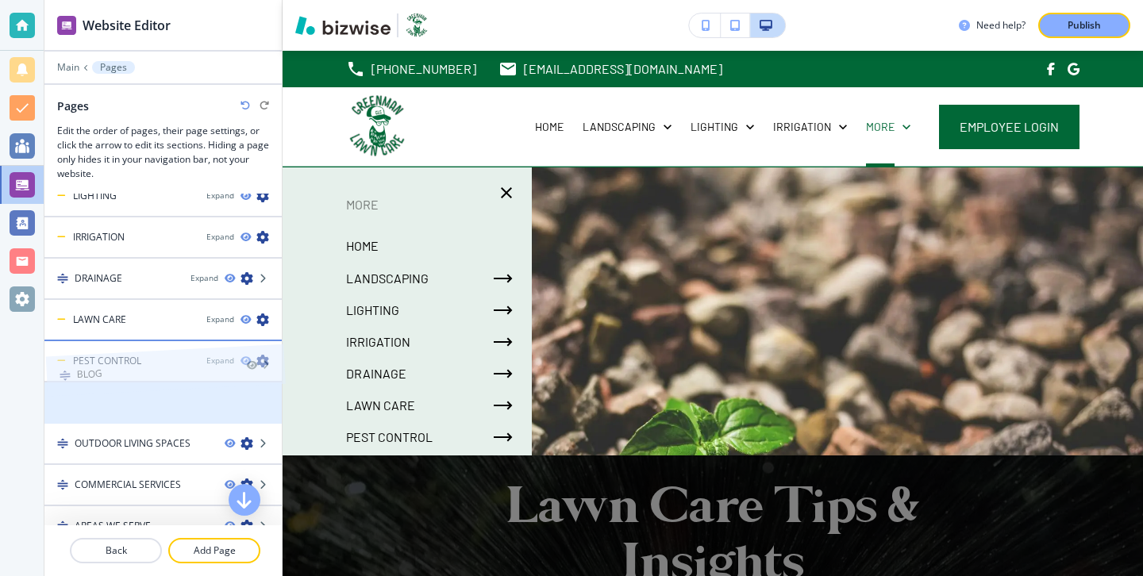
drag, startPoint x: 163, startPoint y: 410, endPoint x: 164, endPoint y: 355, distance: 55.6
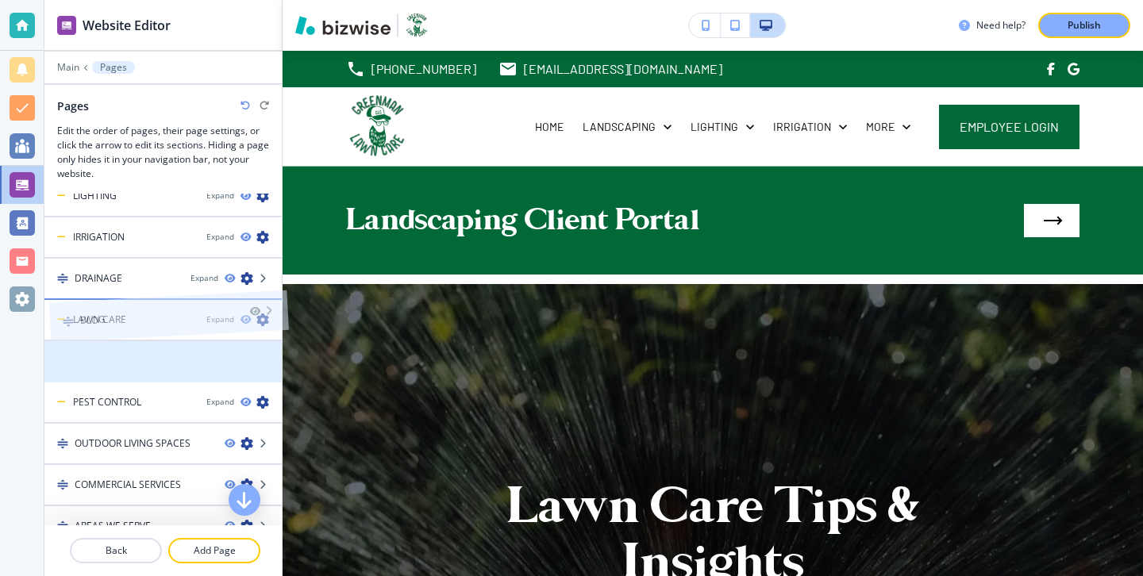
drag, startPoint x: 171, startPoint y: 379, endPoint x: 176, endPoint y: 311, distance: 68.4
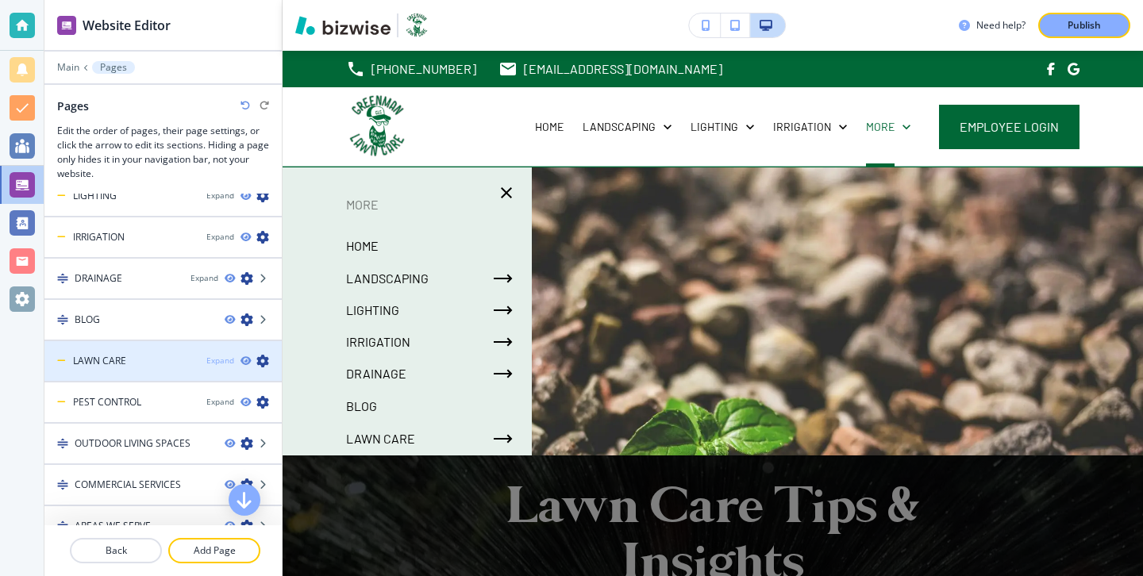
click at [218, 364] on div "Expand" at bounding box center [220, 361] width 28 height 12
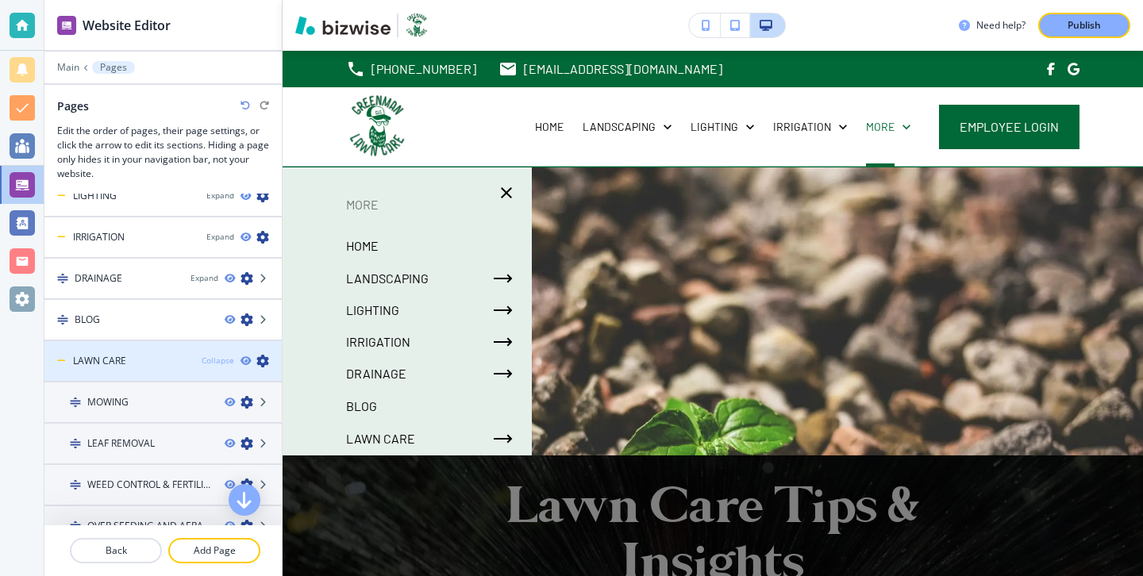
click at [218, 363] on div "Collapse" at bounding box center [218, 361] width 33 height 12
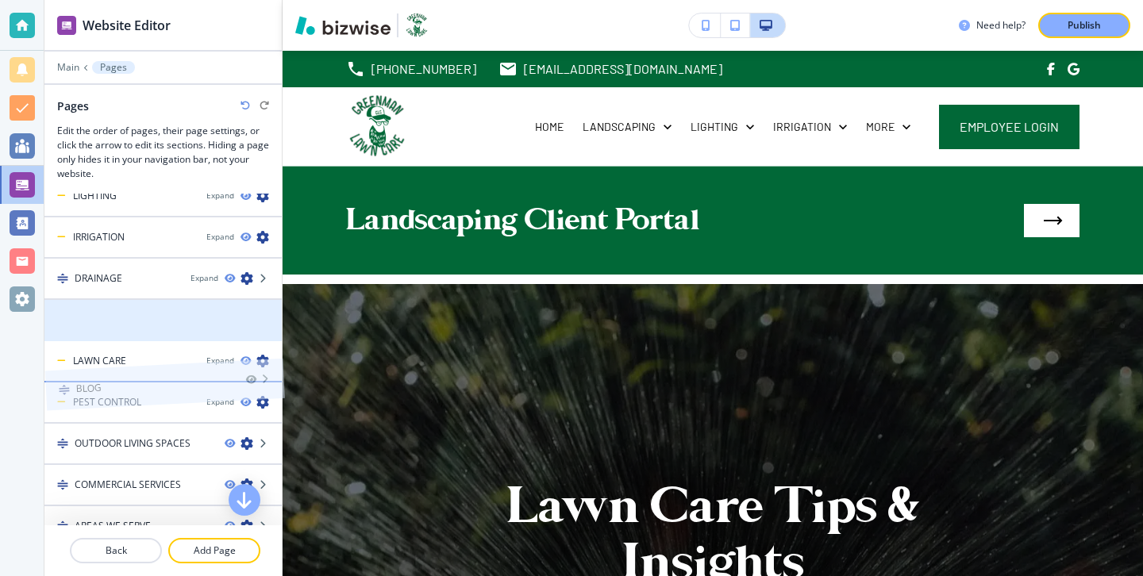
drag, startPoint x: 150, startPoint y: 329, endPoint x: 151, endPoint y: 370, distance: 41.3
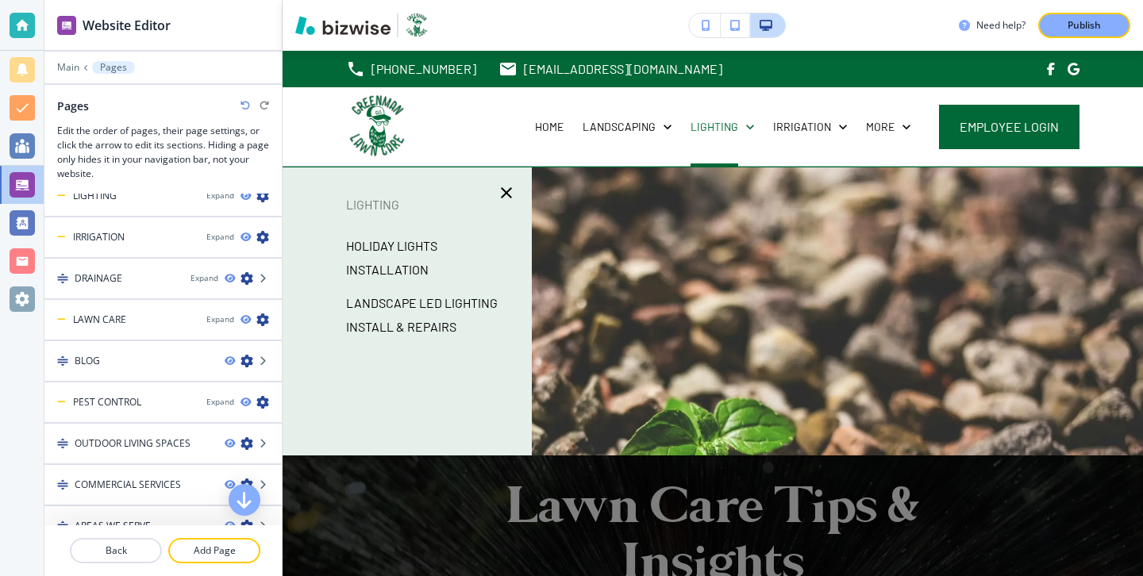
click at [1061, 18] on div "Publish" at bounding box center [1084, 25] width 51 height 14
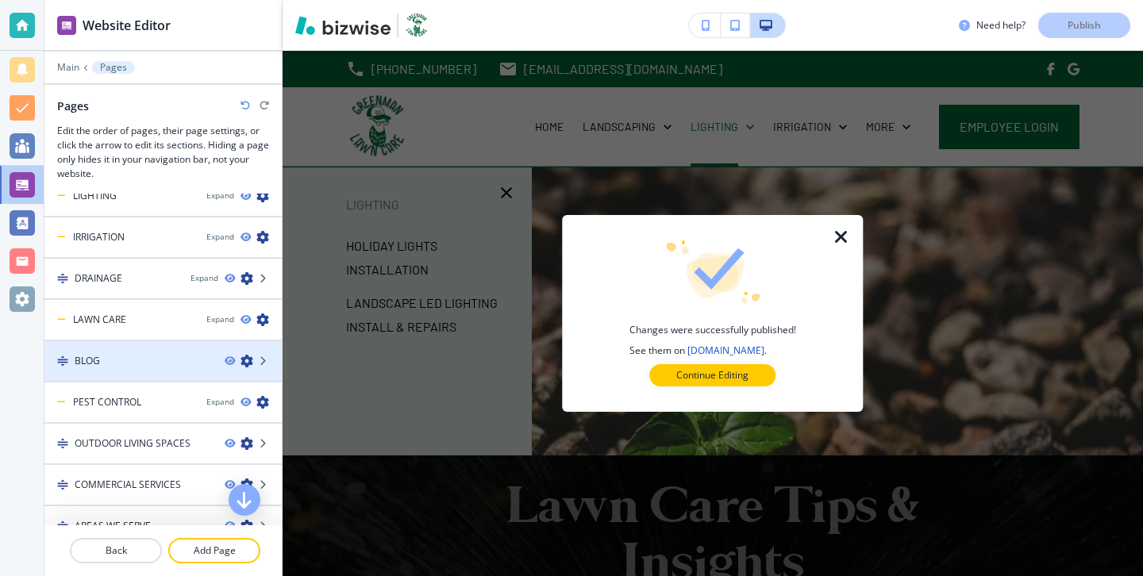
click at [245, 363] on icon "button" at bounding box center [247, 361] width 13 height 13
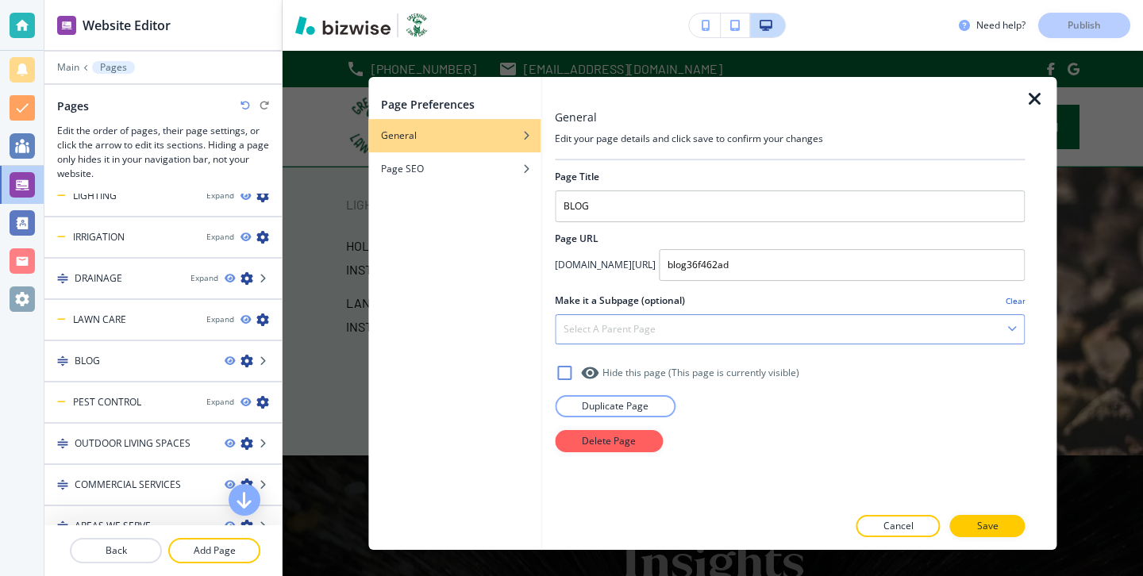
click at [683, 326] on div "Select a parent page" at bounding box center [790, 329] width 468 height 29
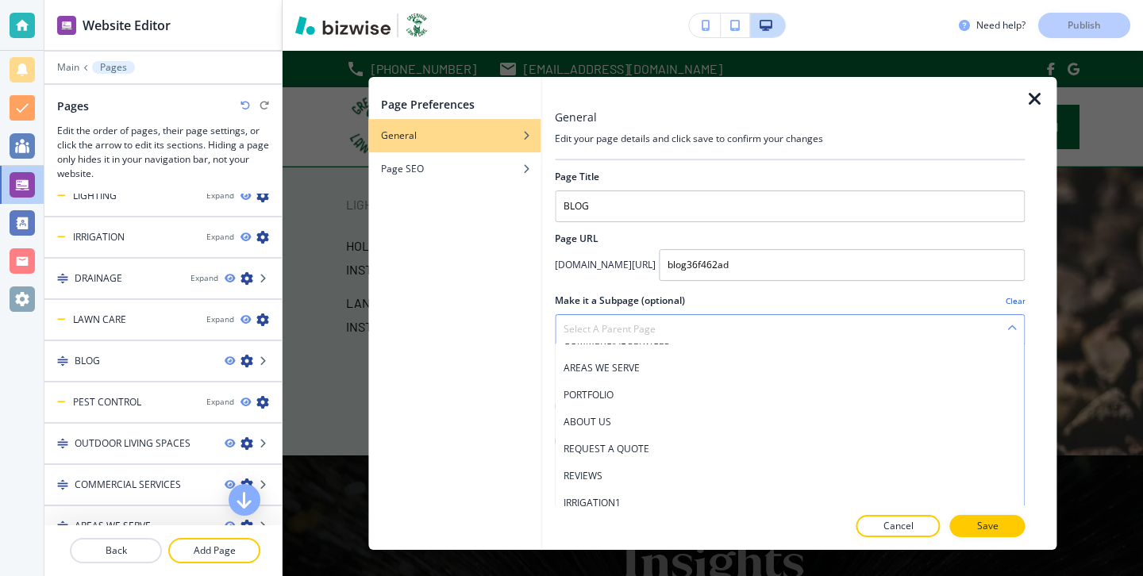
scroll to position [810, 0]
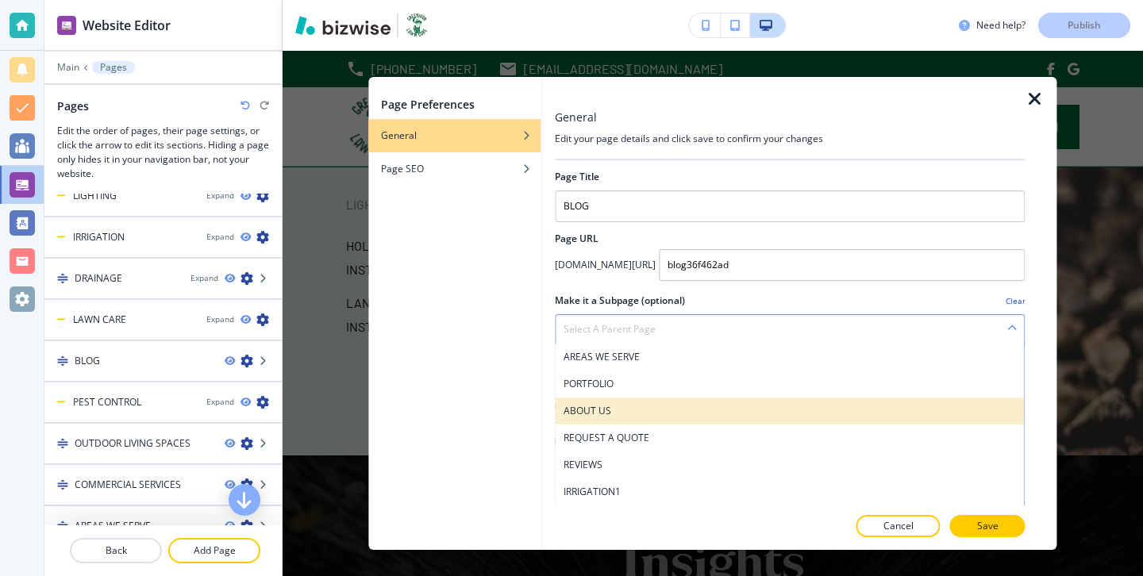
click at [667, 412] on h4 "ABOUT US" at bounding box center [790, 411] width 453 height 14
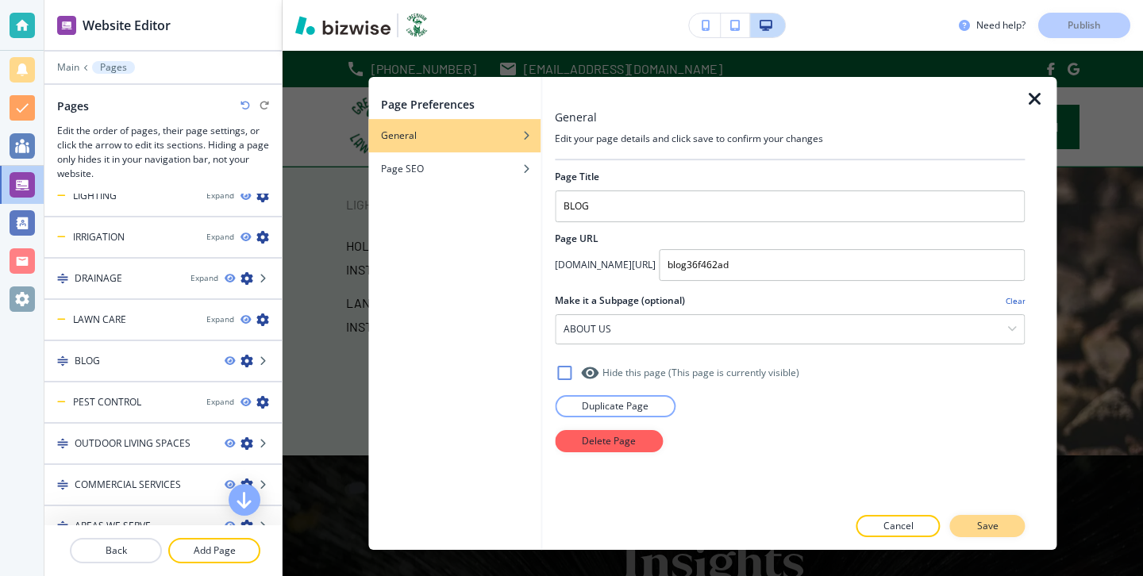
click at [987, 530] on p "Save" at bounding box center [987, 526] width 21 height 14
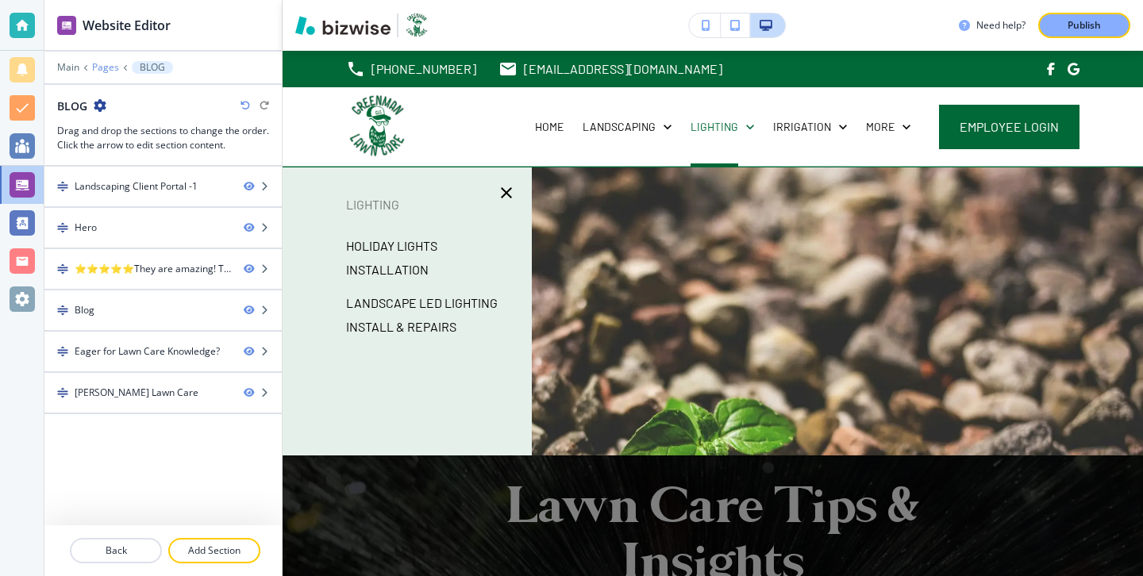
click at [107, 67] on p "Pages" at bounding box center [105, 67] width 27 height 11
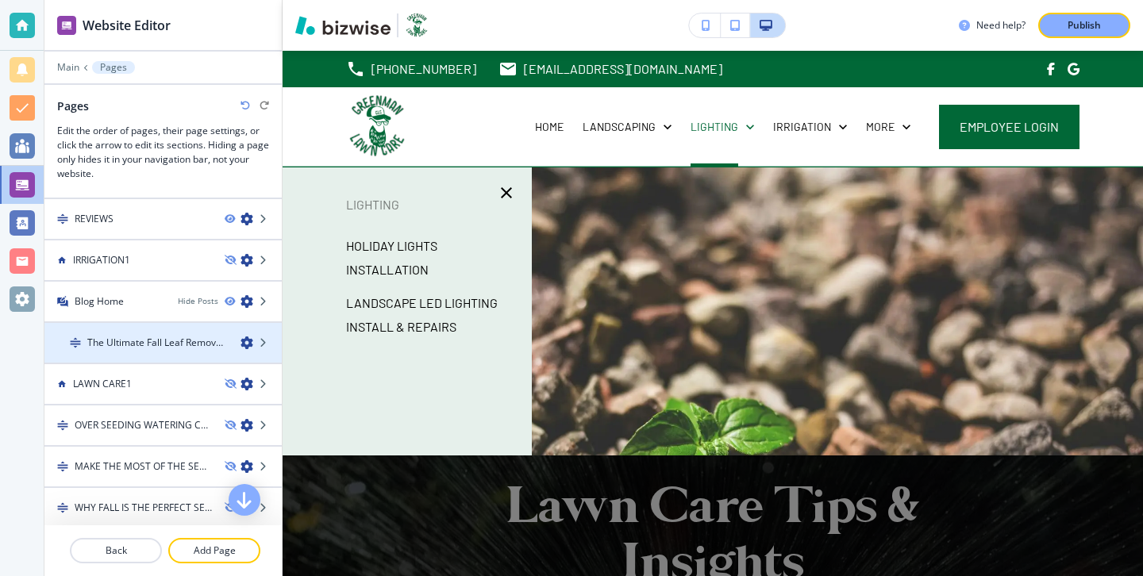
scroll to position [546, 0]
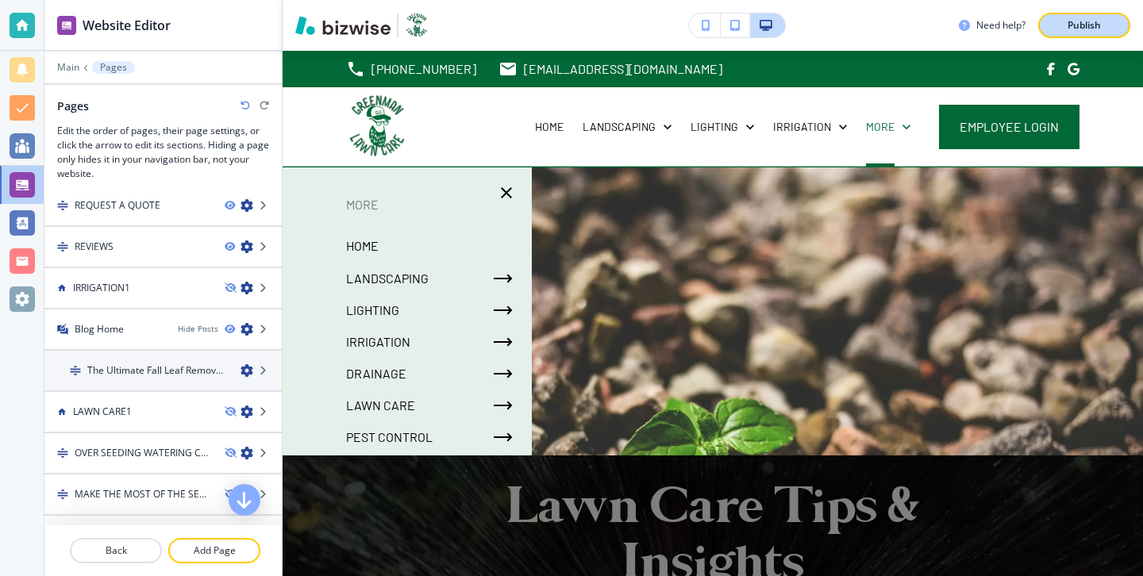
click at [1103, 36] on button "Publish" at bounding box center [1084, 25] width 92 height 25
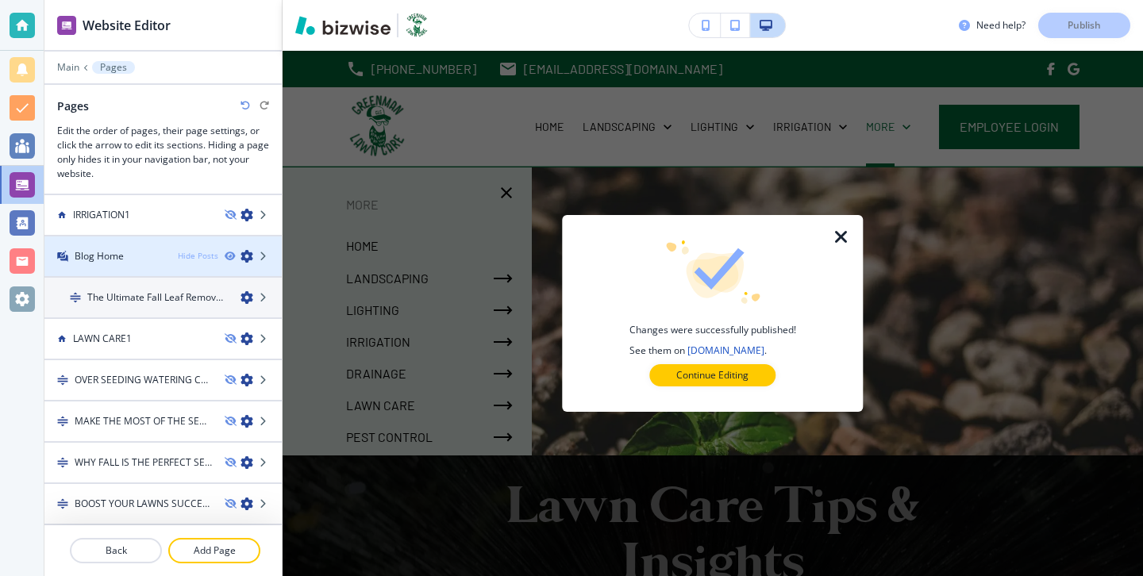
scroll to position [602, 0]
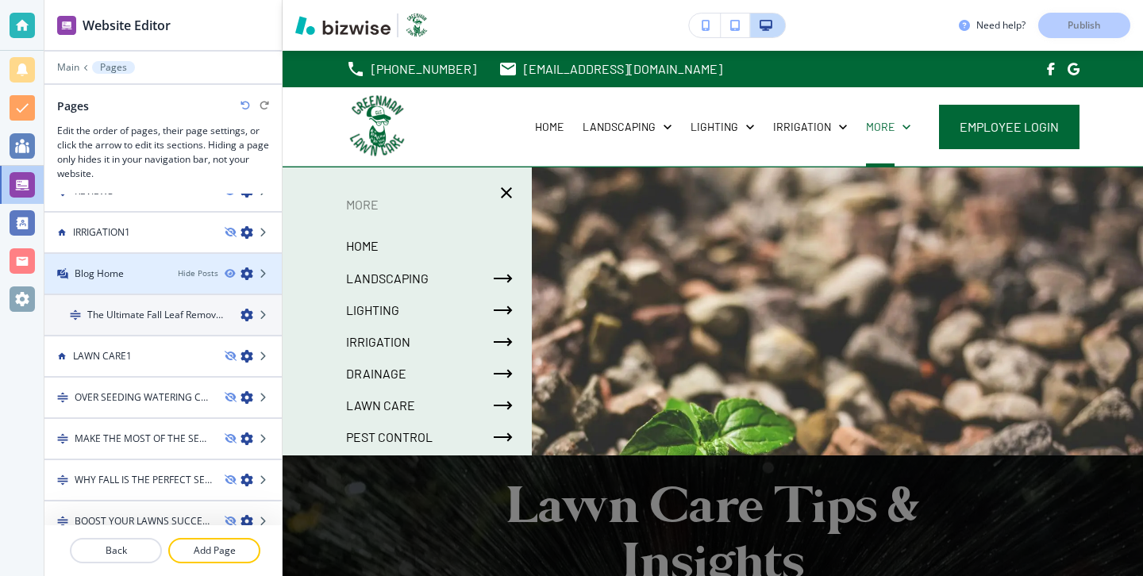
click at [251, 276] on icon "button" at bounding box center [247, 274] width 13 height 13
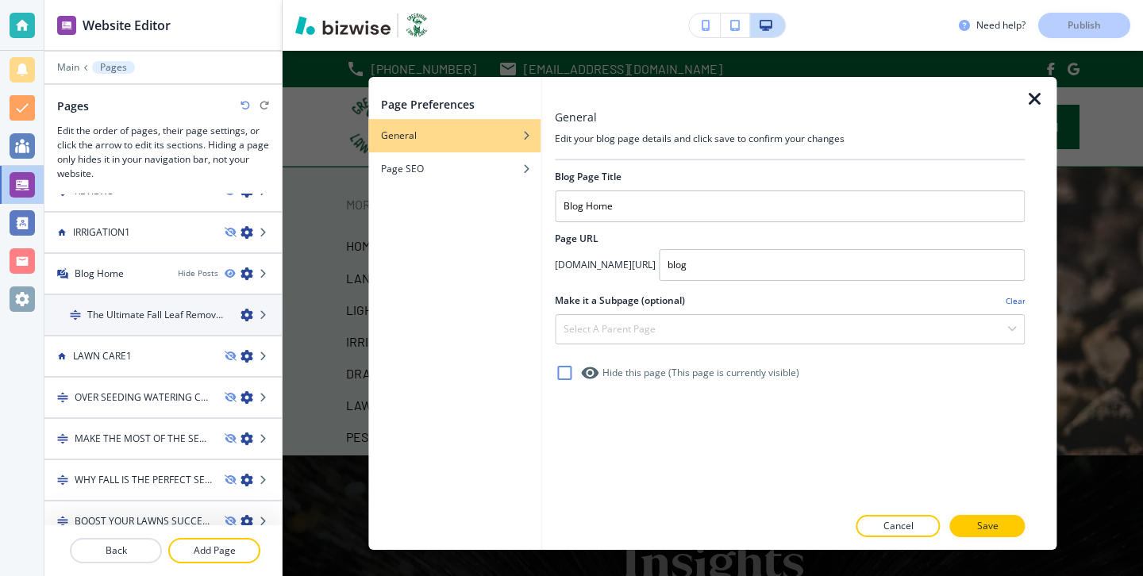
click at [322, 314] on div "Page Preferences General Page SEO General Edit your blog page details and click…" at bounding box center [713, 314] width 861 height 526
click at [1035, 99] on icon "button" at bounding box center [1035, 99] width 19 height 19
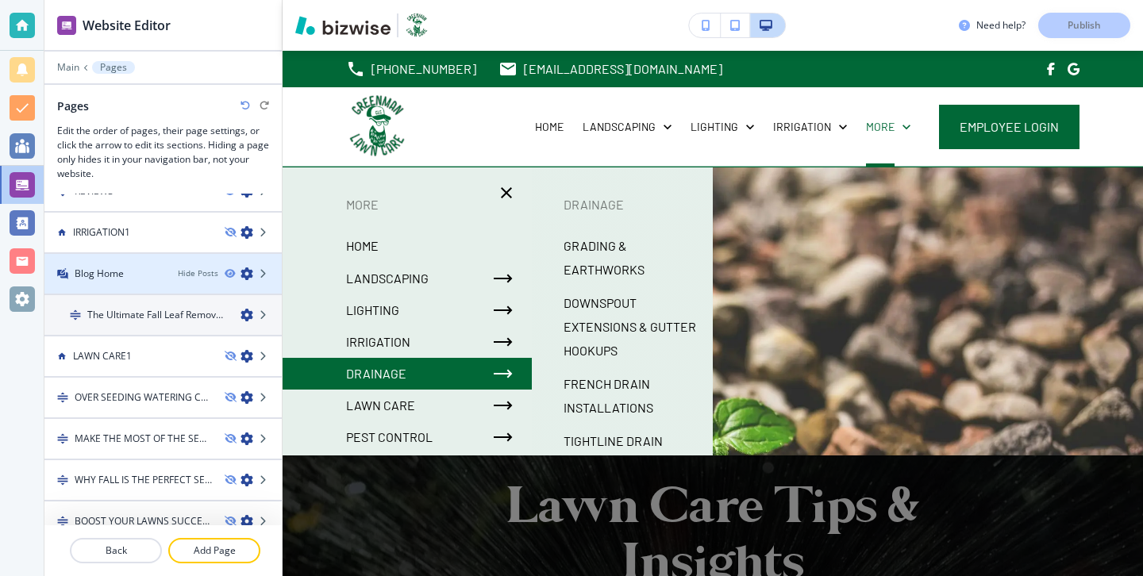
click at [245, 274] on icon "button" at bounding box center [247, 274] width 13 height 13
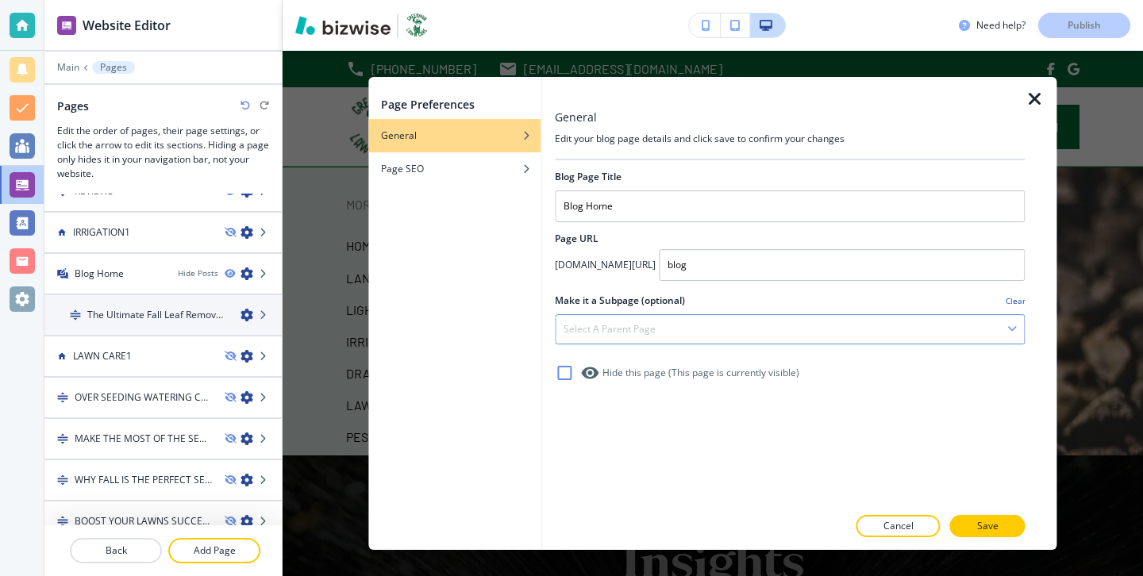
click at [680, 325] on div "Select a parent page" at bounding box center [790, 329] width 468 height 29
click at [623, 254] on div "greenmanlawncare.net/ blog" at bounding box center [790, 265] width 470 height 32
click at [716, 328] on div "Select a parent page" at bounding box center [790, 329] width 468 height 29
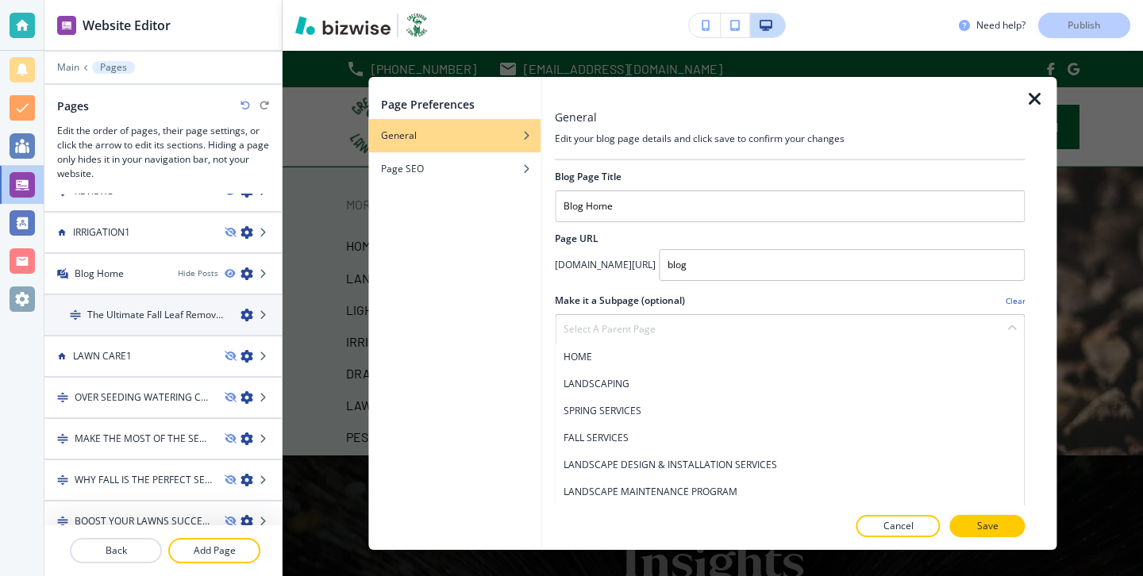
click at [566, 276] on div "greenmanlawncare.net/ blog" at bounding box center [790, 265] width 470 height 32
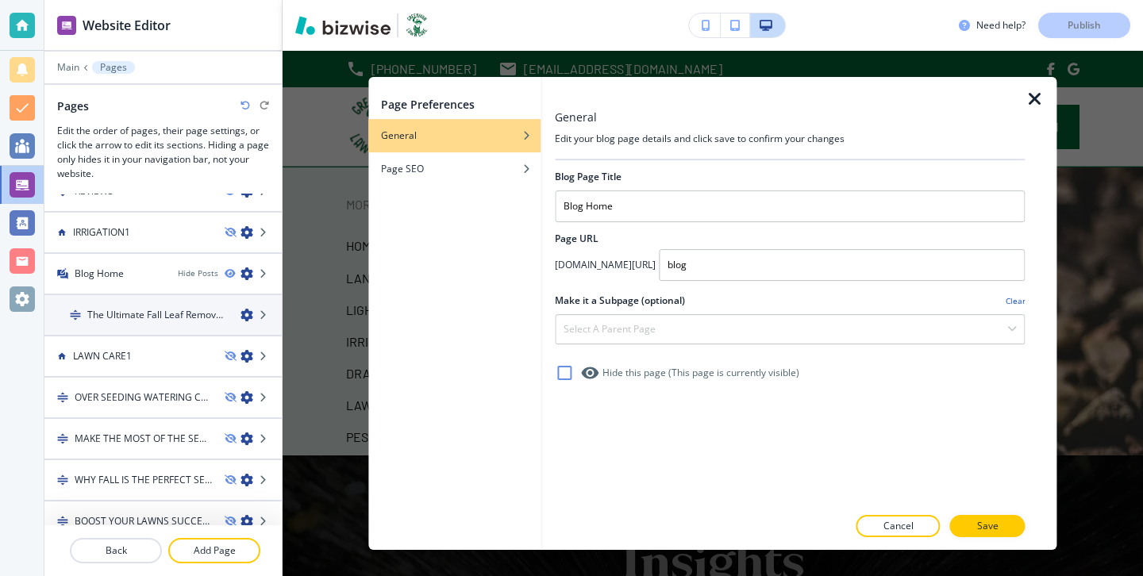
click at [1031, 102] on icon "button" at bounding box center [1035, 99] width 19 height 19
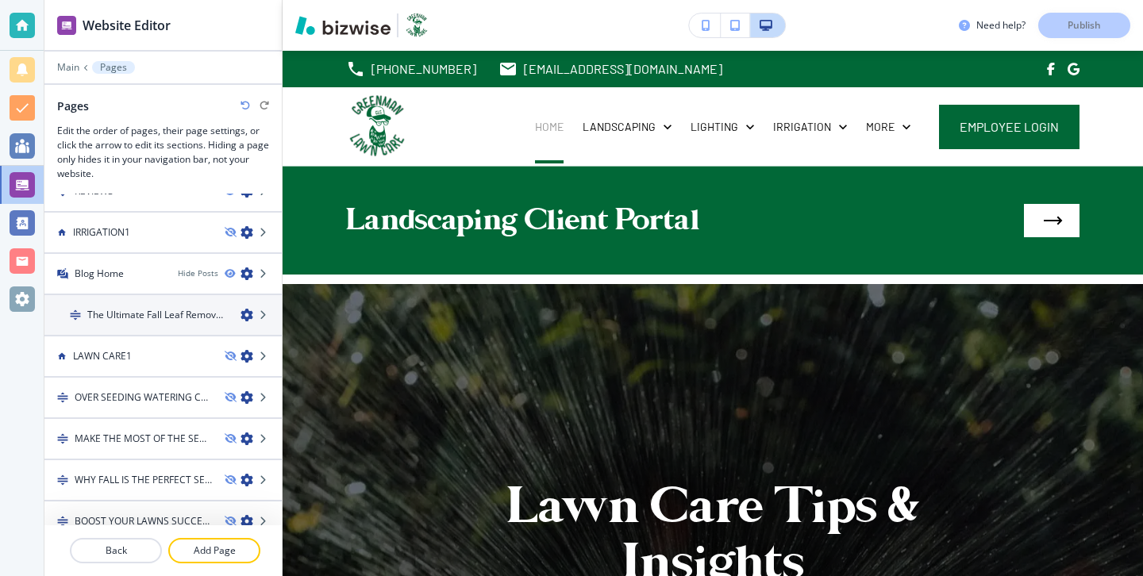
click at [551, 129] on p "HOME" at bounding box center [549, 127] width 29 height 16
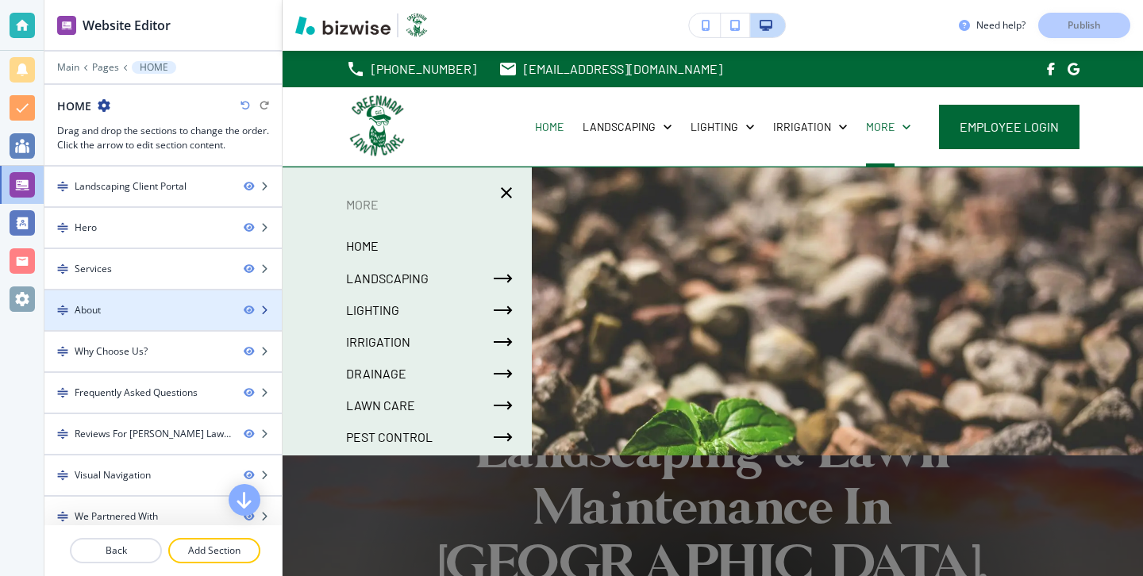
click at [206, 313] on div "About" at bounding box center [137, 310] width 187 height 14
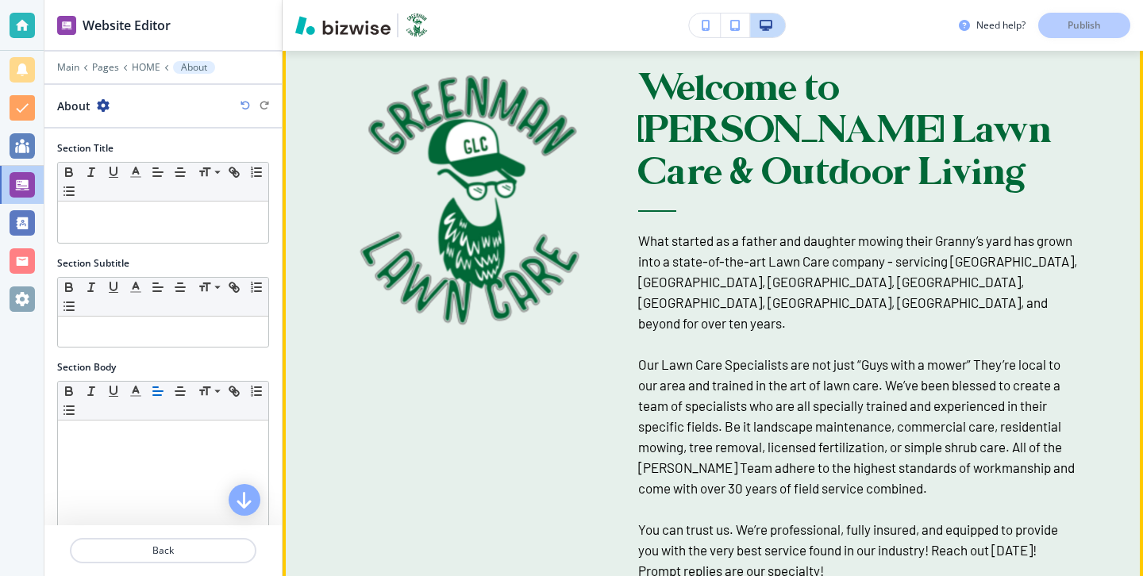
scroll to position [1601, 0]
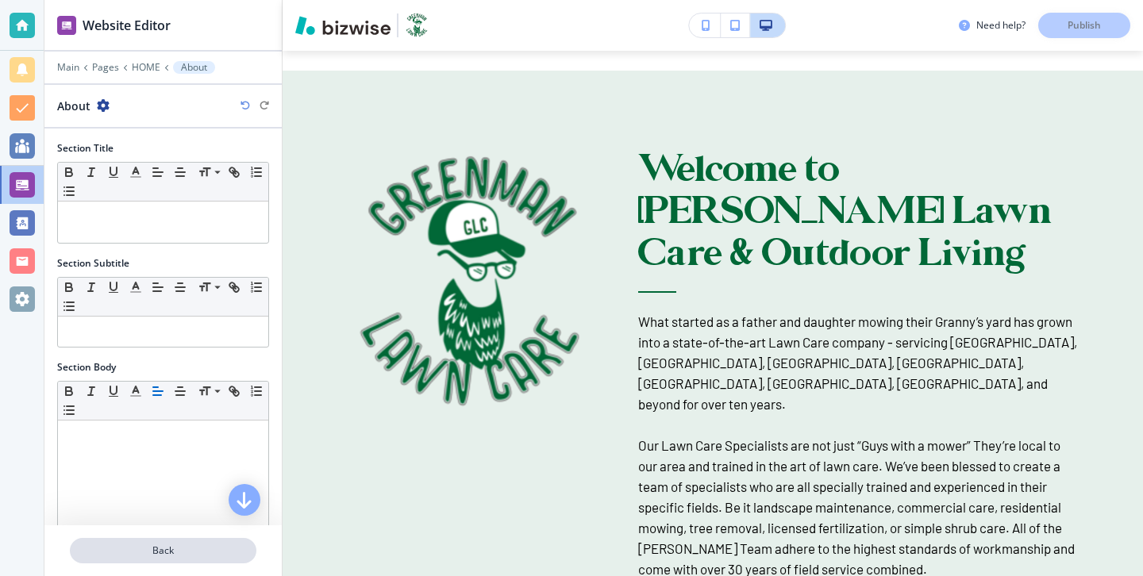
click at [227, 561] on button "Back" at bounding box center [163, 550] width 187 height 25
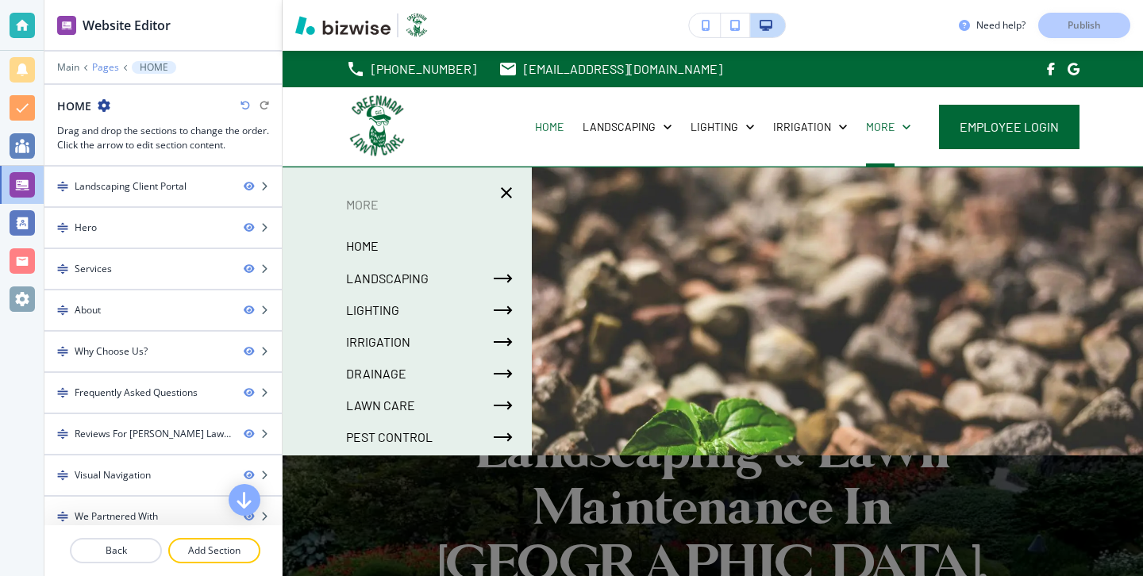
click at [92, 67] on p "Pages" at bounding box center [105, 67] width 27 height 11
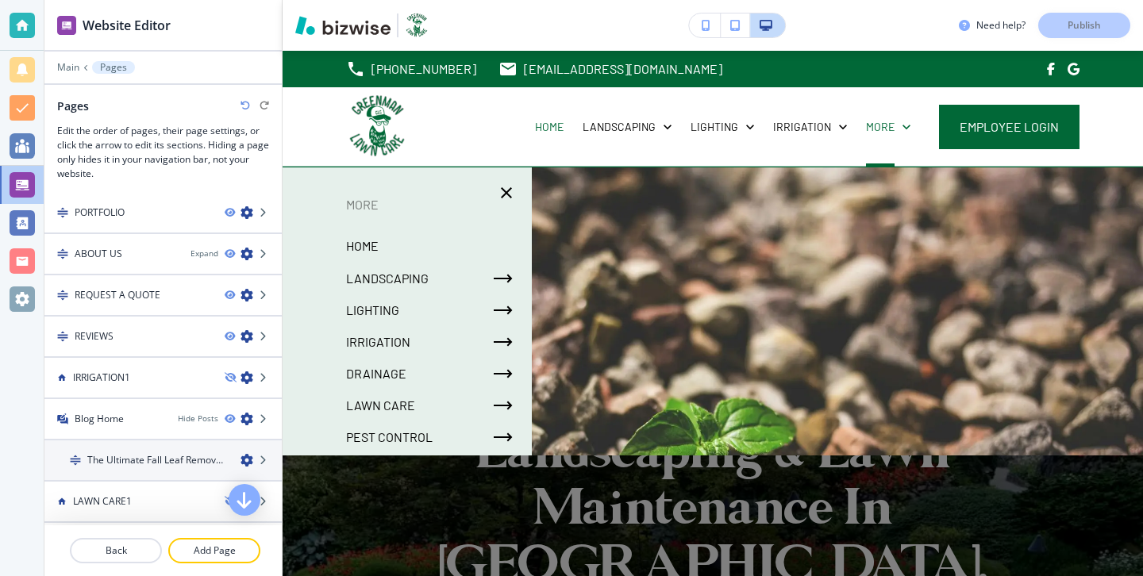
scroll to position [448, 0]
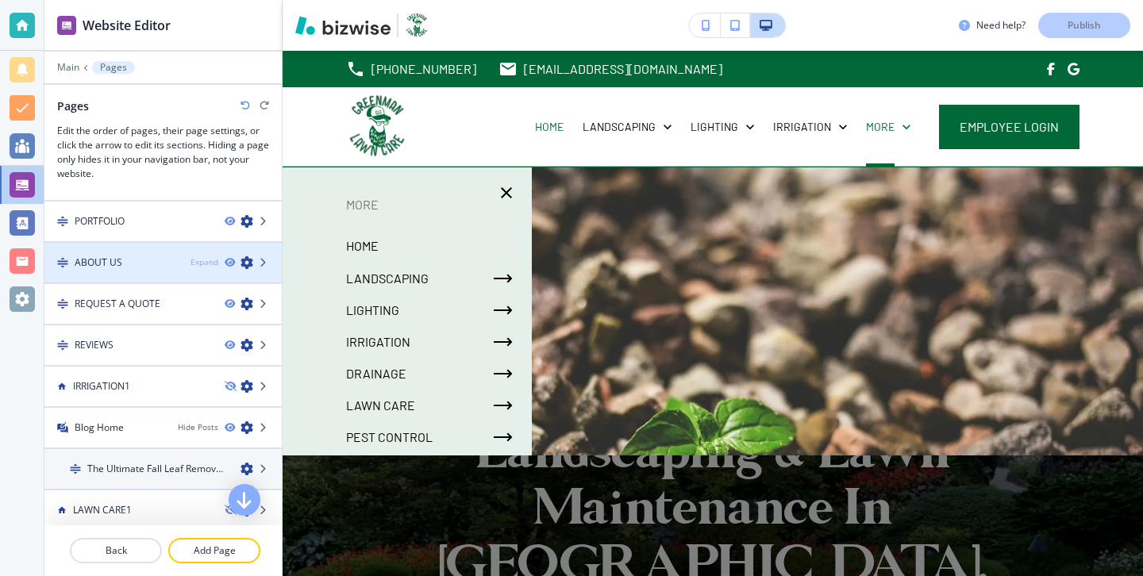
click at [210, 266] on div "Expand" at bounding box center [205, 262] width 28 height 12
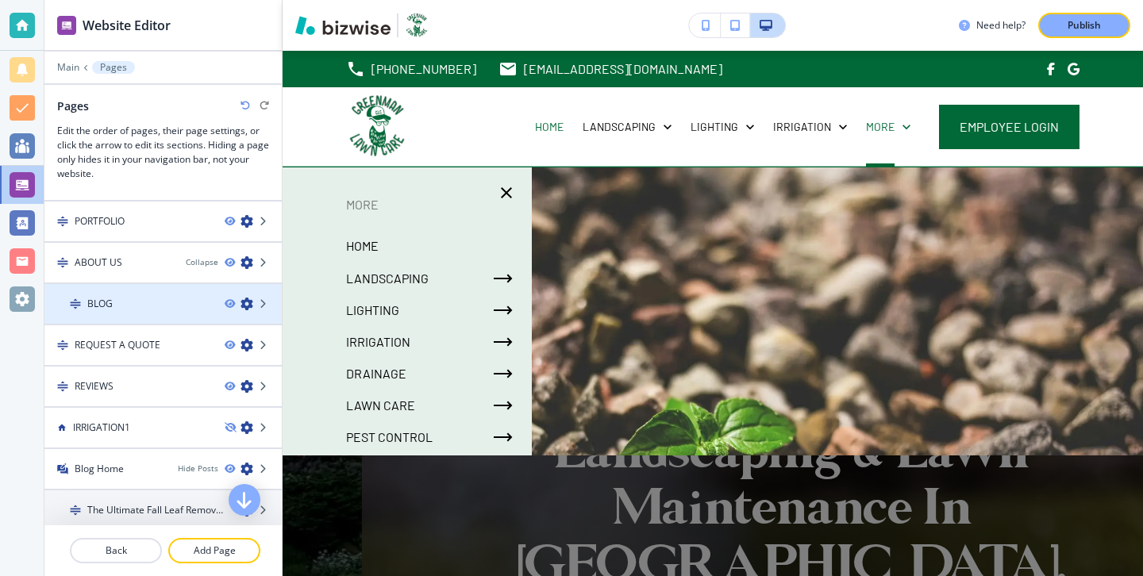
click at [245, 302] on icon "button" at bounding box center [247, 304] width 13 height 13
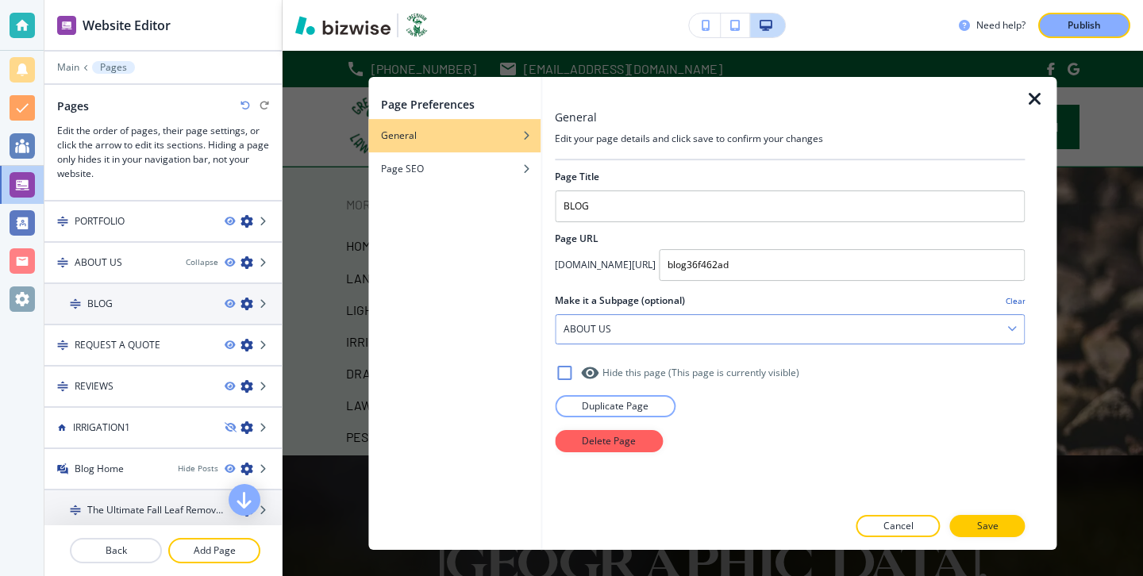
click at [614, 339] on div "ABOUT US" at bounding box center [790, 329] width 468 height 29
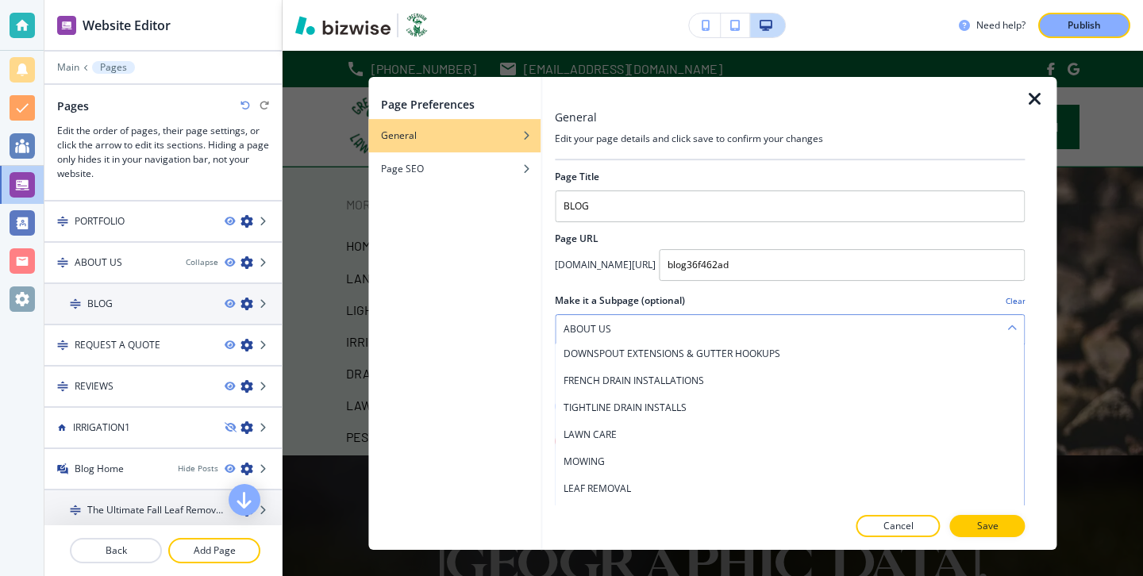
scroll to position [0, 0]
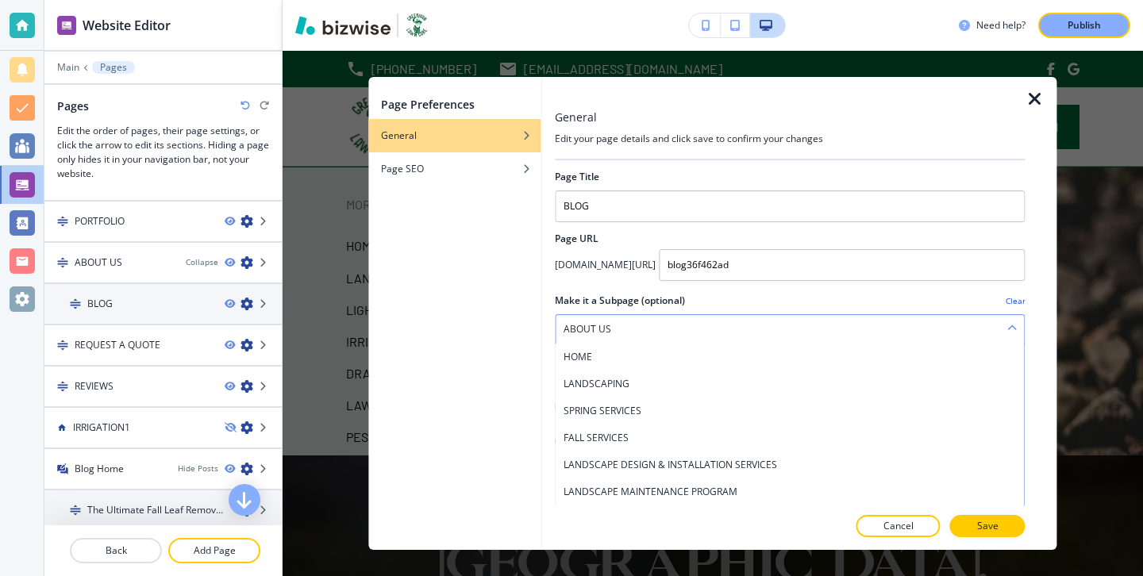
click at [853, 315] on div "ABOUT US" at bounding box center [790, 329] width 468 height 29
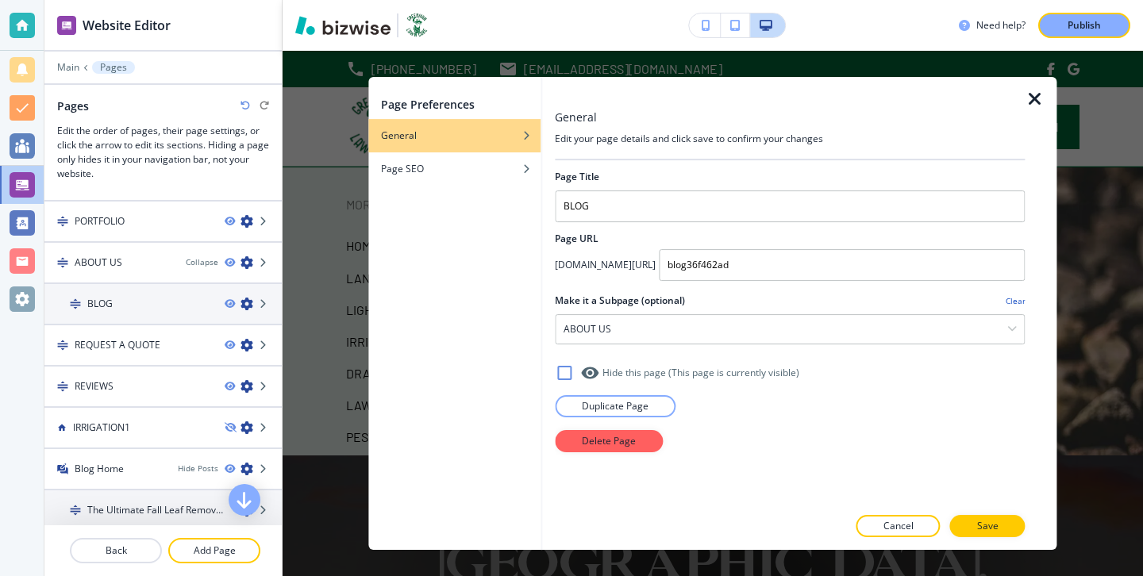
click at [1042, 108] on icon "button" at bounding box center [1035, 99] width 19 height 19
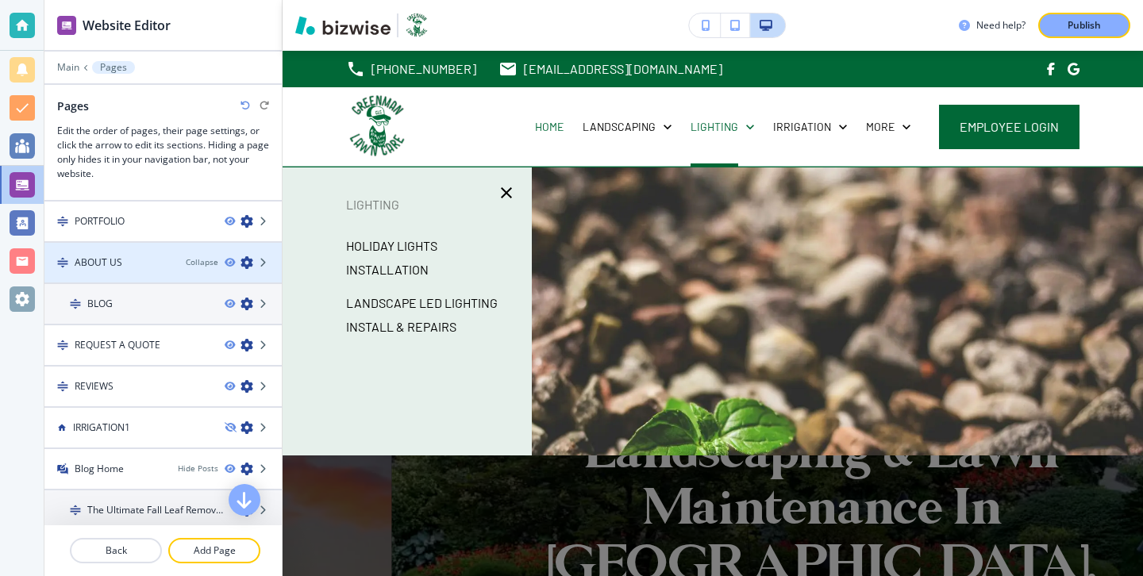
click at [155, 260] on div "ABOUT US" at bounding box center [108, 263] width 129 height 14
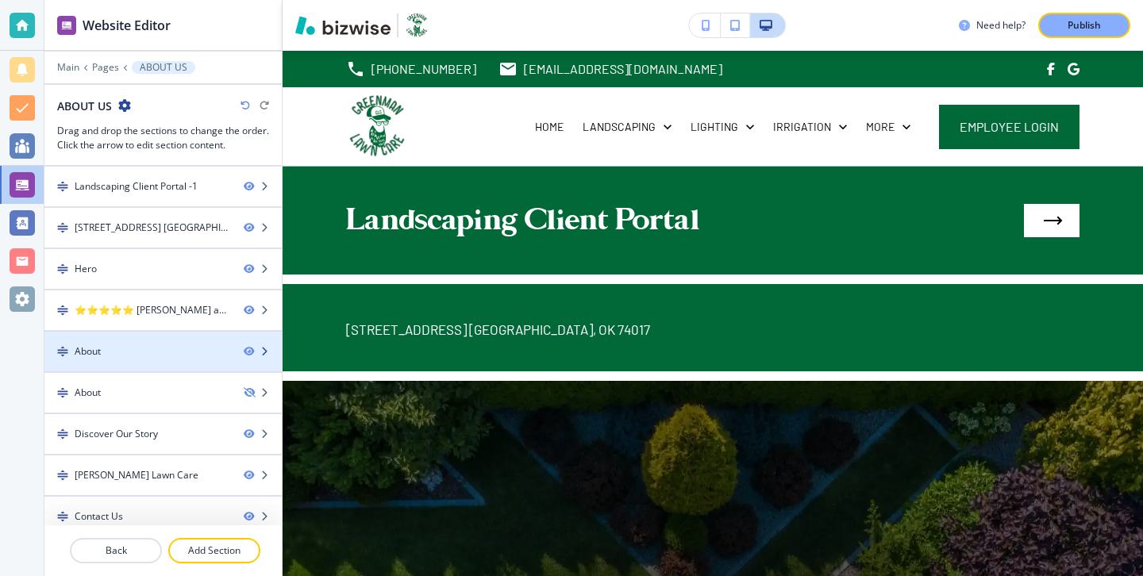
scroll to position [13, 0]
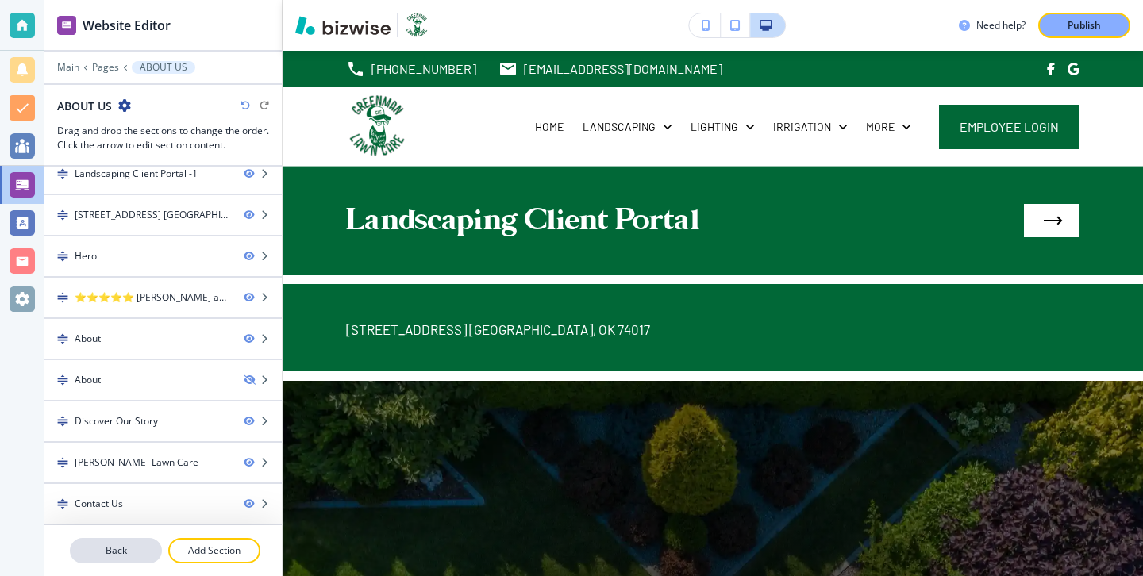
click at [127, 548] on p "Back" at bounding box center [115, 551] width 89 height 14
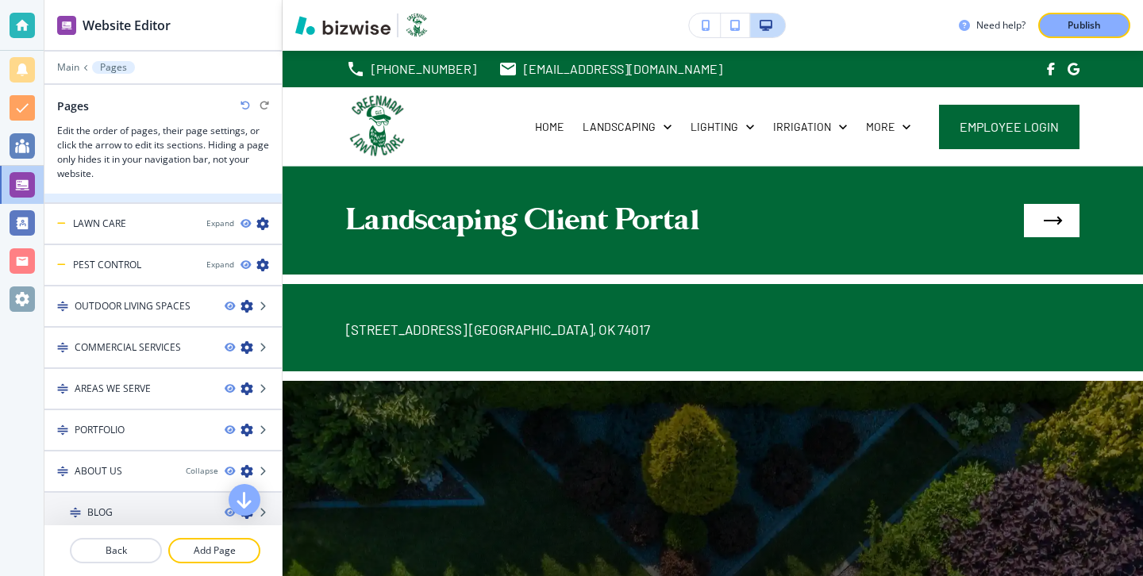
scroll to position [451, 0]
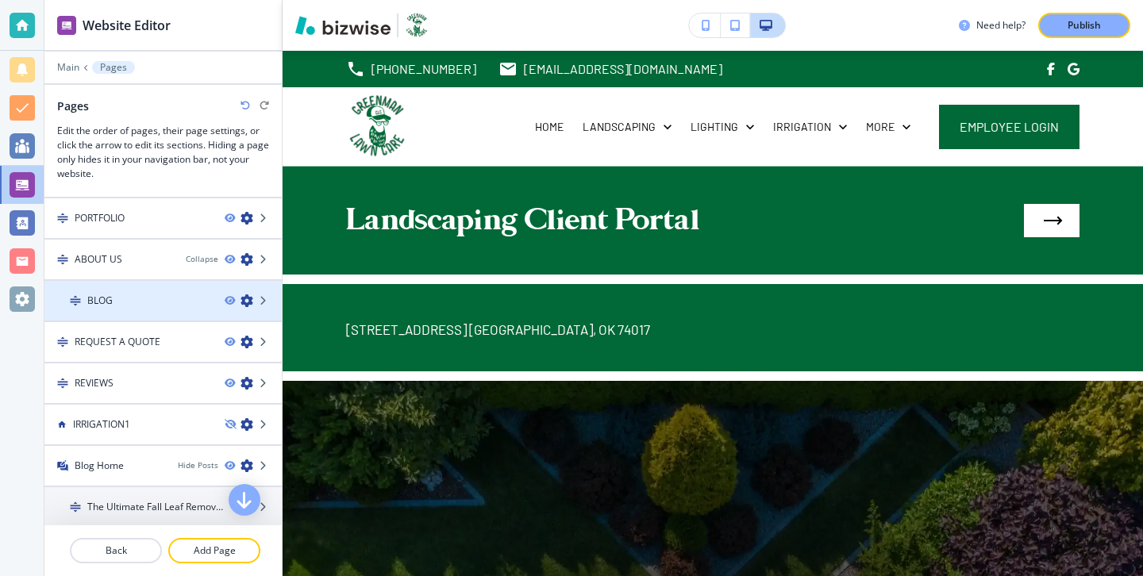
click at [248, 297] on icon "button" at bounding box center [247, 301] width 13 height 13
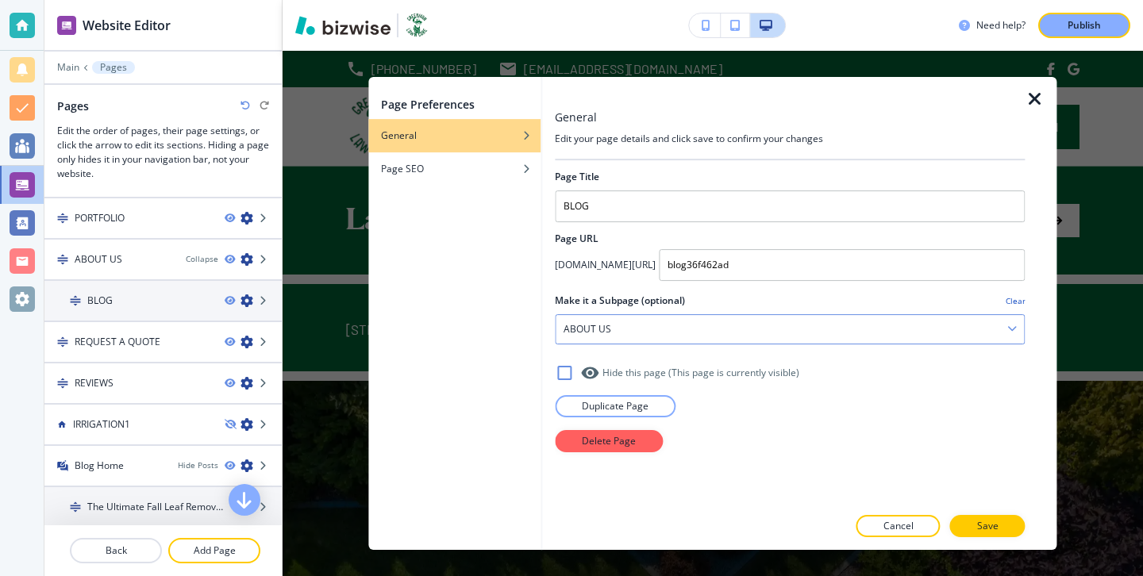
click at [654, 329] on div "ABOUT US" at bounding box center [790, 329] width 468 height 29
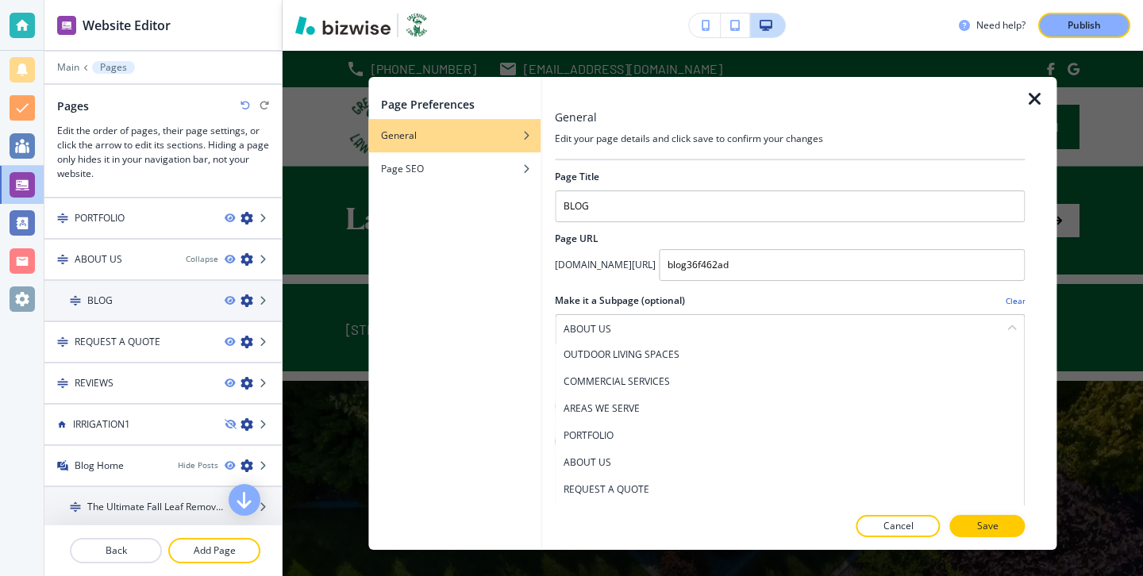
click at [1019, 299] on h4 "Clear" at bounding box center [1016, 301] width 20 height 12
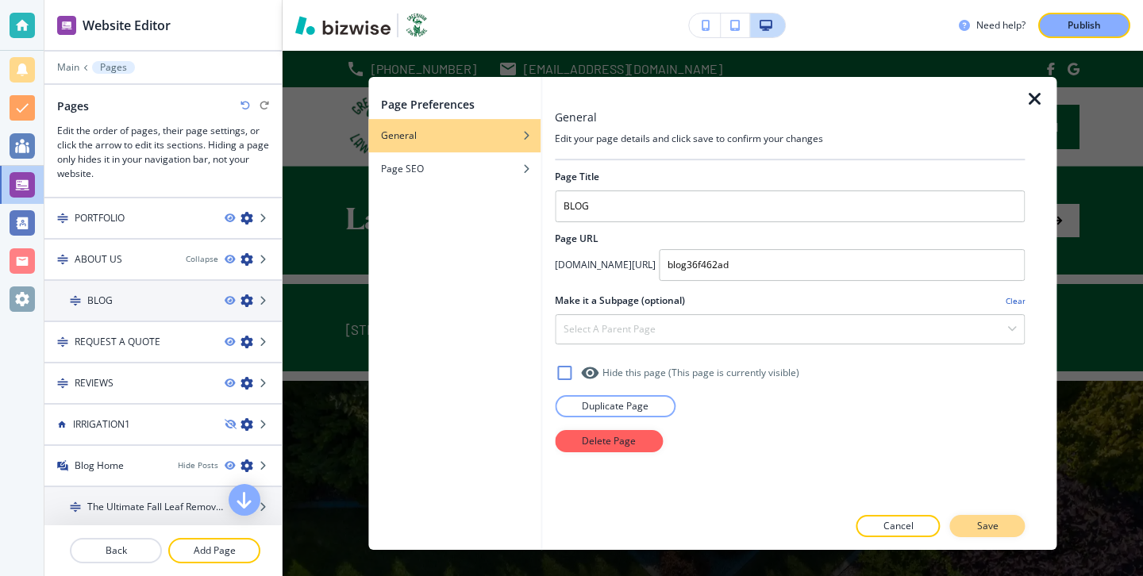
click at [976, 525] on button "Save" at bounding box center [987, 526] width 75 height 22
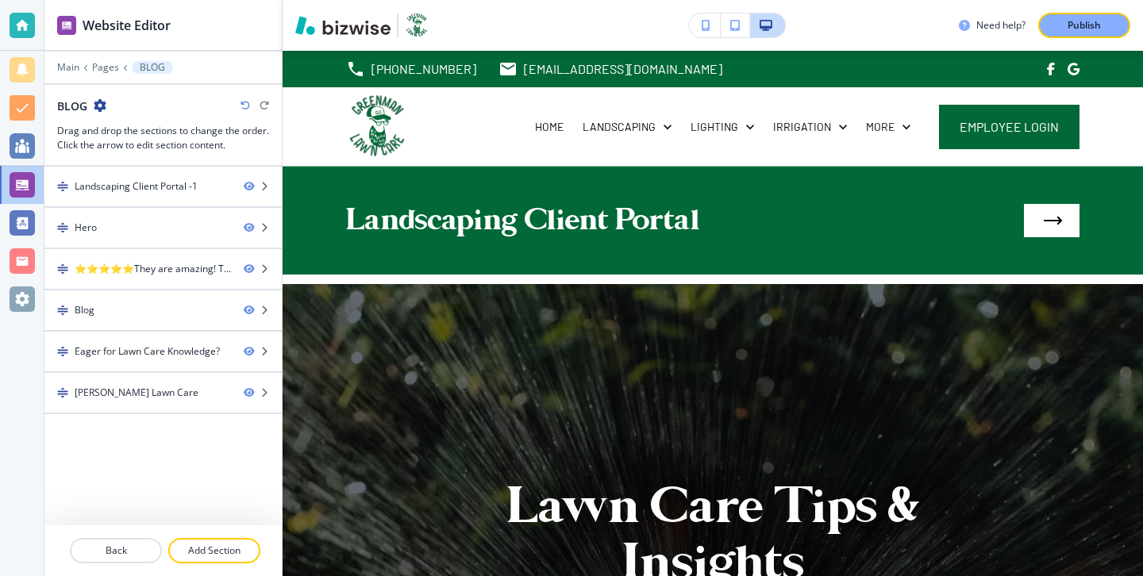
click at [123, 521] on div "Landscaping Client Portal -1 Hero ⭐⭐⭐⭐⭐They are amazing! They have done several…" at bounding box center [162, 346] width 237 height 359
click at [126, 534] on div at bounding box center [162, 532] width 237 height 13
click at [145, 552] on p "Back" at bounding box center [115, 551] width 89 height 14
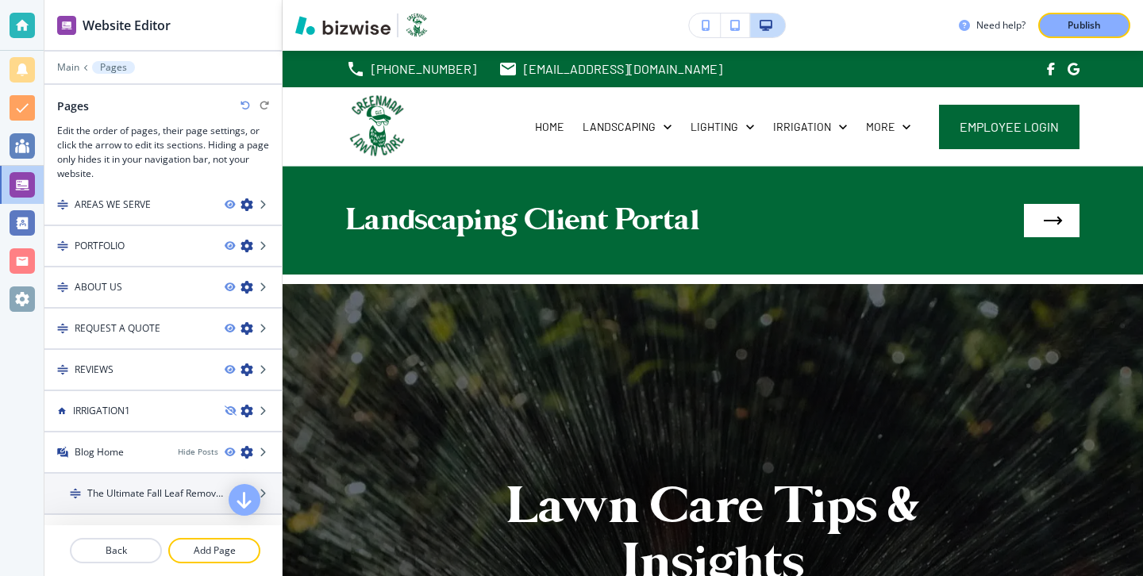
scroll to position [430, 0]
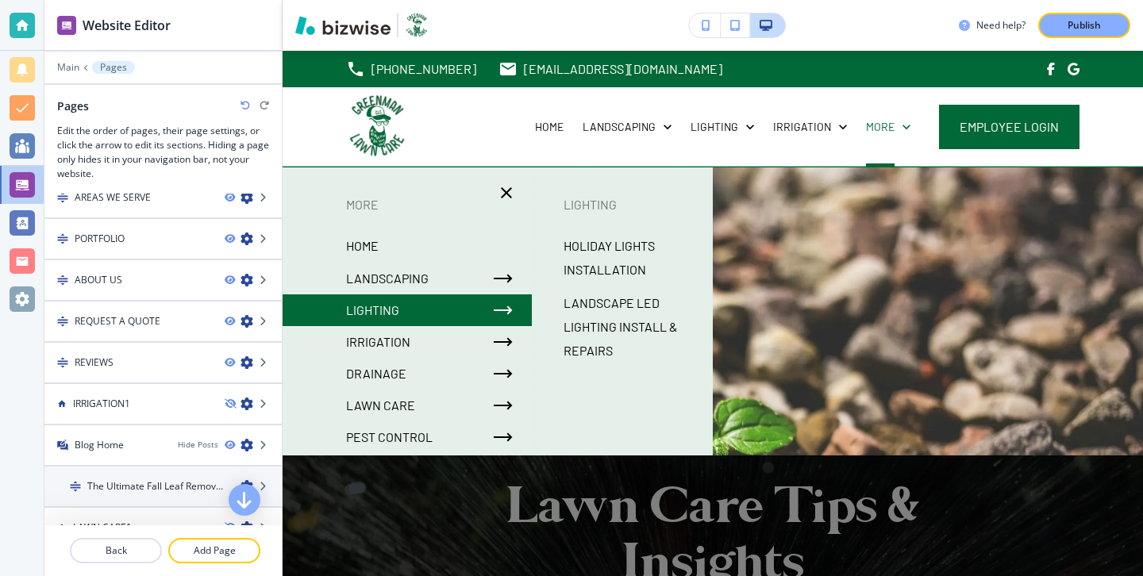
click at [961, 263] on div at bounding box center [713, 398] width 861 height 460
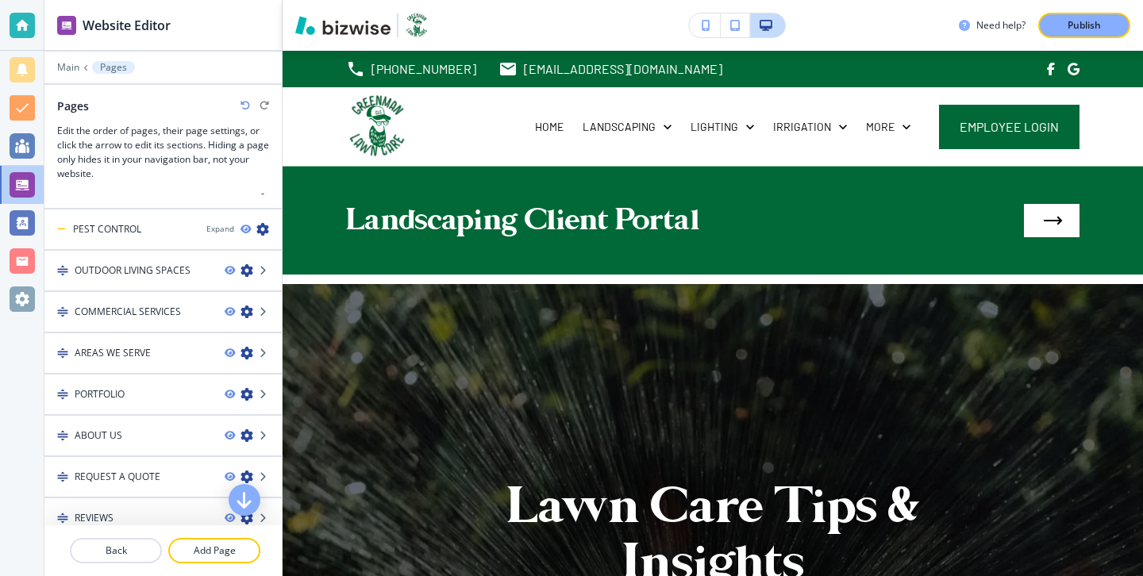
scroll to position [411, 0]
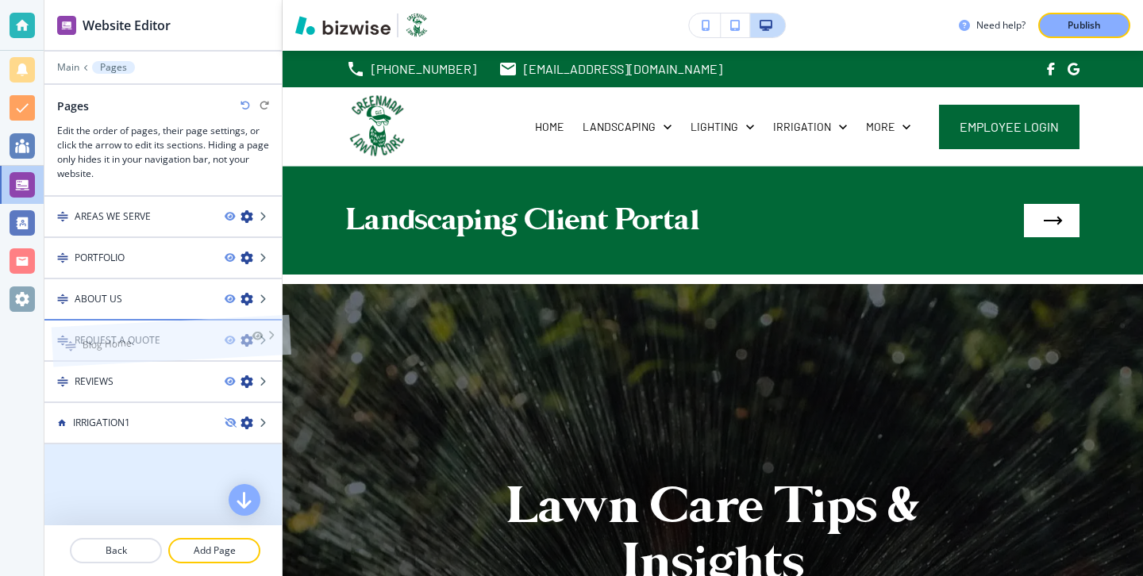
drag, startPoint x: 136, startPoint y: 459, endPoint x: 143, endPoint y: 312, distance: 147.0
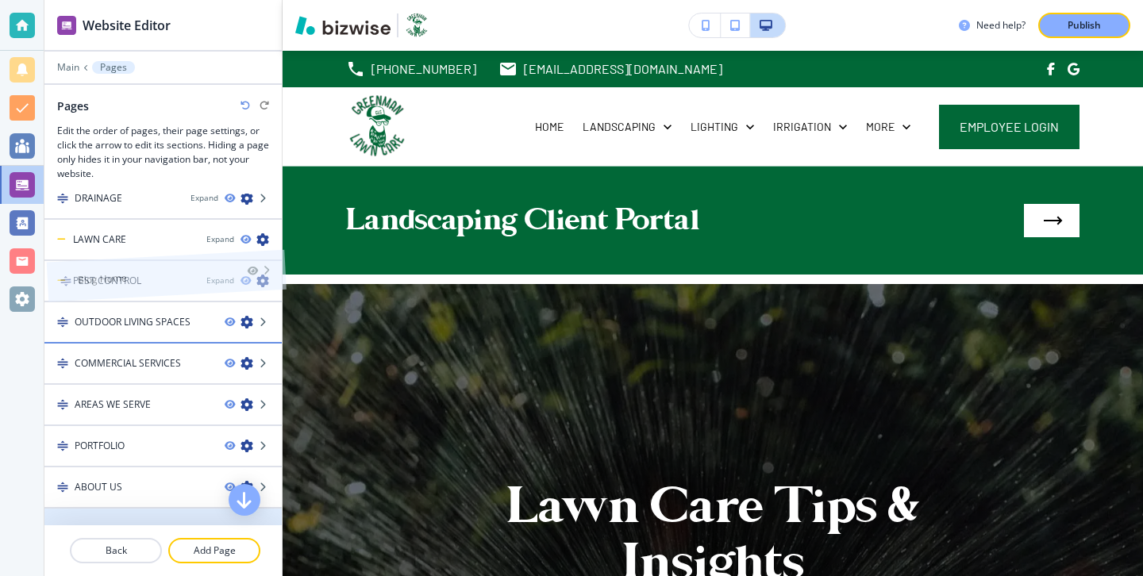
scroll to position [160, 0]
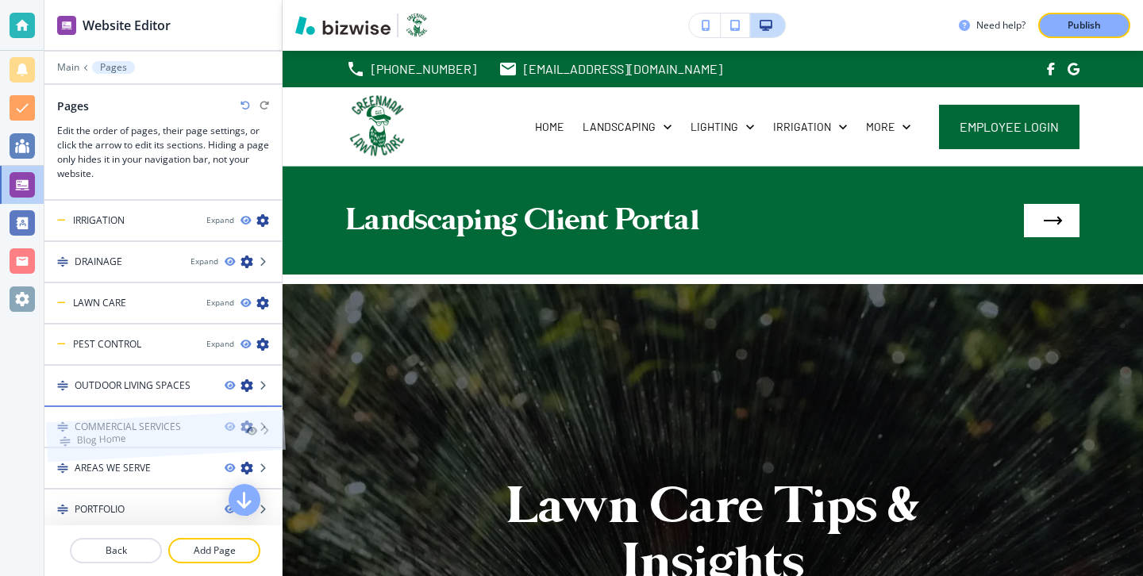
drag, startPoint x: 146, startPoint y: 360, endPoint x: 148, endPoint y: 403, distance: 42.9
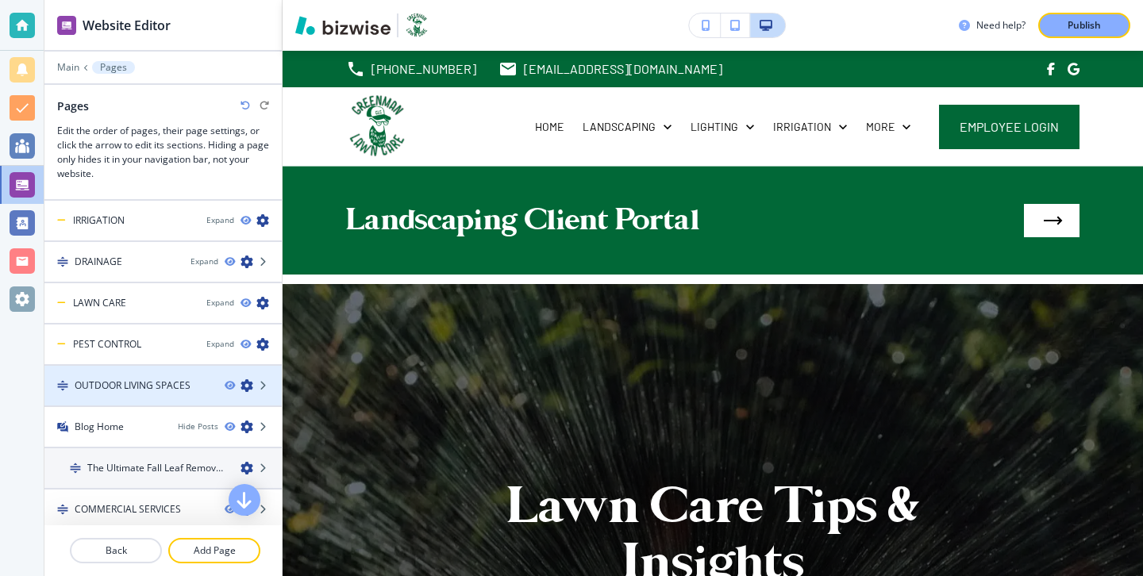
click at [149, 401] on div at bounding box center [162, 399] width 237 height 13
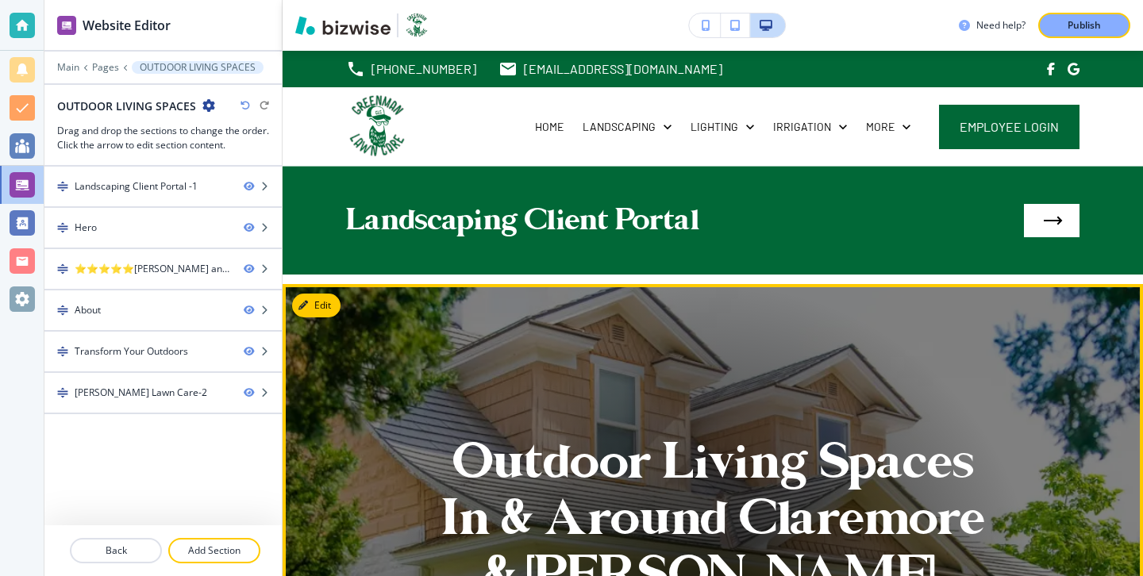
scroll to position [40, 0]
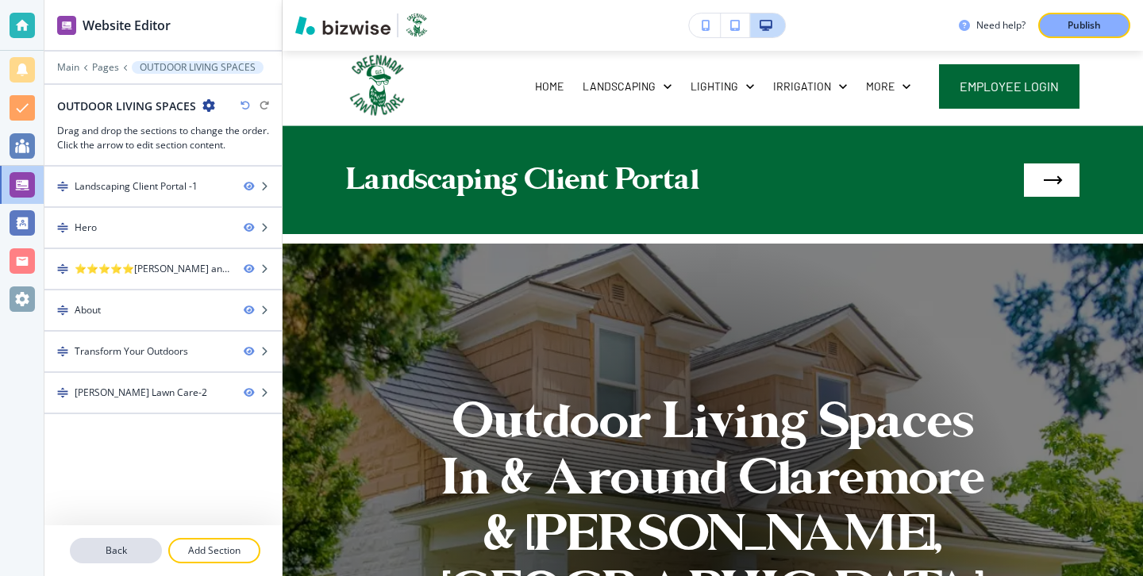
click at [121, 538] on button "Back" at bounding box center [116, 550] width 92 height 25
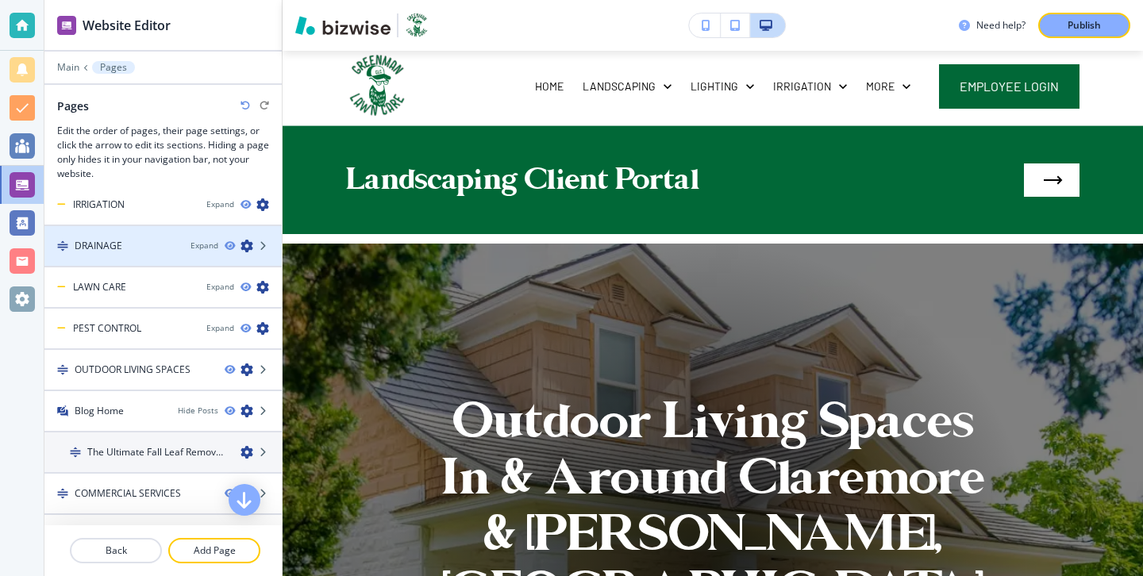
scroll to position [176, 0]
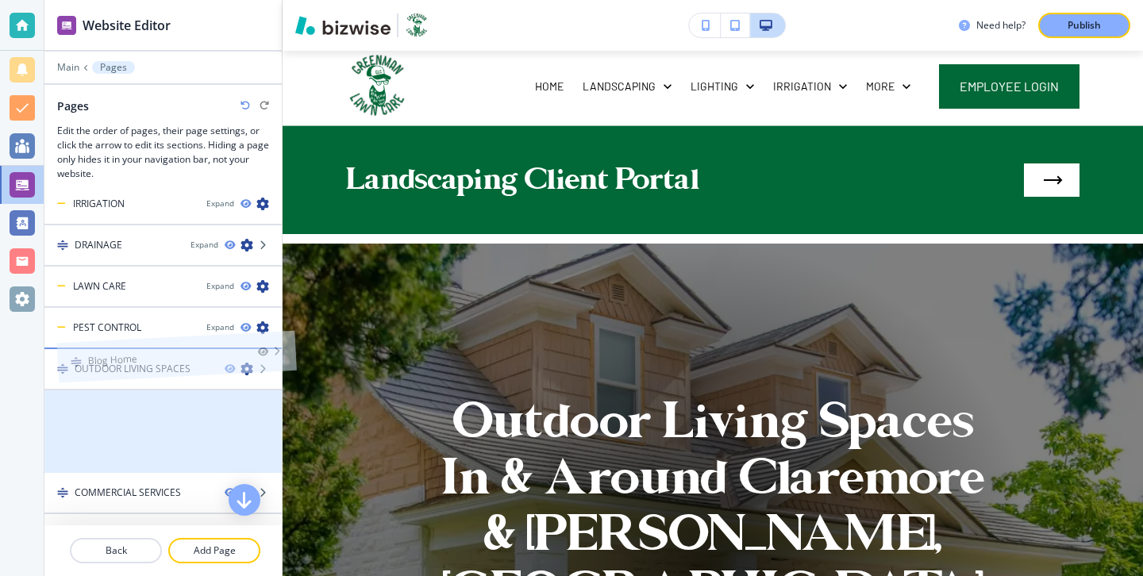
drag, startPoint x: 143, startPoint y: 420, endPoint x: 156, endPoint y: 343, distance: 78.0
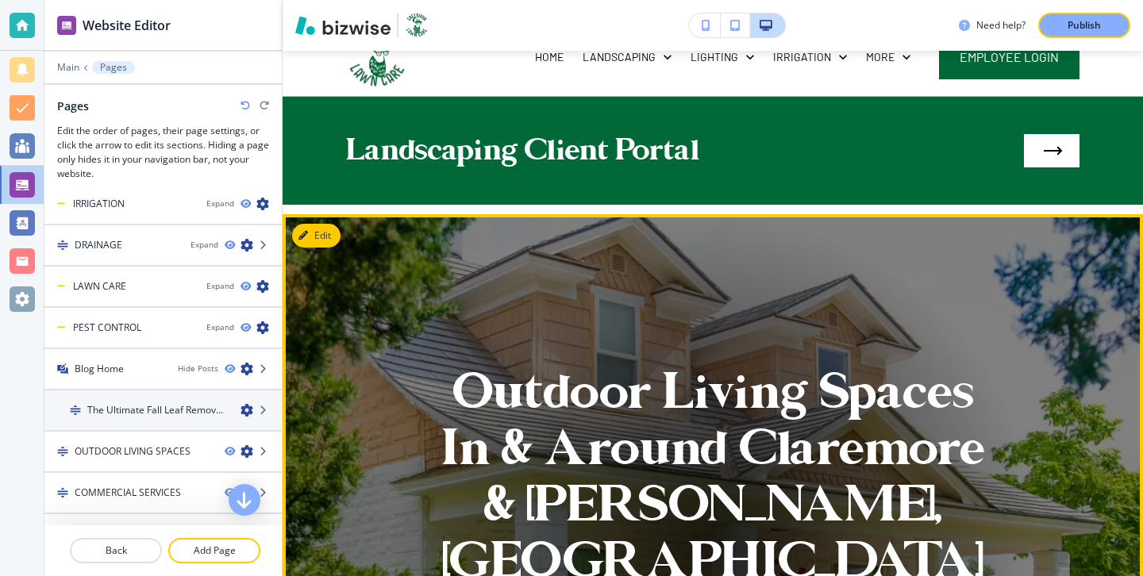
scroll to position [74, 0]
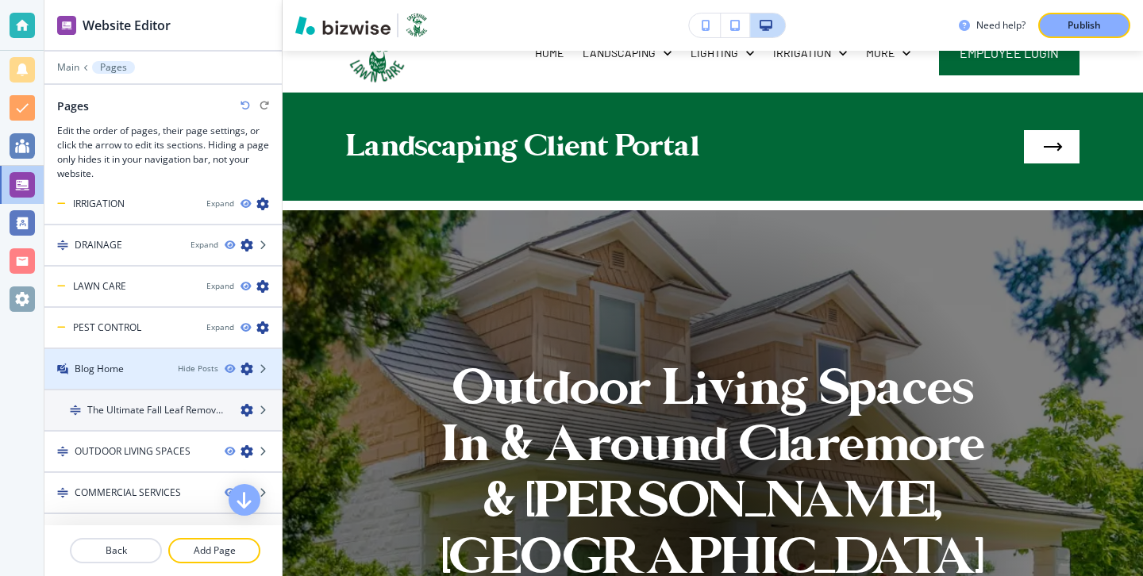
click at [162, 379] on div at bounding box center [162, 382] width 237 height 13
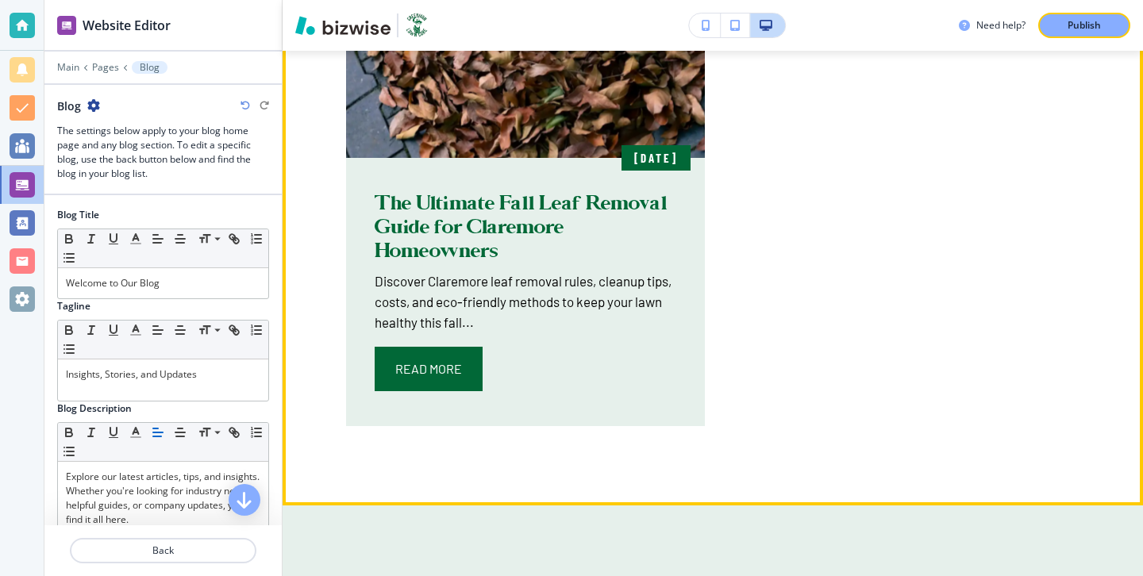
scroll to position [0, 0]
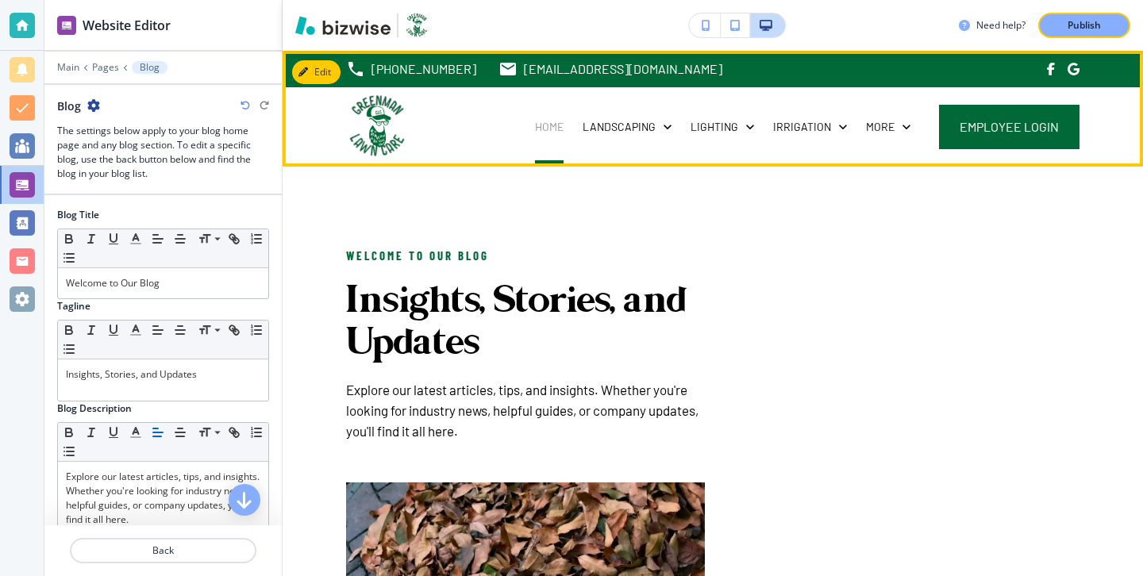
click at [564, 134] on p "HOME" at bounding box center [549, 127] width 29 height 16
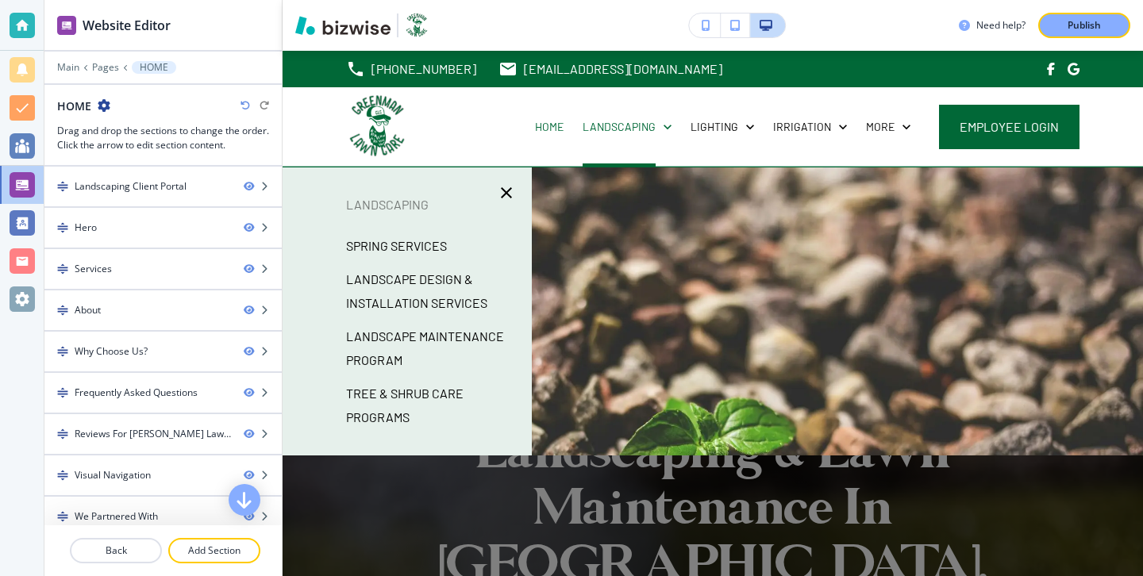
click at [410, 421] on p "TREE & SHRUB CARE PROGRAMS" at bounding box center [432, 406] width 173 height 48
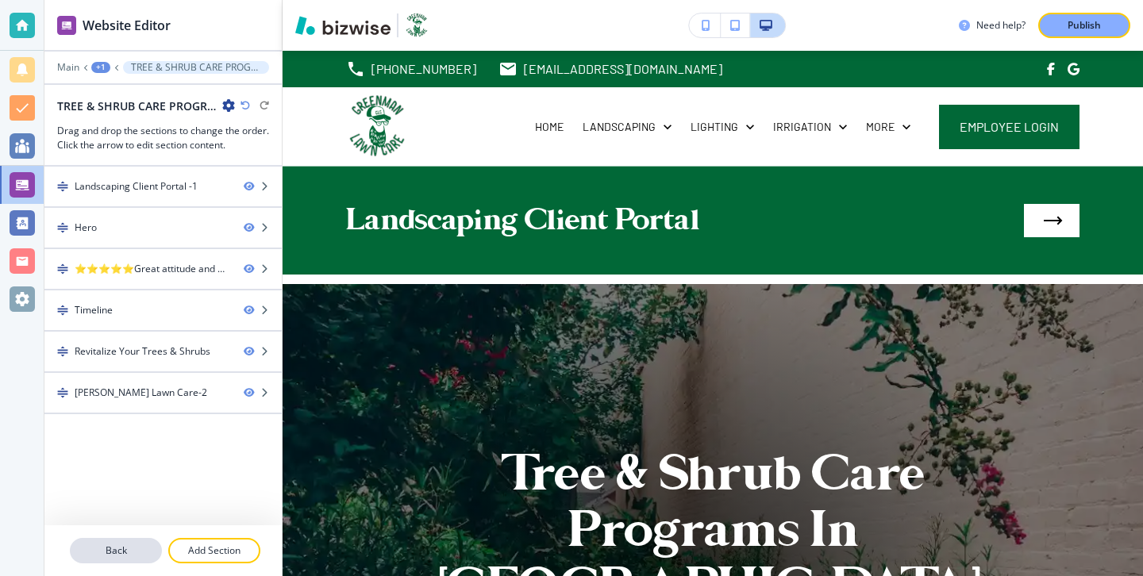
click at [129, 547] on p "Back" at bounding box center [115, 551] width 89 height 14
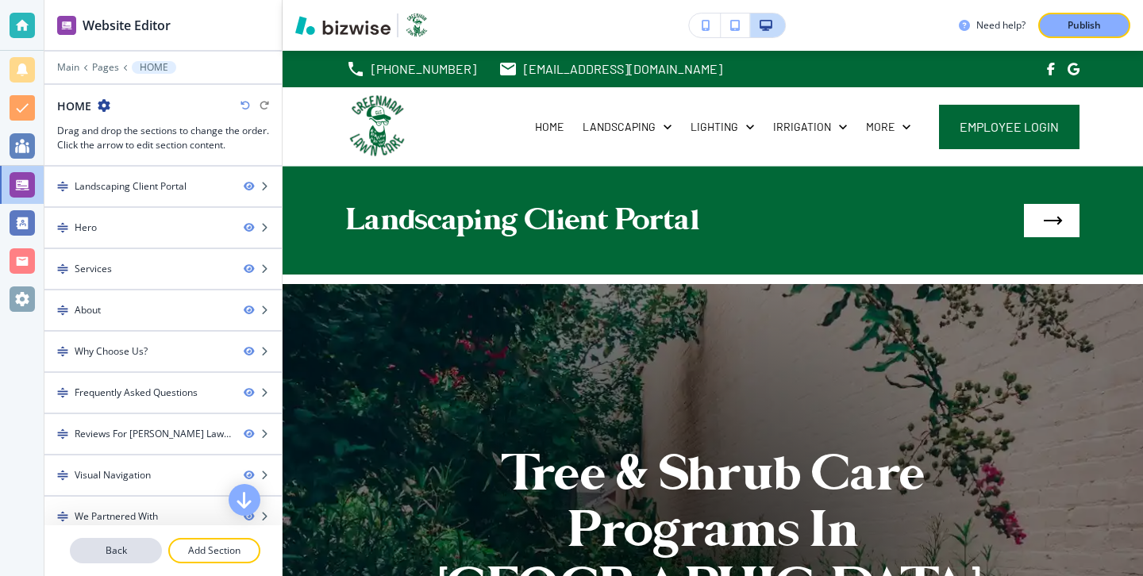
click at [143, 548] on p "Back" at bounding box center [115, 551] width 89 height 14
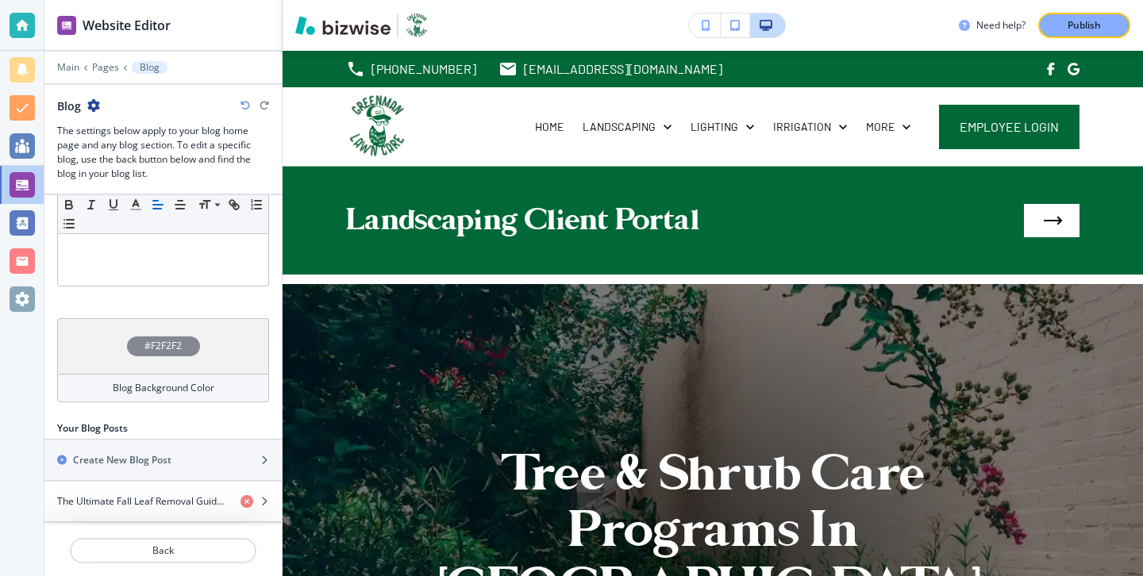
scroll to position [399, 0]
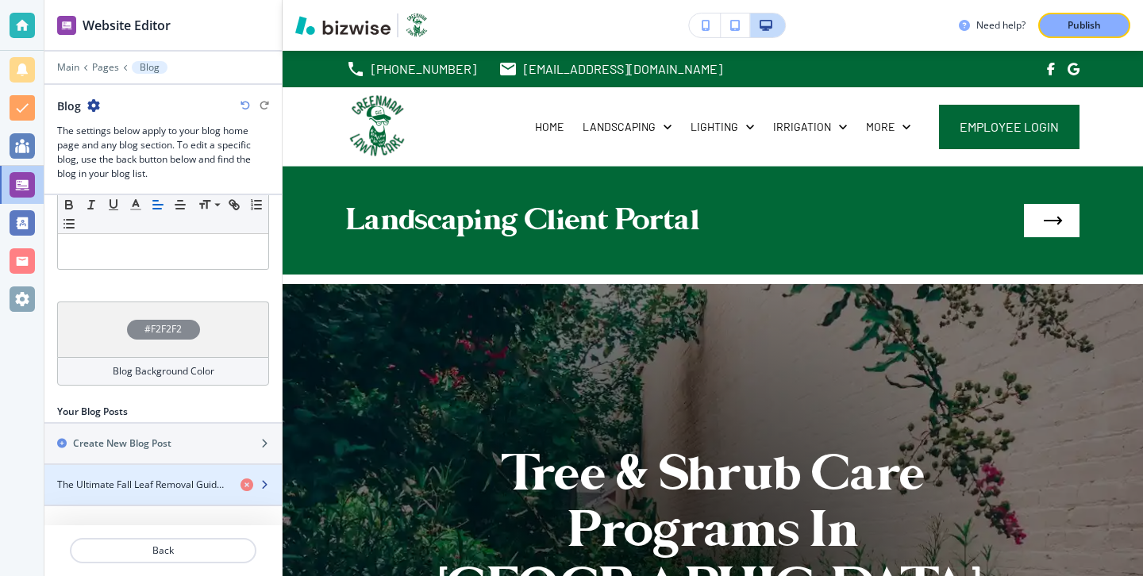
click at [159, 480] on h4 "The Ultimate Fall Leaf Removal Guide for Claremore Homeowners" at bounding box center [142, 485] width 171 height 14
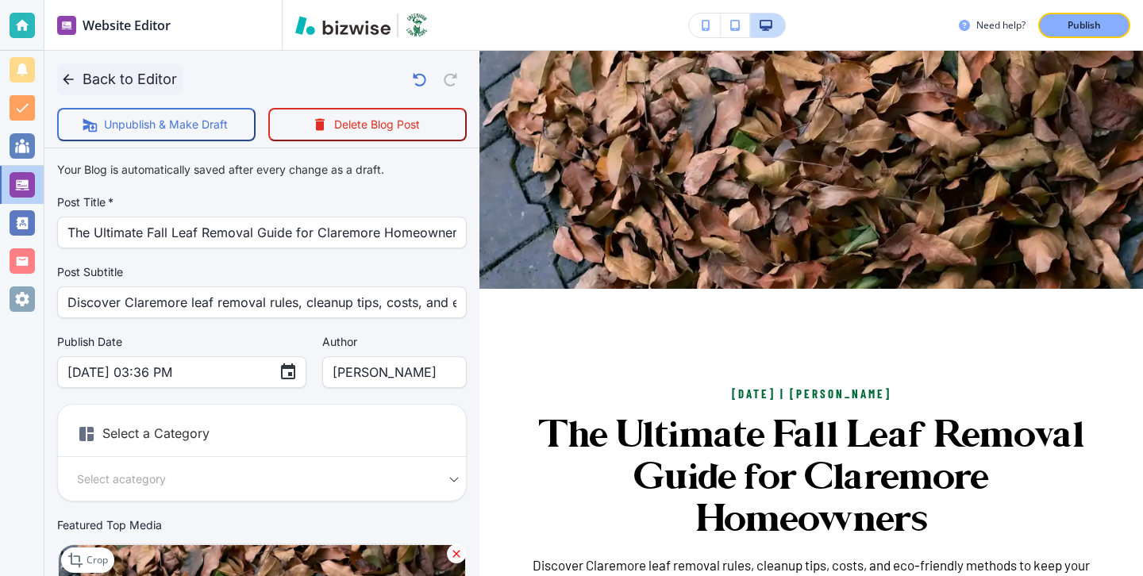
click at [63, 68] on button "Back to Editor" at bounding box center [120, 80] width 126 height 32
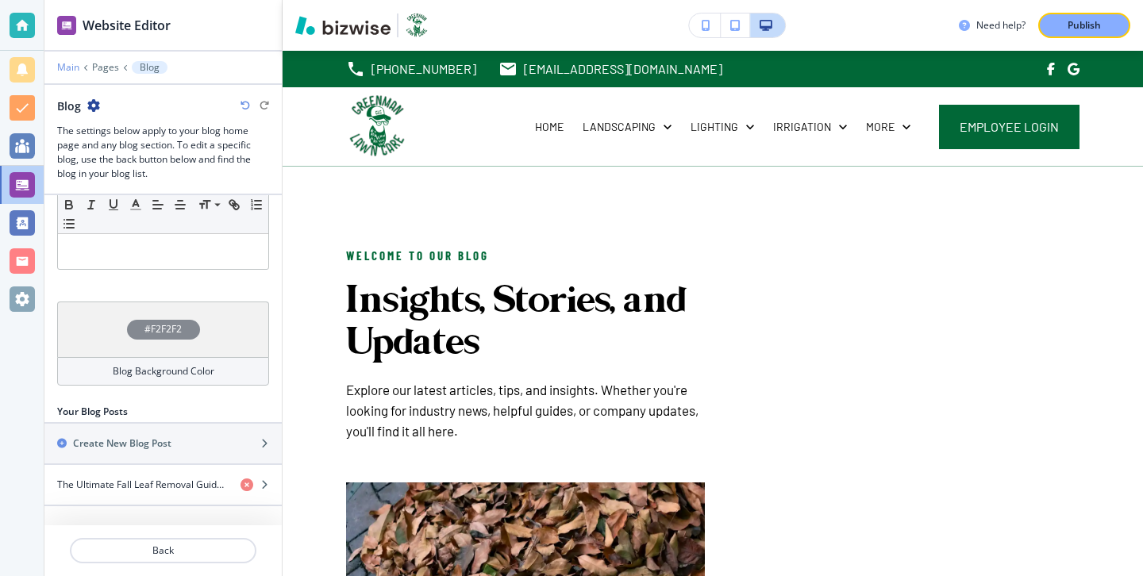
click at [63, 67] on p "Main" at bounding box center [68, 67] width 22 height 11
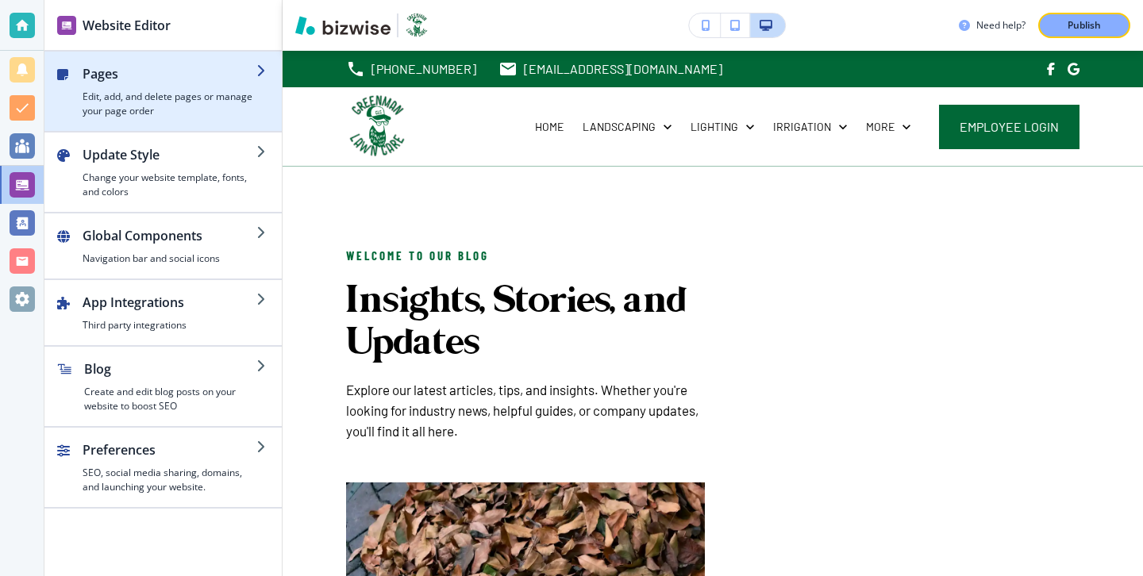
click at [147, 123] on div "button" at bounding box center [162, 124] width 237 height 13
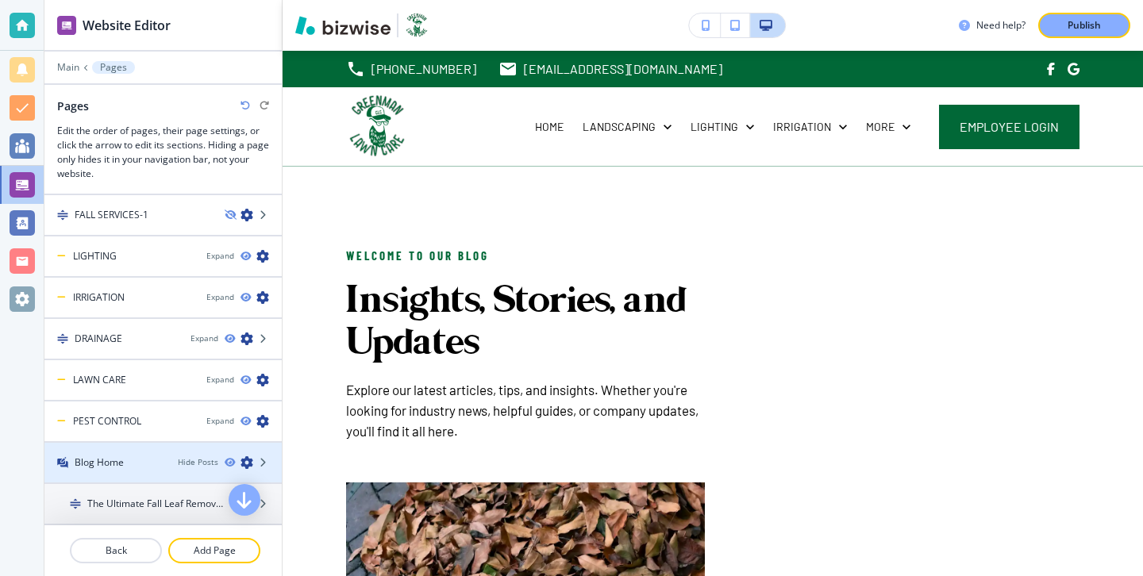
scroll to position [0, 0]
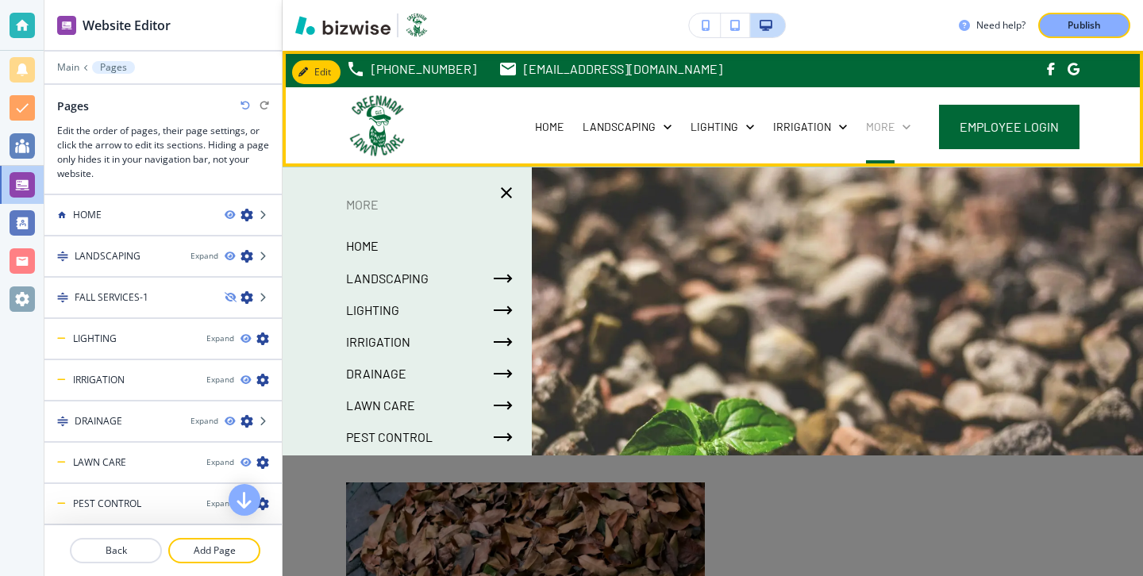
click at [894, 121] on p "More" at bounding box center [880, 127] width 29 height 16
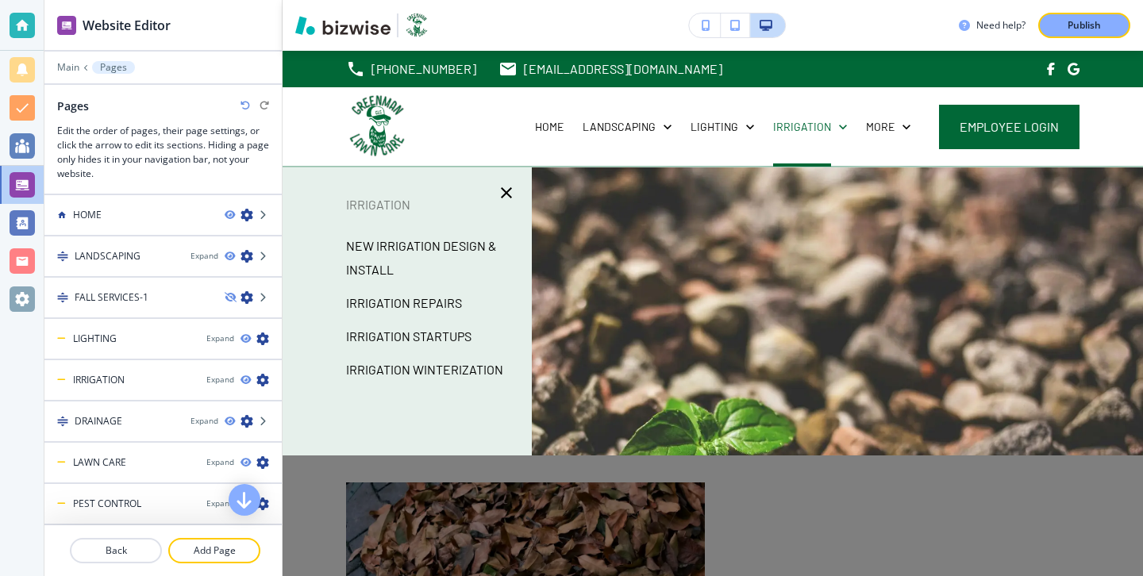
click at [625, 342] on div at bounding box center [713, 398] width 861 height 460
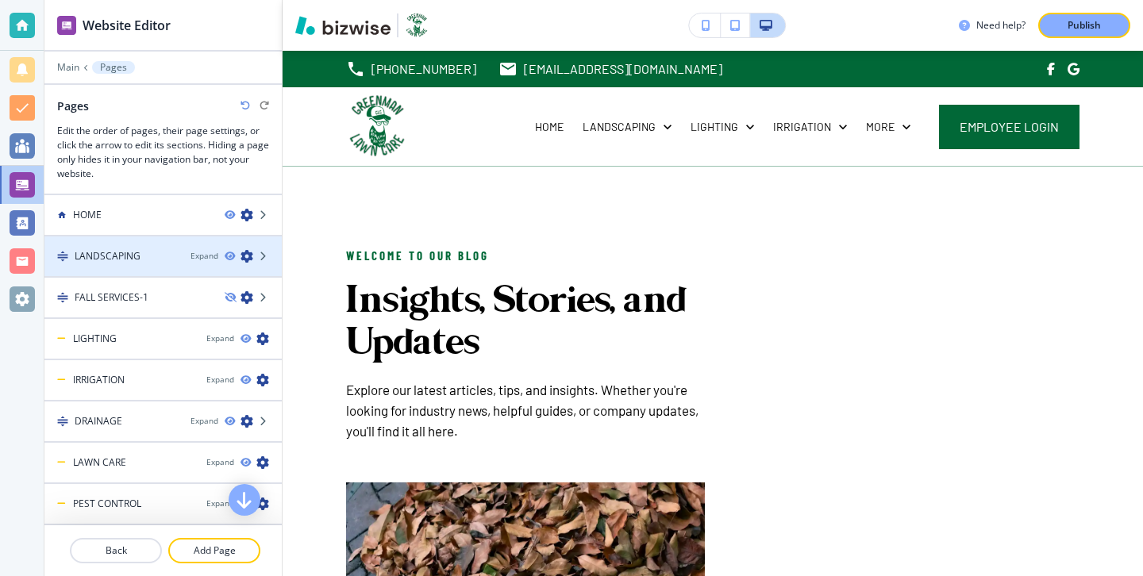
click at [220, 257] on div "Expand" at bounding box center [236, 256] width 91 height 13
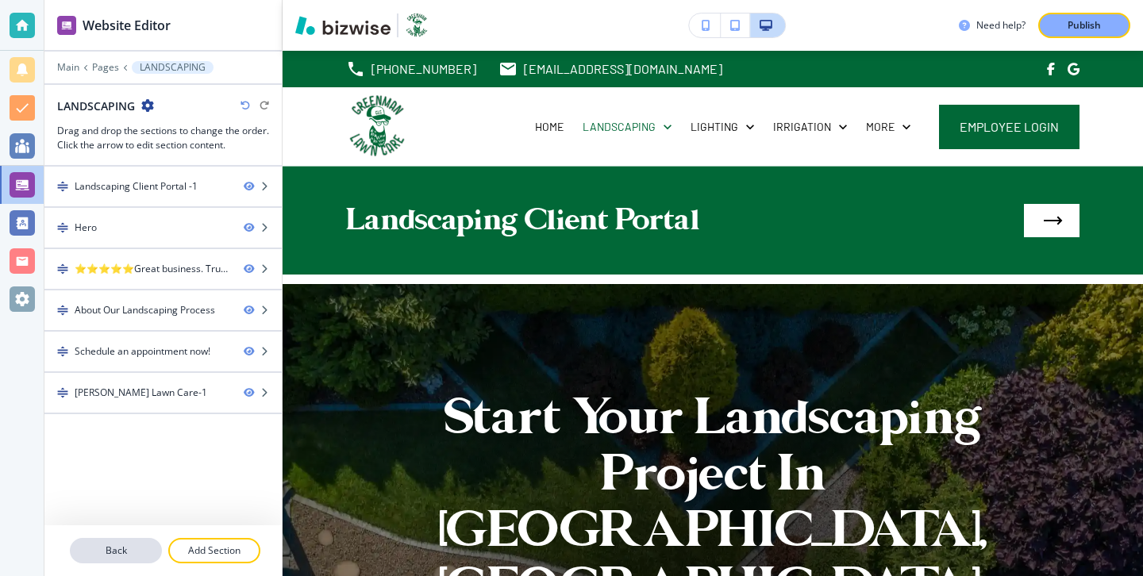
click at [88, 560] on button "Back" at bounding box center [116, 550] width 92 height 25
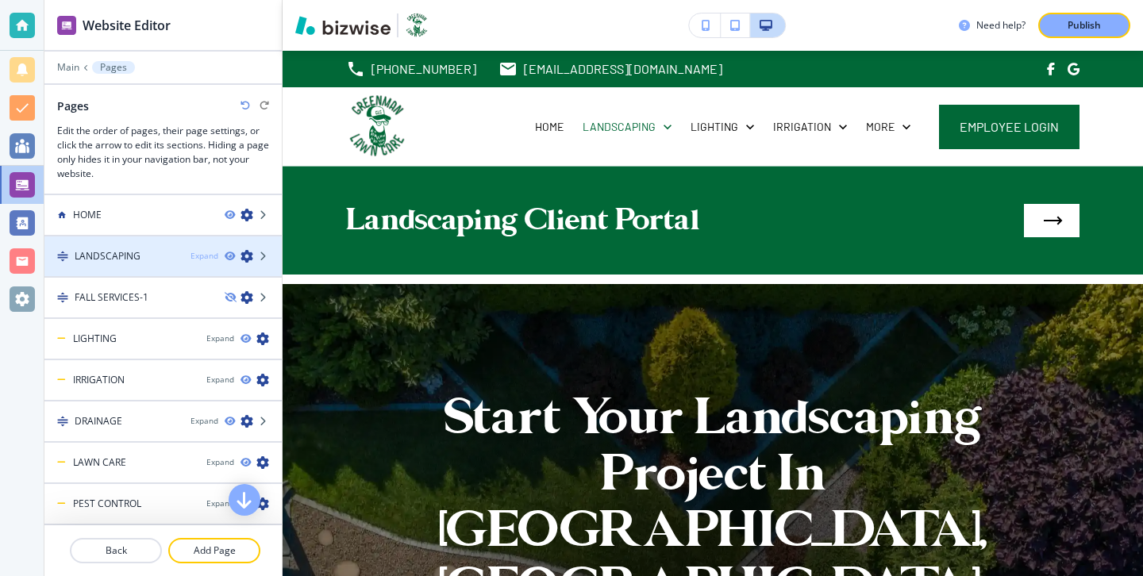
click at [195, 257] on div "Expand" at bounding box center [205, 256] width 28 height 12
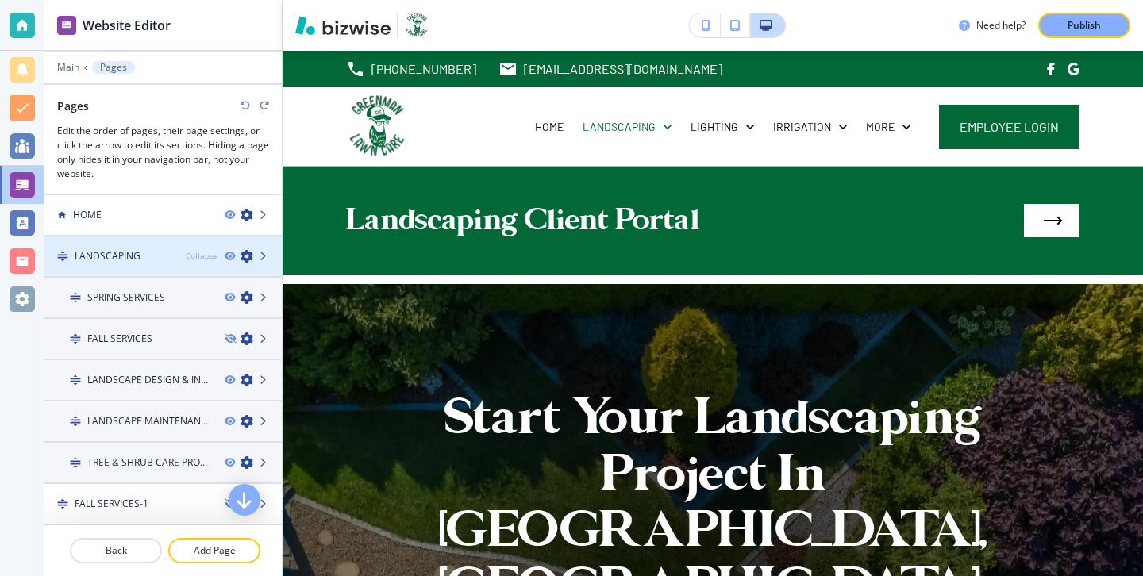
click at [195, 257] on div "Collapse" at bounding box center [202, 256] width 33 height 12
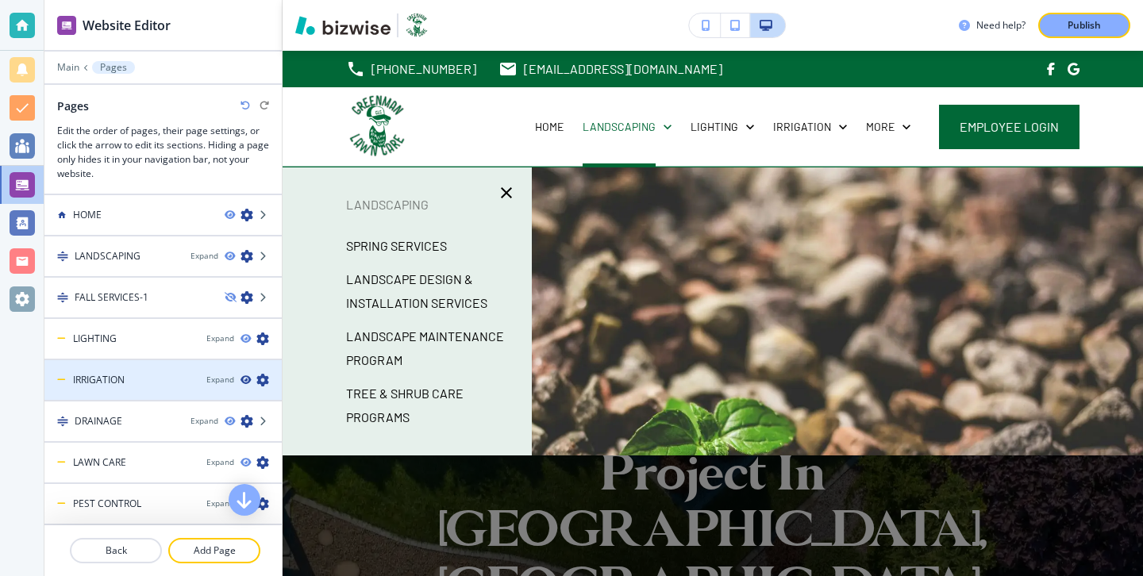
click at [241, 378] on icon "button" at bounding box center [246, 381] width 10 height 10
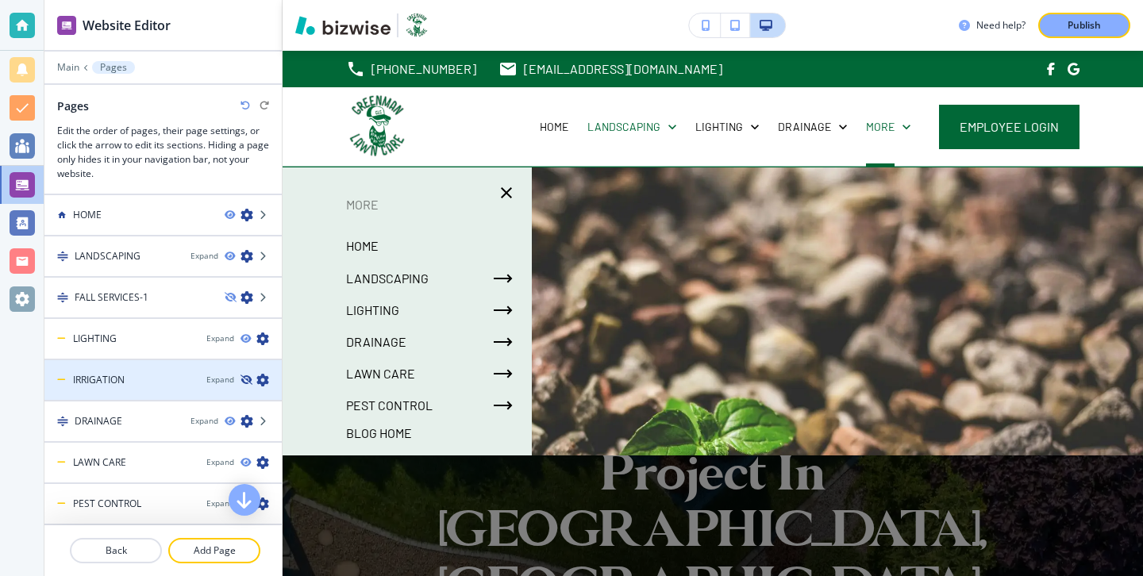
click at [246, 379] on icon "button" at bounding box center [246, 381] width 10 height 10
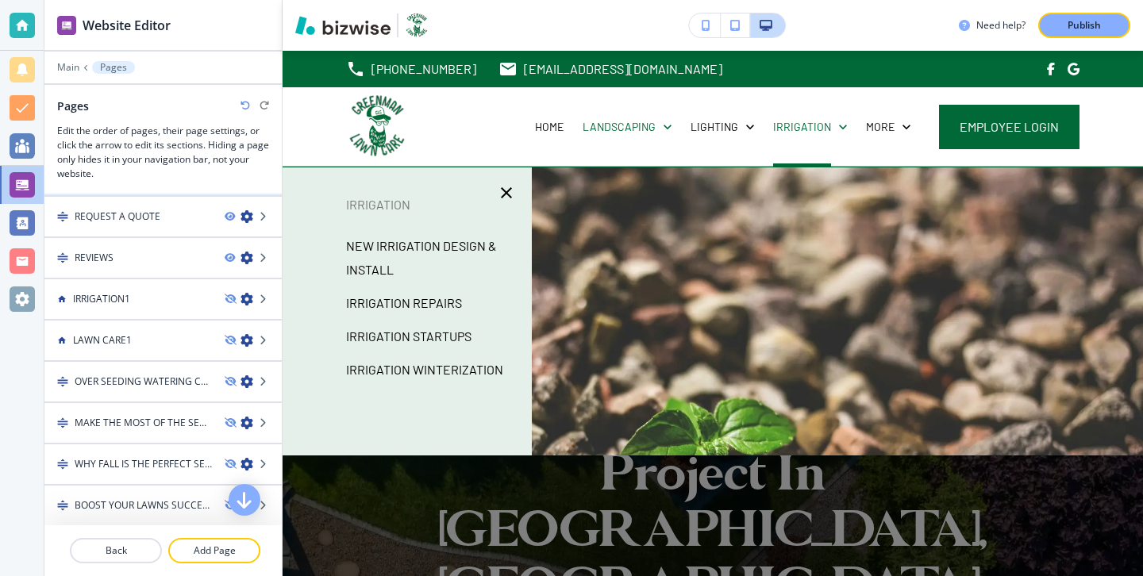
scroll to position [661, 0]
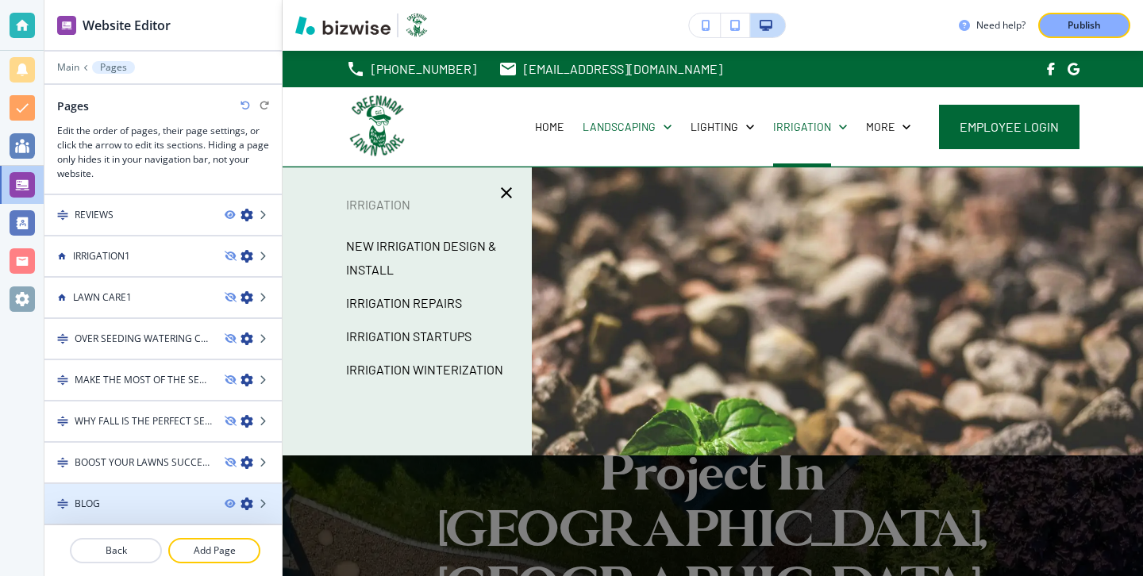
click at [204, 491] on div at bounding box center [162, 490] width 237 height 13
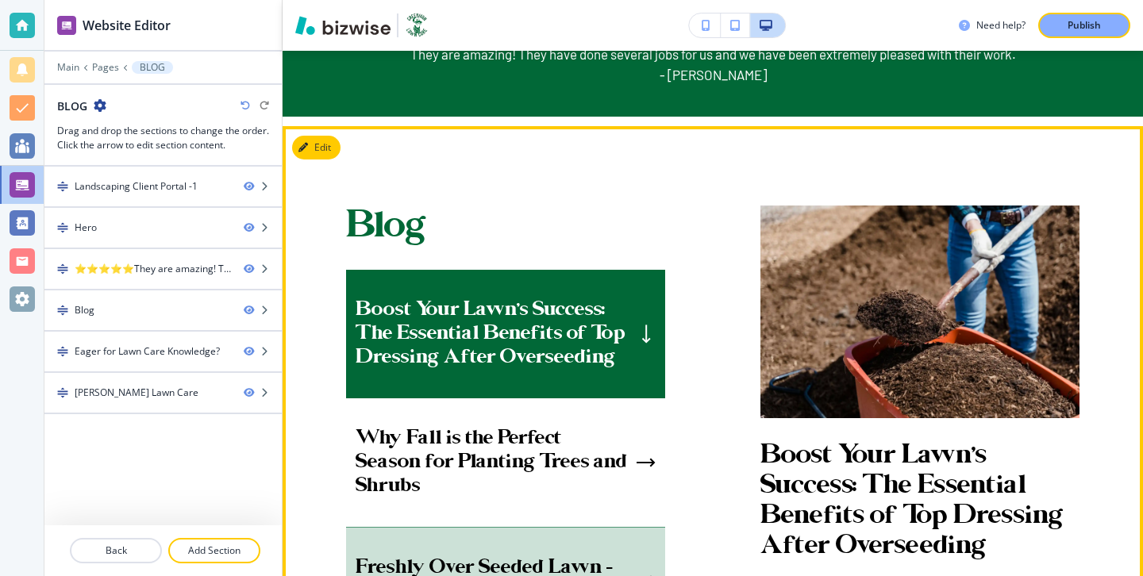
scroll to position [932, 0]
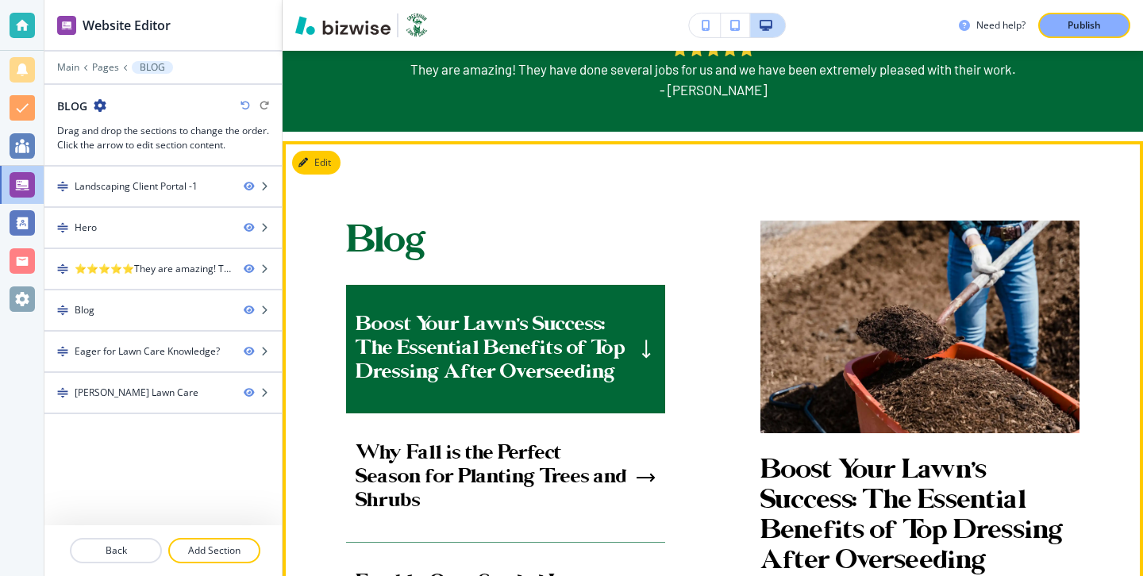
click at [426, 386] on div "Boost Your Lawn’s Success: The Essential Benefits of Top Dressing After Oversee…" at bounding box center [505, 349] width 319 height 129
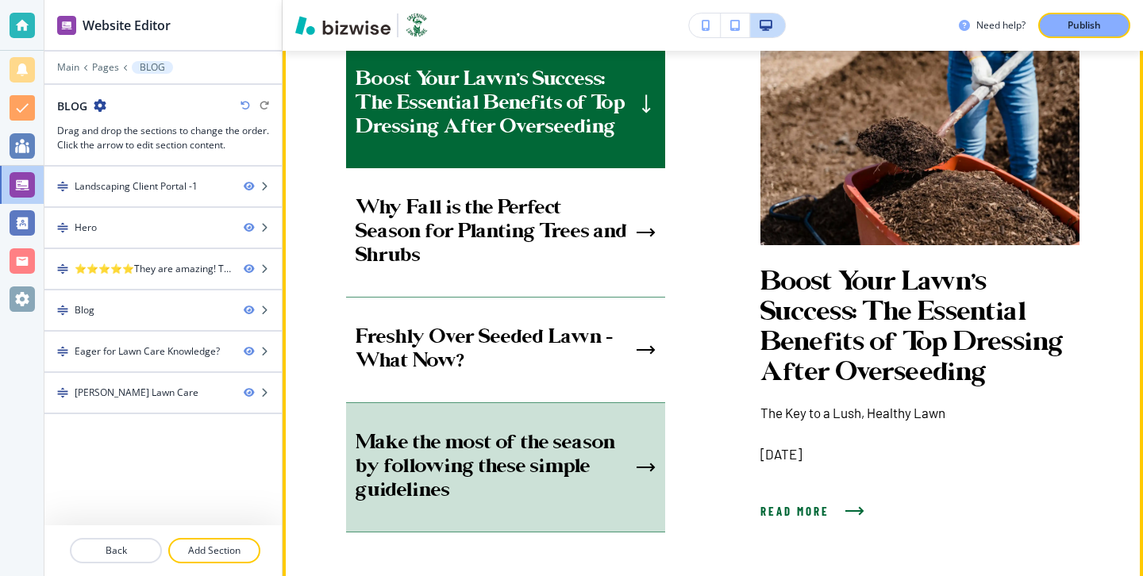
scroll to position [1159, 0]
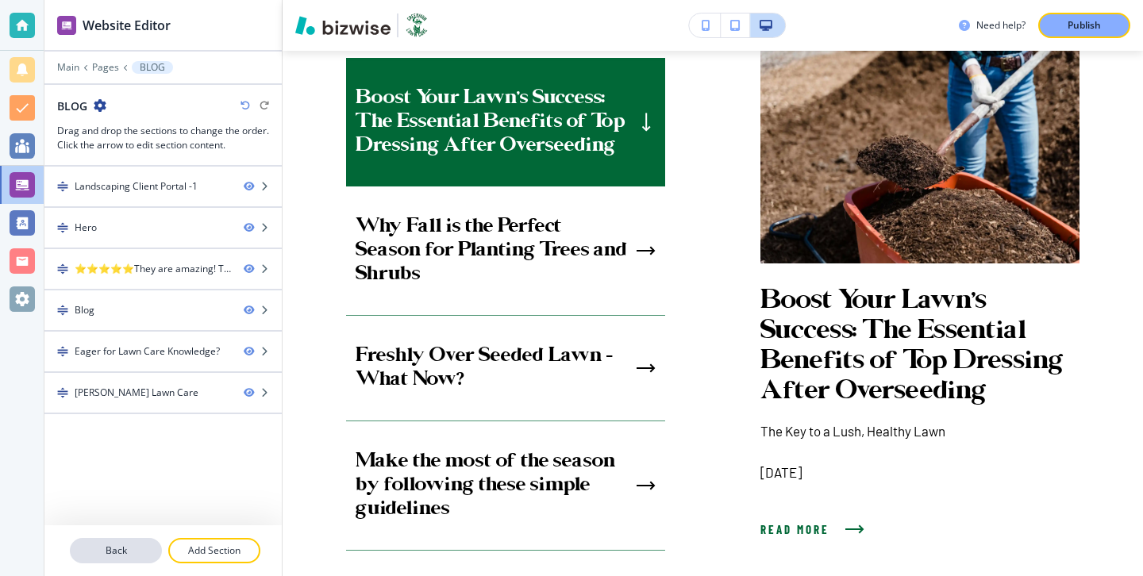
click at [142, 539] on button "Back" at bounding box center [116, 550] width 92 height 25
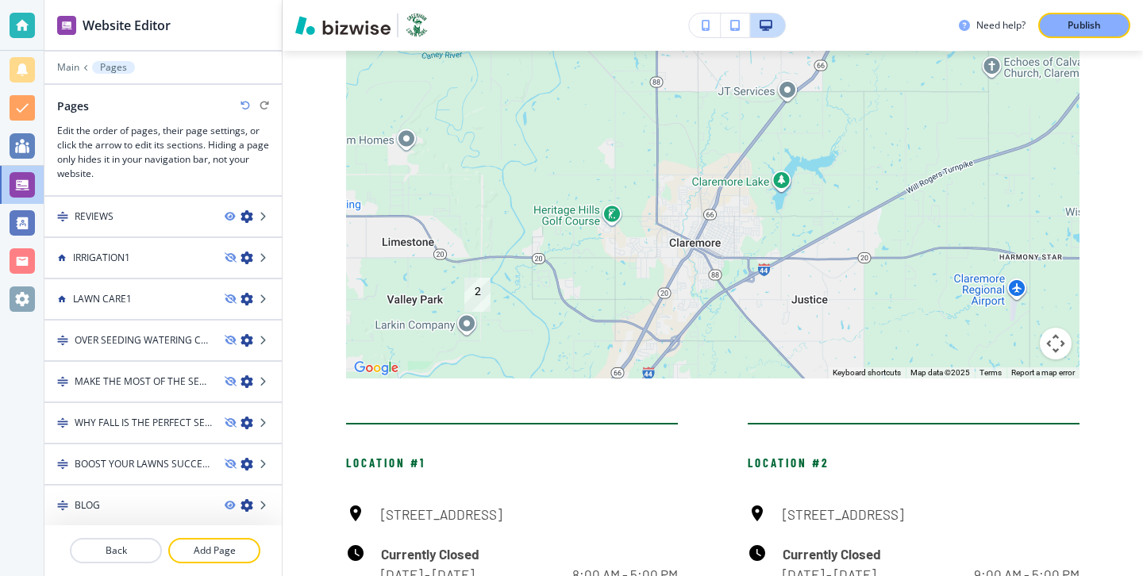
scroll to position [661, 0]
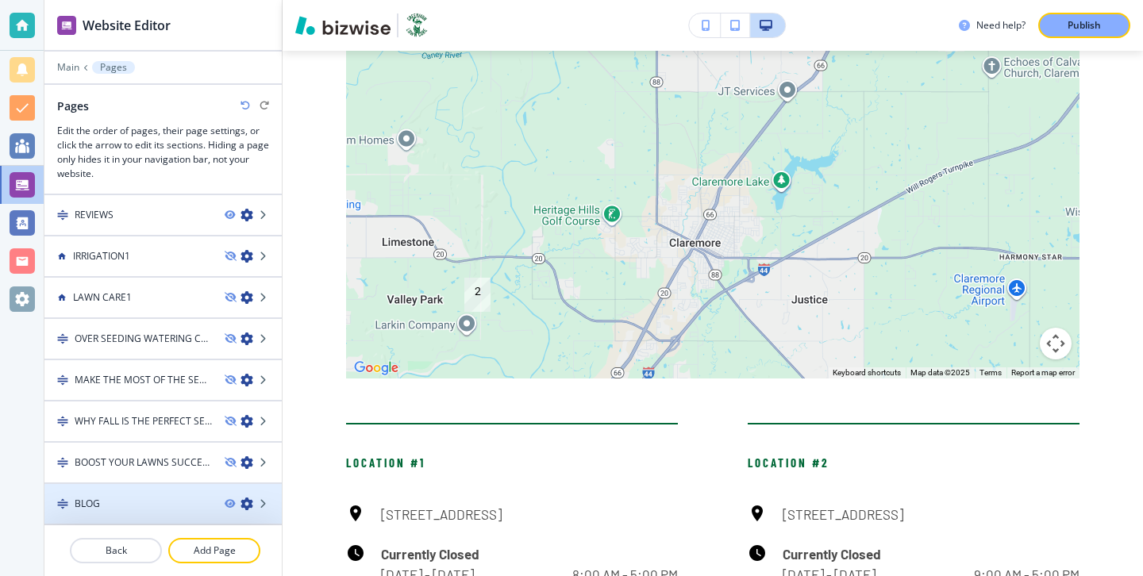
click at [178, 503] on div "BLOG" at bounding box center [128, 504] width 168 height 14
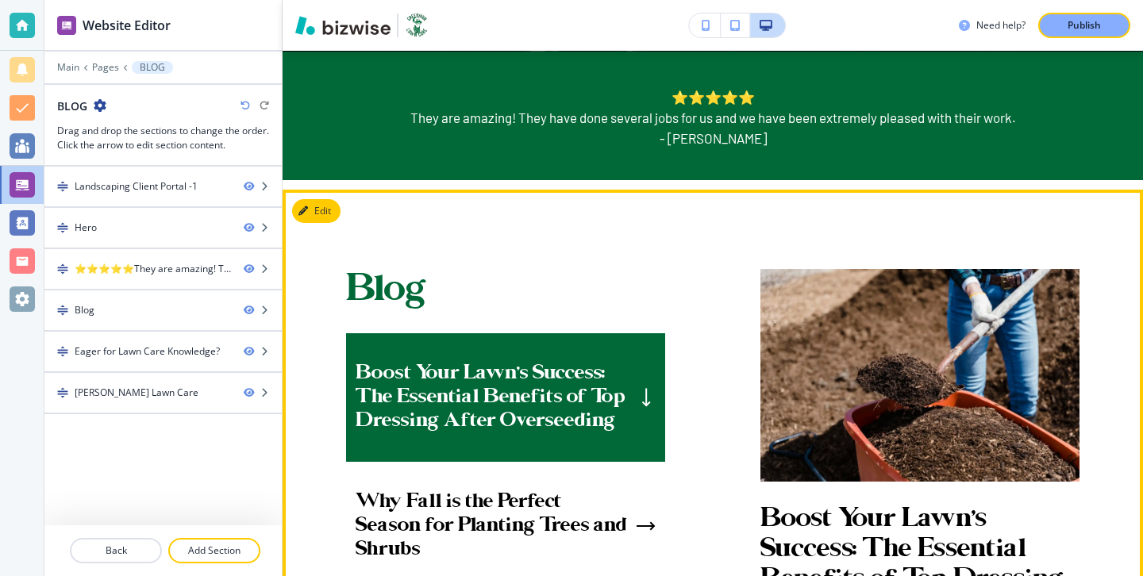
scroll to position [889, 0]
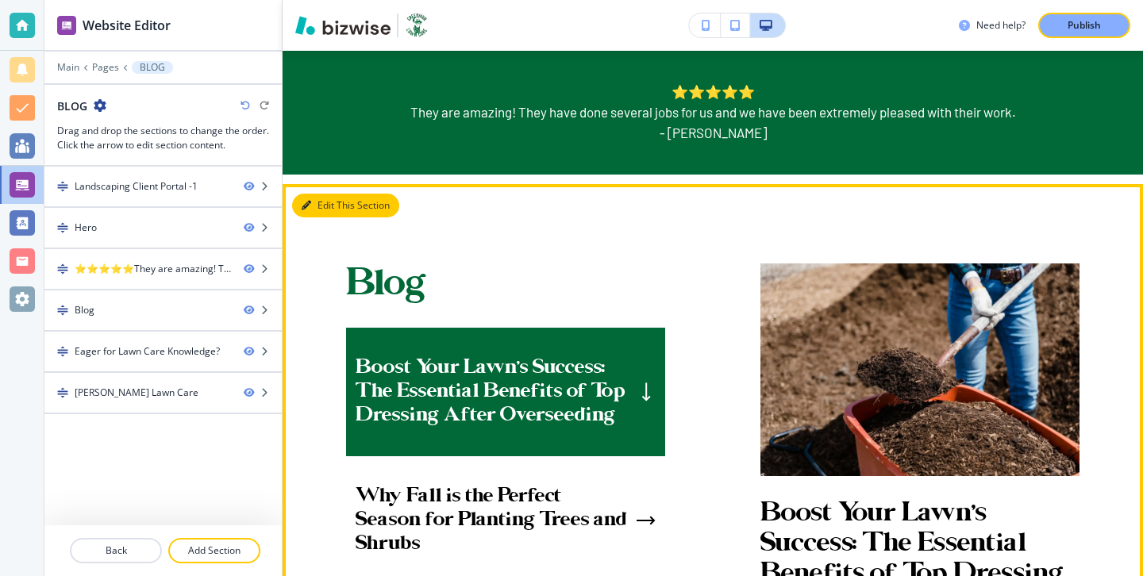
click at [329, 213] on button "Edit This Section" at bounding box center [345, 206] width 107 height 24
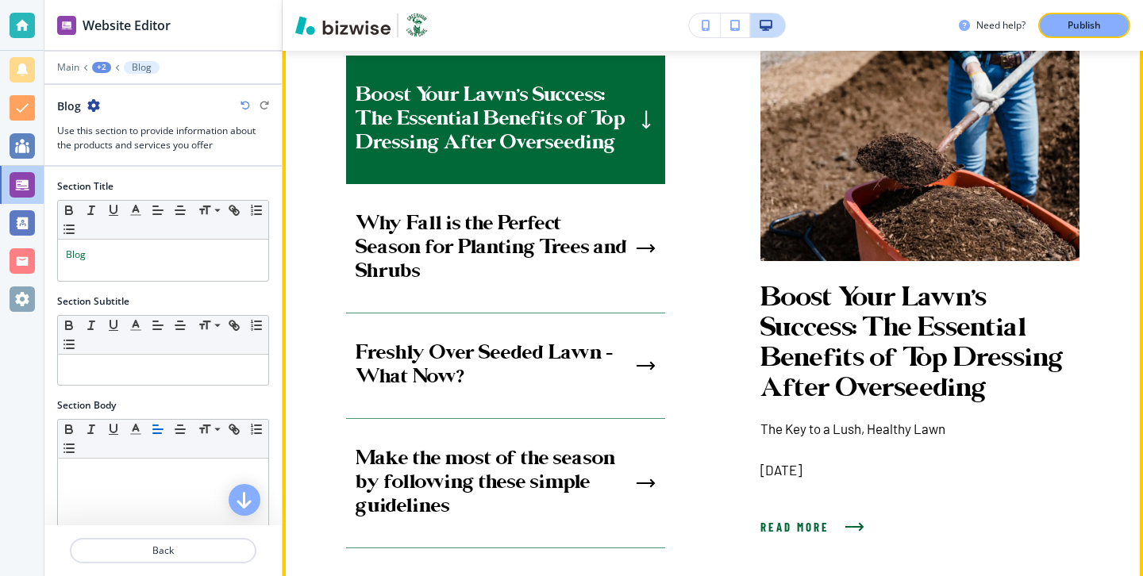
scroll to position [1246, 0]
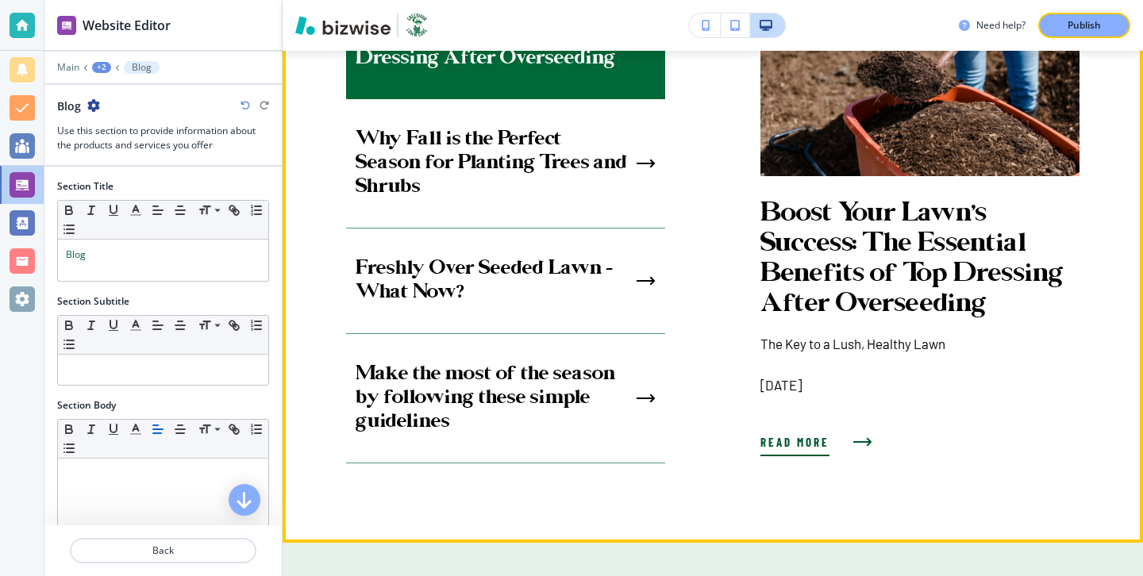
click at [822, 445] on span "Read more" at bounding box center [795, 442] width 69 height 19
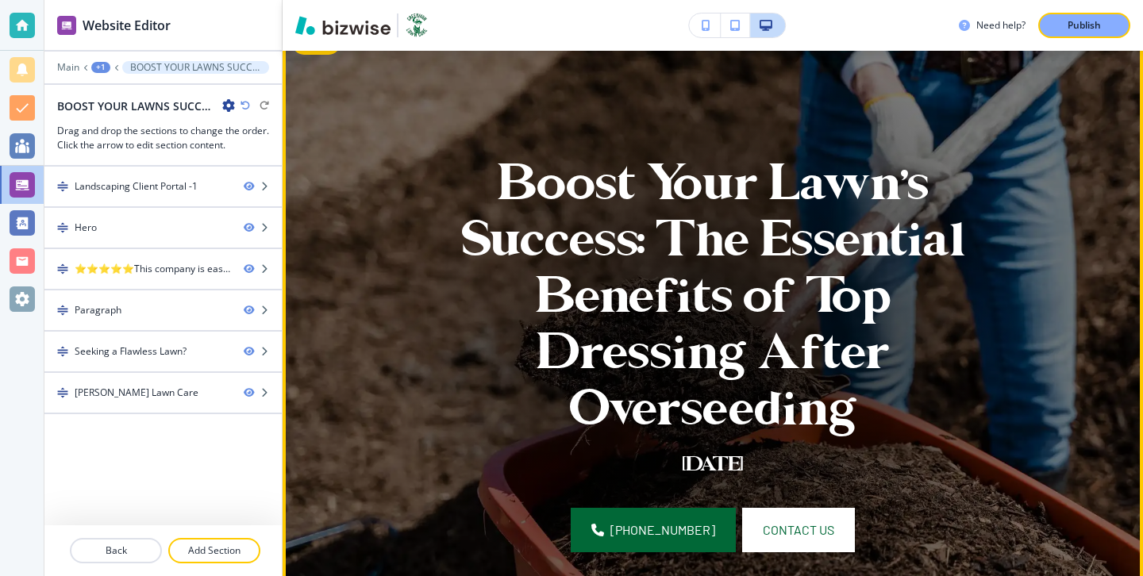
scroll to position [280, 0]
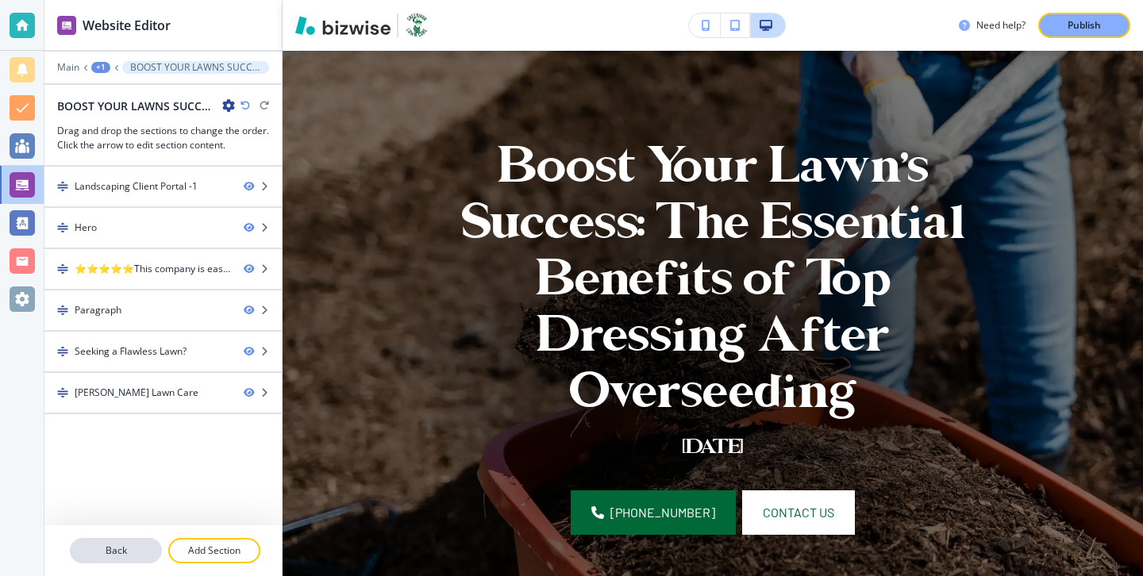
click at [145, 557] on p "Back" at bounding box center [115, 551] width 89 height 14
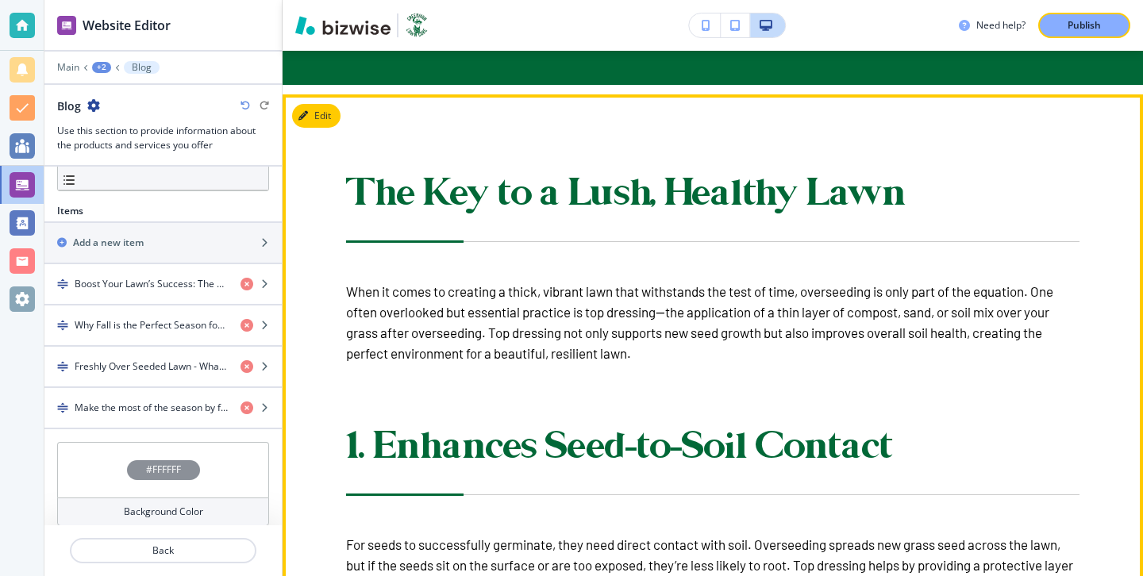
scroll to position [833, 0]
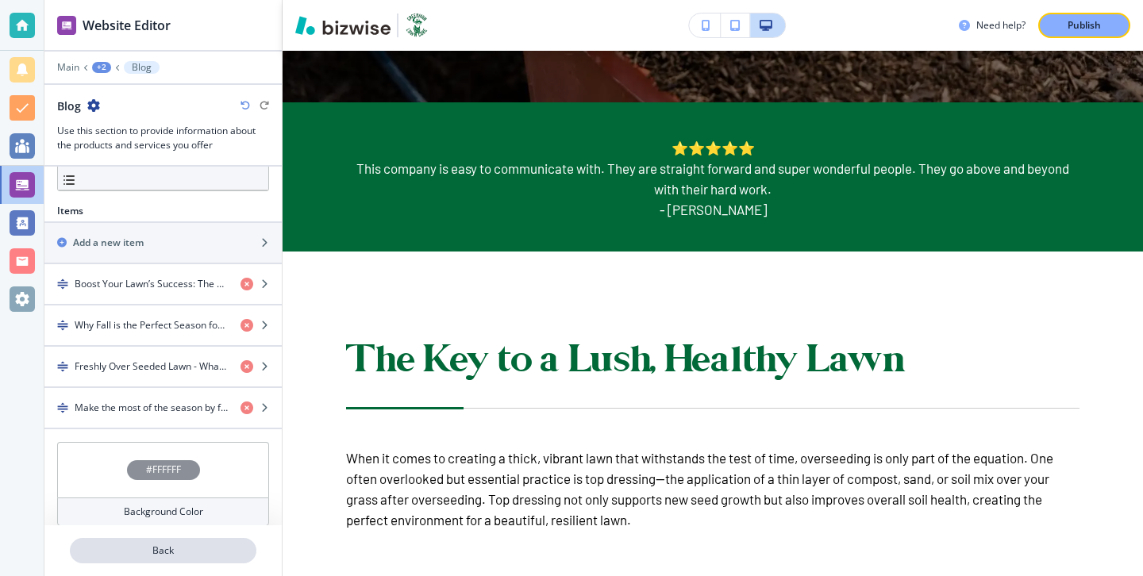
click at [151, 552] on p "Back" at bounding box center [162, 551] width 183 height 14
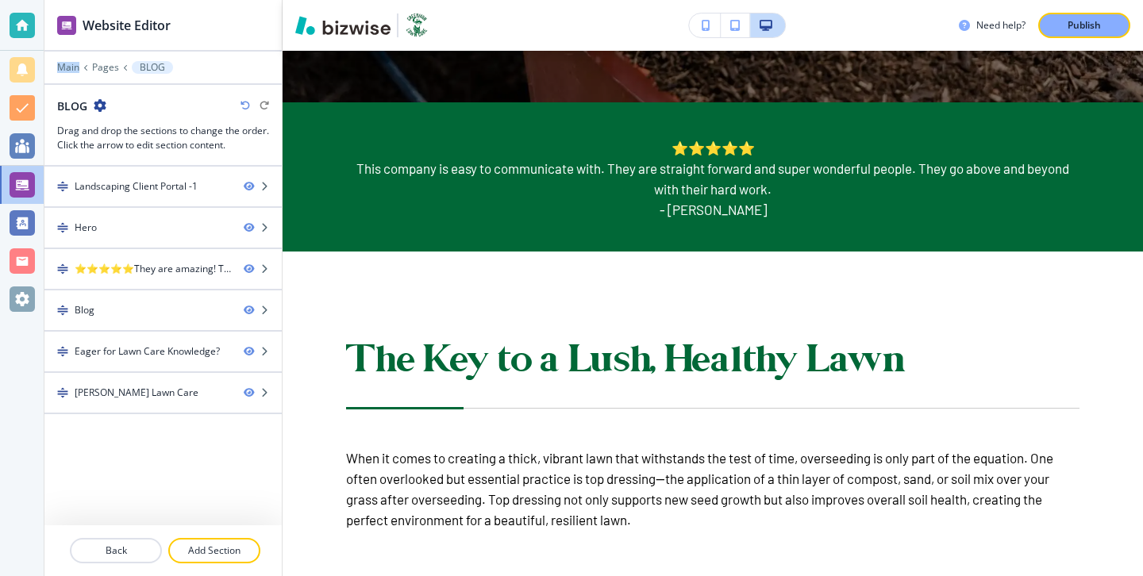
click at [98, 60] on div "Website Editor Main Pages BLOG BLOG Drag and drop the sections to change the or…" at bounding box center [162, 83] width 237 height 167
click at [98, 64] on p "Pages" at bounding box center [105, 67] width 27 height 11
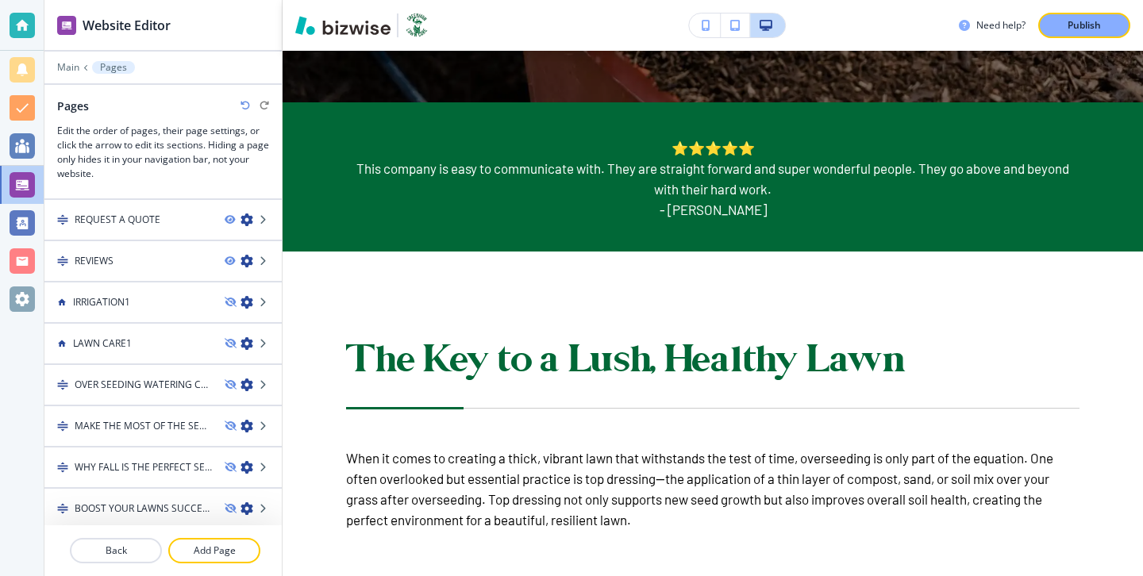
scroll to position [661, 0]
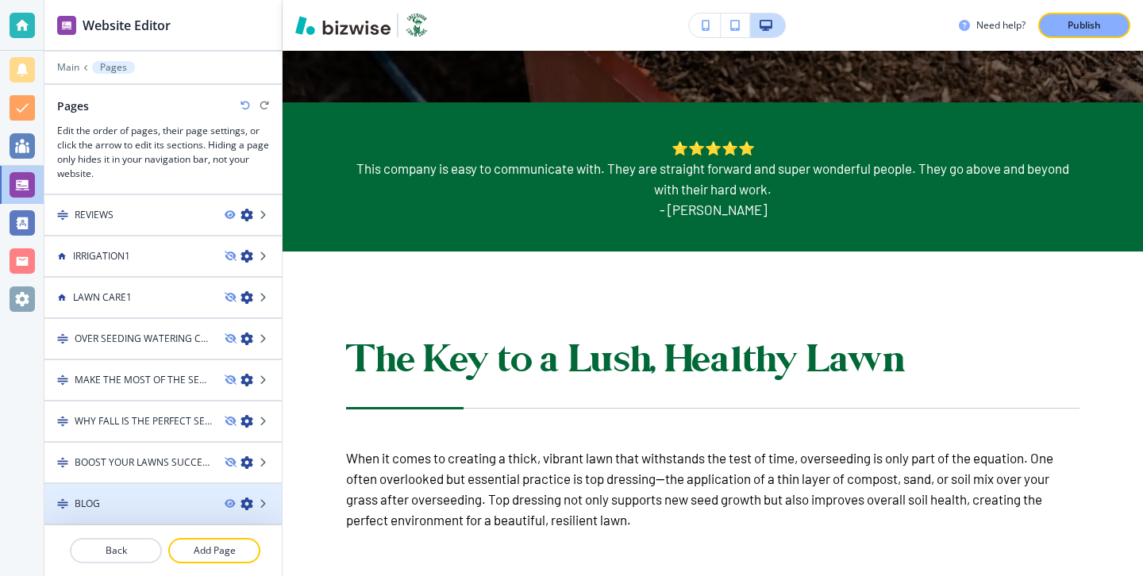
click at [148, 511] on div at bounding box center [162, 517] width 237 height 13
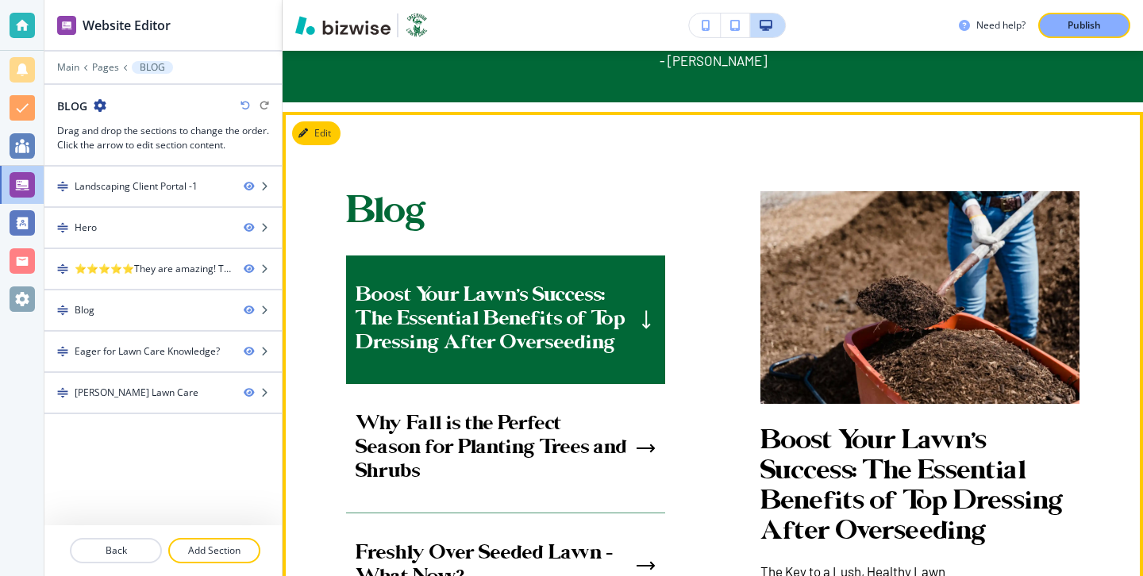
scroll to position [989, 0]
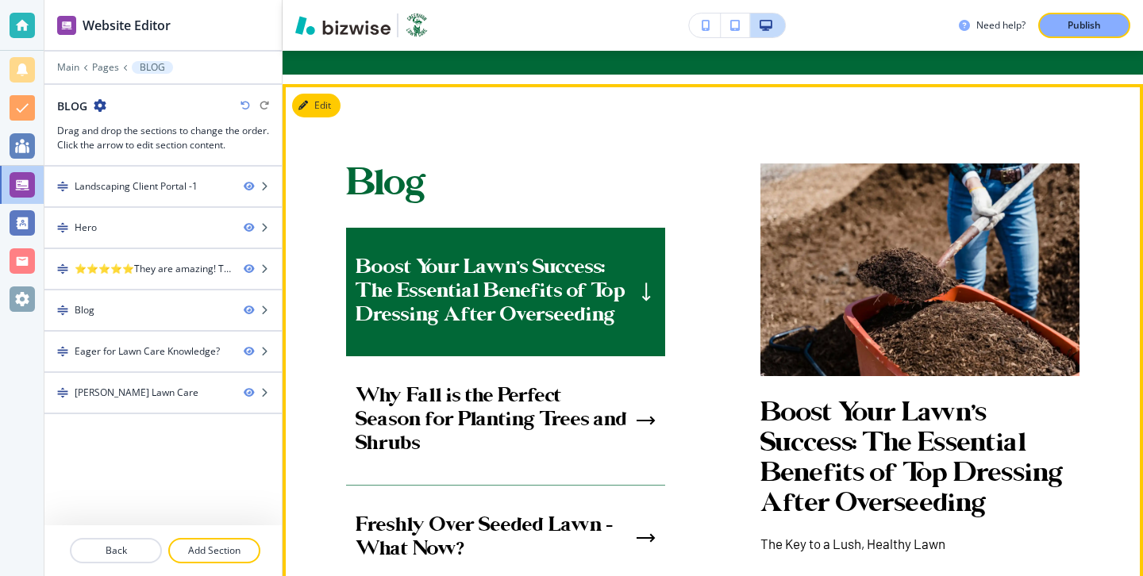
click at [468, 330] on div "Boost Your Lawn’s Success: The Essential Benefits of Top Dressing After Oversee…" at bounding box center [505, 292] width 319 height 129
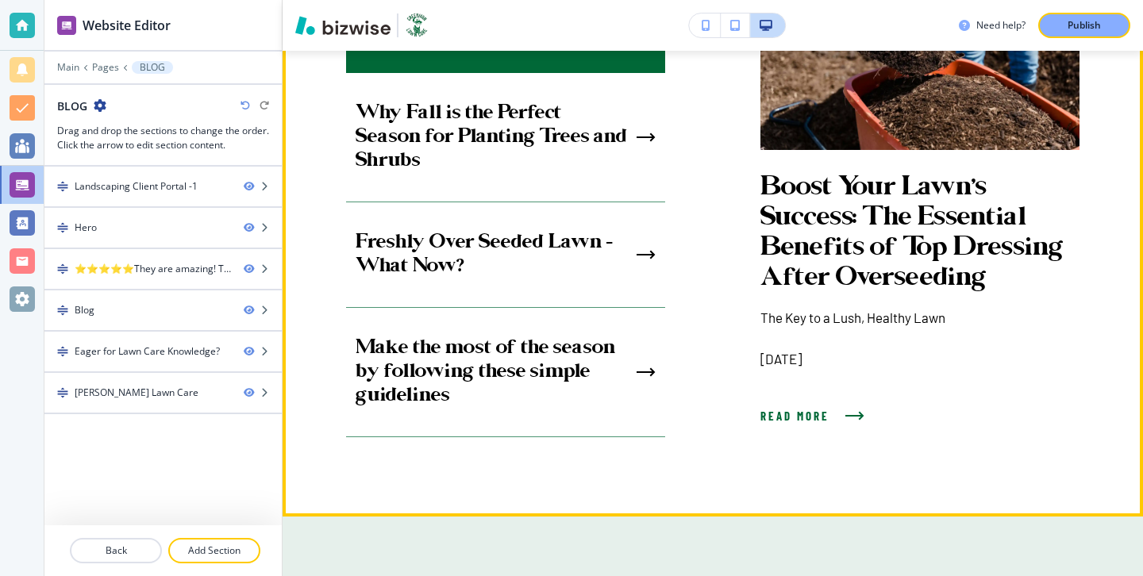
scroll to position [1292, 0]
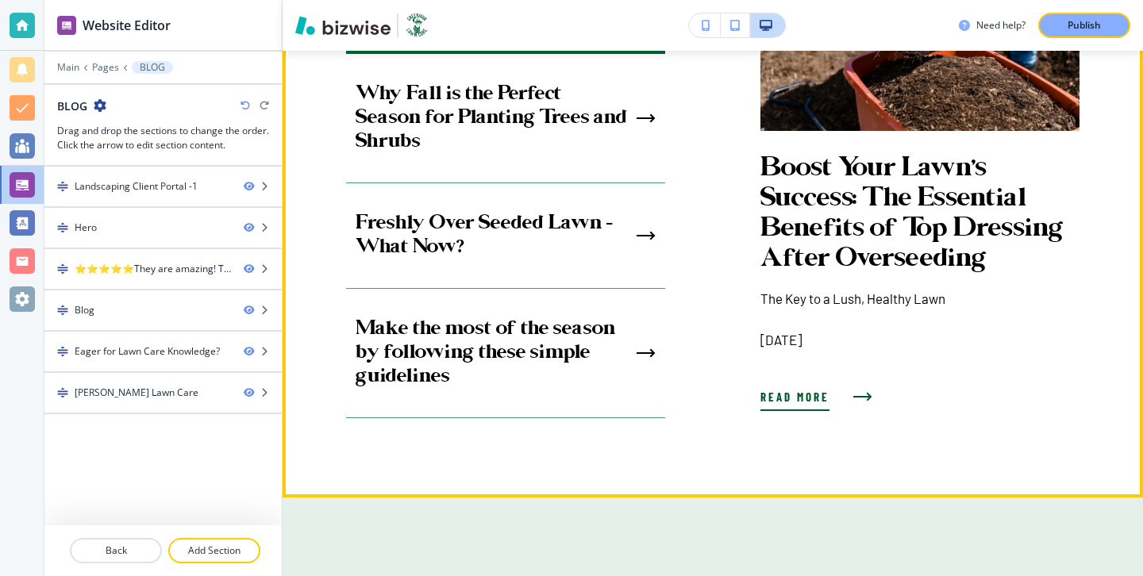
click at [821, 401] on span "Read more" at bounding box center [795, 396] width 69 height 19
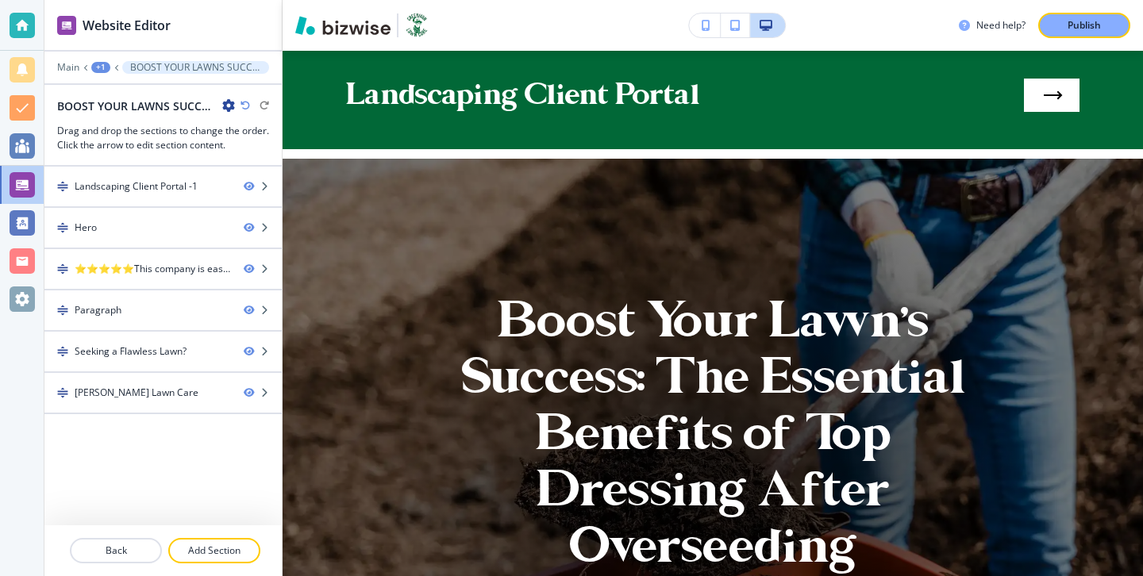
scroll to position [0, 0]
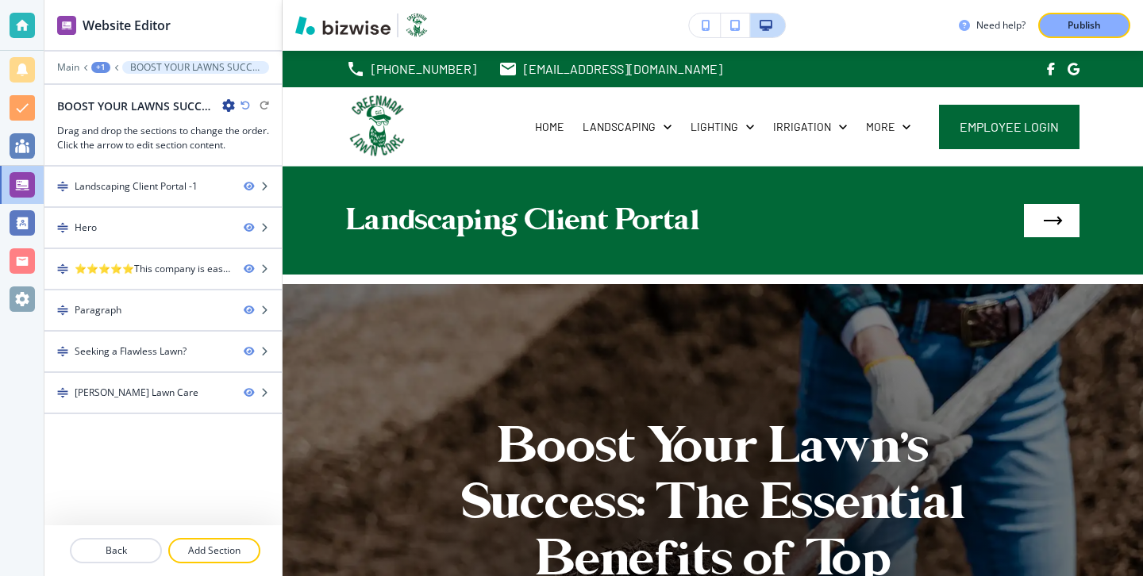
click at [233, 112] on icon "button" at bounding box center [228, 105] width 13 height 13
click at [237, 126] on p "Edit Page Settings" at bounding box center [273, 133] width 81 height 14
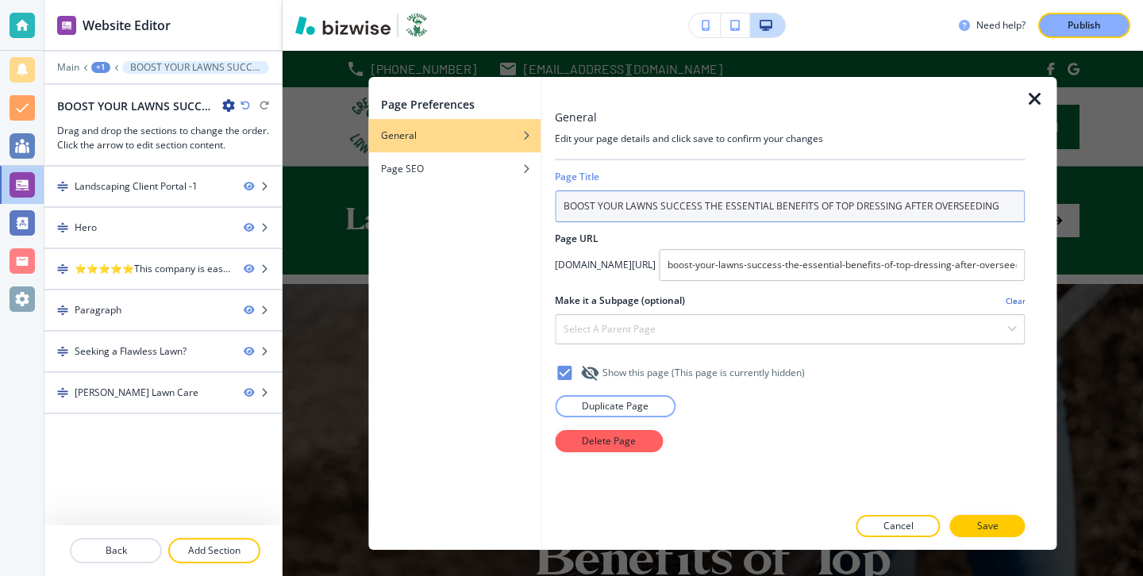
click at [749, 208] on input "BOOST YOUR LAWNS SUCCESS THE ESSENTIAL BENEFITS OF TOP DRESSING AFTER OVERSEEDI…" at bounding box center [790, 207] width 470 height 32
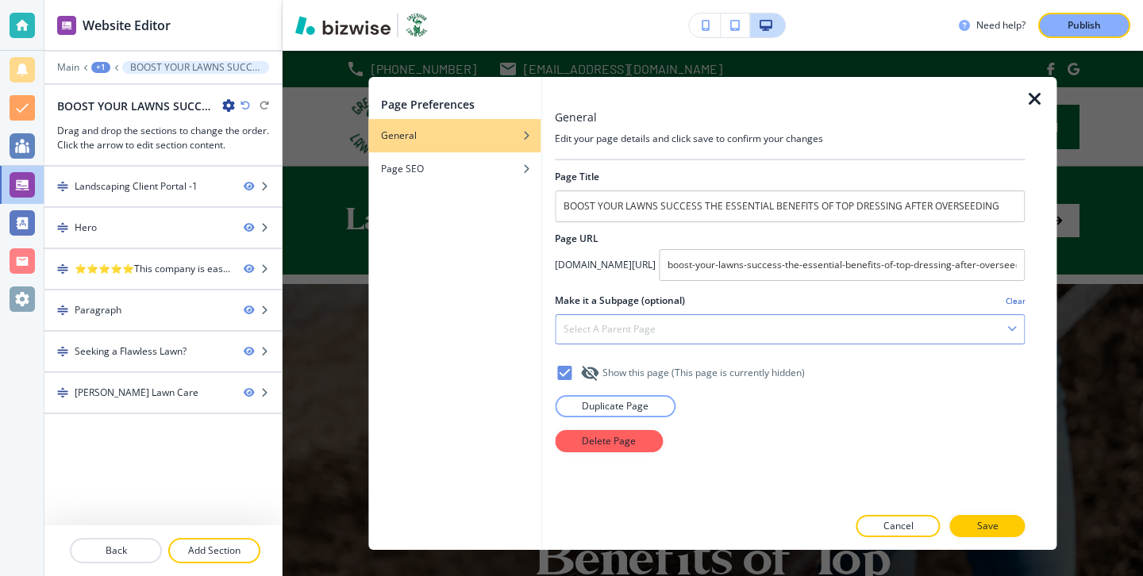
click at [772, 331] on div "Select a parent page" at bounding box center [790, 329] width 468 height 29
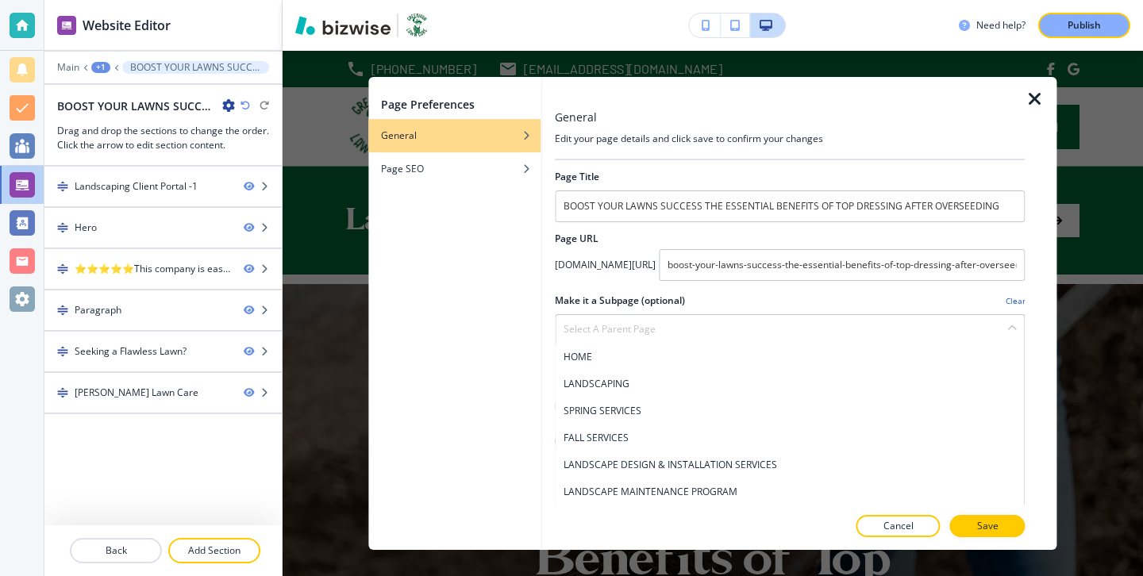
click at [516, 302] on div "Page Preferences General Page SEO" at bounding box center [454, 313] width 172 height 473
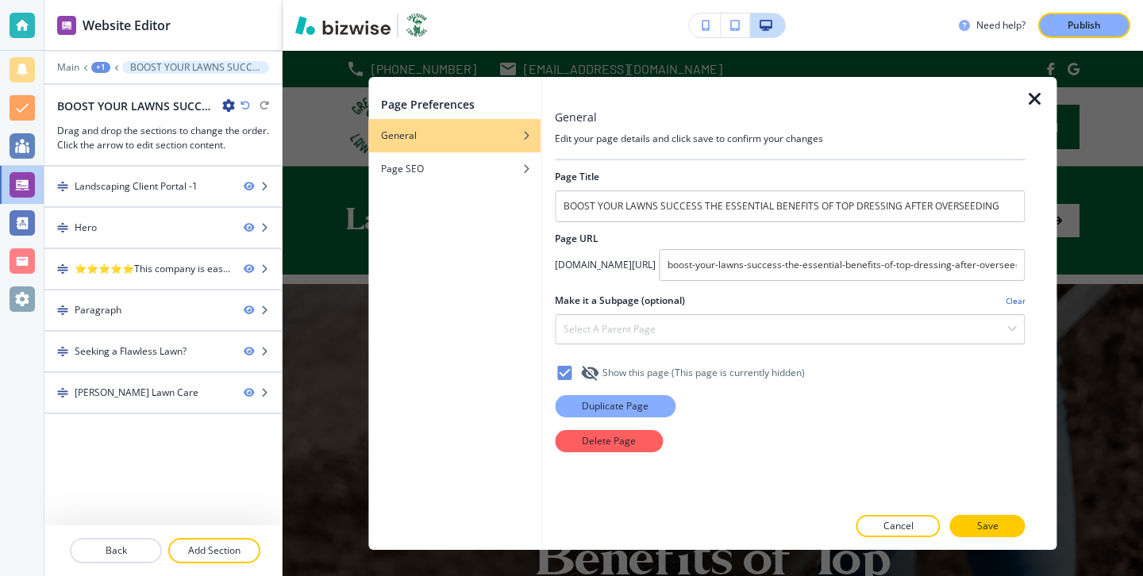
click at [634, 410] on p "Duplicate Page" at bounding box center [615, 406] width 67 height 14
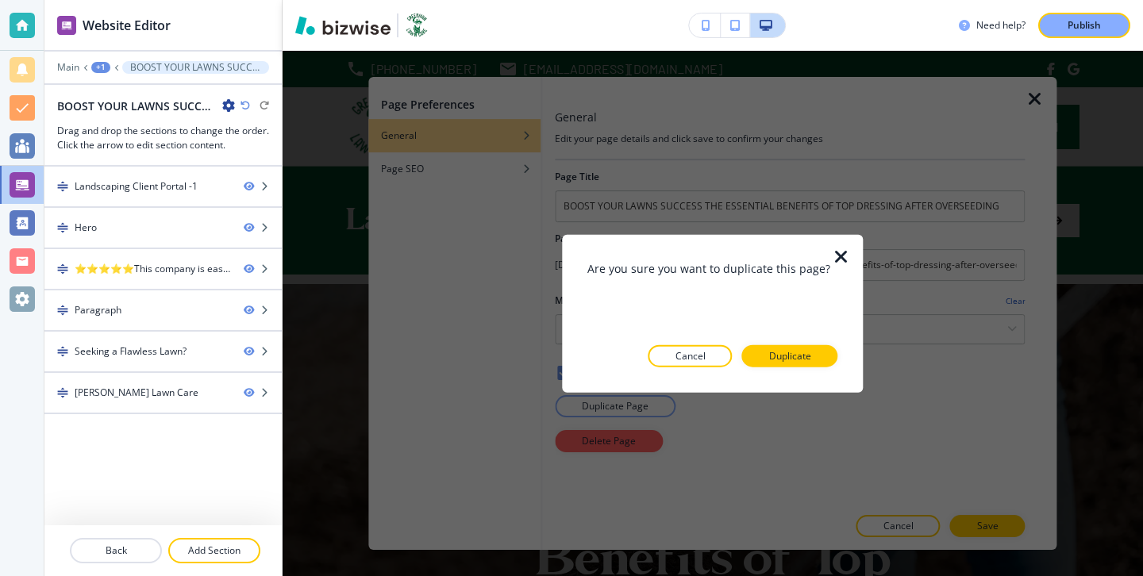
click at [802, 367] on div at bounding box center [712, 379] width 250 height 25
click at [800, 355] on p "Duplicate" at bounding box center [790, 356] width 42 height 14
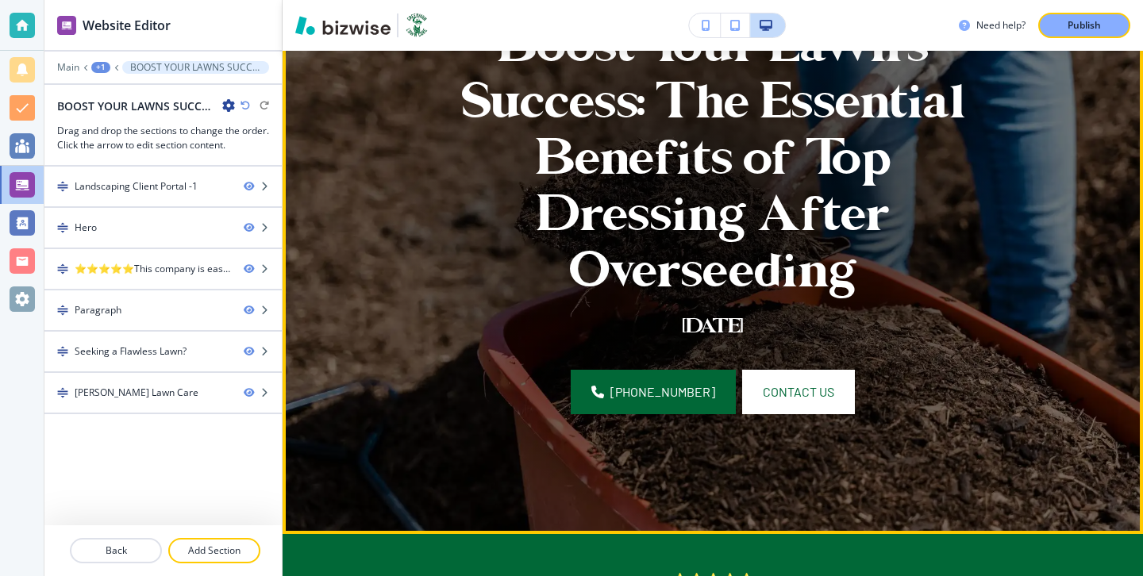
scroll to position [211, 0]
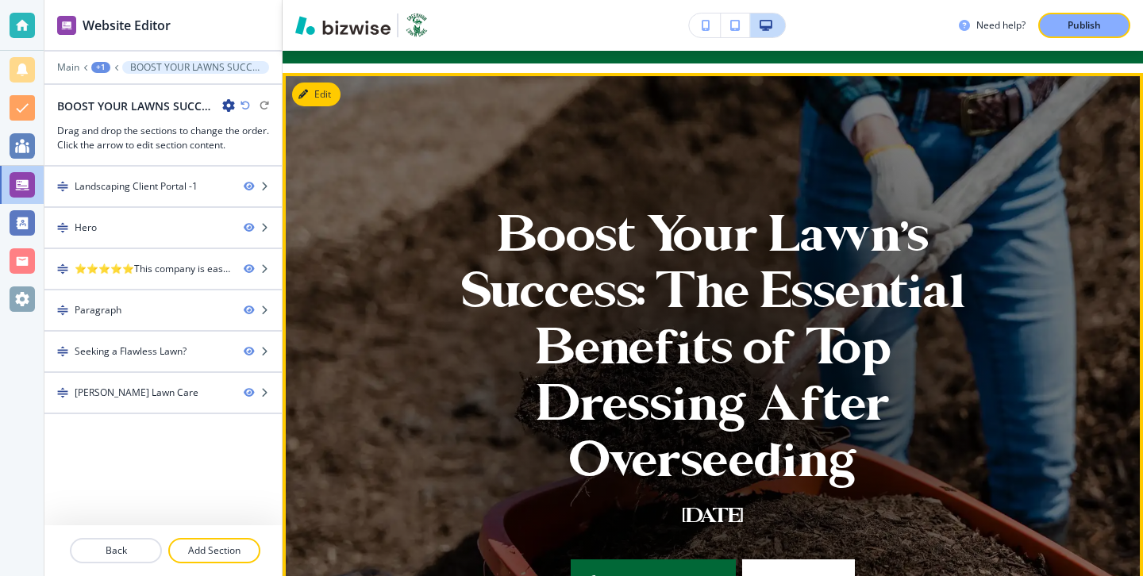
click at [309, 86] on button "Edit" at bounding box center [316, 95] width 48 height 24
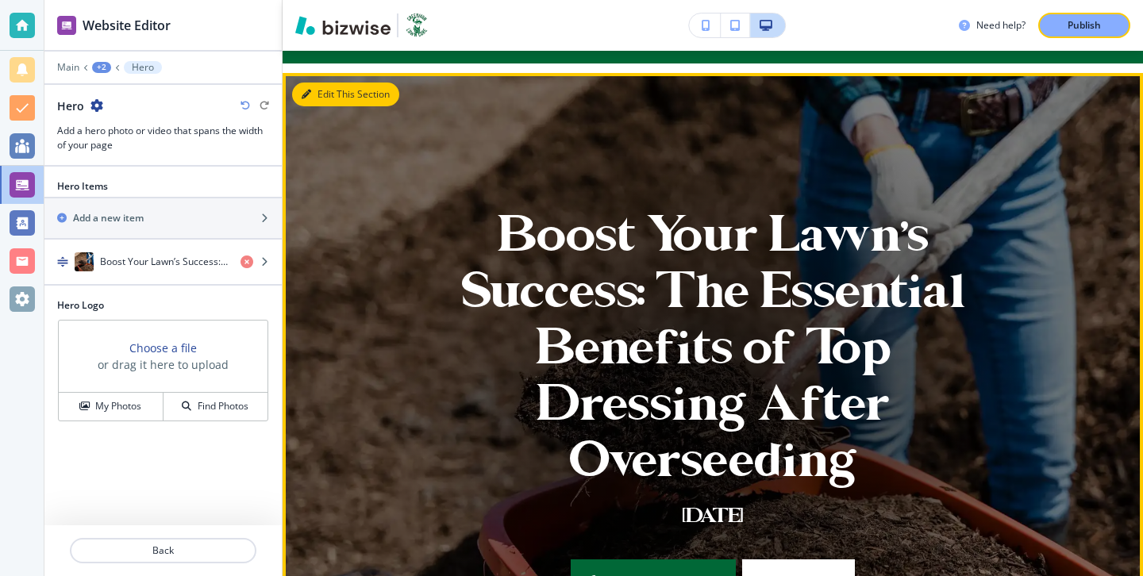
scroll to position [233, 0]
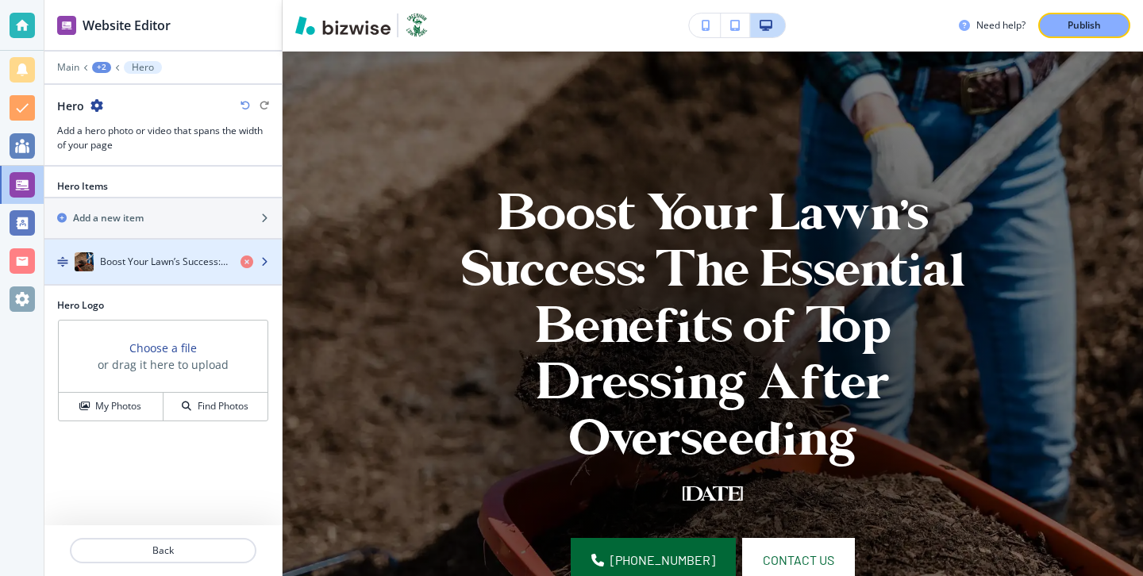
click at [178, 255] on h4 "Boost Your Lawn’s Success: The Essential Benefits of Top Dressing After Oversee…" at bounding box center [164, 262] width 128 height 14
click at [177, 255] on h4 "Boost Your Lawn’s Success: The Essential Benefits of Top Dressing After Oversee…" at bounding box center [164, 262] width 128 height 14
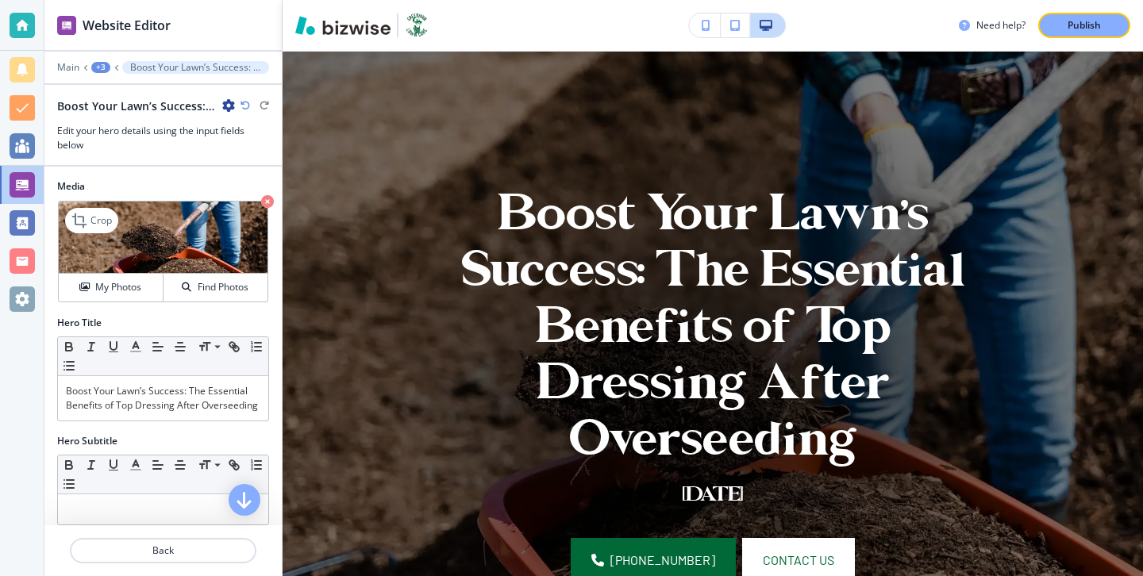
scroll to position [43, 0]
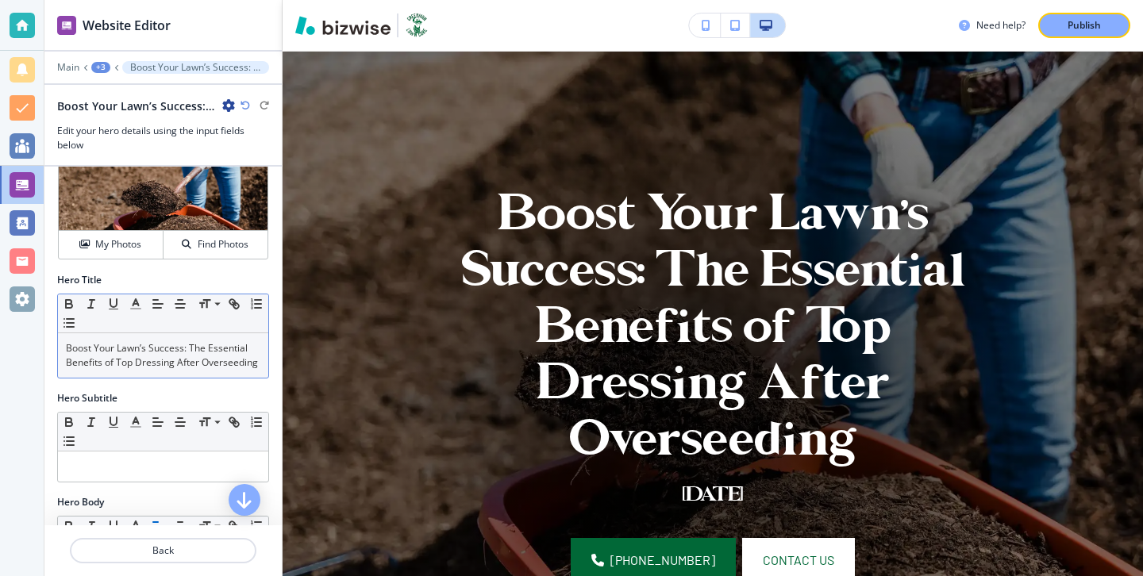
click at [198, 352] on p "Boost Your Lawn’s Success: The Essential Benefits of Top Dressing After Oversee…" at bounding box center [163, 355] width 195 height 29
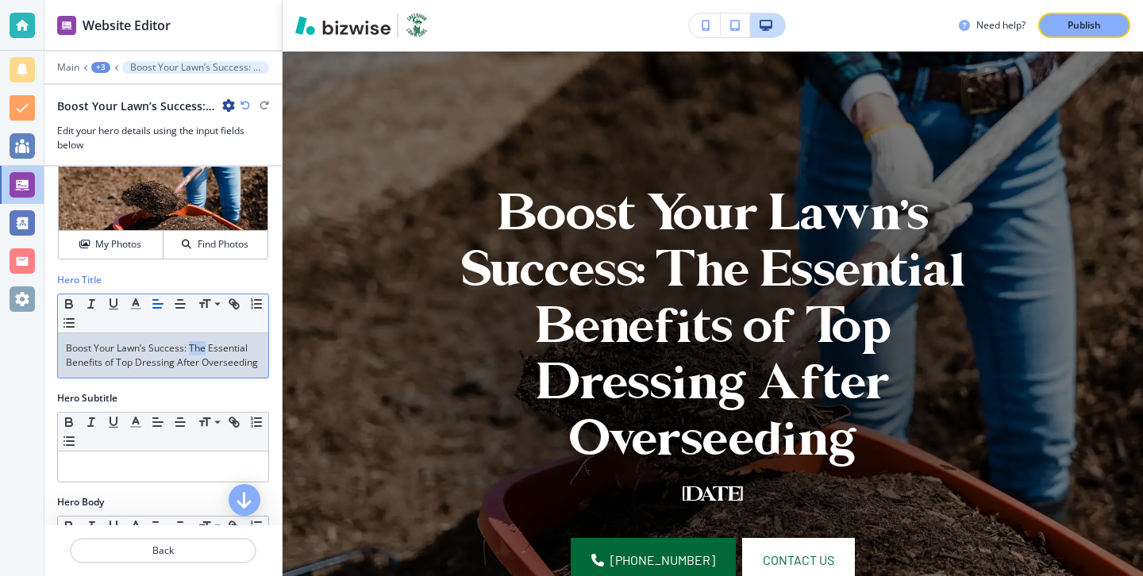
click at [199, 352] on p "Boost Your Lawn’s Success: The Essential Benefits of Top Dressing After Oversee…" at bounding box center [163, 355] width 195 height 29
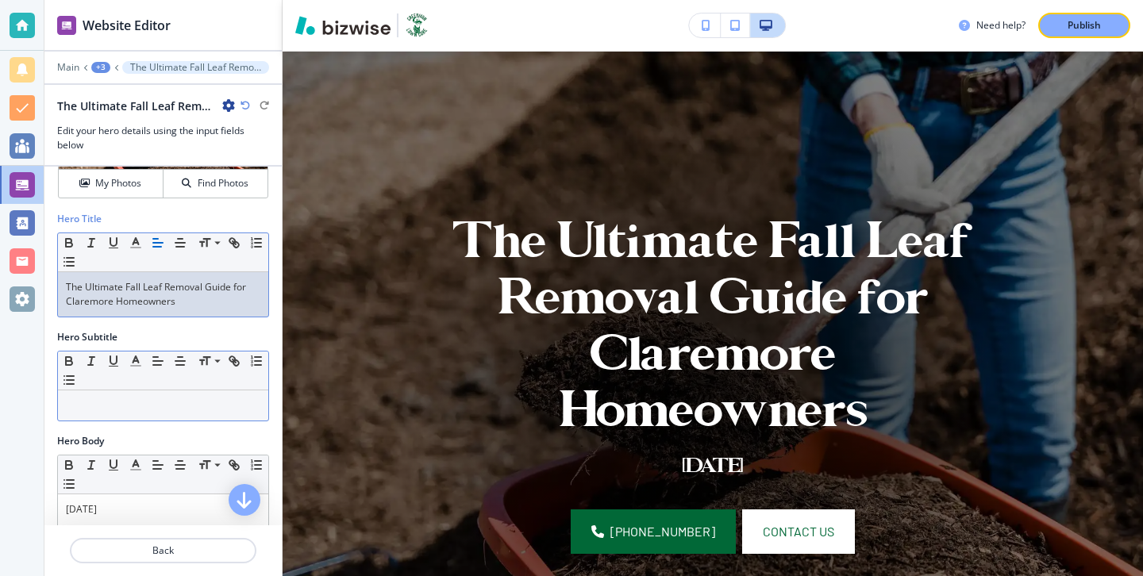
scroll to position [130, 0]
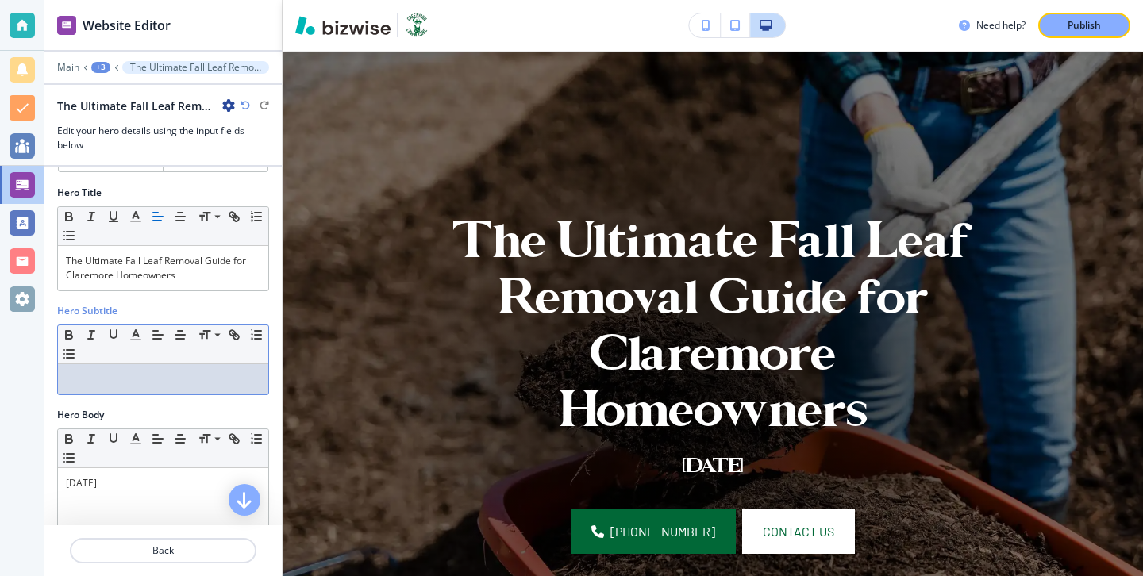
click at [143, 394] on div at bounding box center [163, 379] width 210 height 30
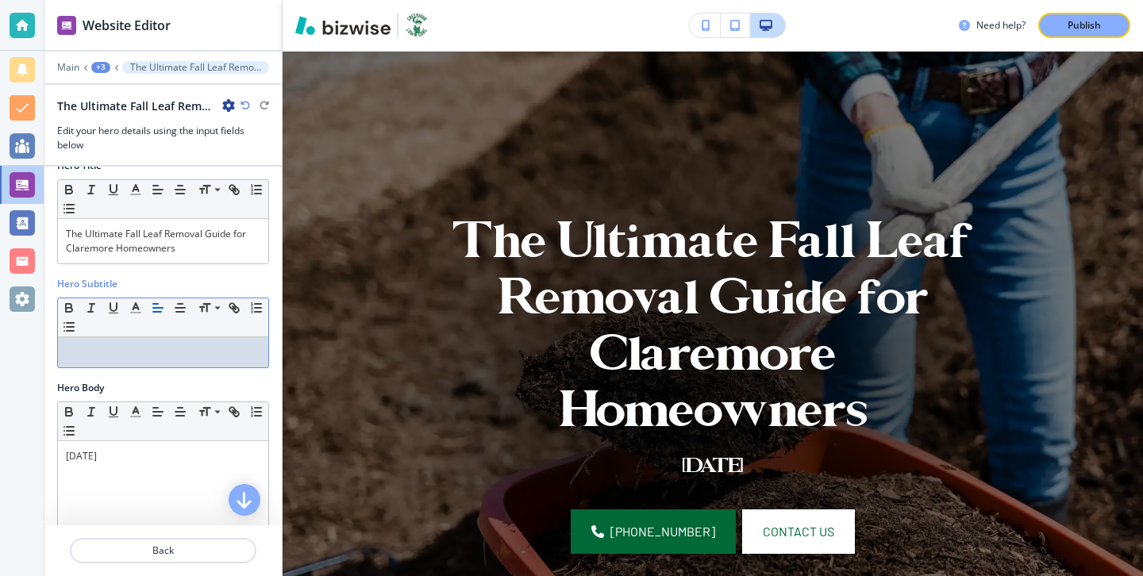
scroll to position [160, 0]
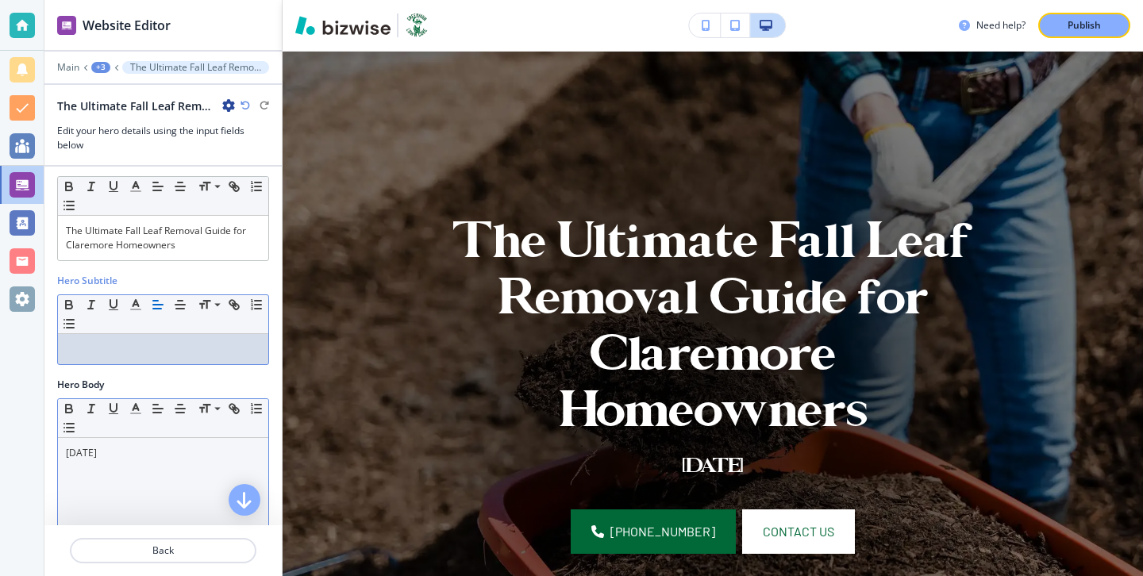
click at [114, 446] on p "October 30, 2024" at bounding box center [163, 453] width 195 height 14
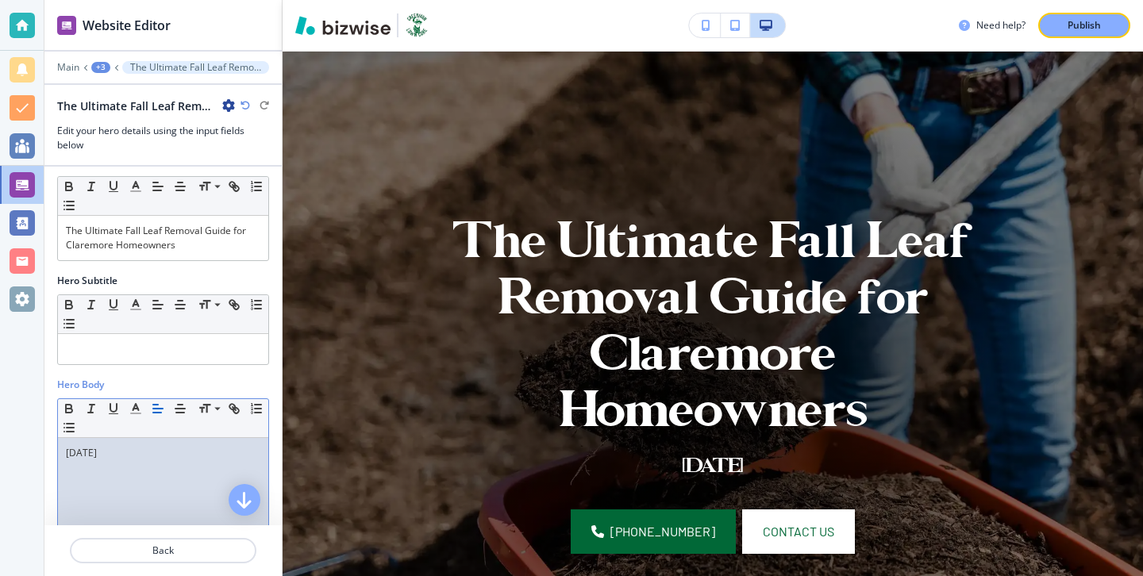
drag, startPoint x: 181, startPoint y: 449, endPoint x: 0, endPoint y: 453, distance: 181.1
click at [0, 450] on div "Website Editor Main +3 The Ultimate Fall Leaf Removal Guide for Claremore Homeo…" at bounding box center [571, 288] width 1143 height 576
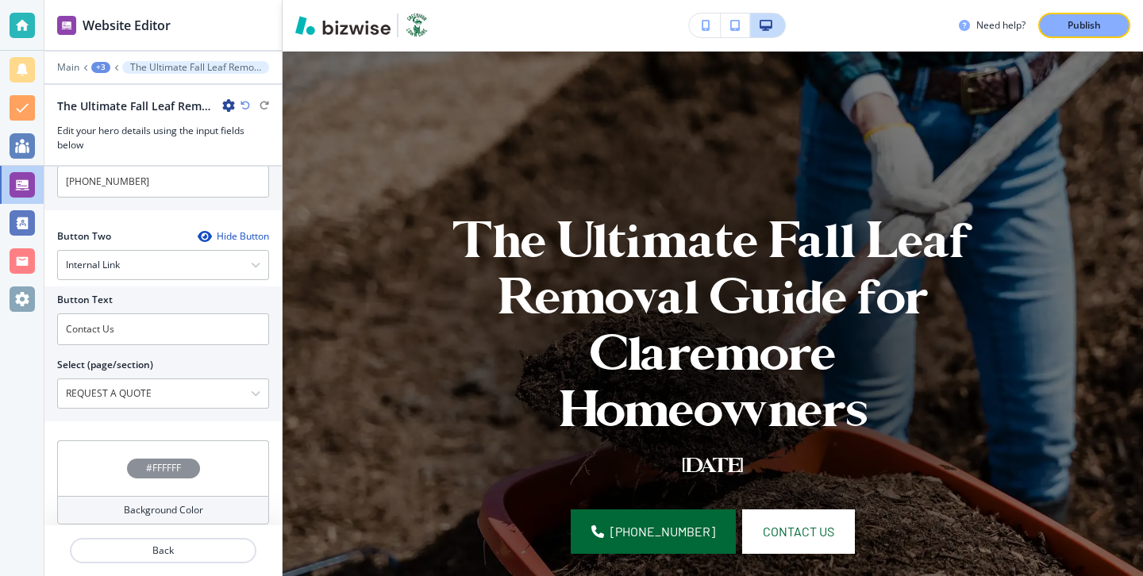
scroll to position [749, 0]
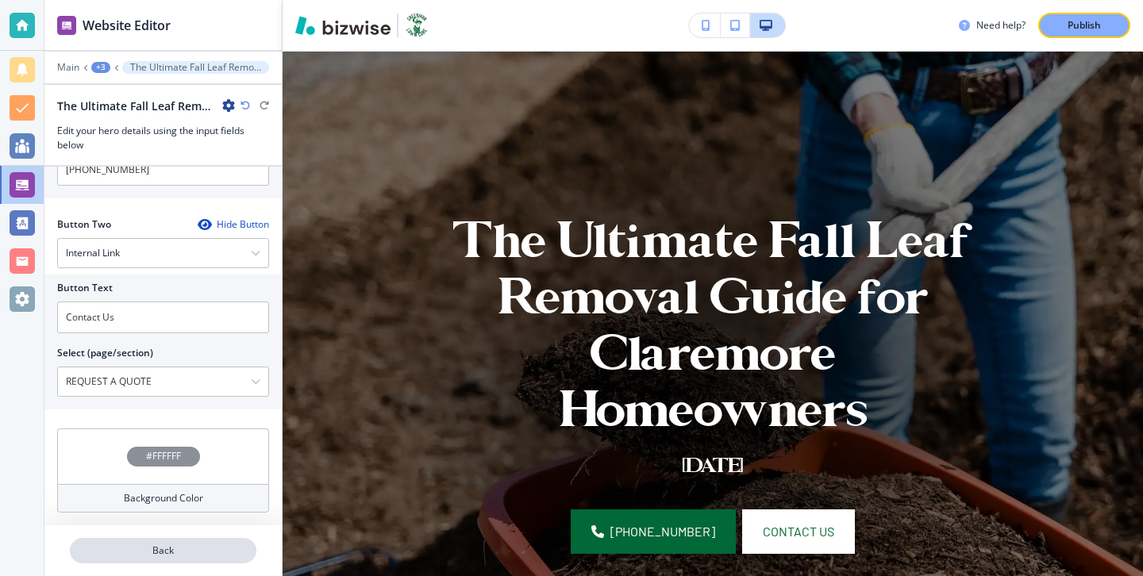
click at [141, 560] on button "Back" at bounding box center [163, 550] width 187 height 25
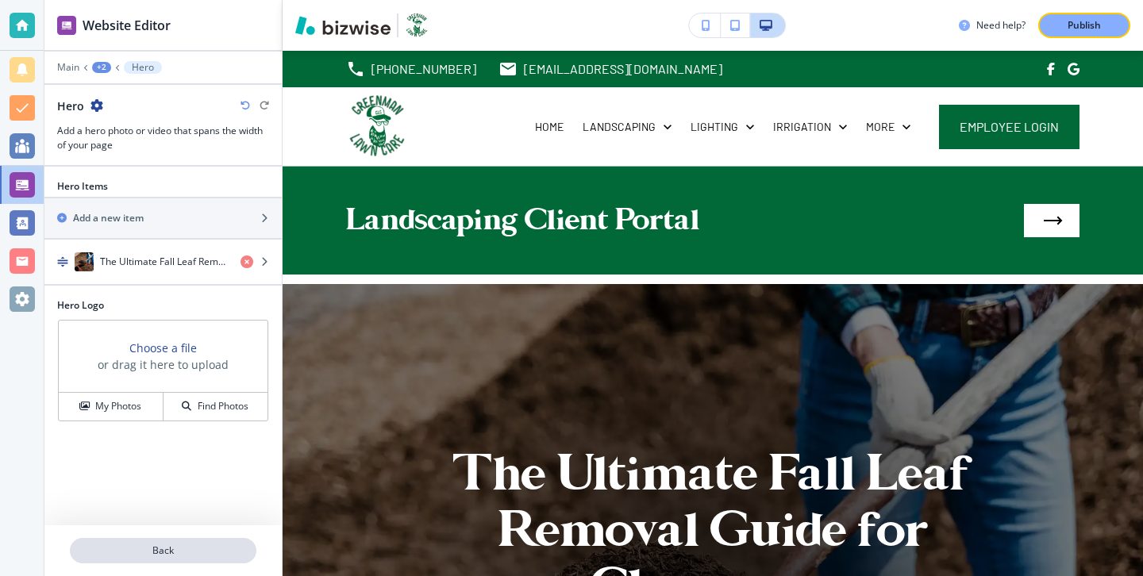
click at [152, 544] on p "Back" at bounding box center [162, 551] width 183 height 14
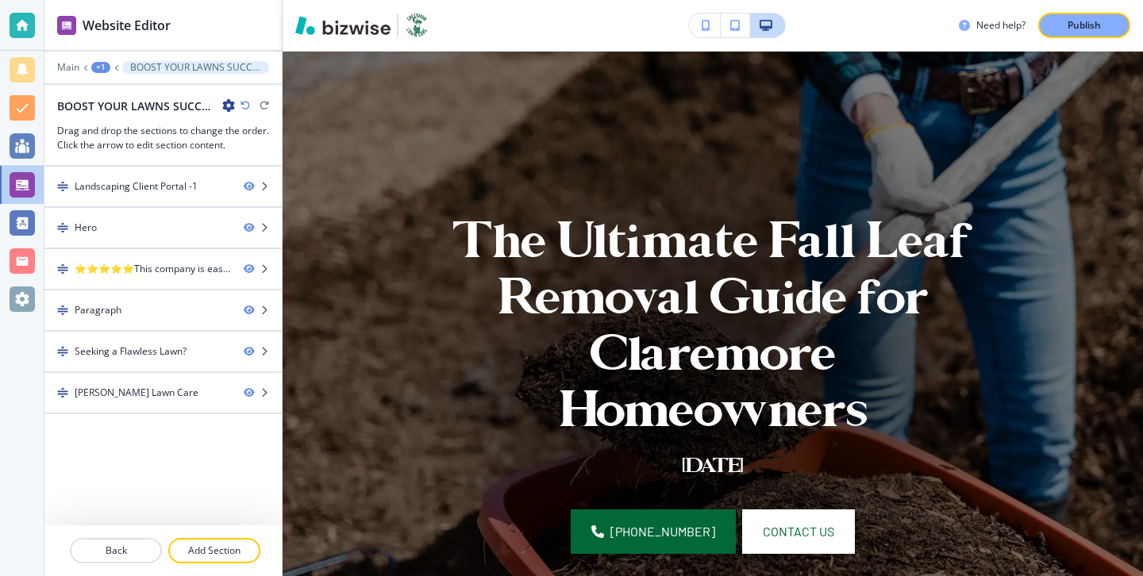
click at [224, 105] on icon "button" at bounding box center [228, 105] width 13 height 13
click at [237, 144] on button "Edit Page Settings" at bounding box center [273, 133] width 102 height 29
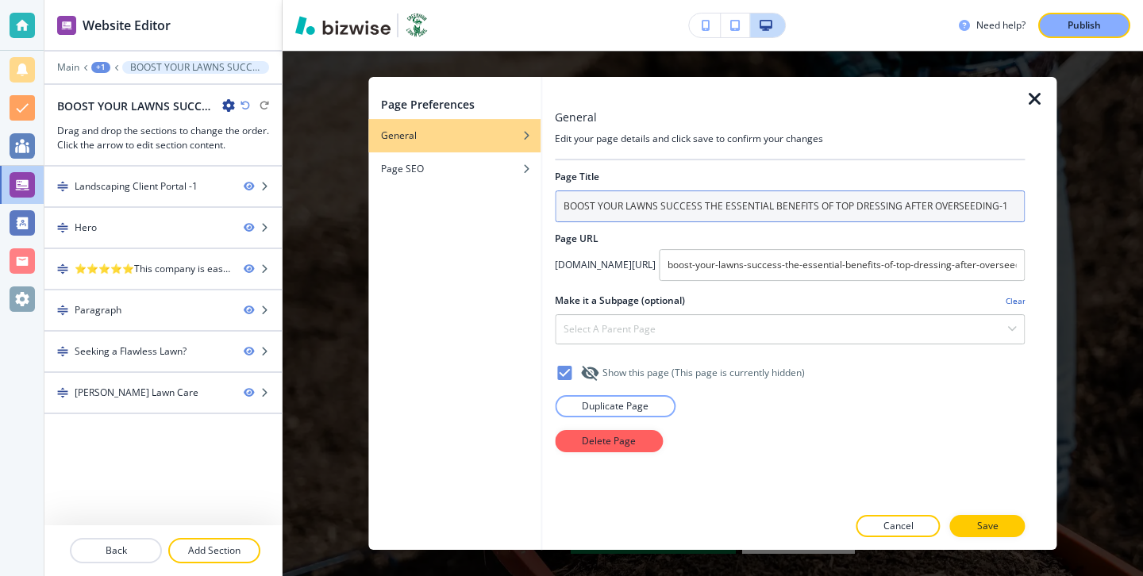
click at [682, 215] on input "BOOST YOUR LAWNS SUCCESS THE ESSENTIAL BENEFITS OF TOP DRESSING AFTER OVERSEEDI…" at bounding box center [790, 207] width 470 height 32
paste input "The Ultimate Fall Leaf Removal Guide for Claremore Homeowners"
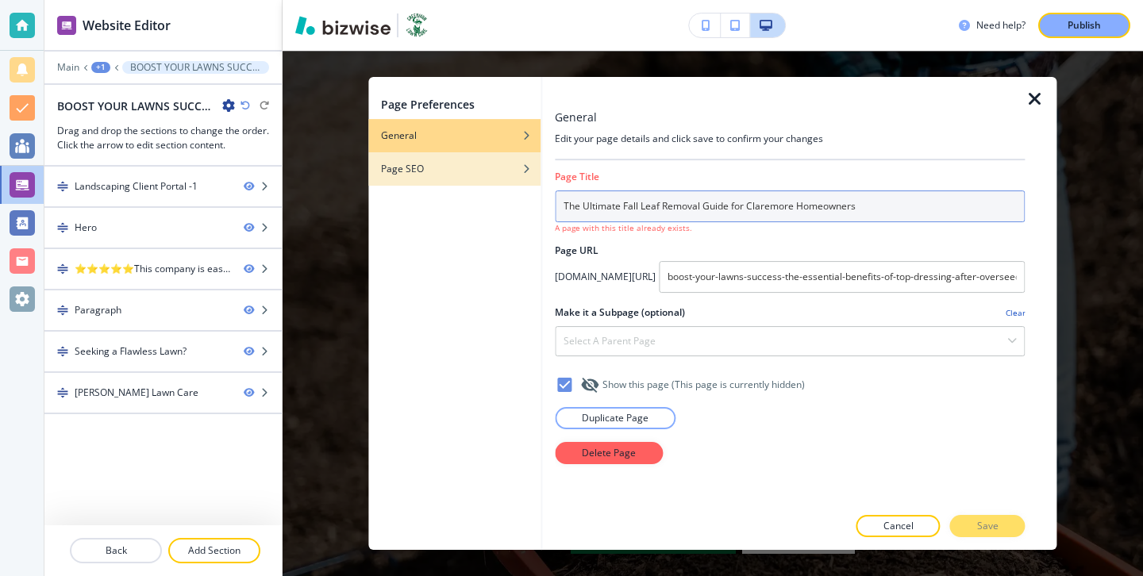
type input "The Ultimate Fall Leaf Removal Guide for Claremore Homeowners"
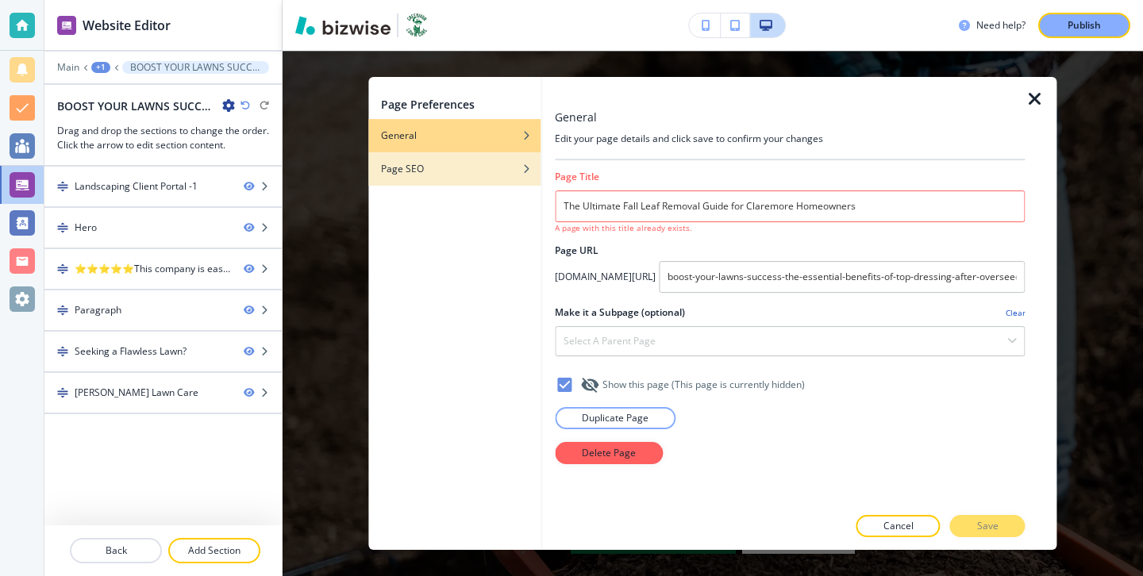
click at [480, 158] on div "button" at bounding box center [454, 157] width 172 height 10
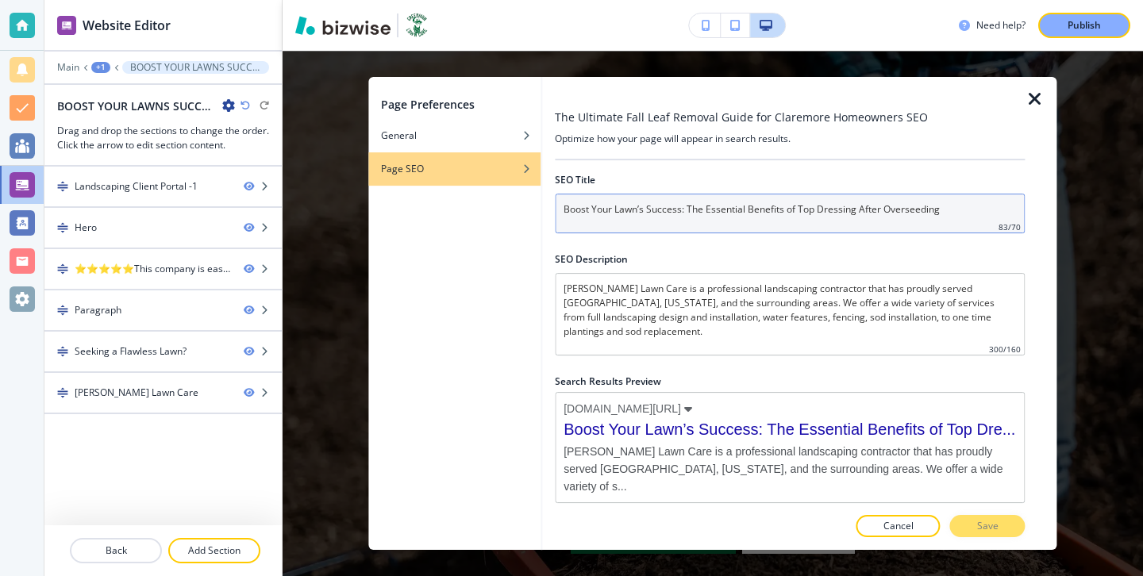
click at [597, 210] on input "Boost Your Lawn’s Success: The Essential Benefits of Top Dressing After Oversee…" at bounding box center [790, 214] width 470 height 40
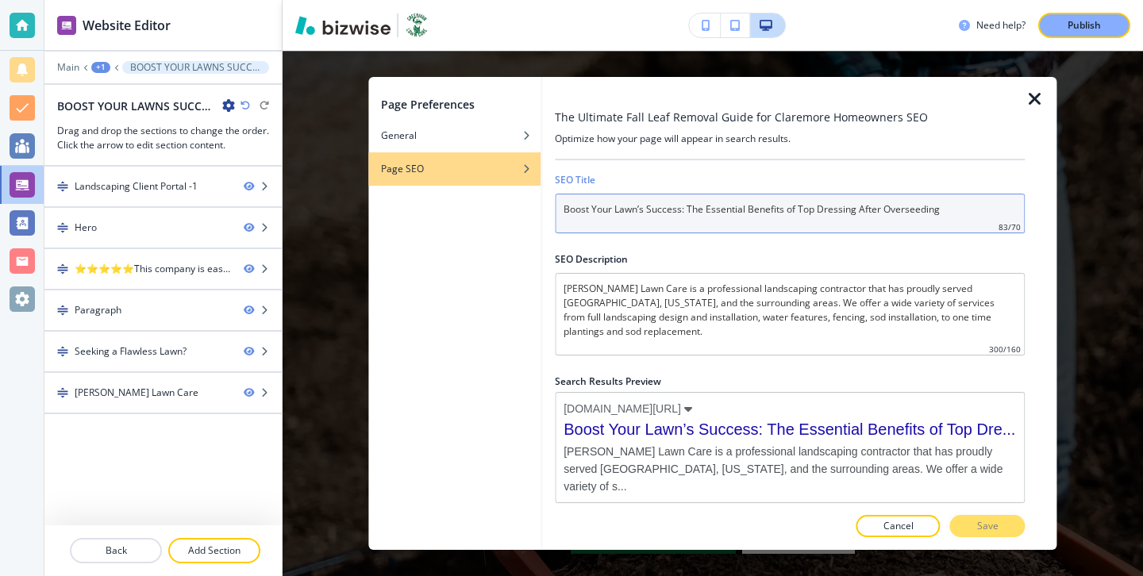
paste input "The Ultimate Fall Leaf Removal Guide for Claremore Homeowners"
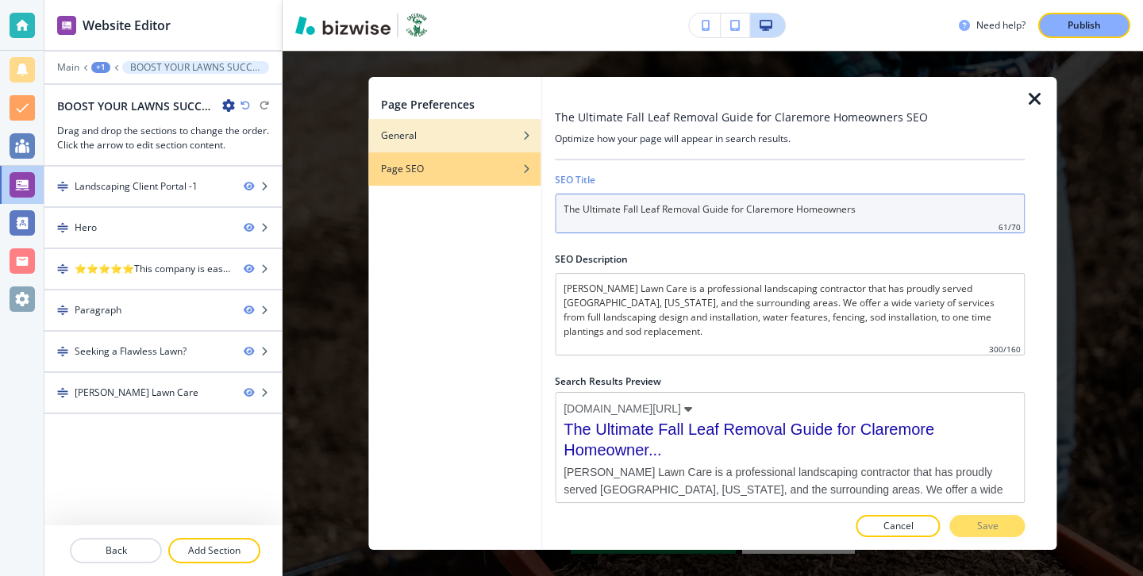
type input "The Ultimate Fall Leaf Removal Guide for Claremore Homeowners"
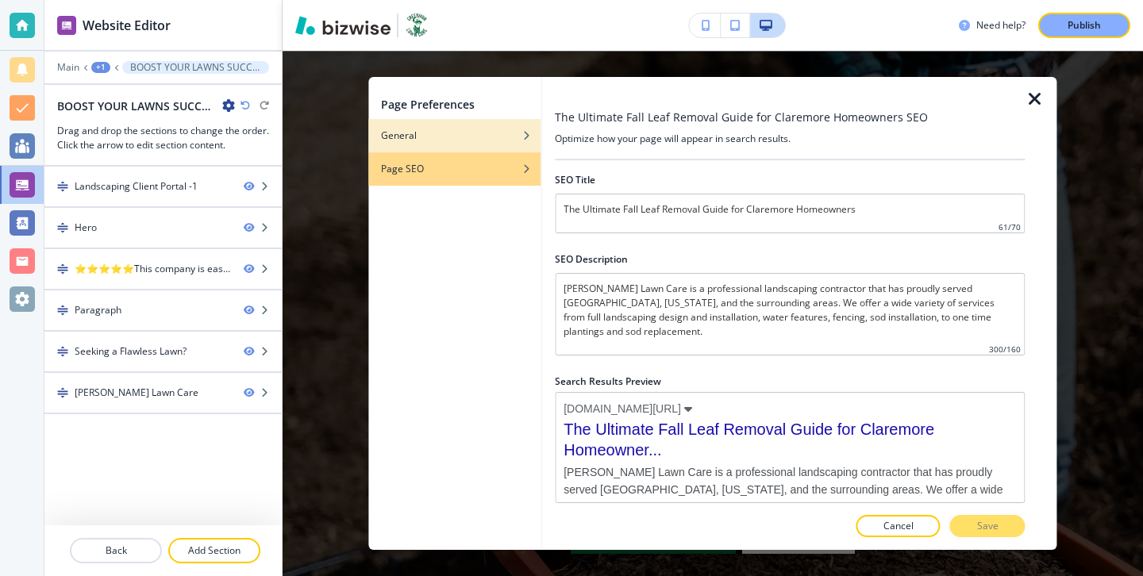
click at [480, 138] on div "General" at bounding box center [454, 136] width 172 height 14
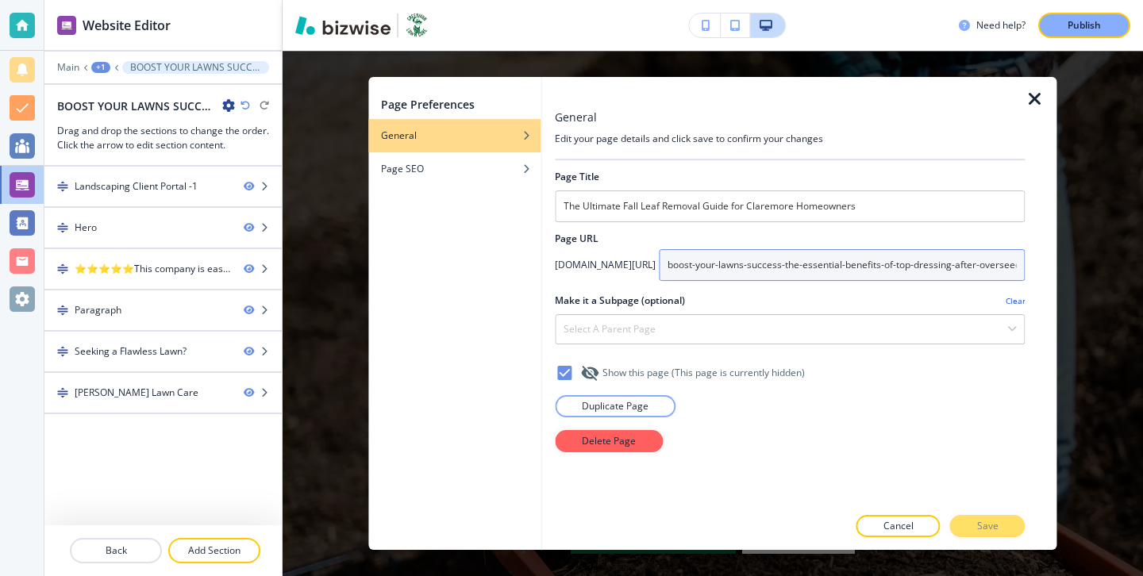
click at [715, 281] on div "Page Title The Ultimate Fall Leaf Removal Guide for Claremore Homeowners Page U…" at bounding box center [790, 332] width 470 height 345
click at [715, 282] on div at bounding box center [790, 287] width 470 height 13
click at [715, 271] on input "boost-your-lawns-success-the-essential-benefits-of-top-dressing-after-overseedi…" at bounding box center [842, 265] width 366 height 32
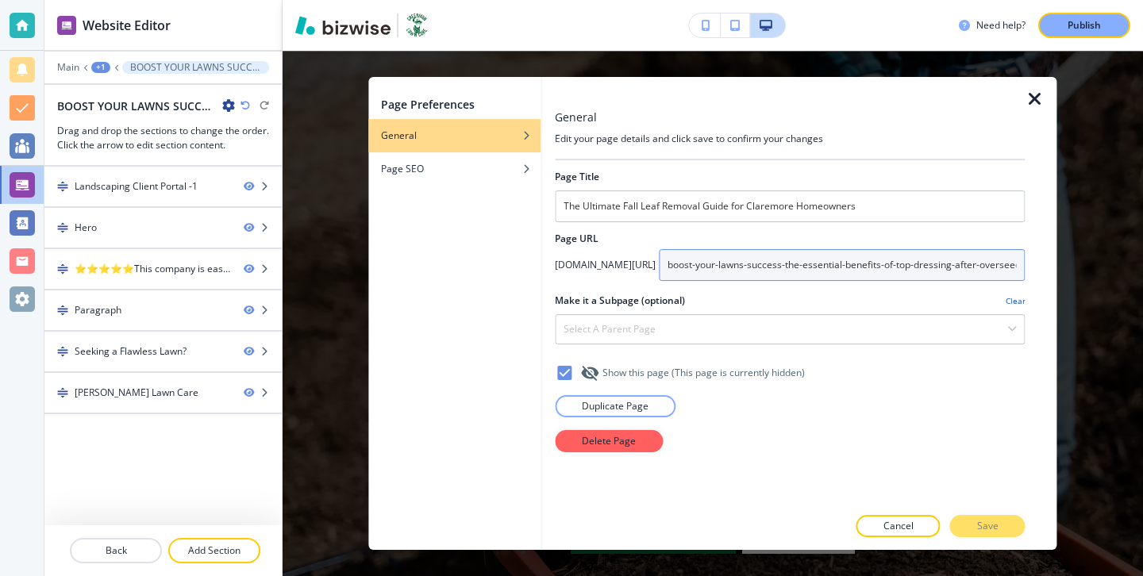
click at [715, 271] on input "boost-your-lawns-success-the-essential-benefits-of-top-dressing-after-overseedi…" at bounding box center [842, 265] width 366 height 32
type input "the-ultimate-fall-leaf-guide-for-claremont-owners"
click at [503, 187] on div "Page Preferences General Page SEO" at bounding box center [454, 313] width 172 height 473
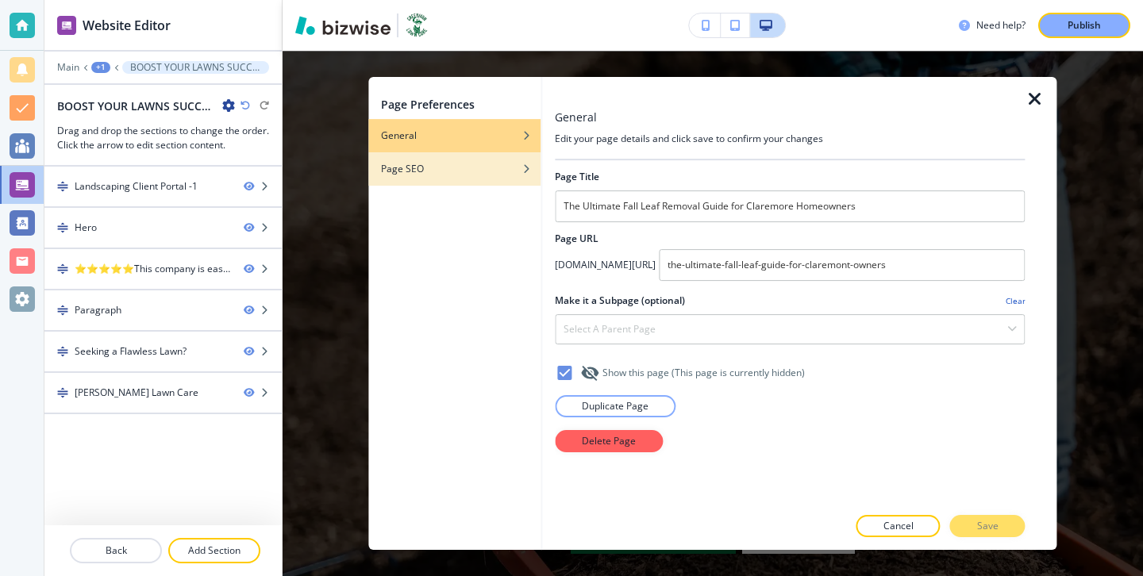
click at [503, 174] on div "Page SEO" at bounding box center [454, 169] width 172 height 14
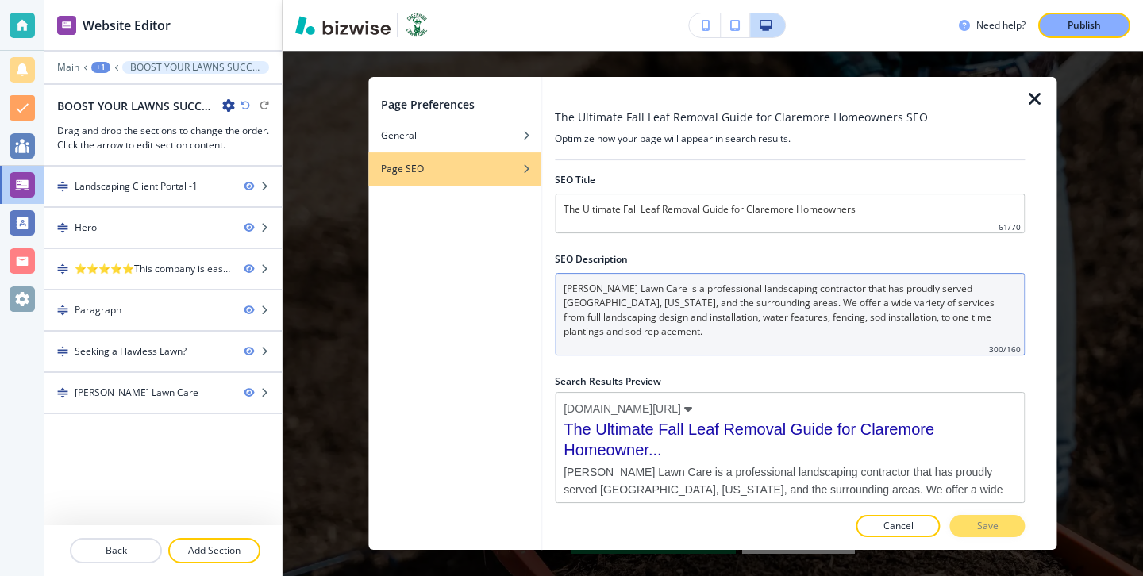
click at [645, 322] on Description "[PERSON_NAME] Lawn Care is a professional landscaping contractor that has proud…" at bounding box center [790, 314] width 470 height 83
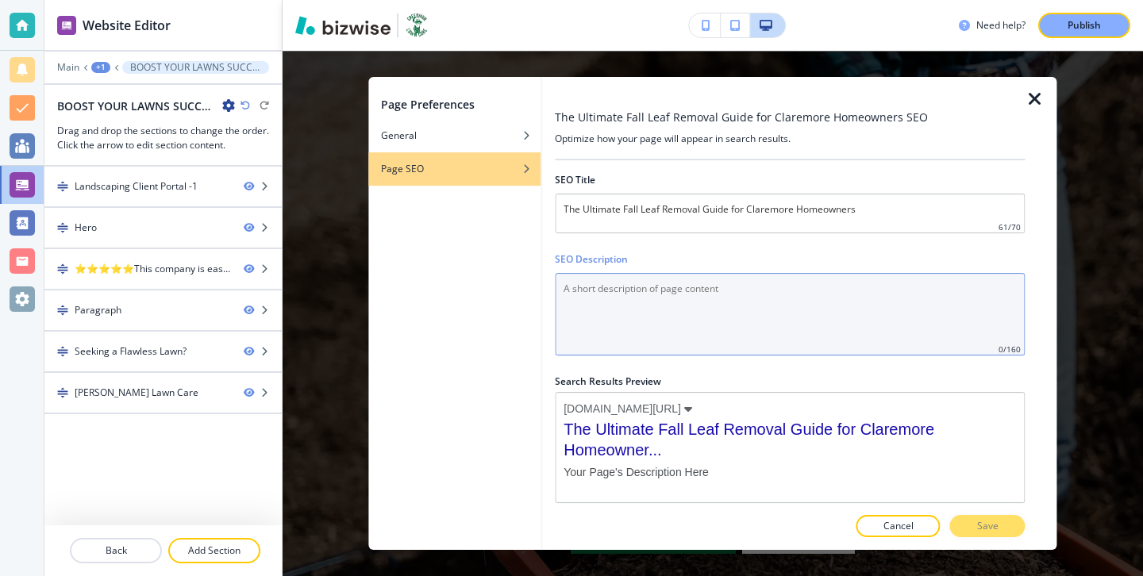
paste Description "Discover Claremore leaf removal rules, cleanup tips, costs, and eco-friendly me…"
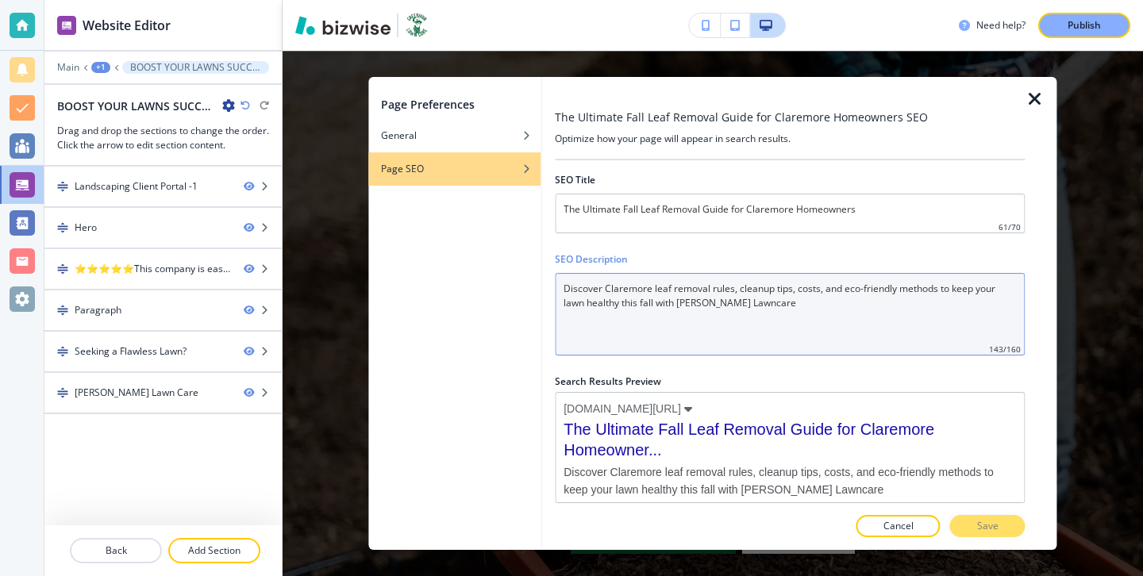
type Description "Discover Claremore leaf removal rules, cleanup tips, costs, and eco-friendly me…"
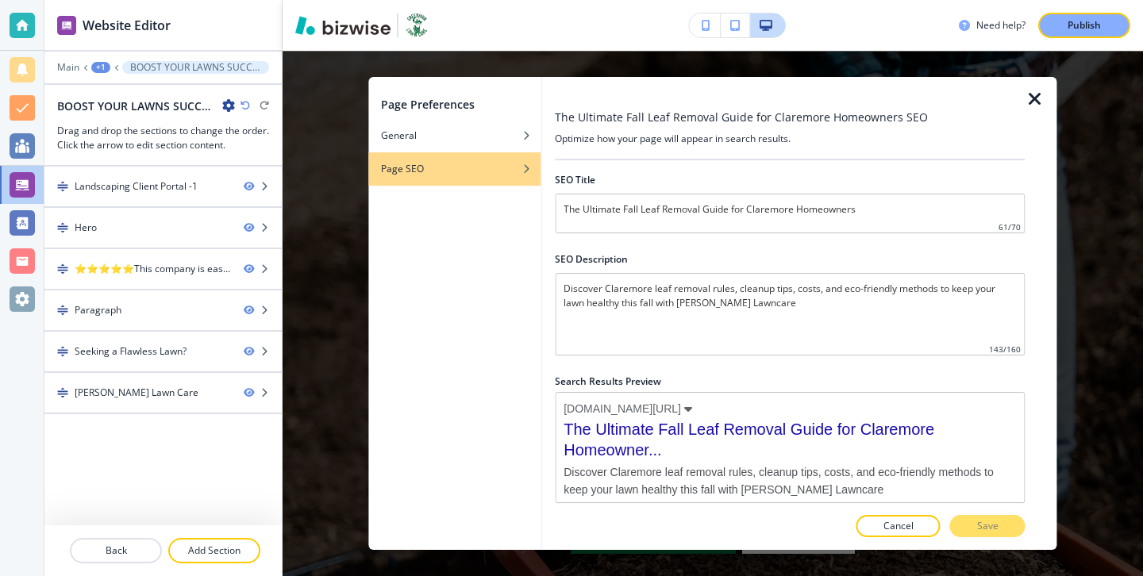
click at [974, 523] on div "Cancel Save" at bounding box center [790, 526] width 470 height 22
click at [974, 524] on div "Cancel Save" at bounding box center [790, 526] width 470 height 22
click at [518, 144] on div "button" at bounding box center [454, 148] width 172 height 10
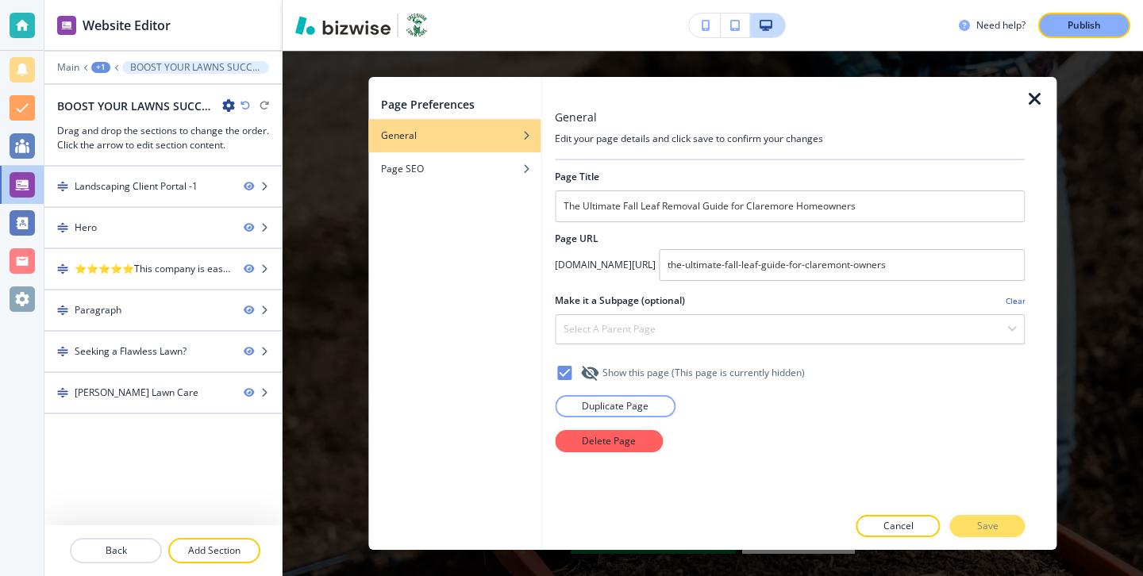
click at [842, 297] on div "Make it a Subpage (optional) Clear" at bounding box center [790, 301] width 470 height 14
click at [959, 533] on div "Cancel Save" at bounding box center [790, 526] width 470 height 22
click at [961, 531] on div "Cancel Save" at bounding box center [790, 526] width 470 height 22
click at [490, 180] on div "button" at bounding box center [454, 181] width 172 height 10
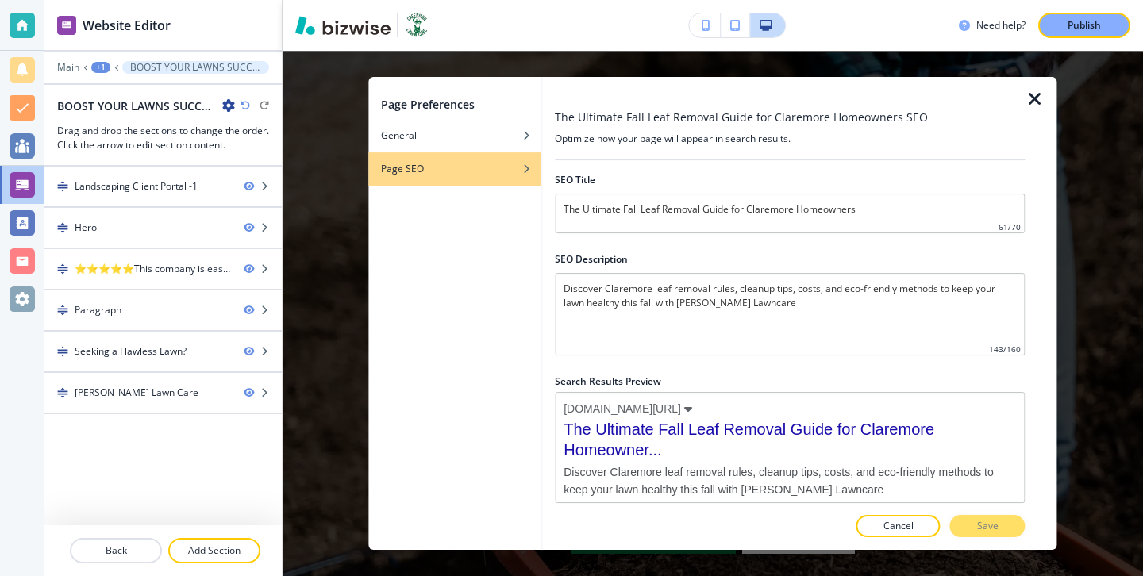
click at [490, 157] on div "button" at bounding box center [454, 157] width 172 height 10
click at [490, 151] on div "button" at bounding box center [454, 148] width 172 height 10
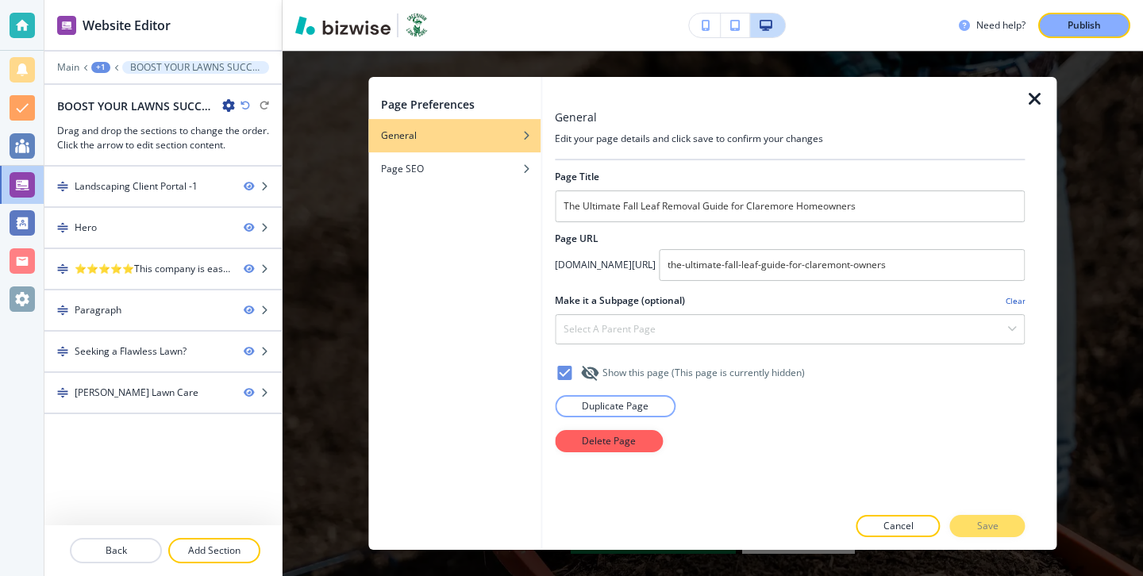
click at [1021, 513] on div at bounding box center [790, 511] width 470 height 10
click at [1031, 99] on icon "button" at bounding box center [1035, 99] width 19 height 19
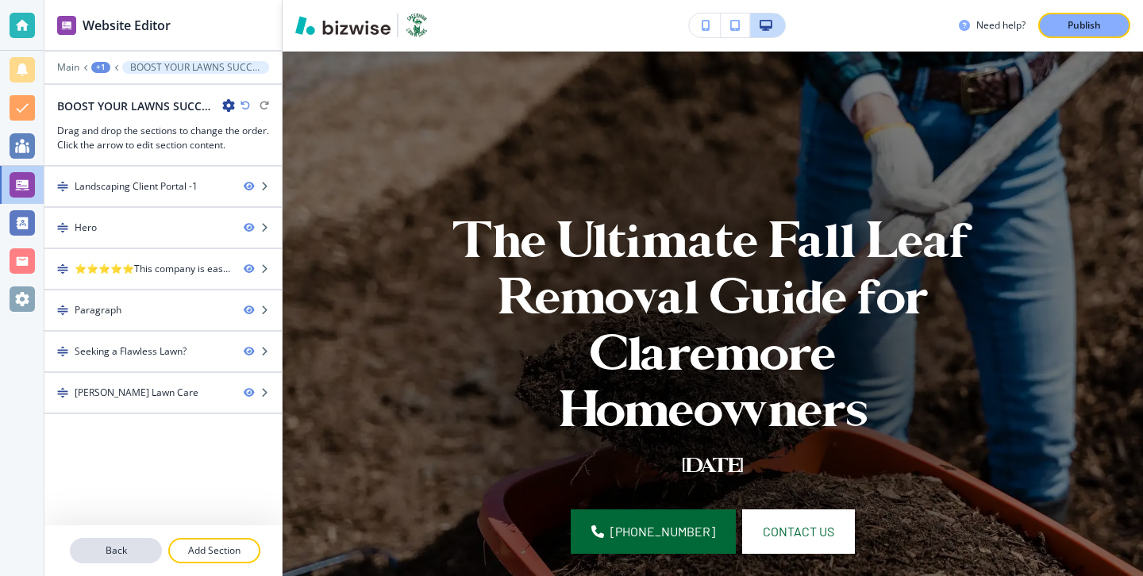
click at [102, 540] on button "Back" at bounding box center [116, 550] width 92 height 25
click at [75, 76] on div at bounding box center [162, 79] width 237 height 10
click at [73, 70] on p "Main" at bounding box center [68, 67] width 22 height 11
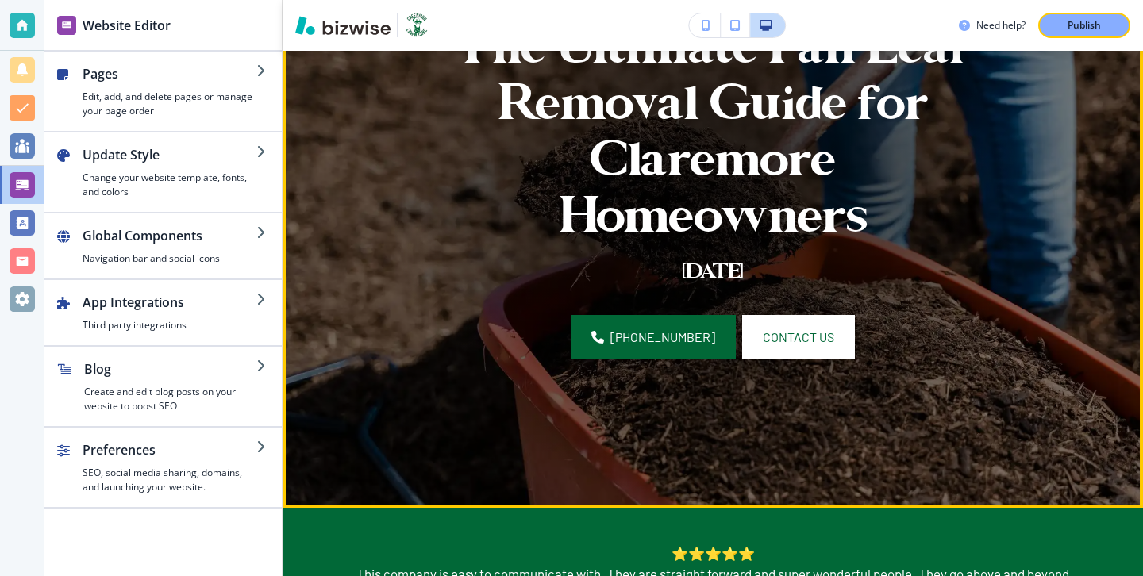
scroll to position [260, 0]
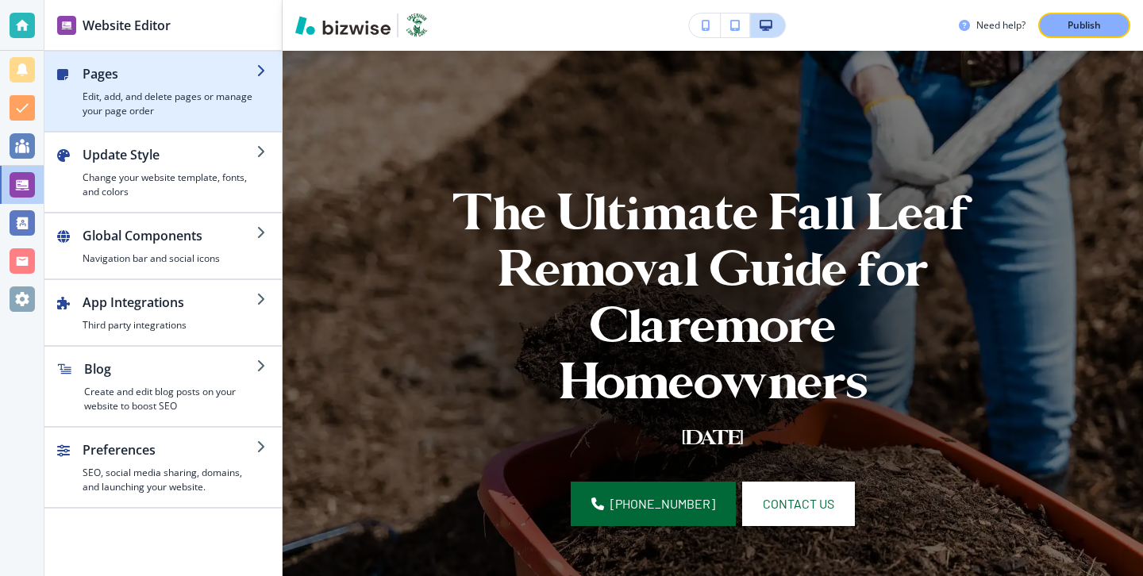
click at [141, 112] on h4 "Edit, add, and delete pages or manage your page order" at bounding box center [170, 104] width 174 height 29
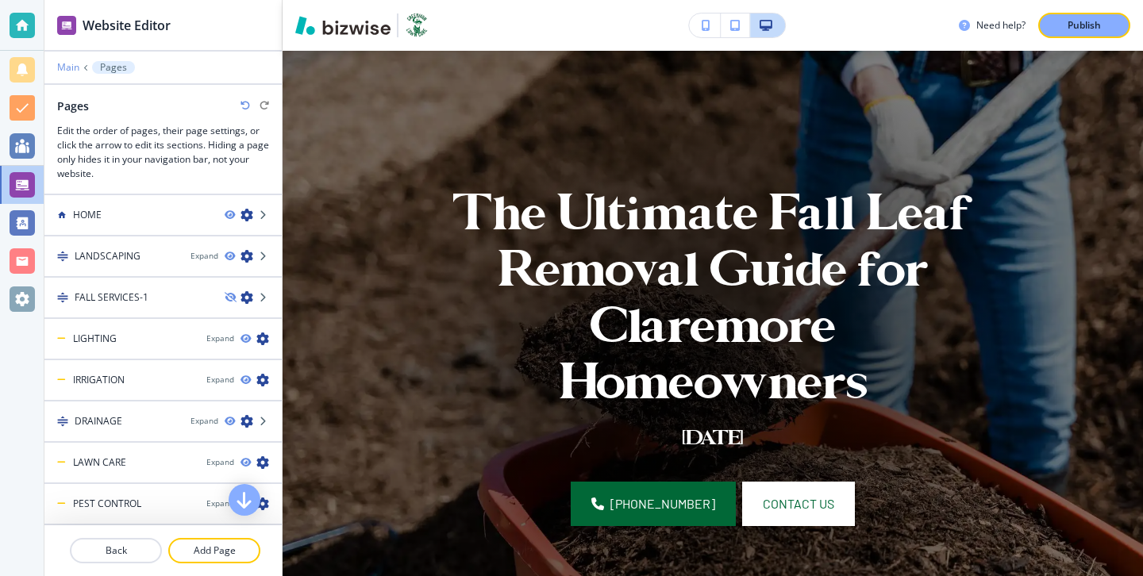
click at [78, 71] on p "Main" at bounding box center [68, 67] width 22 height 11
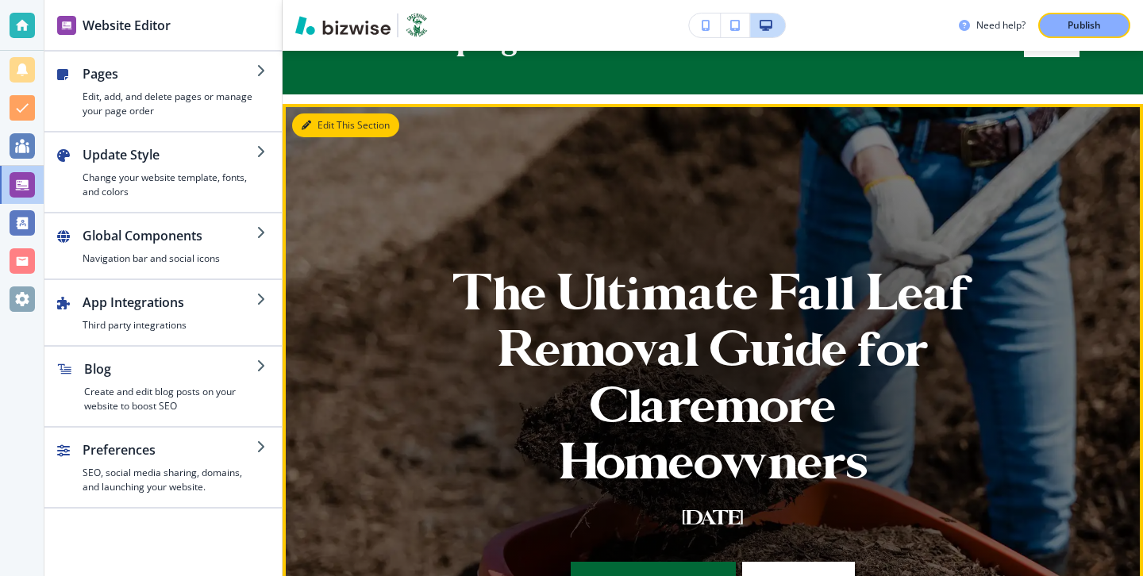
click at [320, 125] on button "Edit This Section" at bounding box center [345, 126] width 107 height 24
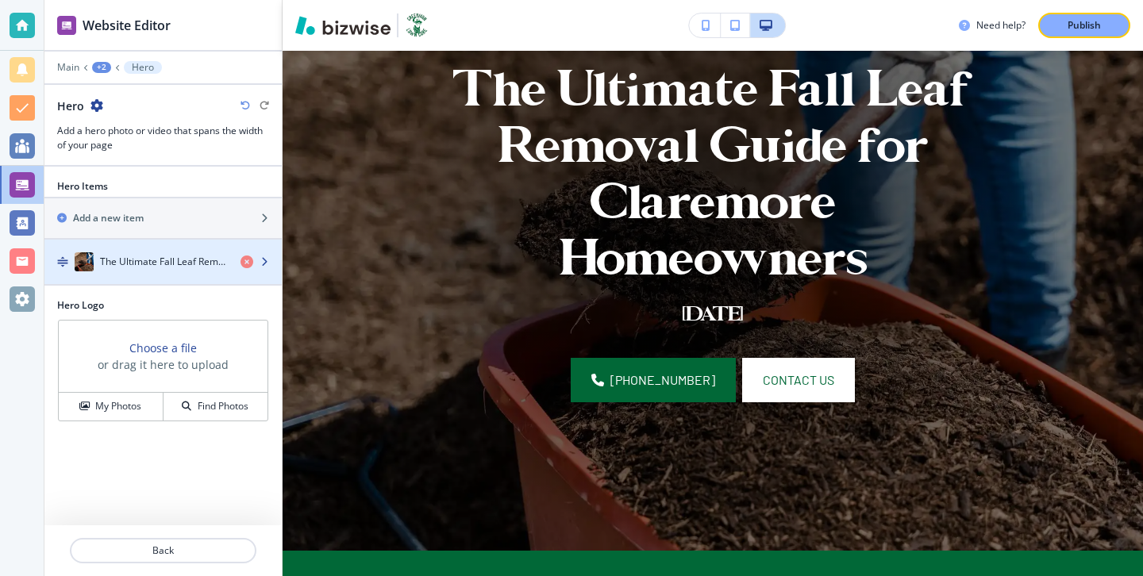
scroll to position [379, 0]
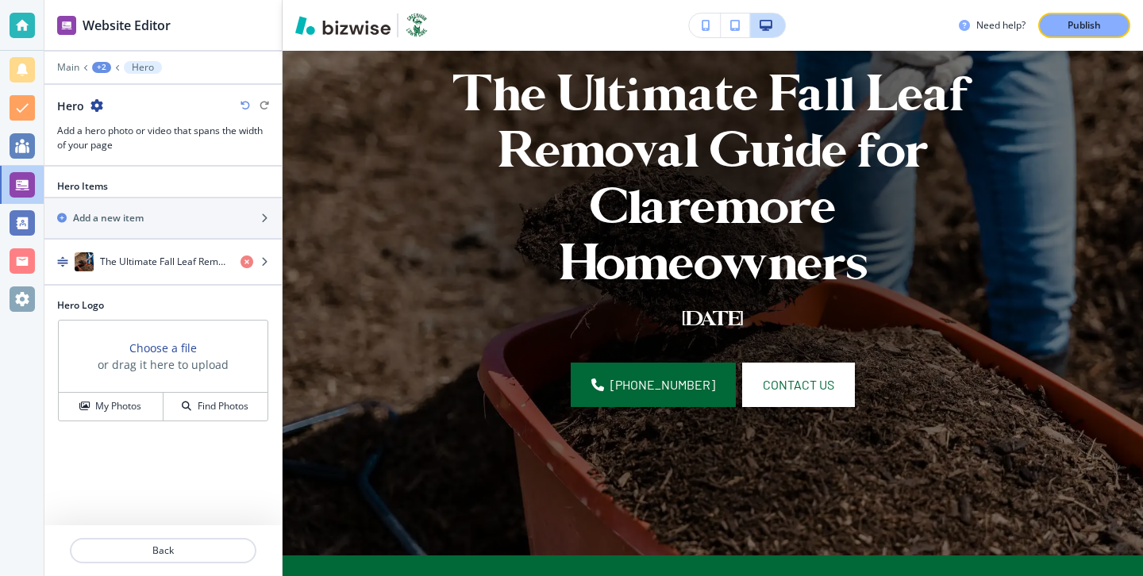
click at [158, 521] on div "Hero Items Add a new item The Ultimate Fall Leaf Removal Guide for Claremore Ho…" at bounding box center [162, 346] width 237 height 359
click at [158, 542] on button "Back" at bounding box center [163, 550] width 187 height 25
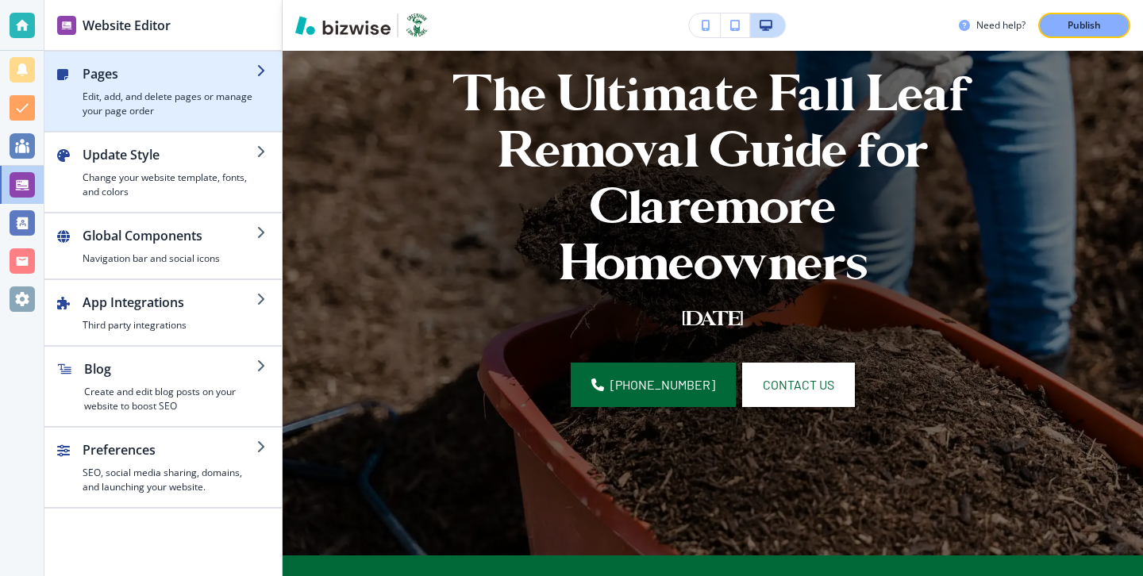
click at [179, 124] on div "button" at bounding box center [162, 124] width 237 height 13
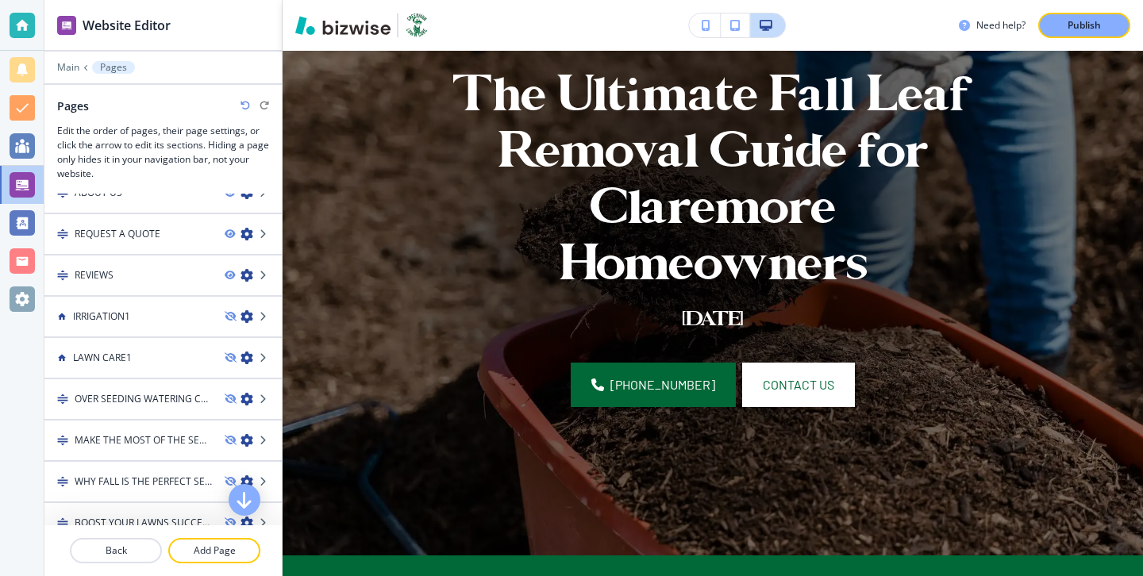
scroll to position [702, 0]
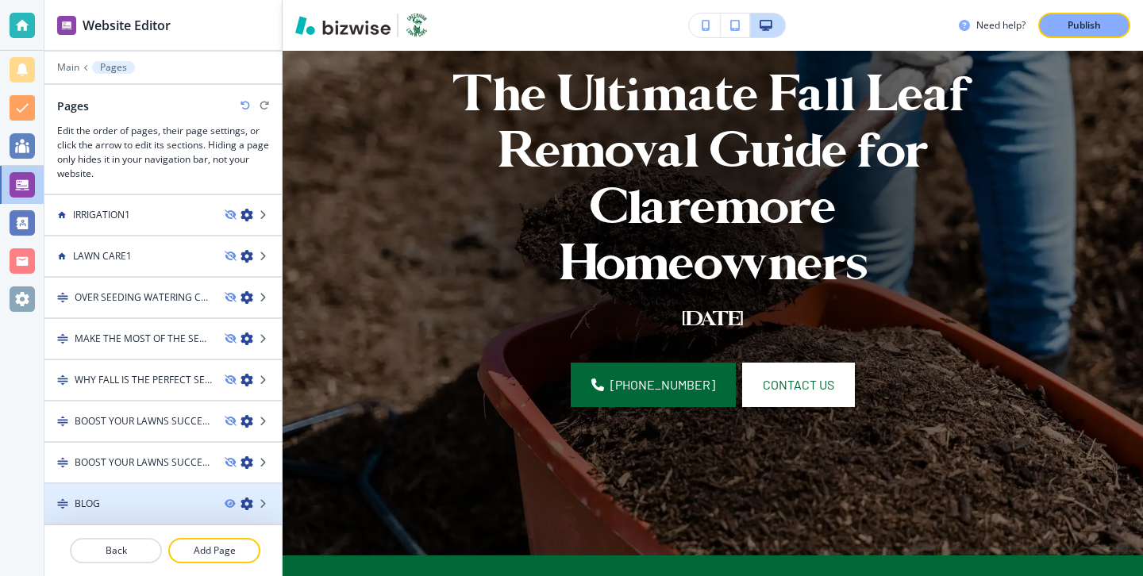
click at [187, 511] on div at bounding box center [162, 517] width 237 height 13
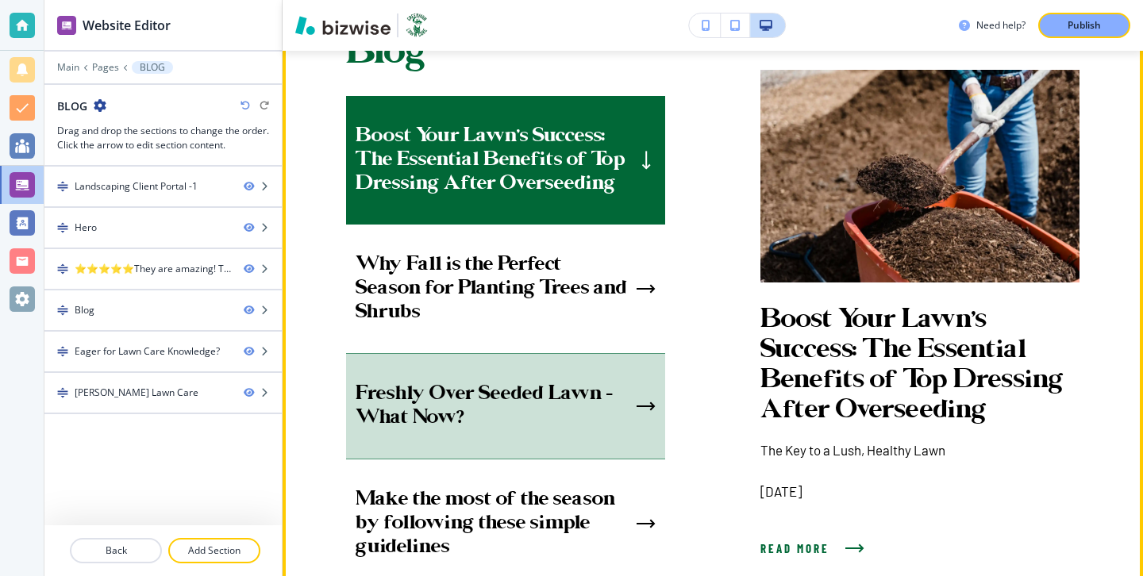
scroll to position [1117, 0]
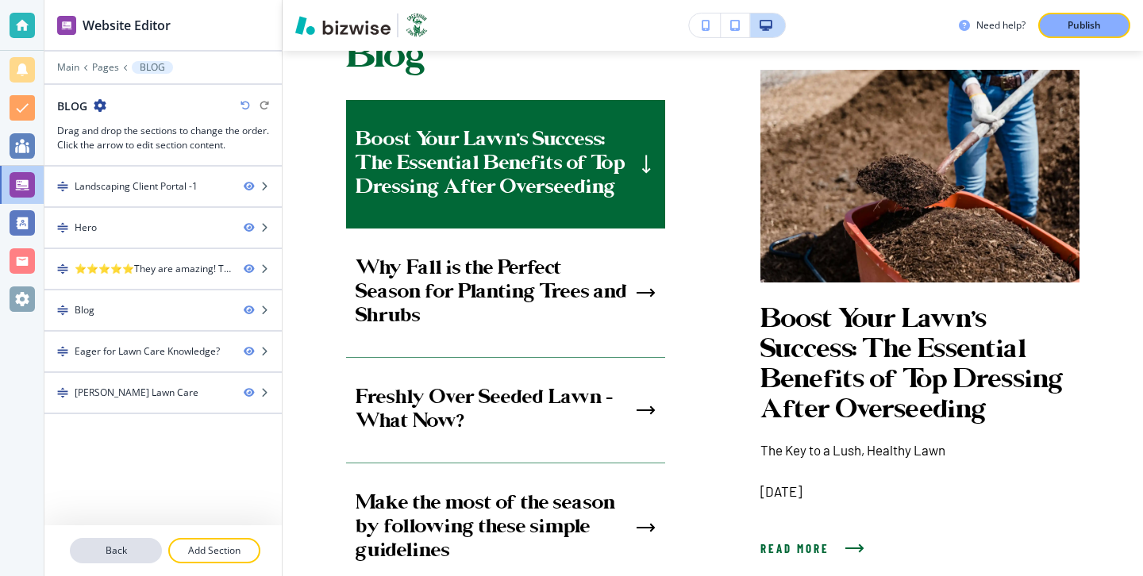
click at [129, 552] on p "Back" at bounding box center [115, 551] width 89 height 14
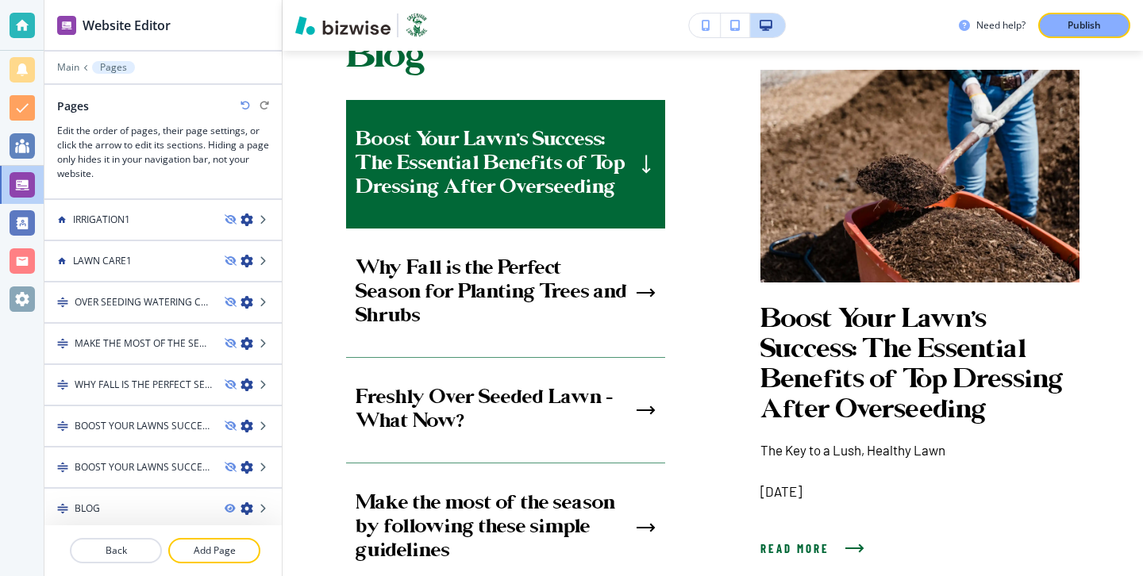
scroll to position [702, 0]
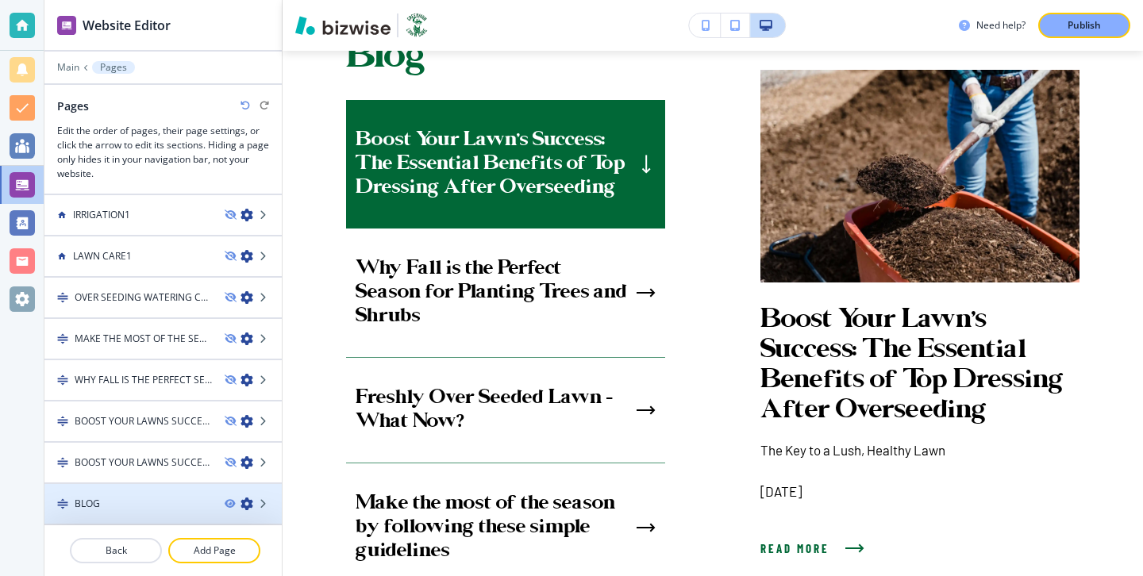
click at [227, 498] on div at bounding box center [253, 504] width 57 height 13
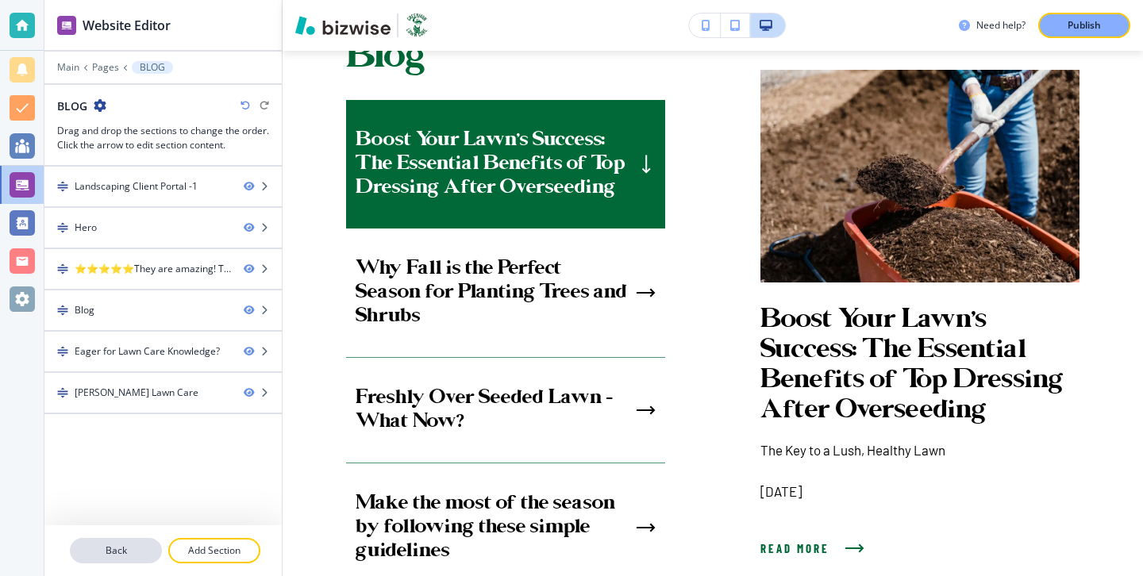
click at [129, 549] on p "Back" at bounding box center [115, 551] width 89 height 14
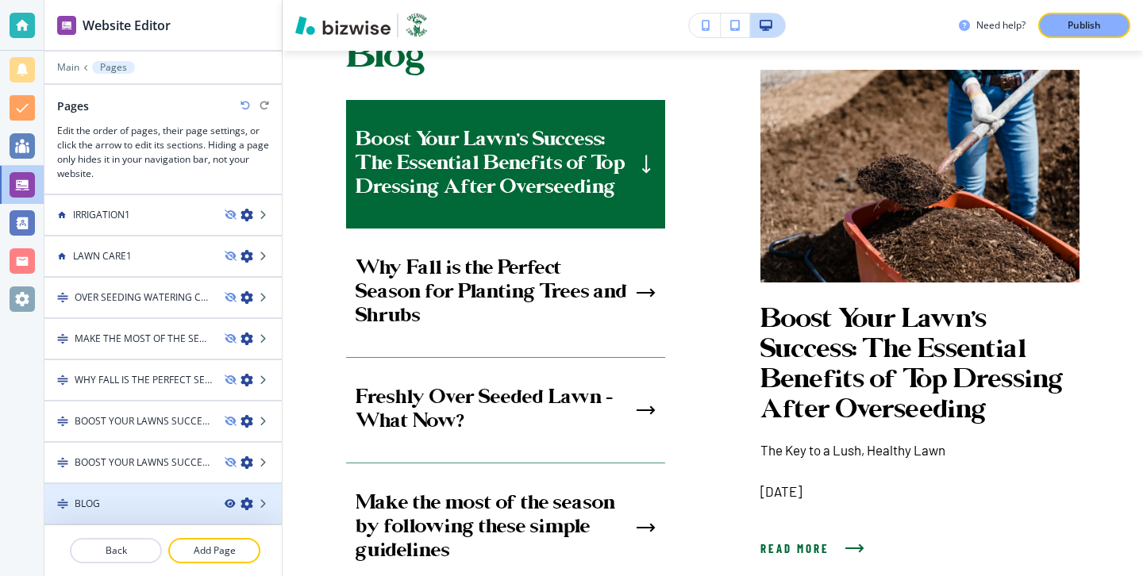
click at [227, 507] on icon "button" at bounding box center [230, 504] width 10 height 10
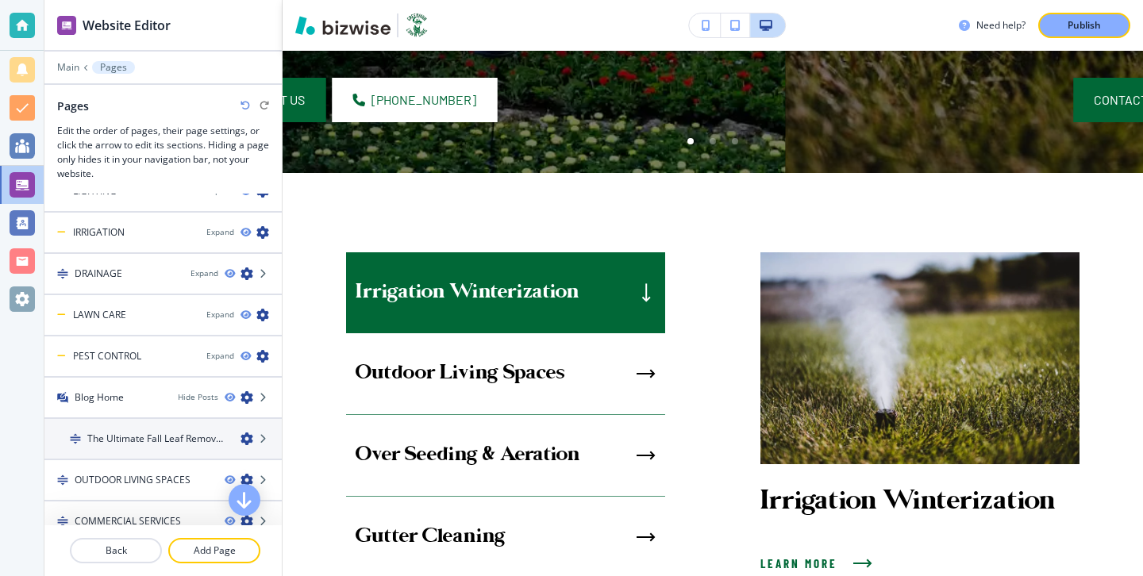
scroll to position [192, 0]
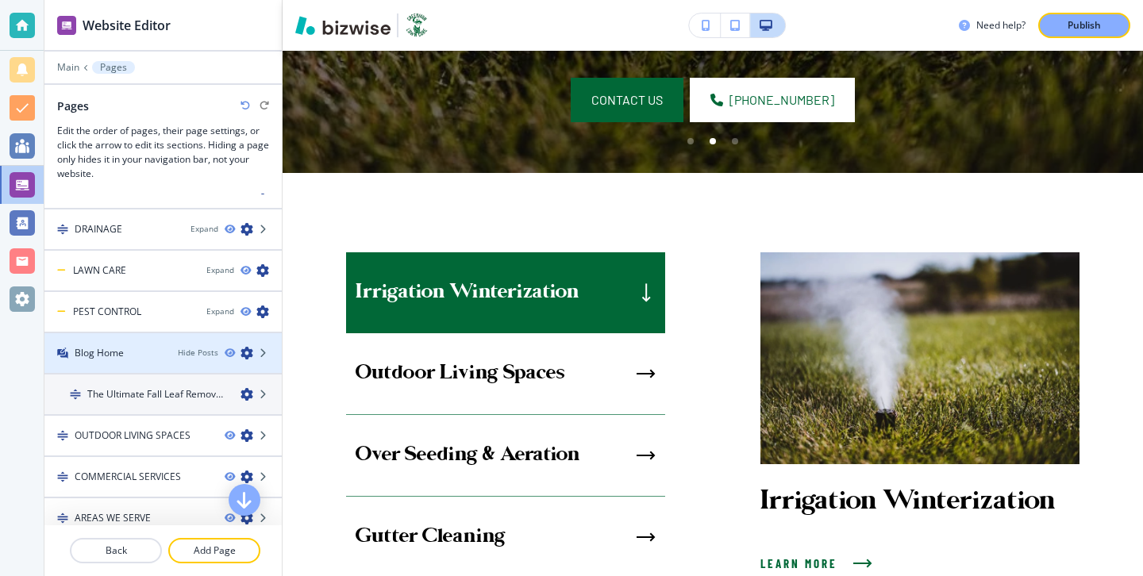
click at [175, 343] on div at bounding box center [162, 339] width 237 height 13
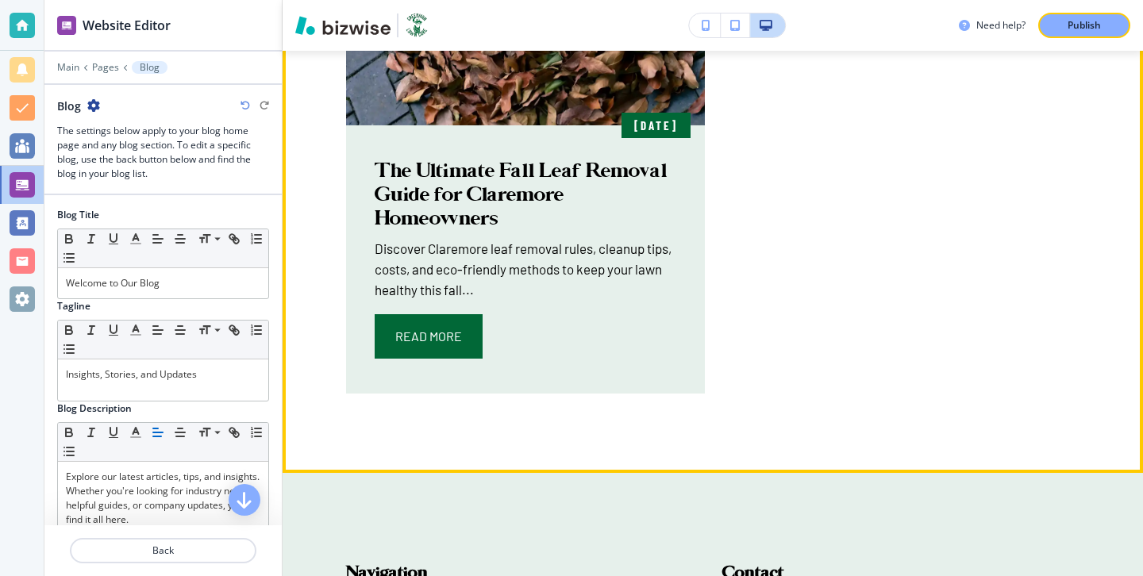
scroll to position [659, 0]
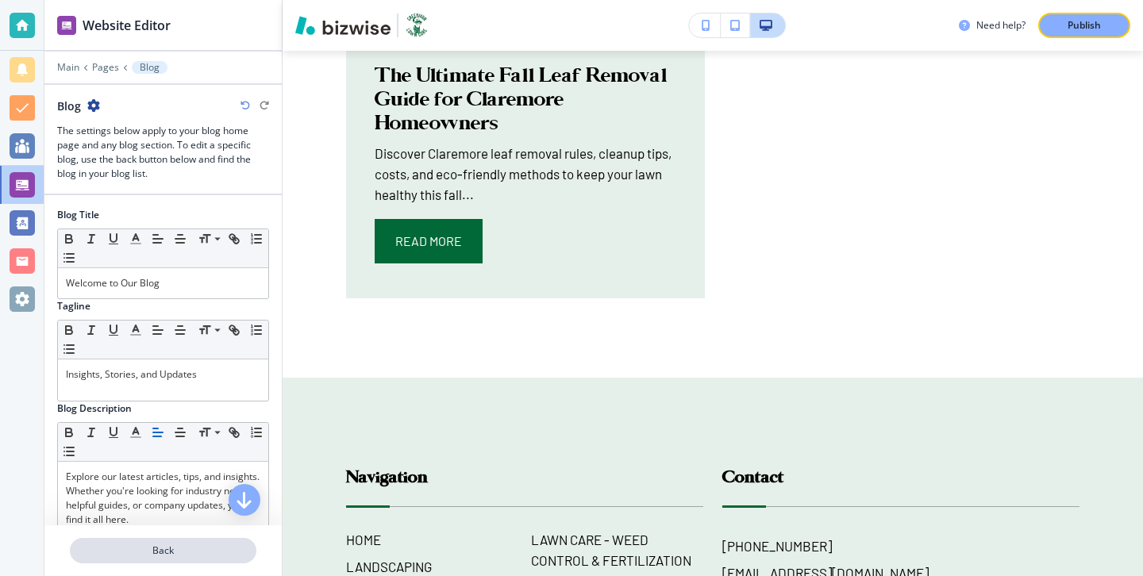
click at [202, 551] on p "Back" at bounding box center [162, 551] width 183 height 14
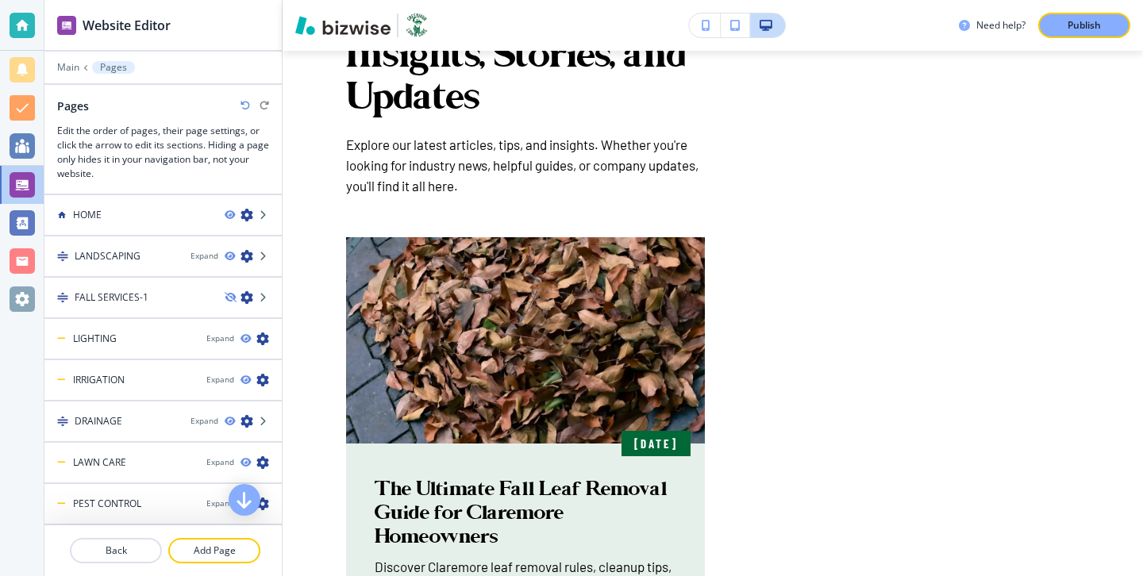
scroll to position [56, 0]
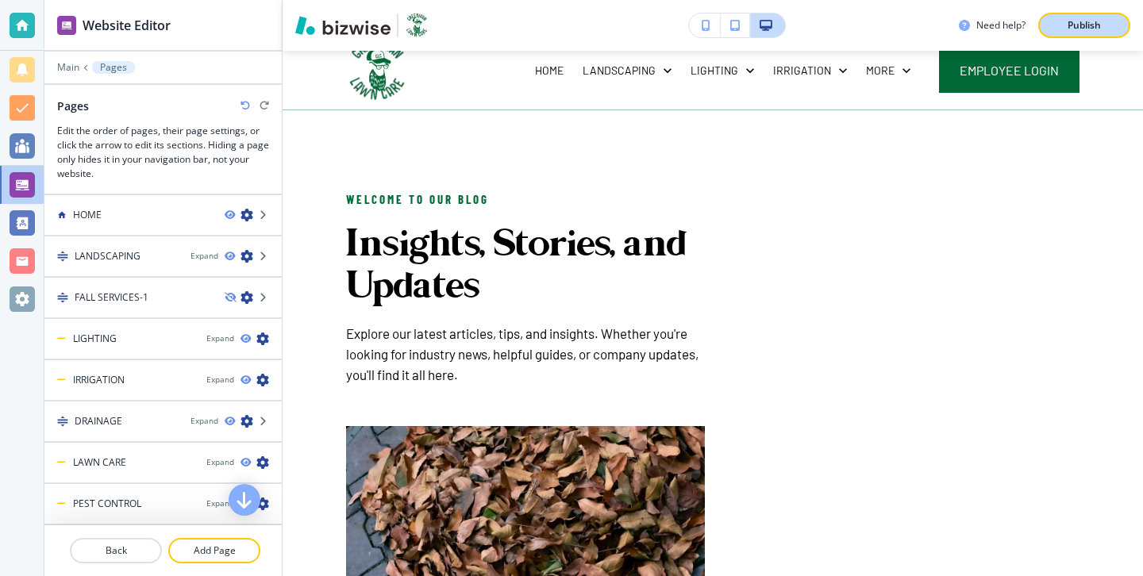
click at [1082, 27] on p "Publish" at bounding box center [1084, 25] width 33 height 14
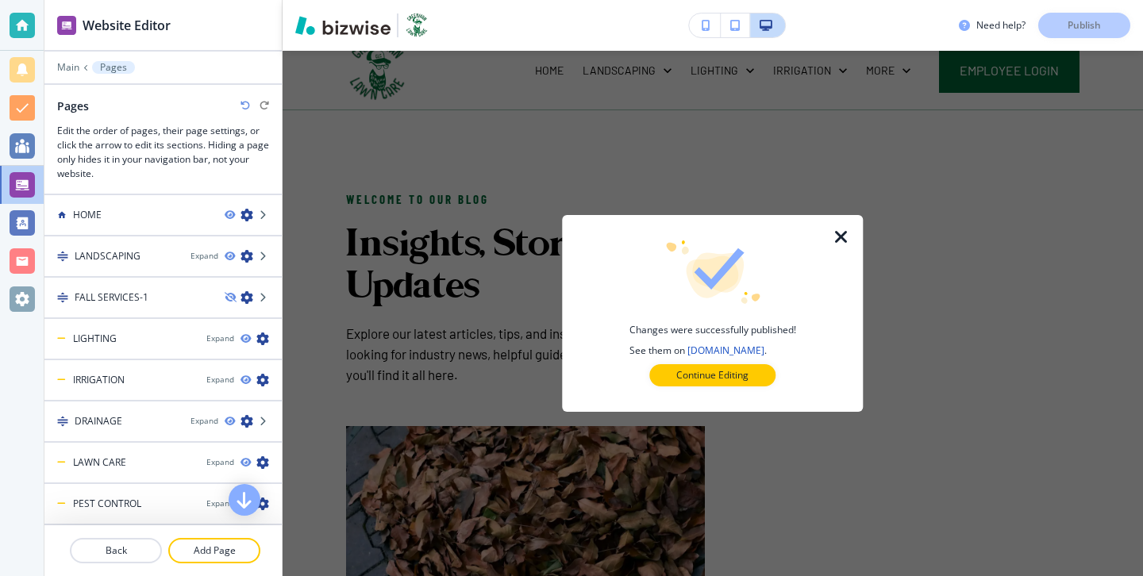
click at [753, 360] on div "Changes were successfully published! See them on [DOMAIN_NAME] . Continue Editi…" at bounding box center [712, 314] width 250 height 146
click at [749, 375] on button "Continue Editing" at bounding box center [712, 375] width 126 height 22
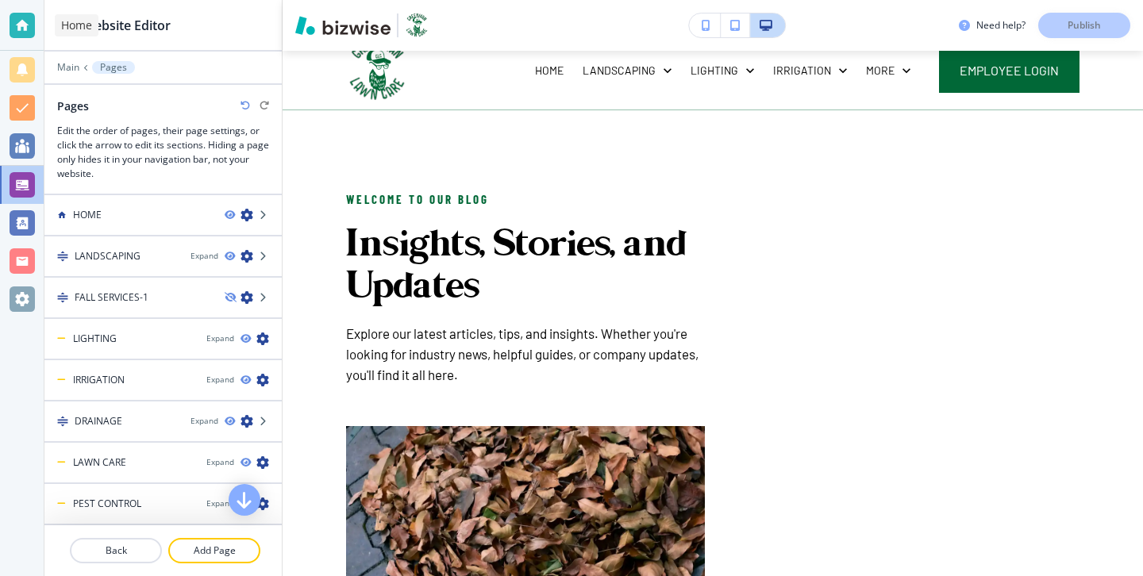
click at [8, 27] on div at bounding box center [22, 25] width 44 height 51
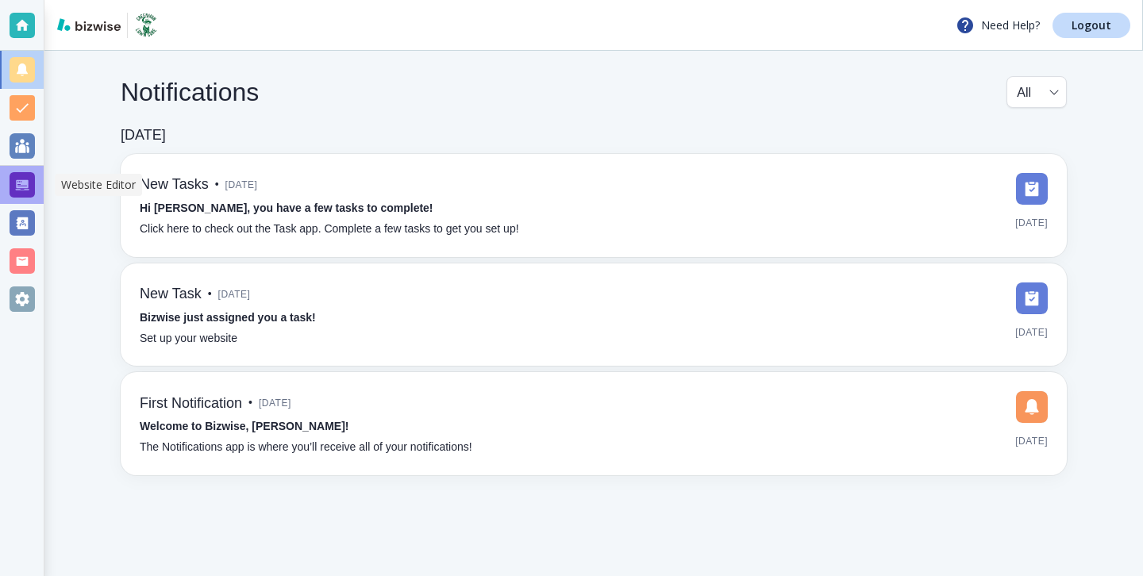
click at [40, 177] on div at bounding box center [22, 185] width 44 height 38
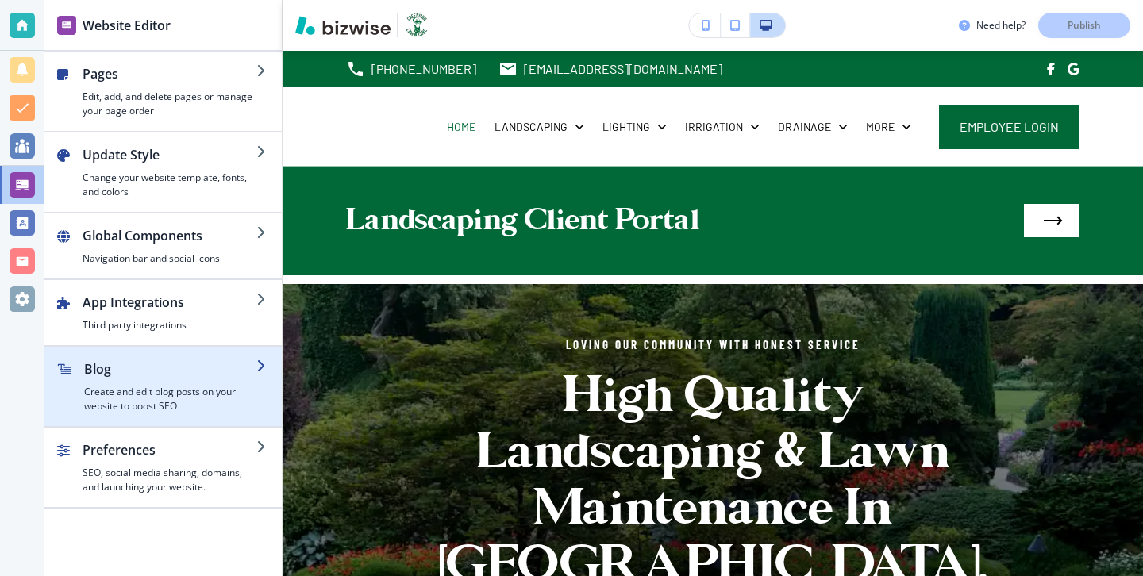
click at [152, 388] on h4 "Create and edit blog posts on your website to boost SEO" at bounding box center [170, 399] width 172 height 29
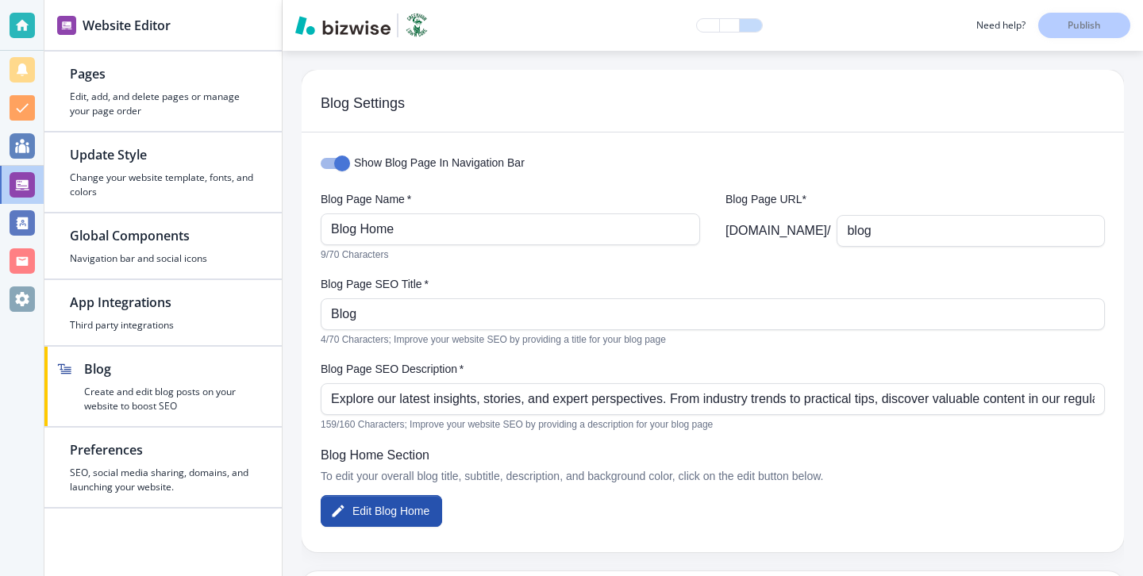
scroll to position [215, 0]
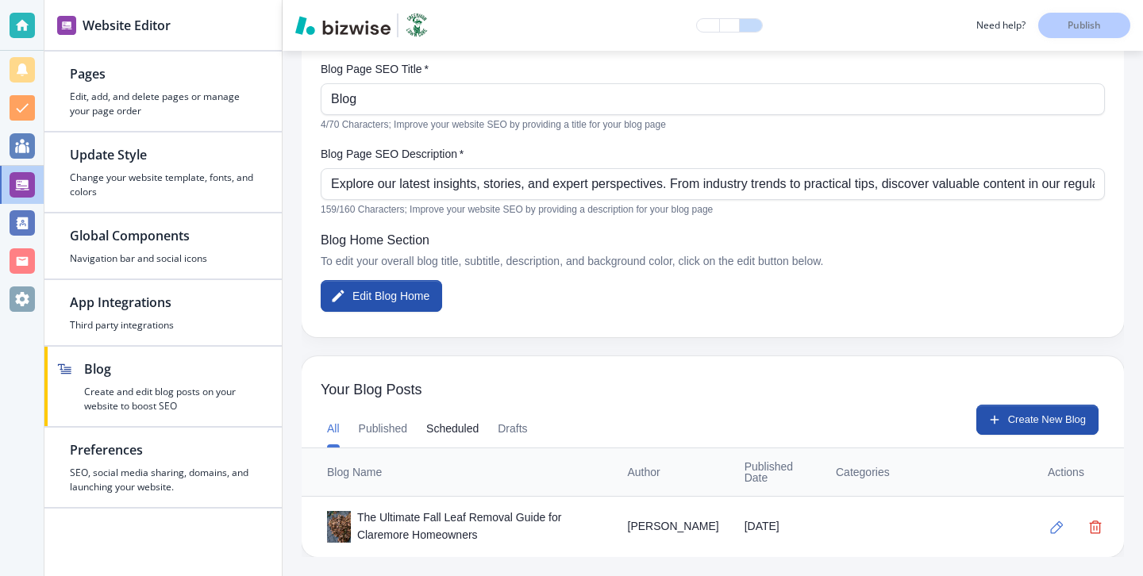
click at [438, 443] on button "Scheduled" at bounding box center [452, 429] width 52 height 38
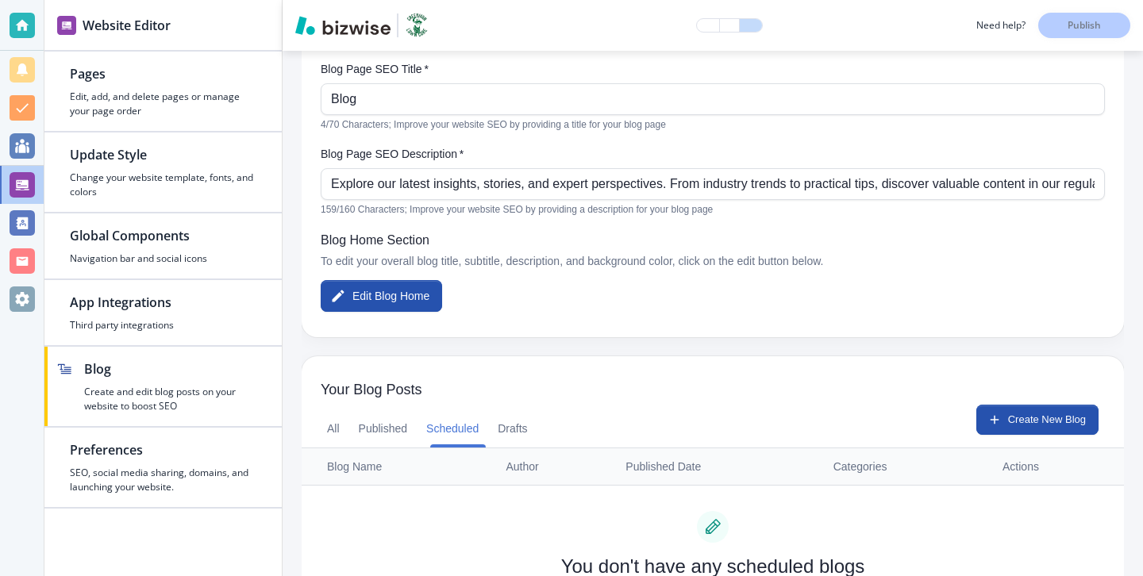
click at [411, 435] on div "All Published Scheduled Drafts" at bounding box center [427, 429] width 201 height 38
click at [399, 435] on button "Published" at bounding box center [383, 429] width 49 height 38
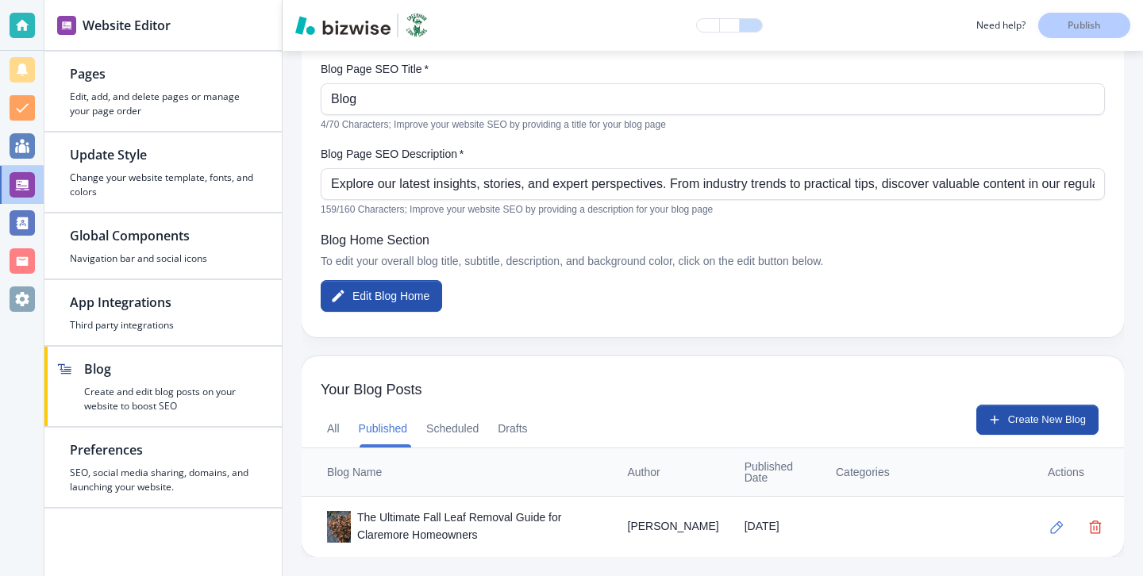
click at [349, 424] on div "All Published Scheduled Drafts" at bounding box center [427, 429] width 201 height 38
click at [336, 416] on button "All" at bounding box center [333, 429] width 13 height 38
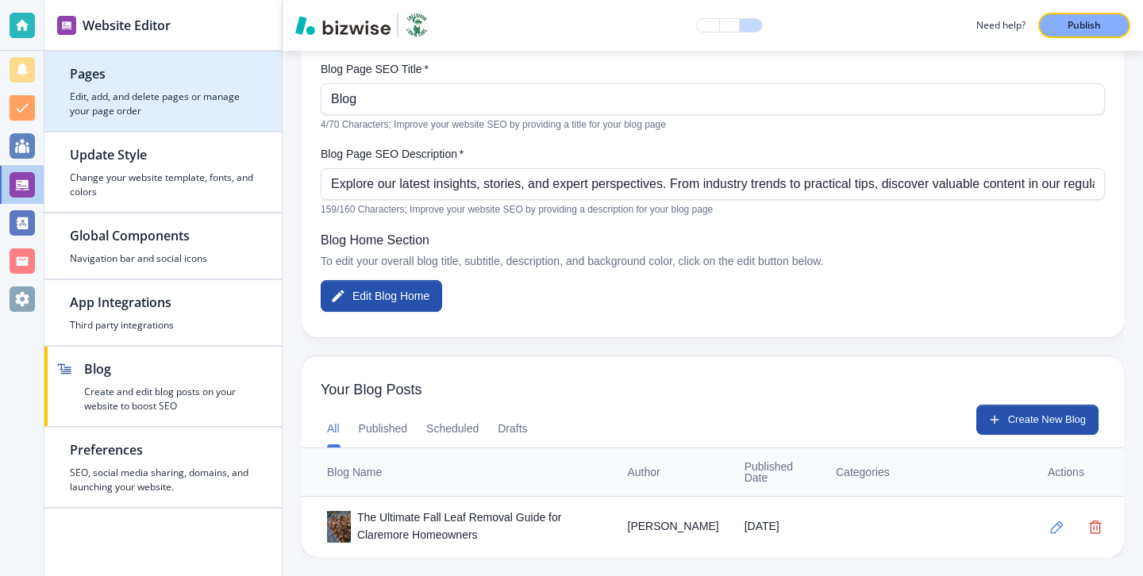
click at [226, 120] on div "button" at bounding box center [162, 124] width 237 height 13
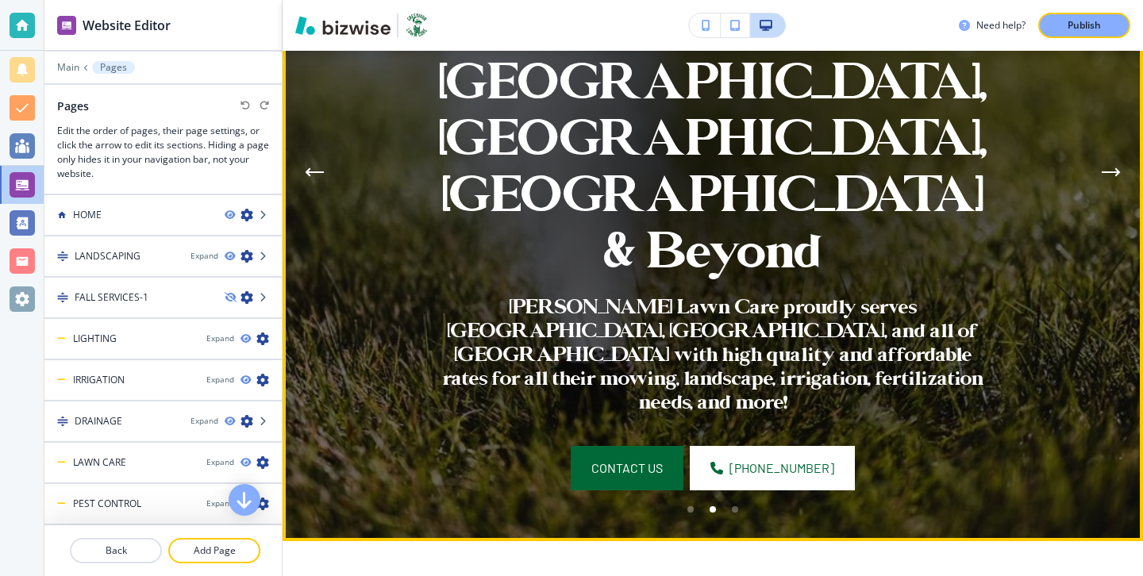
scroll to position [483, 0]
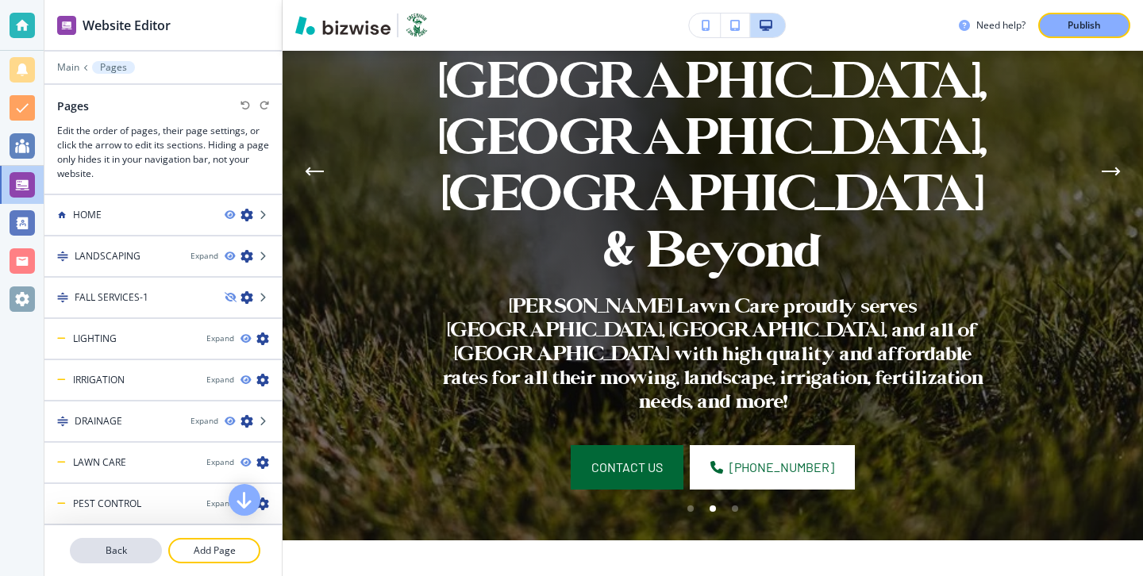
click at [137, 549] on p "Back" at bounding box center [115, 551] width 89 height 14
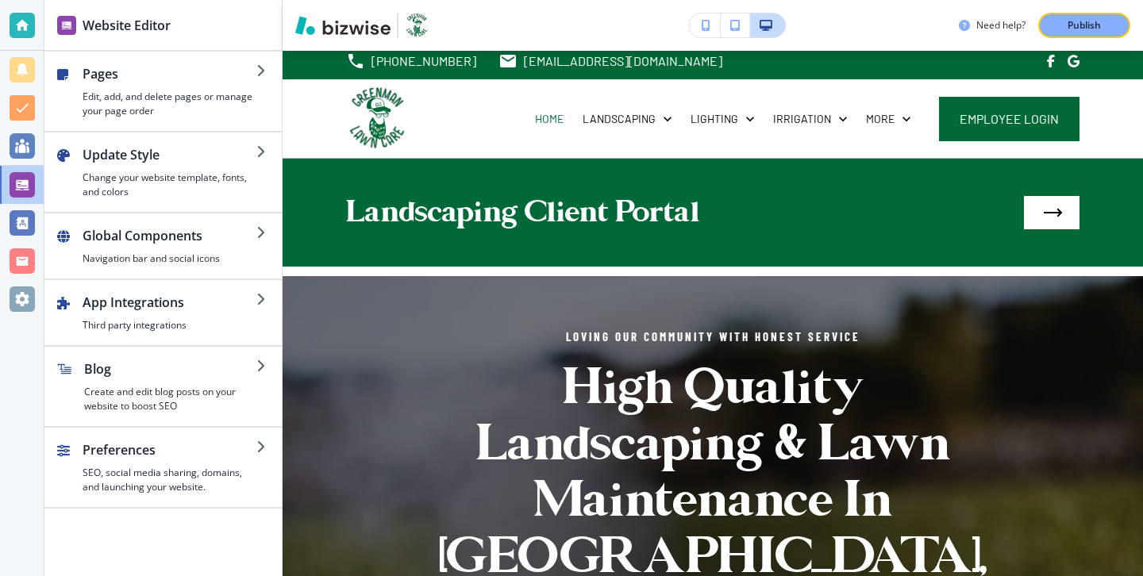
scroll to position [0, 0]
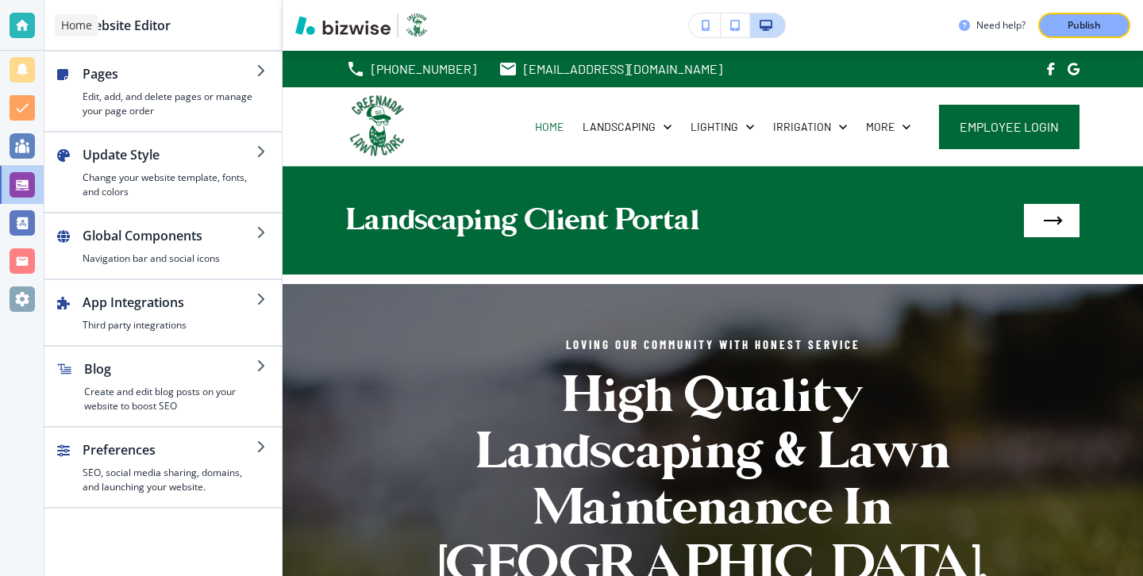
click at [34, 23] on div at bounding box center [22, 25] width 44 height 51
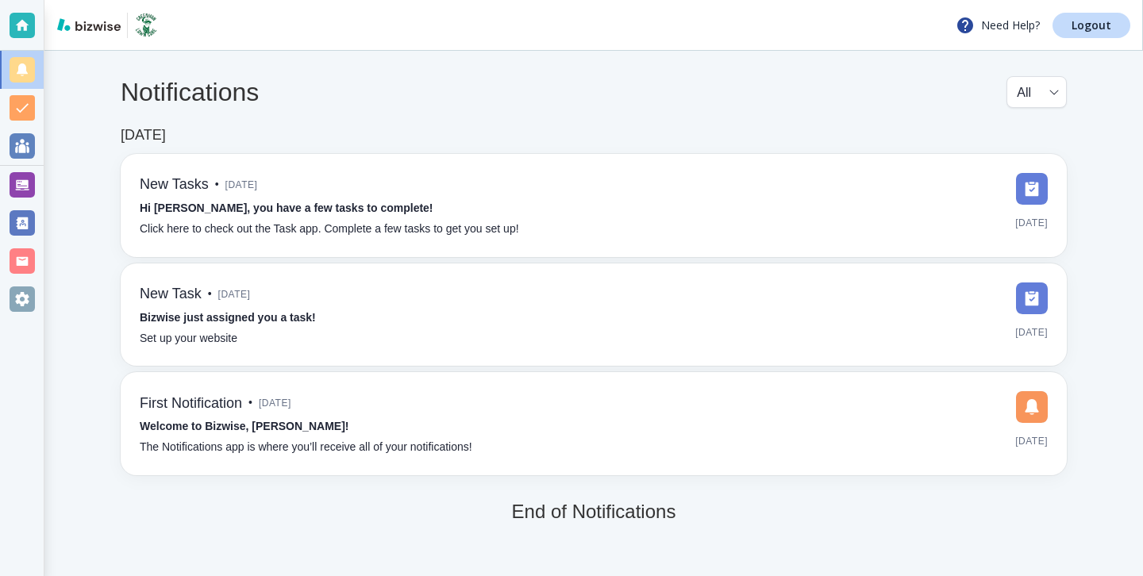
click at [1082, 38] on div "Need Help? Logout" at bounding box center [593, 25] width 1099 height 51
click at [1087, 28] on p "Logout" at bounding box center [1092, 25] width 40 height 11
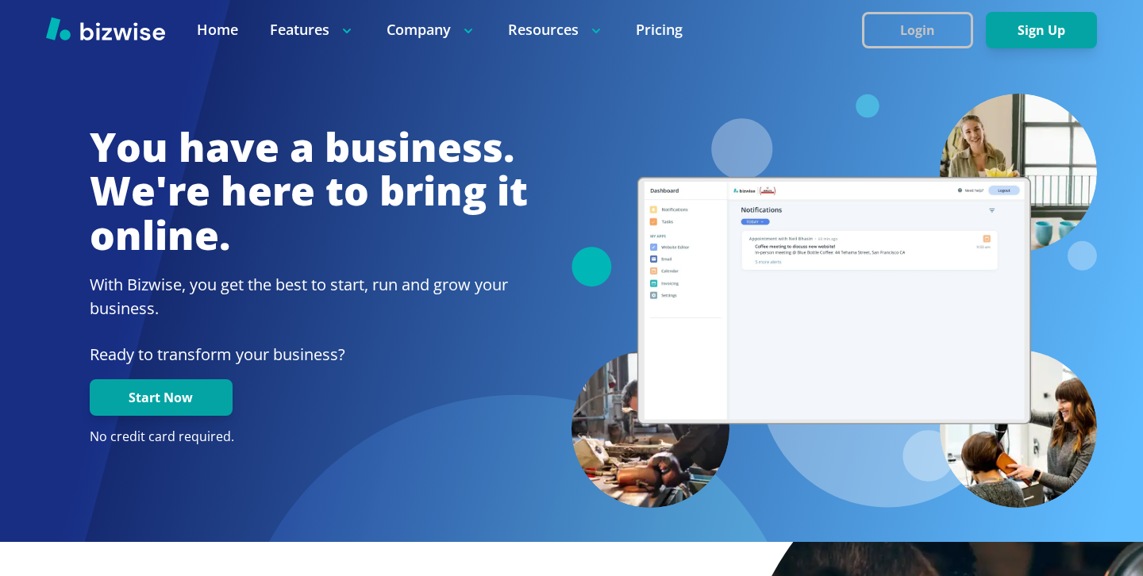
click at [892, 41] on button "Login" at bounding box center [917, 30] width 111 height 37
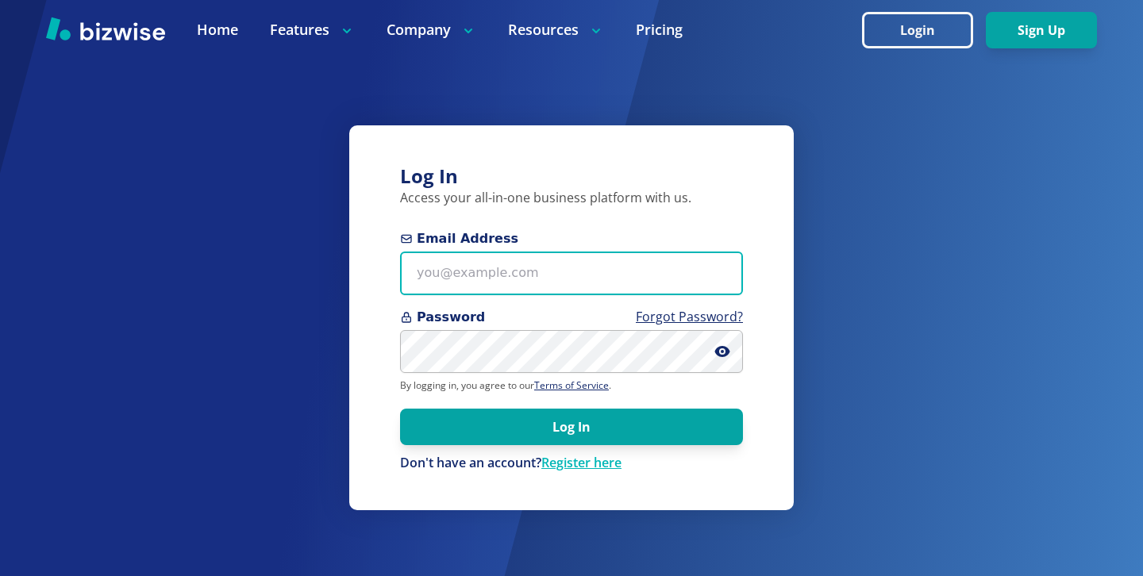
click at [616, 261] on input "Email Address" at bounding box center [571, 274] width 343 height 44
paste input "premierkeen@gmail.com"
type input "premierkeen@gmail.com"
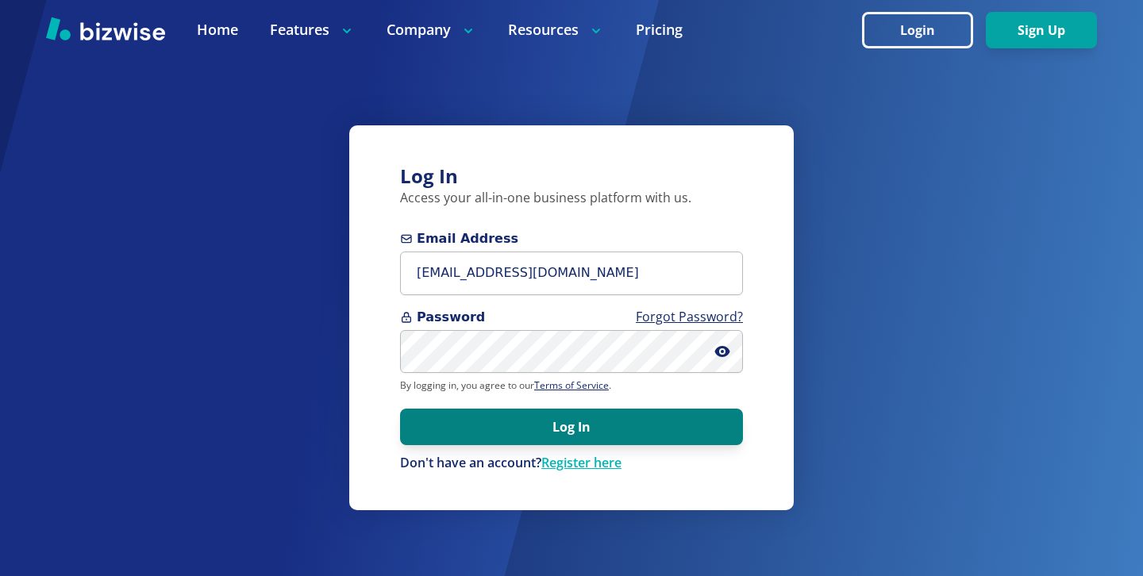
click at [611, 422] on button "Log In" at bounding box center [571, 427] width 343 height 37
